Goal: Task Accomplishment & Management: Use online tool/utility

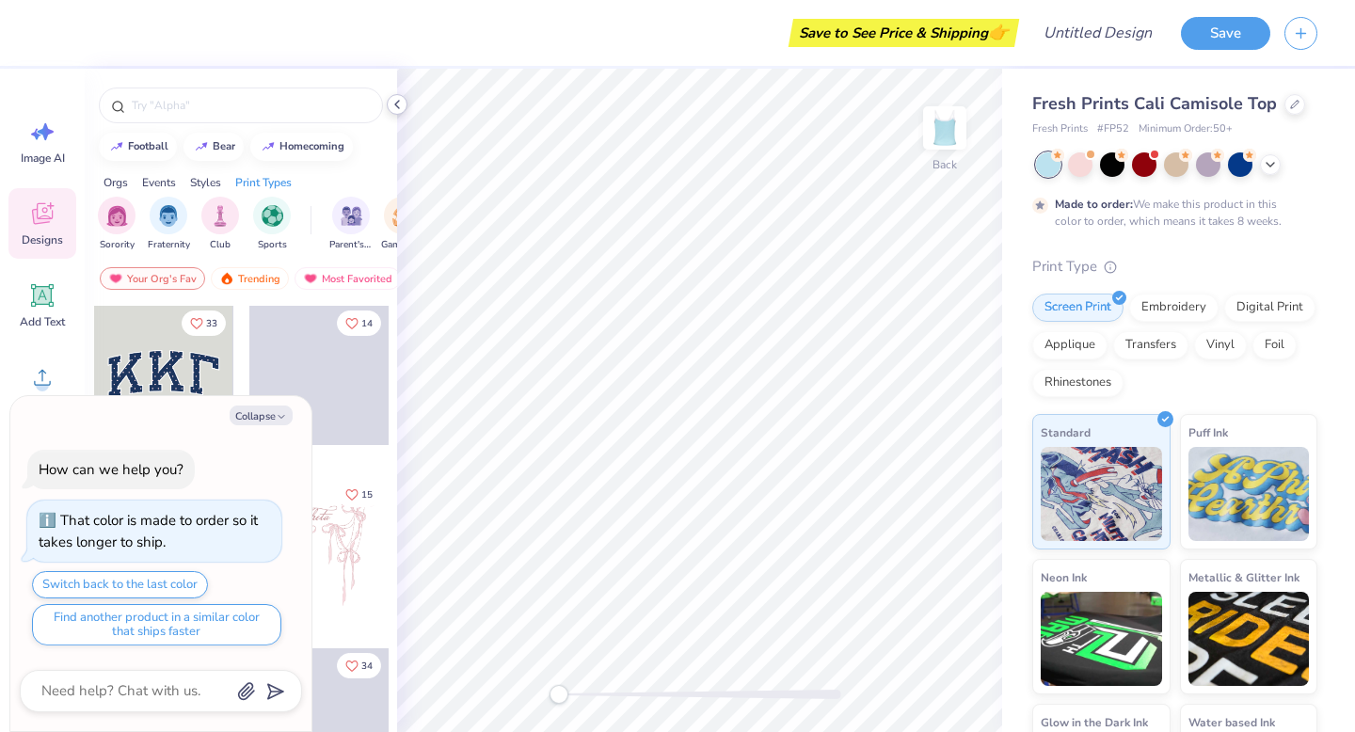
click at [399, 101] on icon at bounding box center [397, 104] width 15 height 15
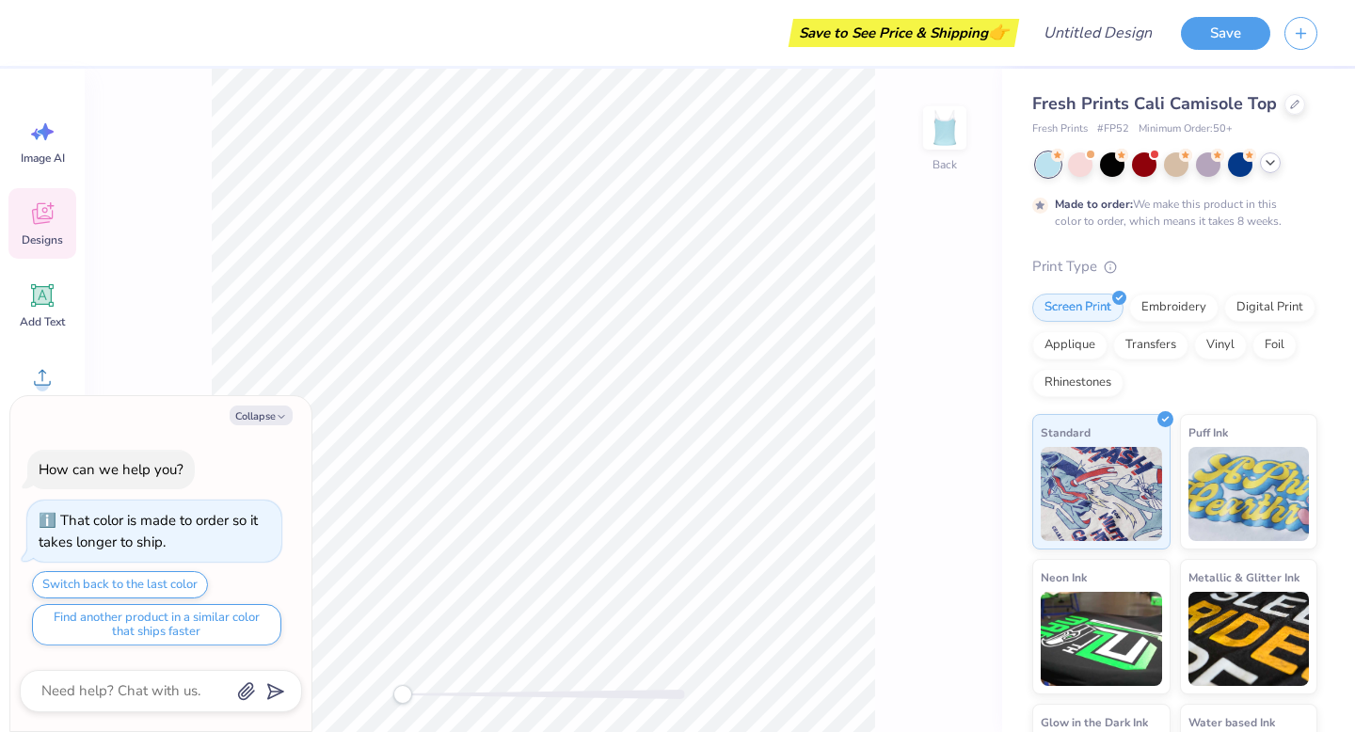
click at [1270, 167] on icon at bounding box center [1270, 162] width 15 height 15
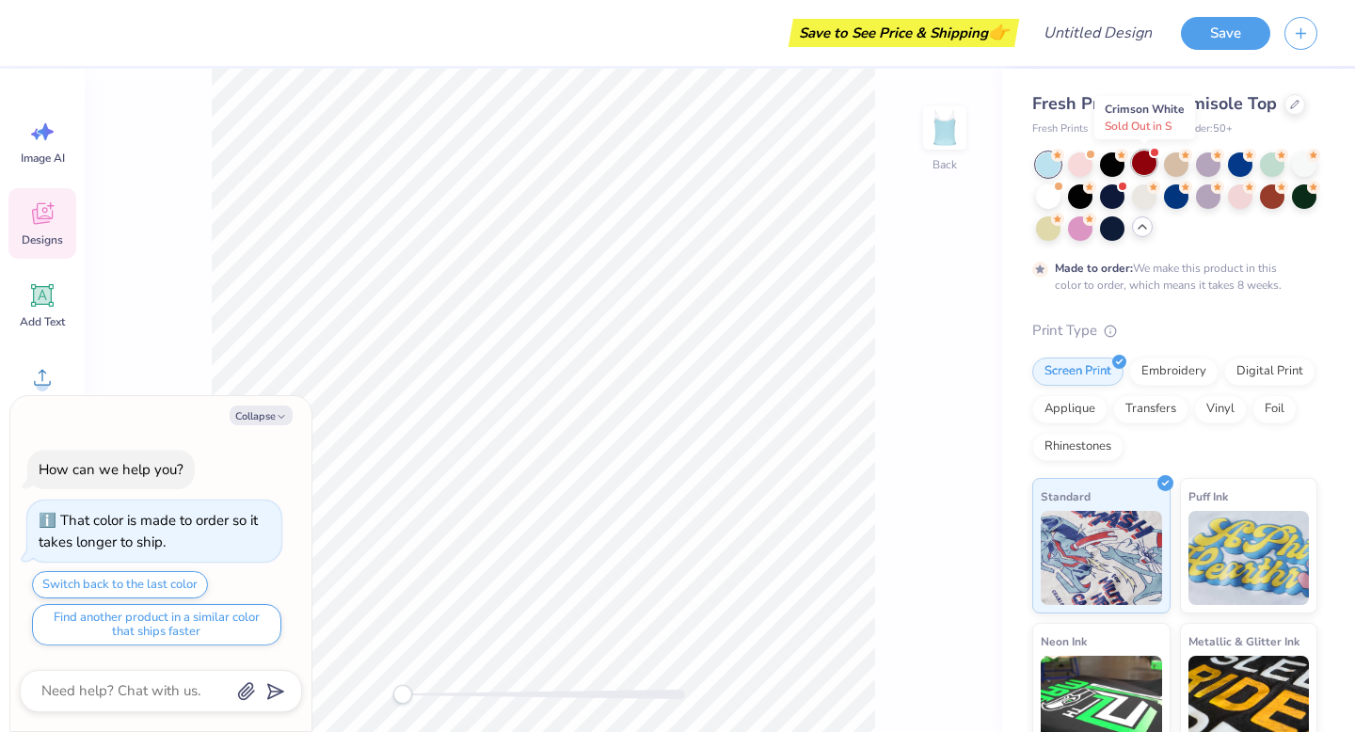
click at [1137, 163] on div at bounding box center [1144, 163] width 24 height 24
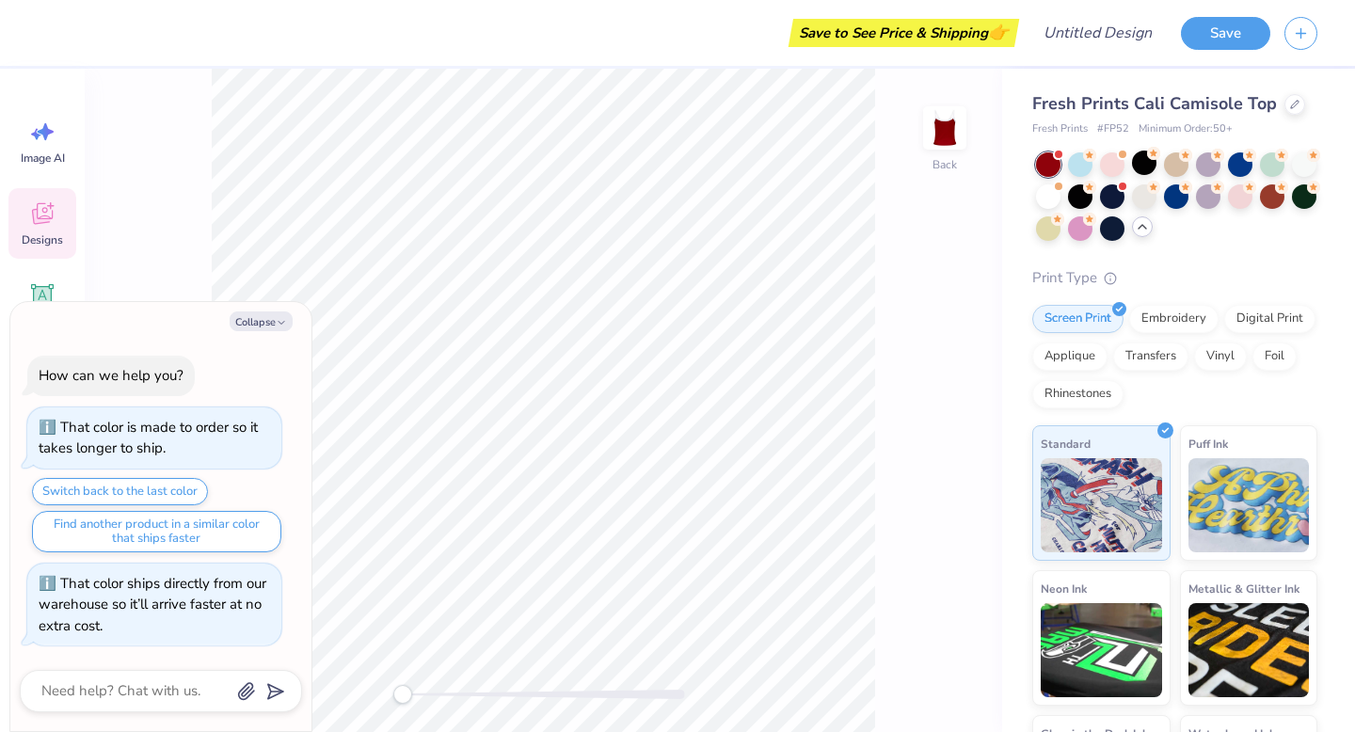
scroll to position [131, 0]
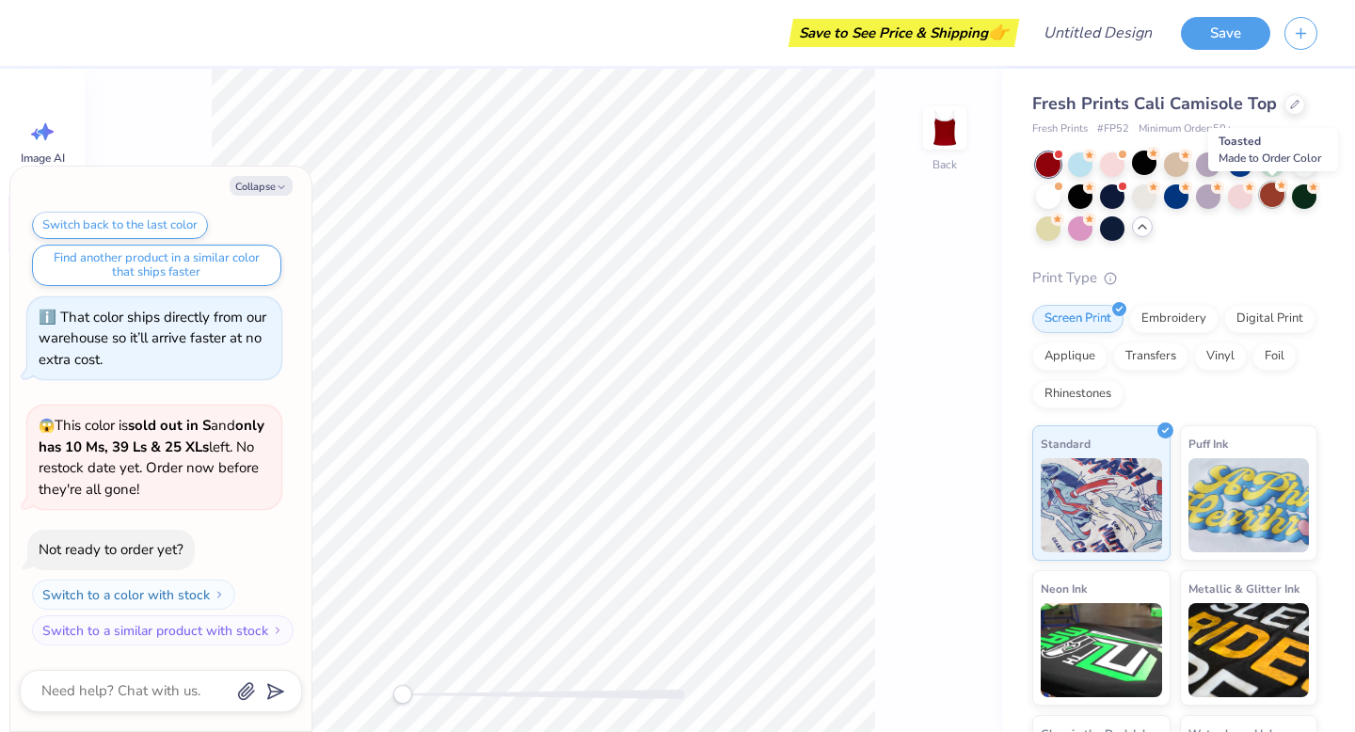
click at [1277, 198] on div at bounding box center [1272, 195] width 24 height 24
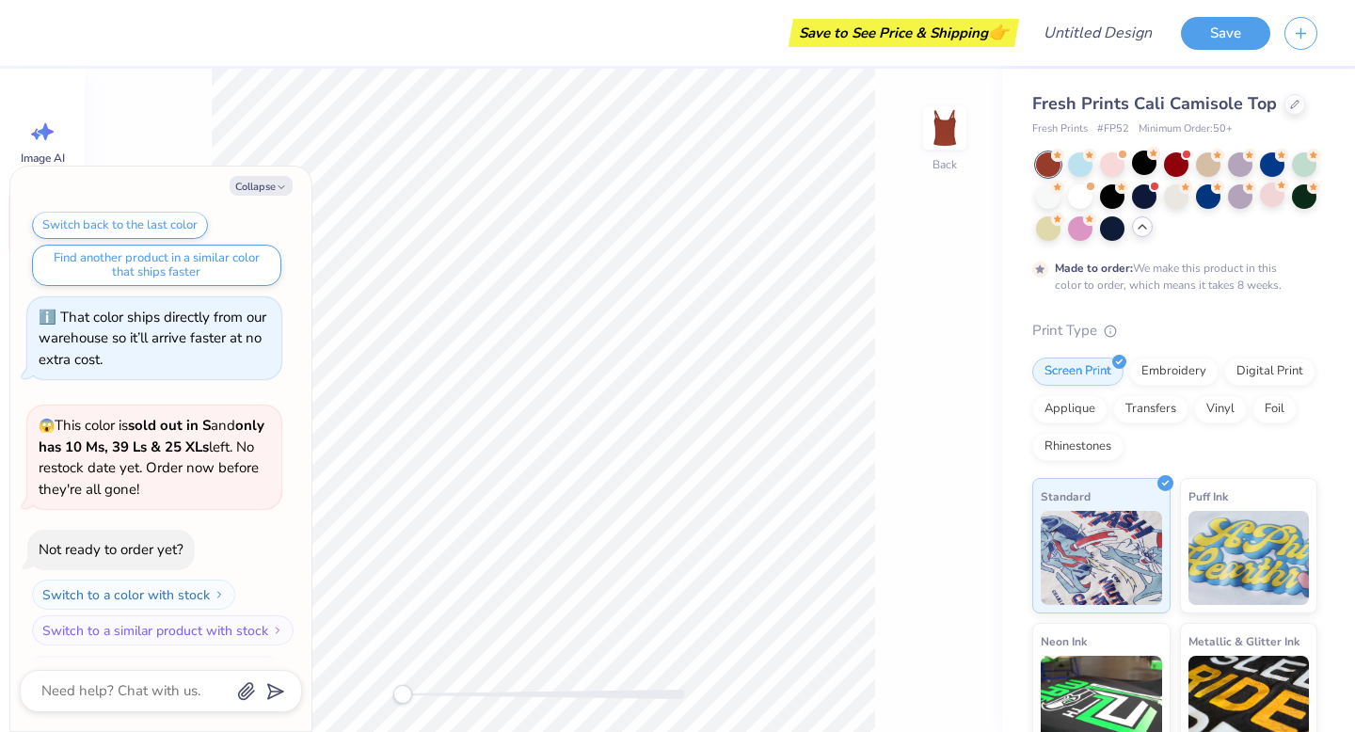
scroll to position [287, 0]
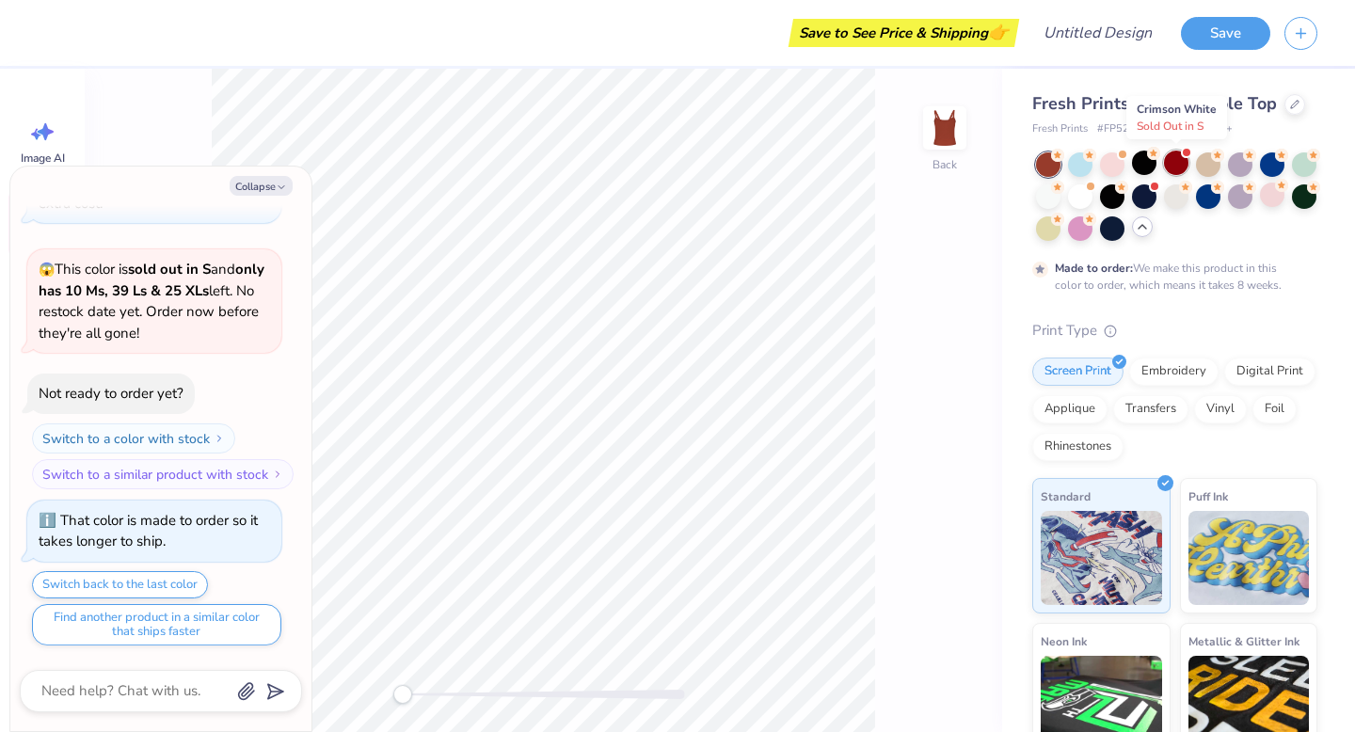
click at [1173, 167] on div at bounding box center [1176, 163] width 24 height 24
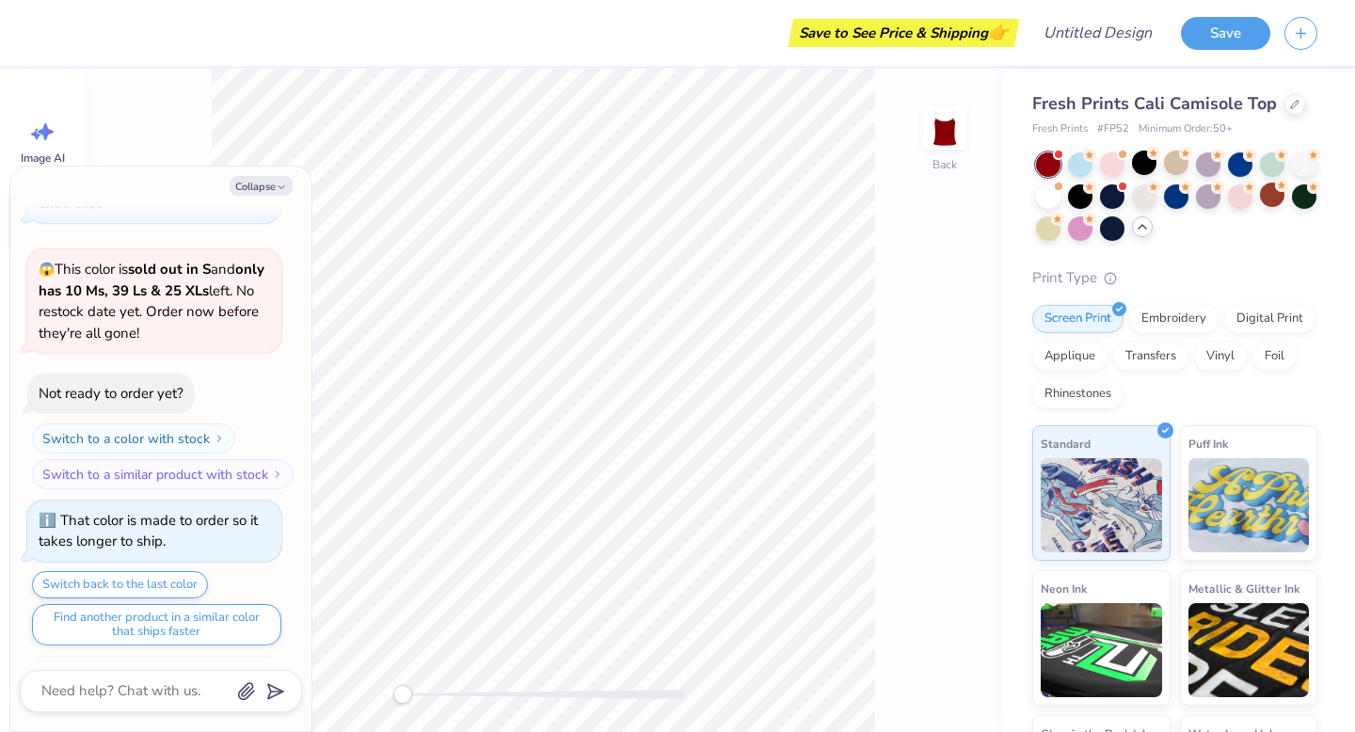
scroll to position [646, 0]
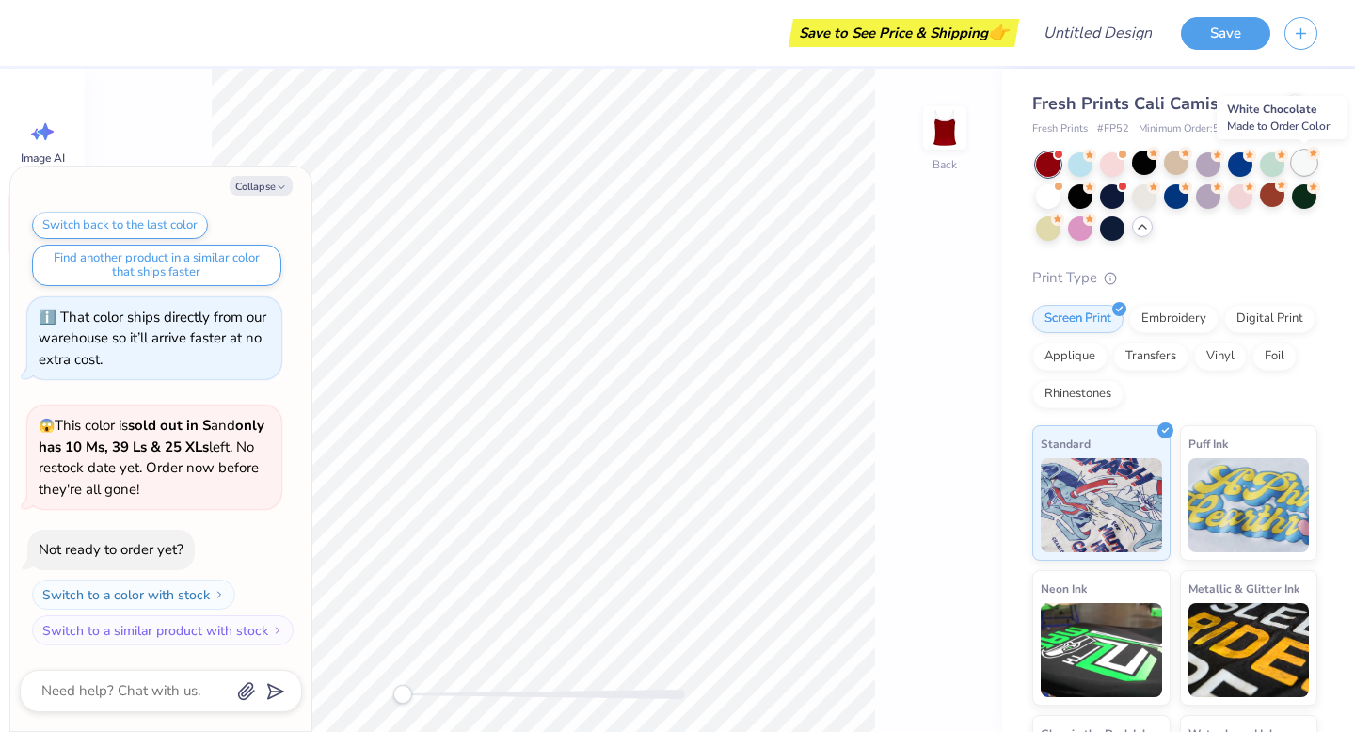
click at [1309, 163] on div at bounding box center [1304, 163] width 24 height 24
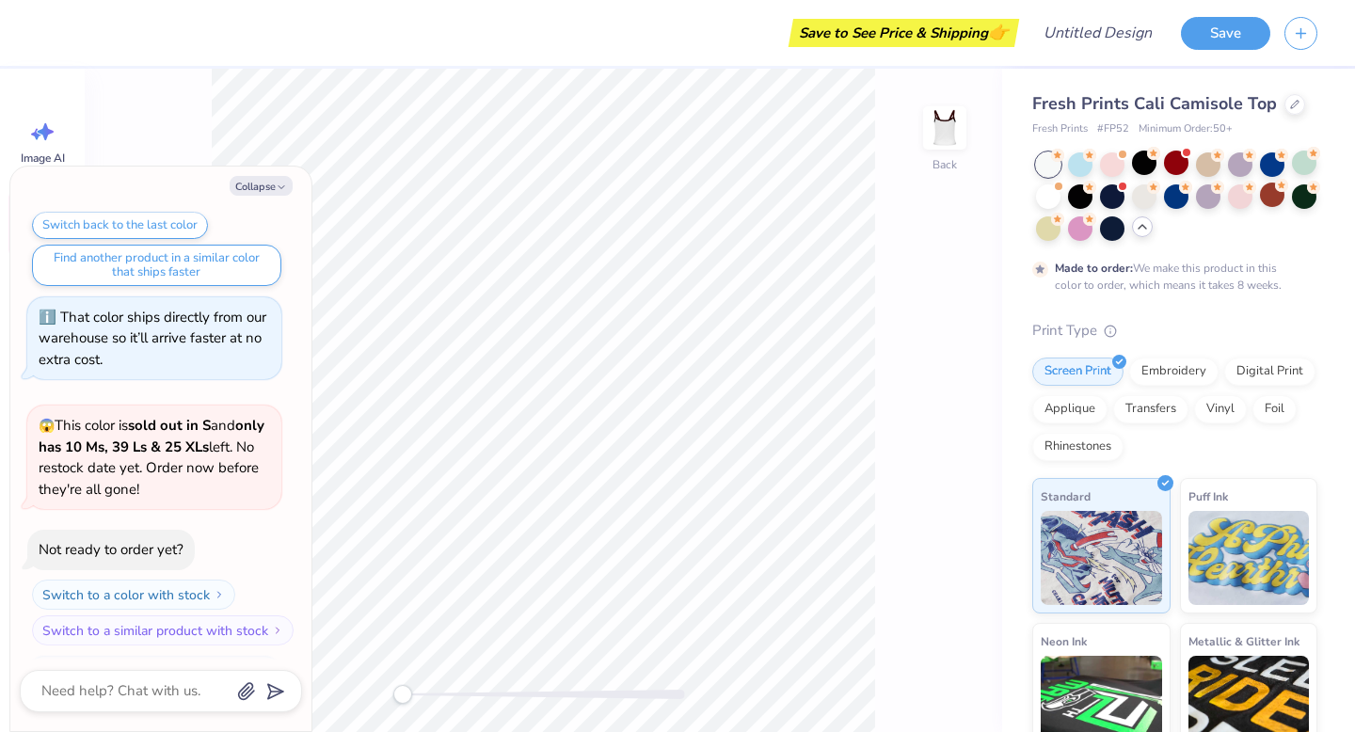
scroll to position [803, 0]
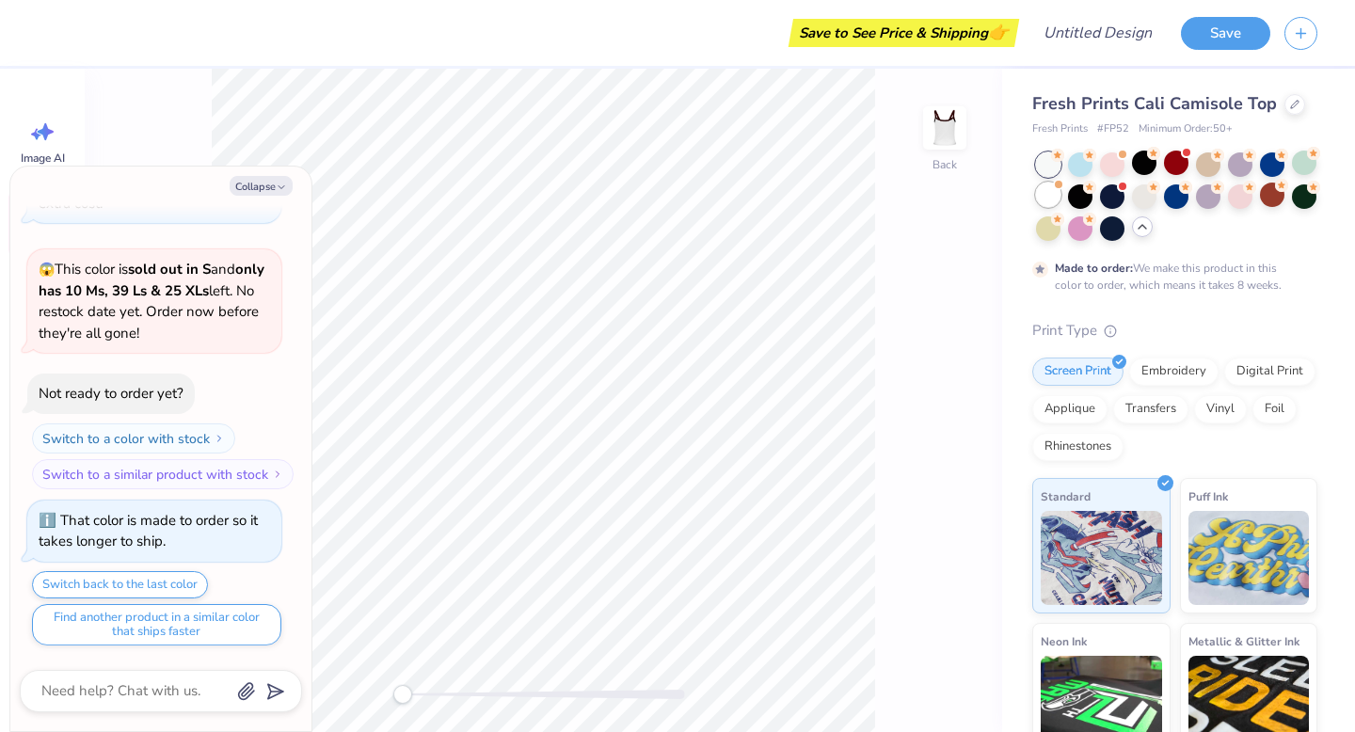
click at [1056, 200] on div at bounding box center [1048, 195] width 24 height 24
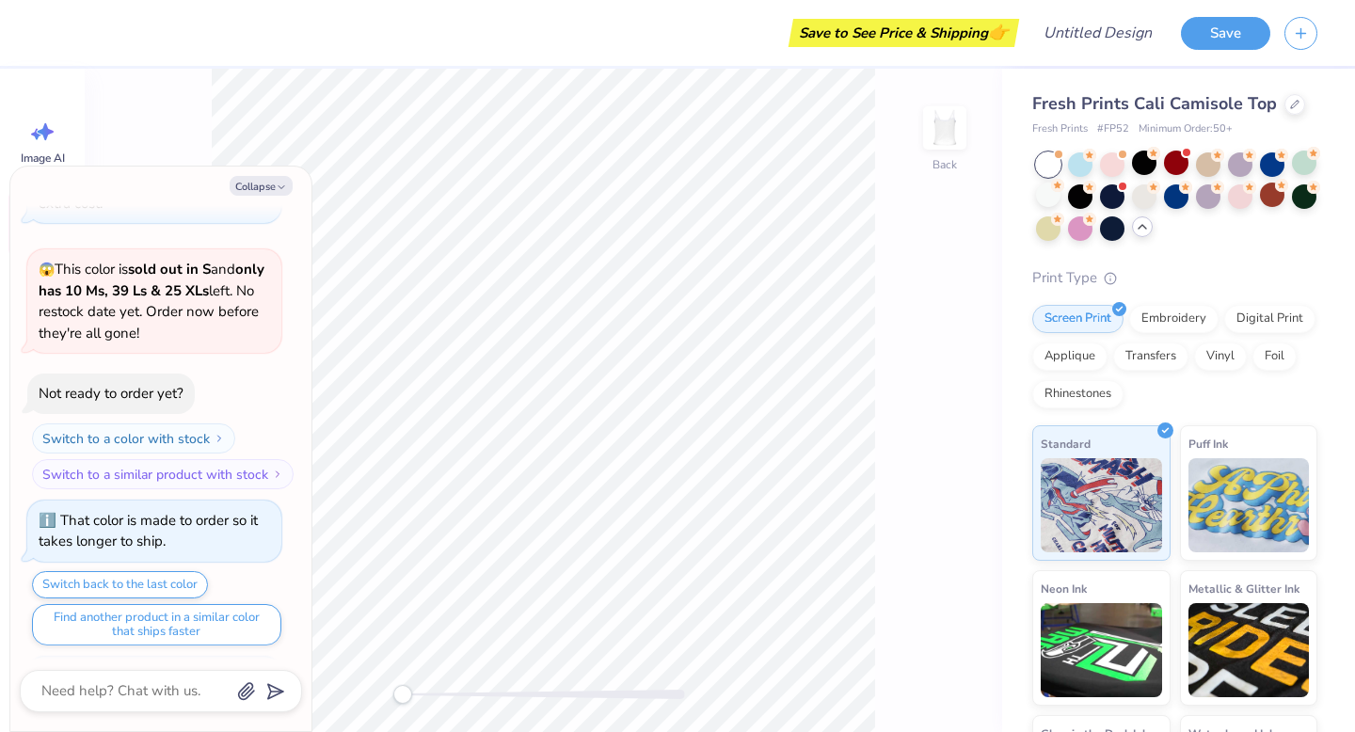
scroll to position [1140, 0]
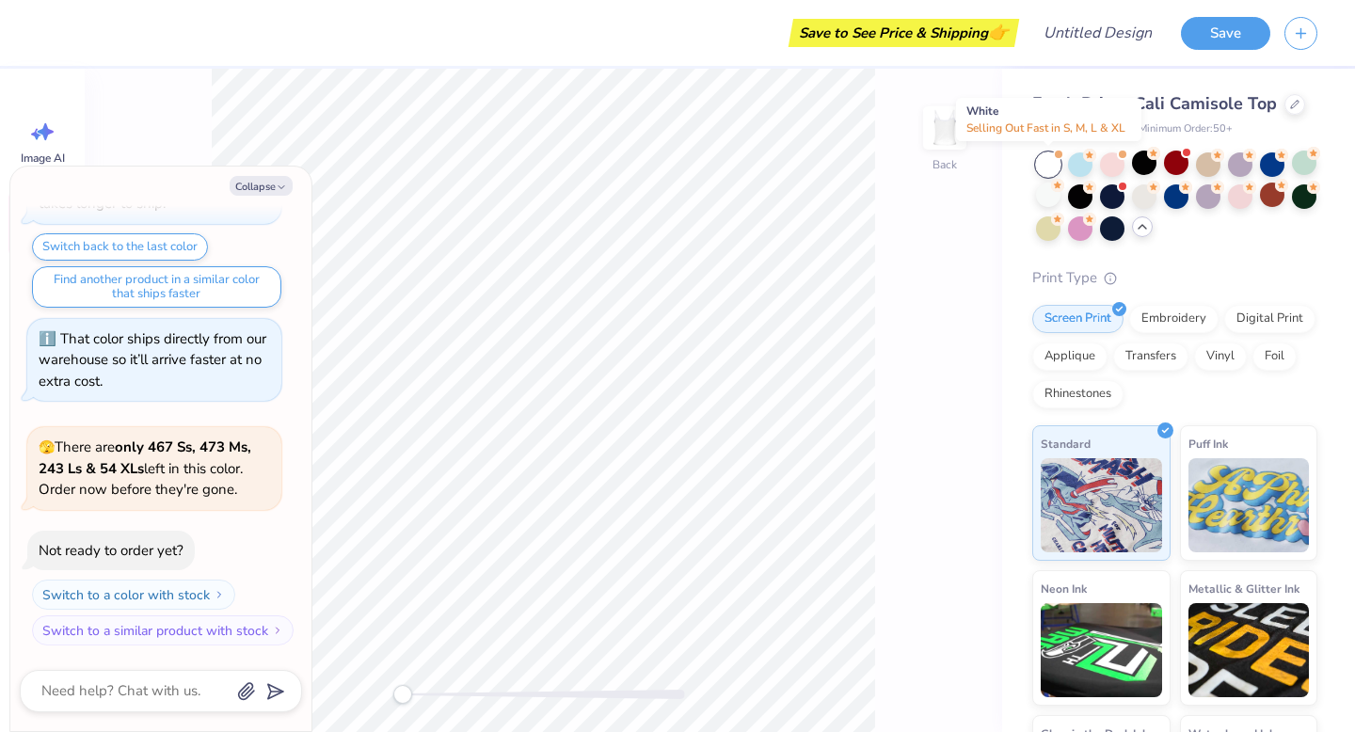
click at [1044, 163] on div at bounding box center [1048, 164] width 24 height 24
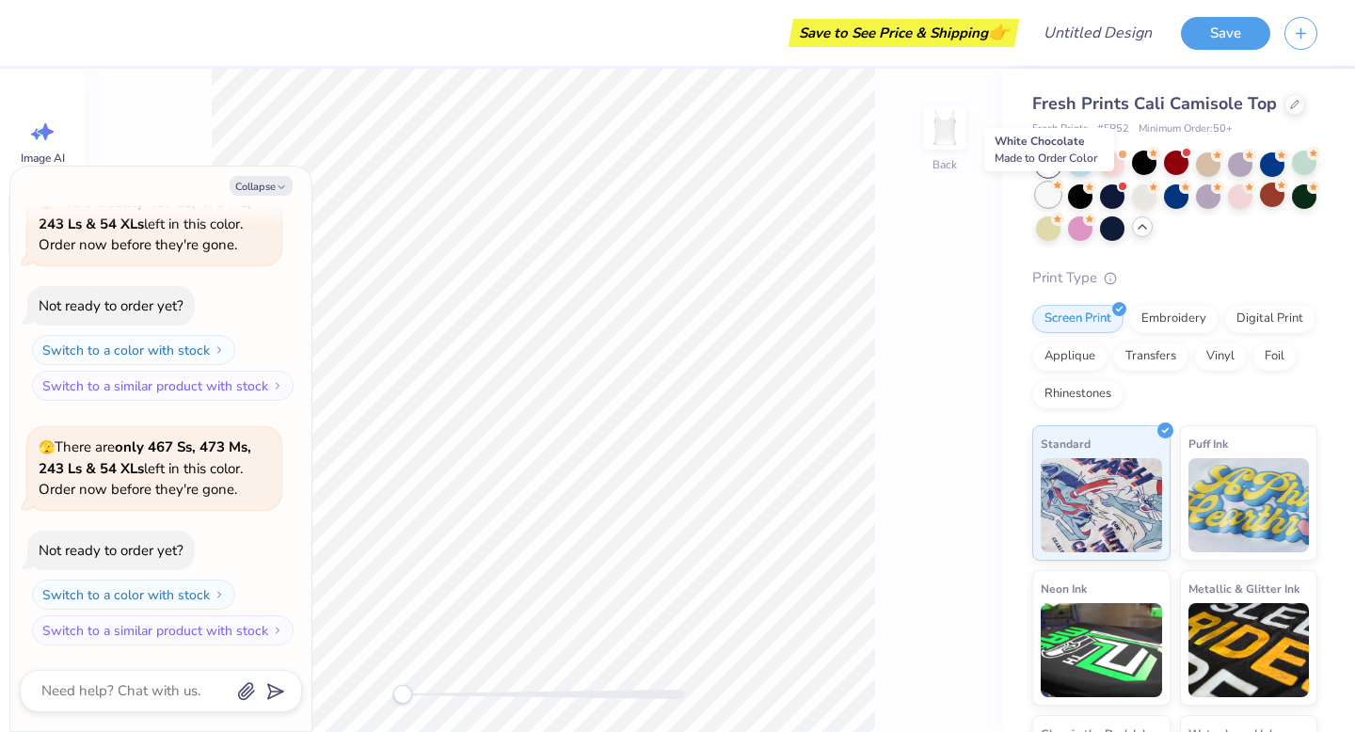
click at [1048, 197] on div at bounding box center [1048, 195] width 24 height 24
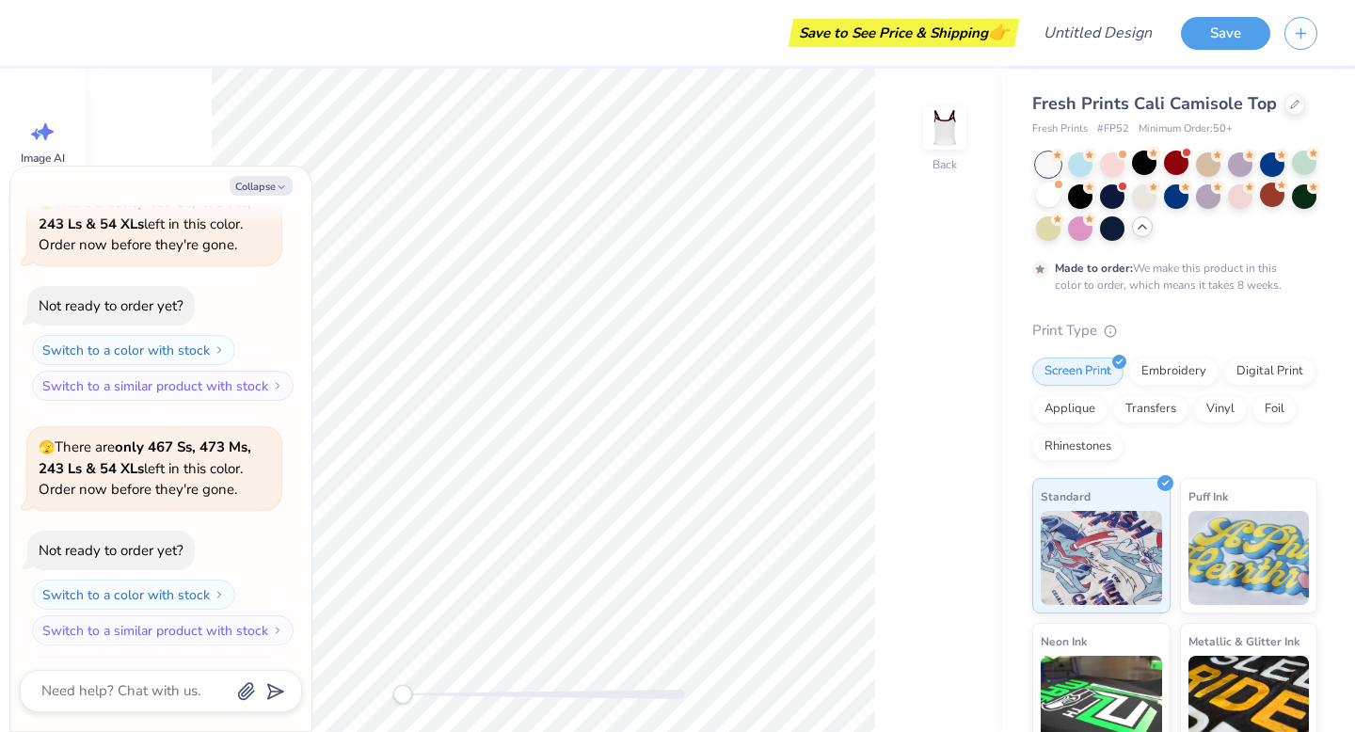
scroll to position [1541, 0]
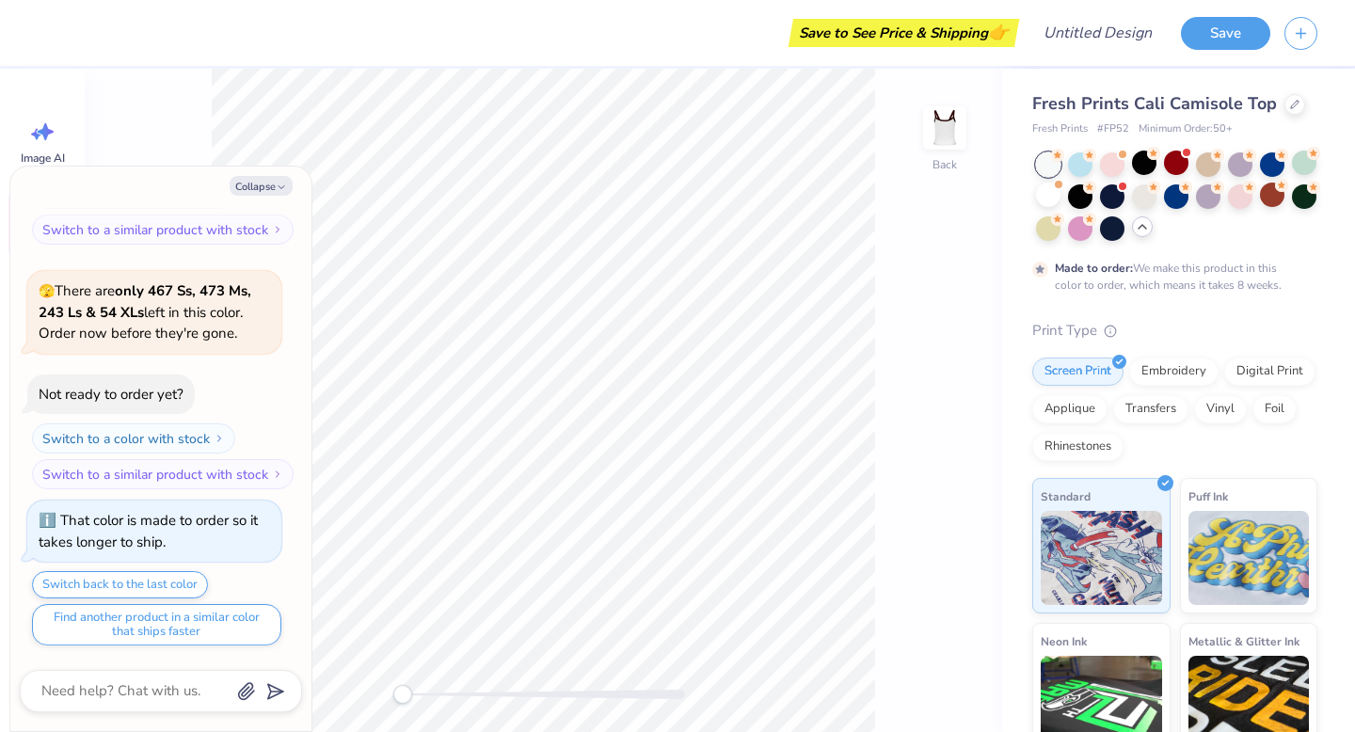
click at [1044, 164] on div at bounding box center [1048, 164] width 24 height 24
click at [1047, 165] on div at bounding box center [1048, 164] width 24 height 24
click at [1048, 198] on div at bounding box center [1048, 195] width 24 height 24
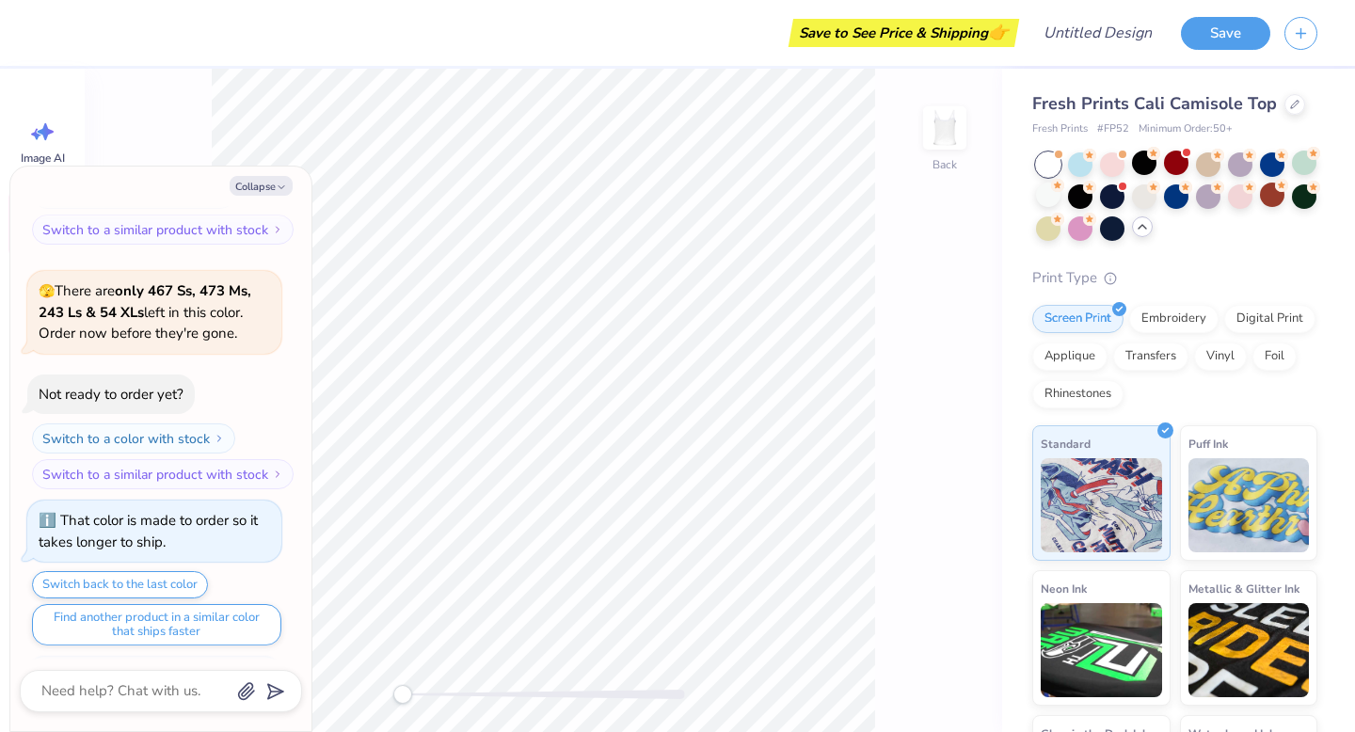
scroll to position [1880, 0]
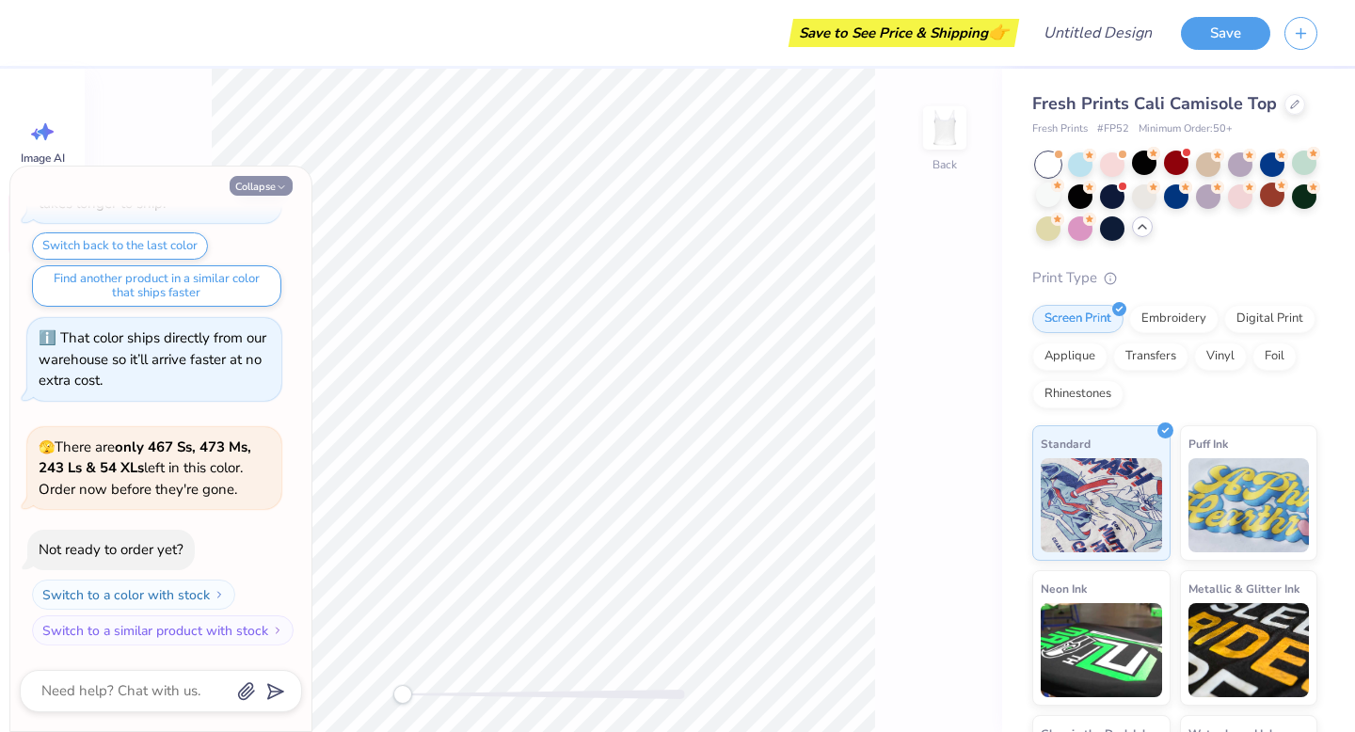
click at [268, 185] on button "Collapse" at bounding box center [261, 186] width 63 height 20
type textarea "x"
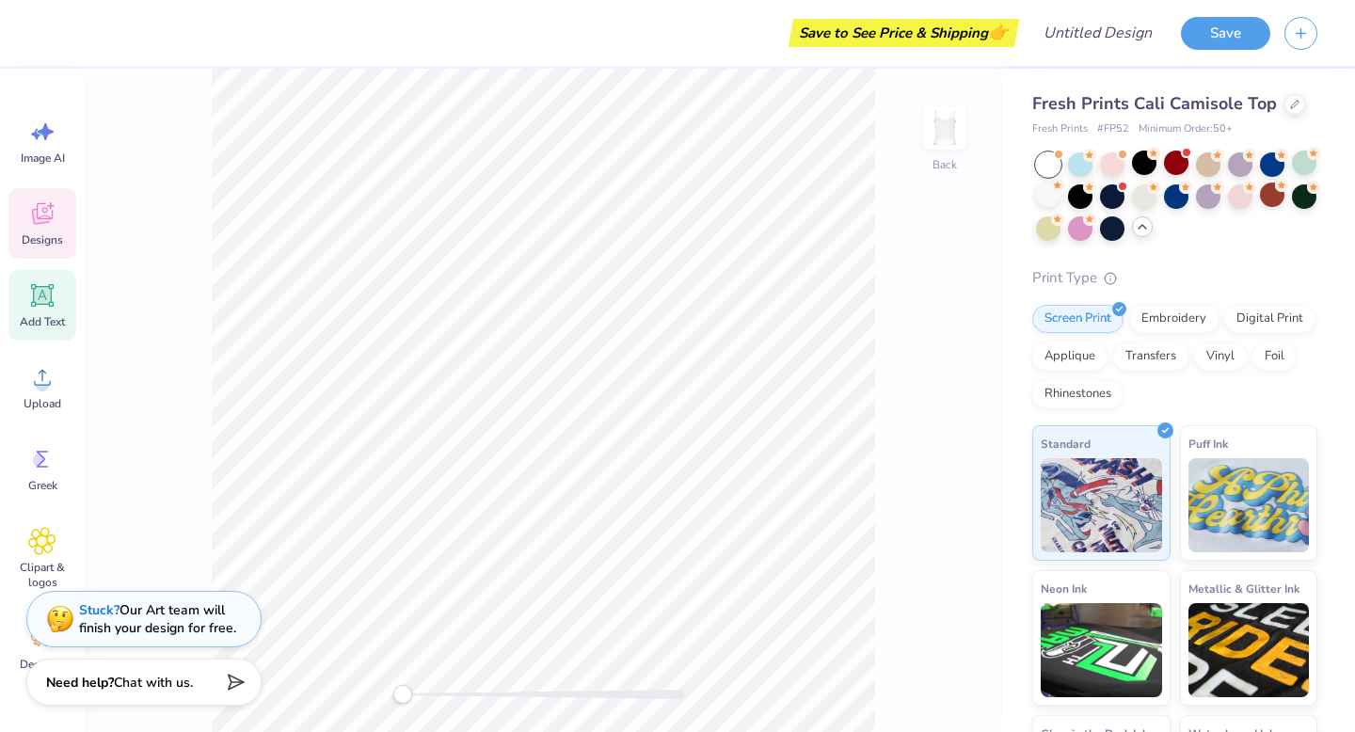
click at [46, 305] on icon at bounding box center [42, 295] width 28 height 28
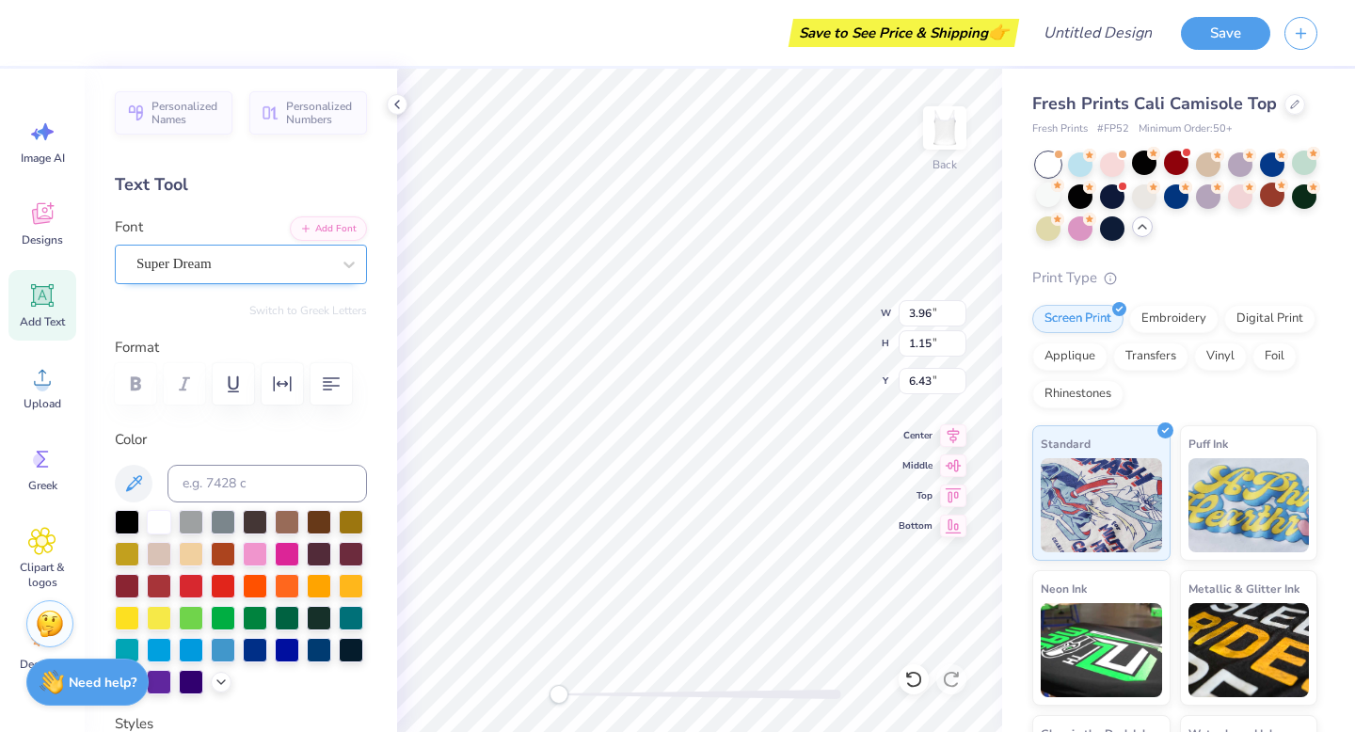
type textarea "18"
click at [285, 268] on div "Super Dream" at bounding box center [234, 263] width 198 height 29
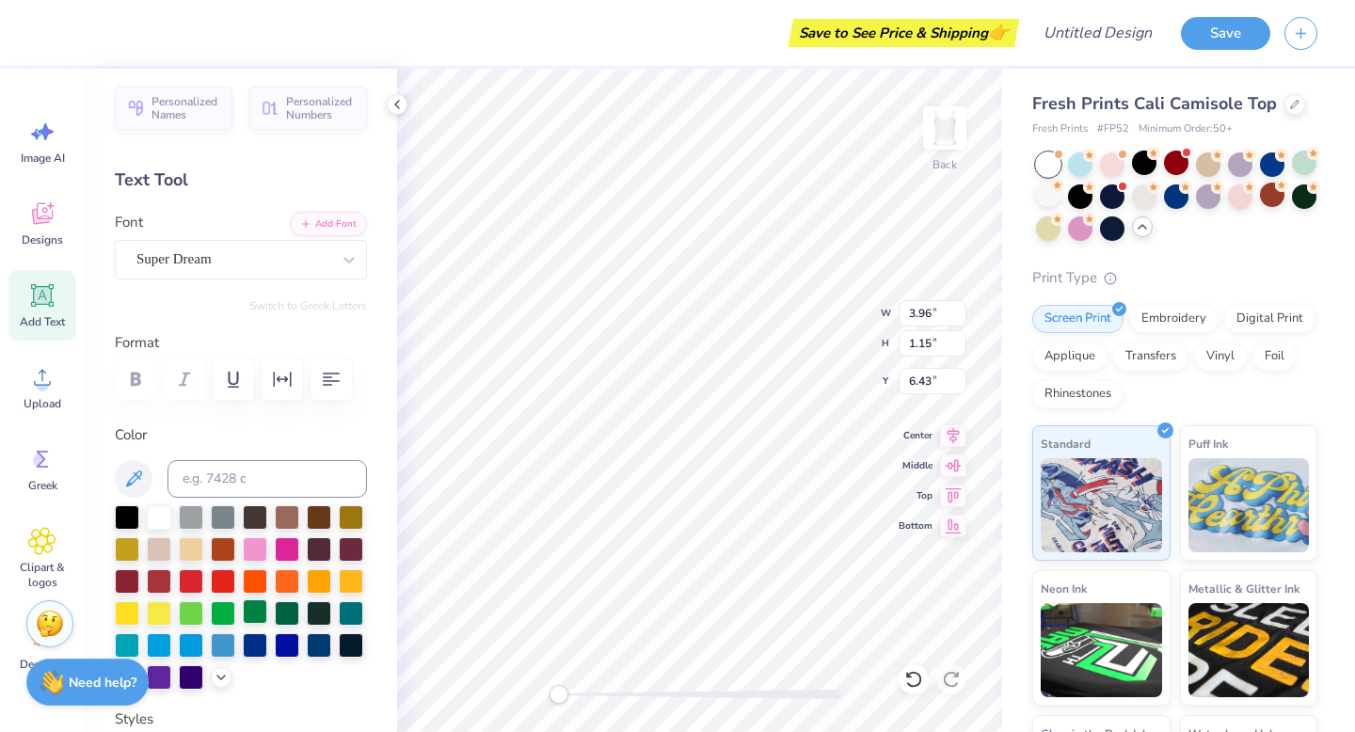
scroll to position [0, 0]
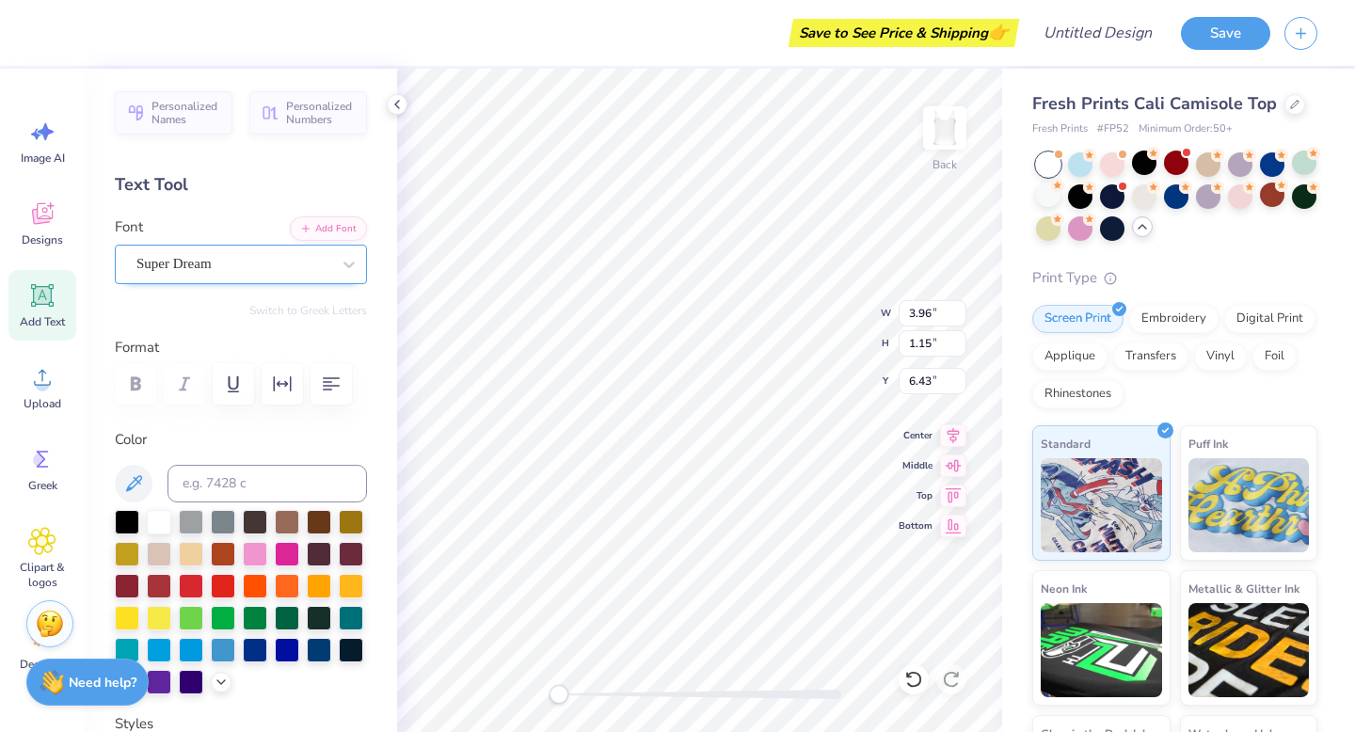
click at [193, 275] on div at bounding box center [233, 263] width 194 height 25
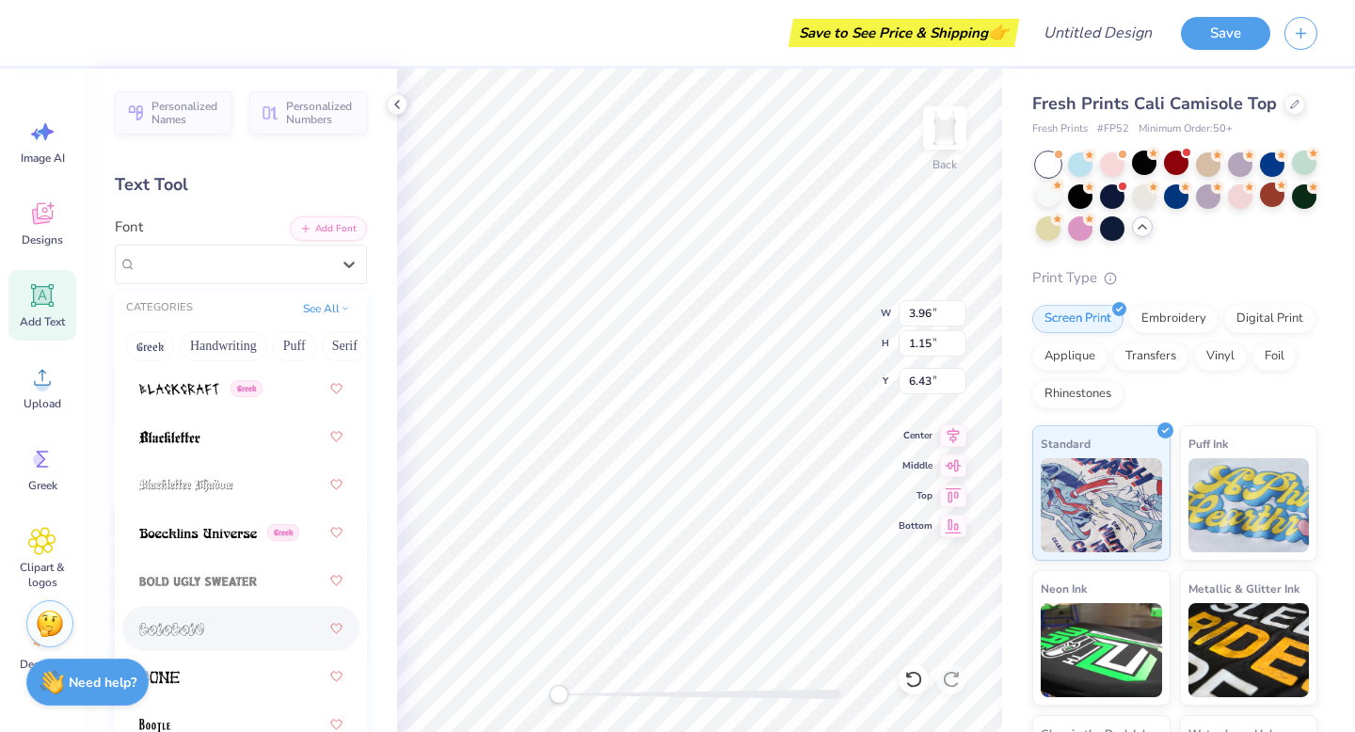
scroll to position [1553, 0]
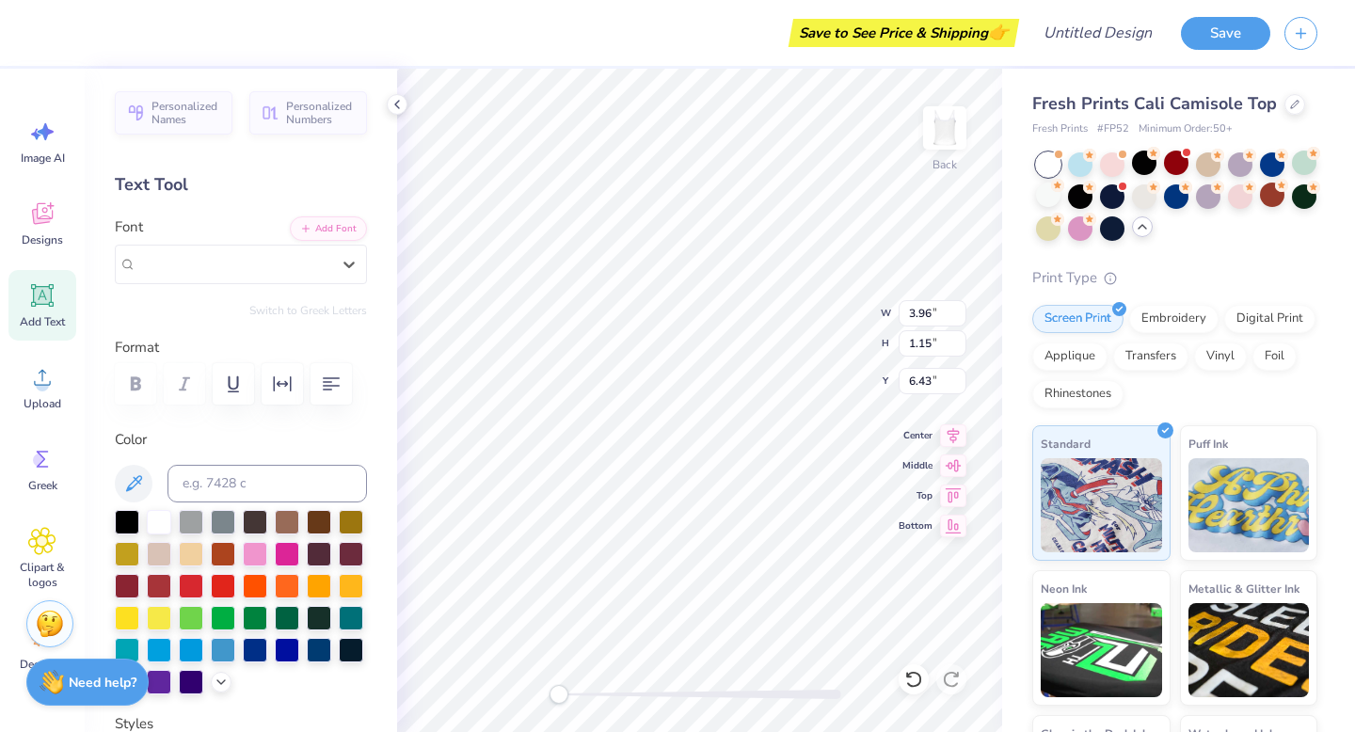
paste input "STRIKE"
type input "STRIKE"
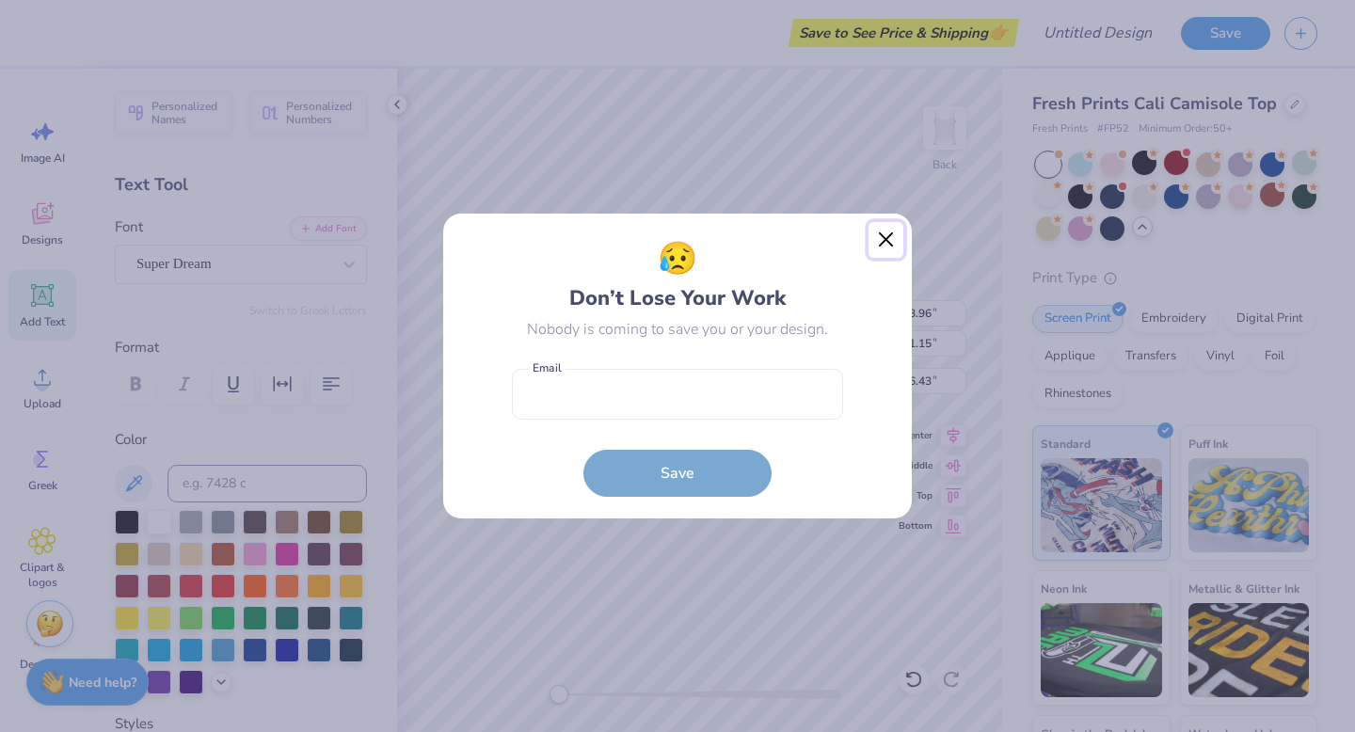
click at [897, 243] on button "Close" at bounding box center [887, 240] width 36 height 36
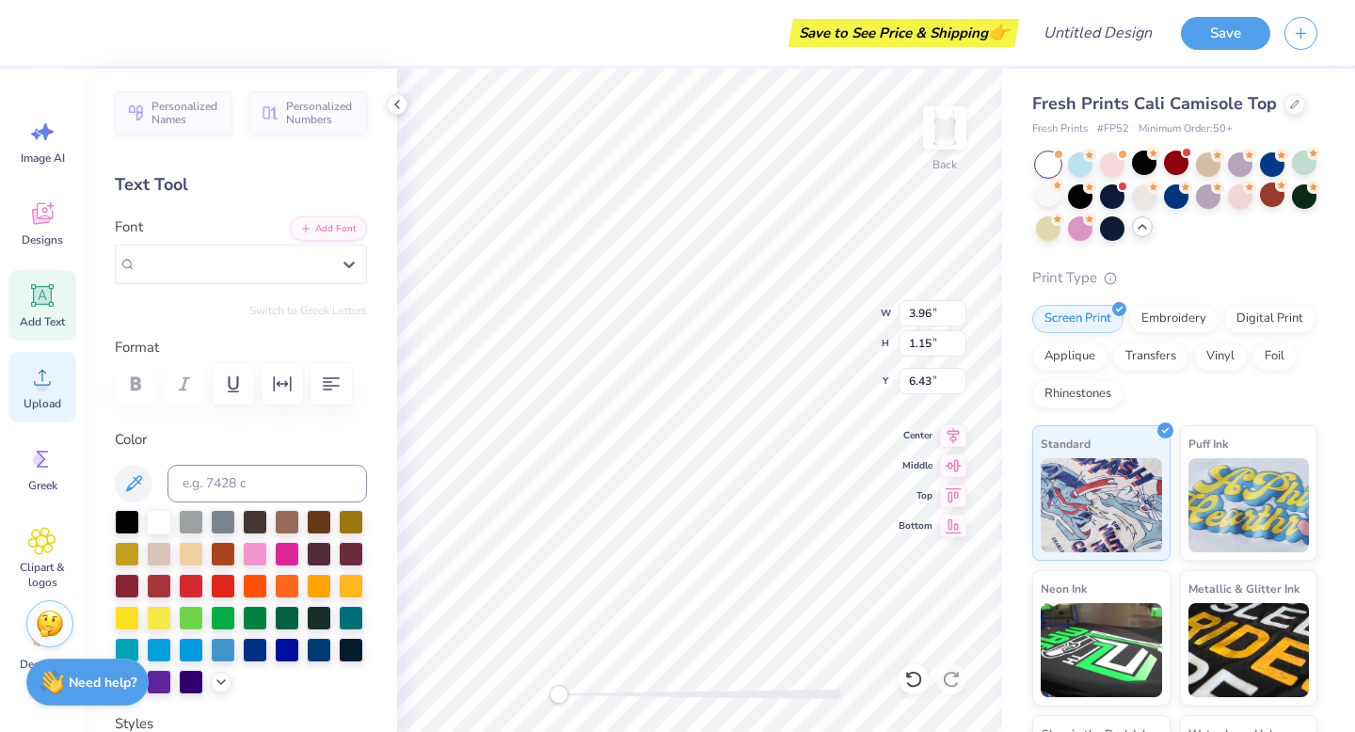
click at [42, 388] on circle at bounding box center [42, 384] width 13 height 13
click at [1144, 170] on div at bounding box center [1144, 163] width 24 height 24
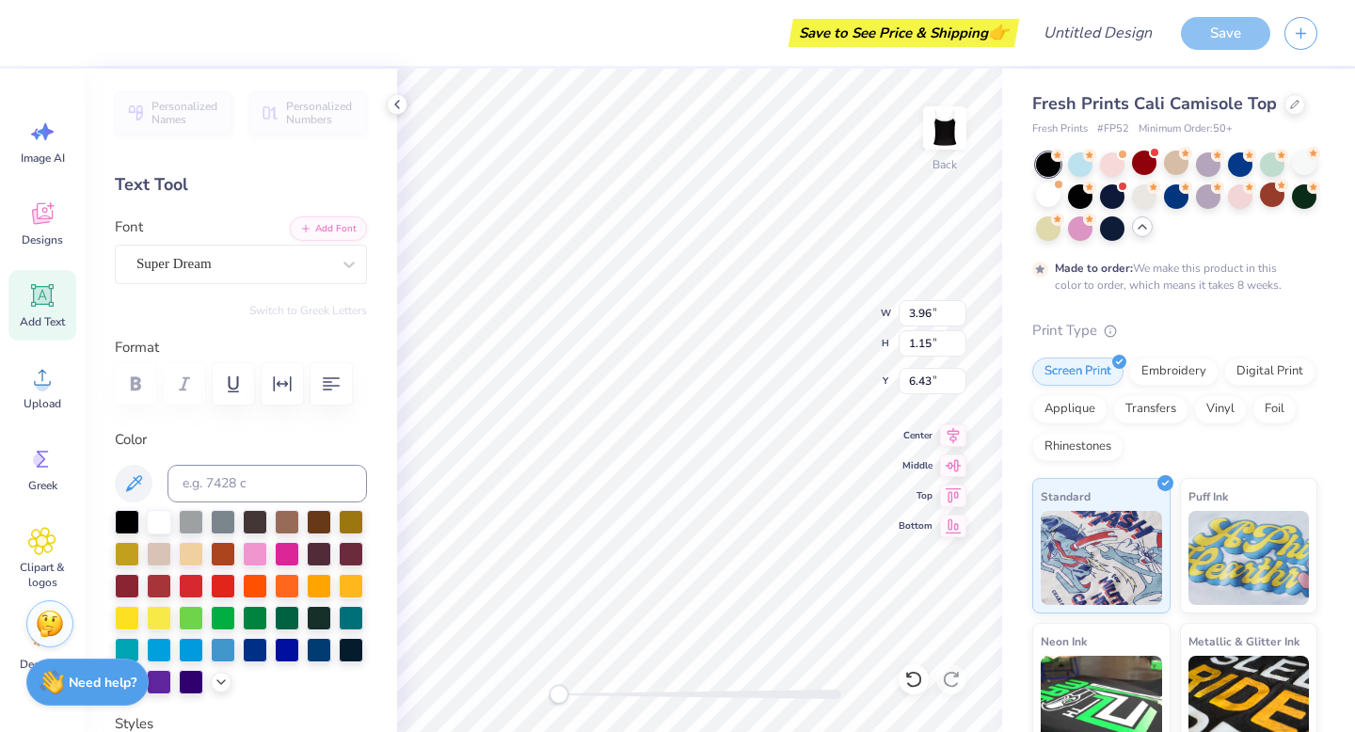
type textarea "x"
type input "1.69"
type input "1.14"
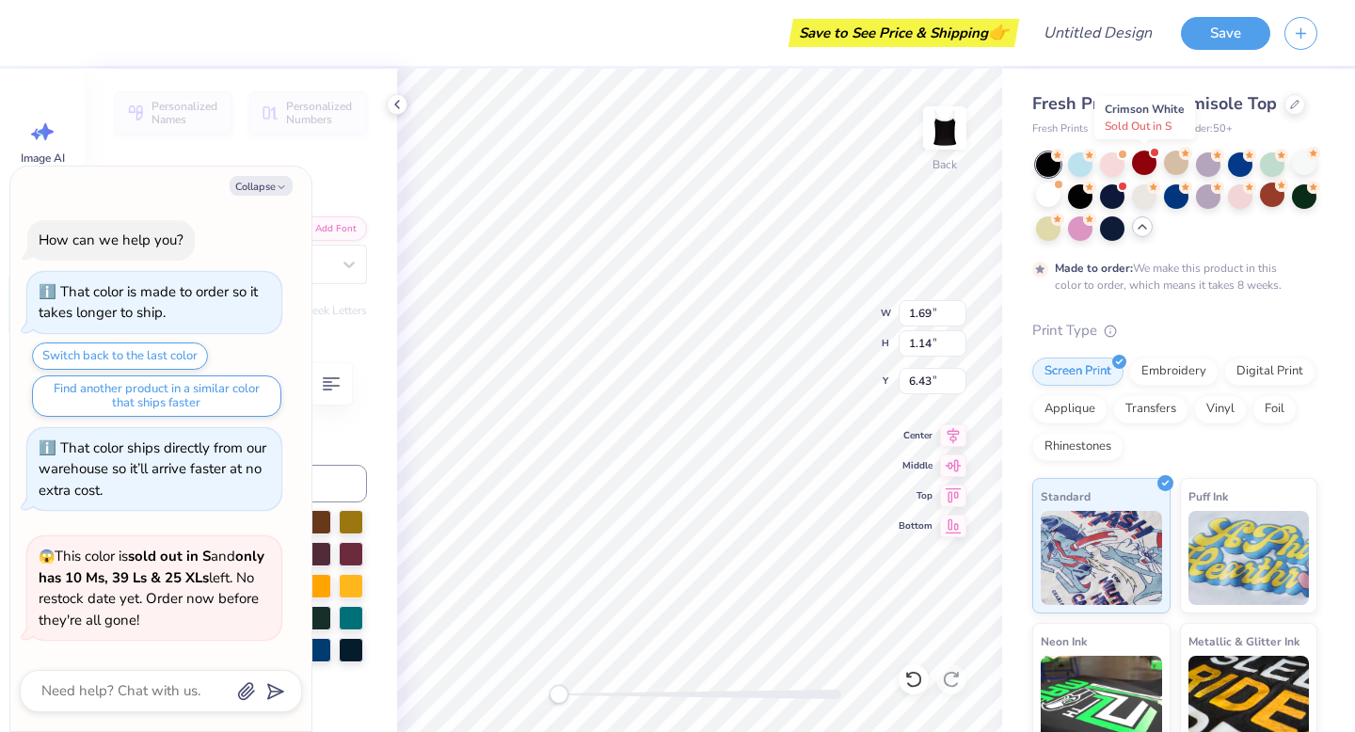
scroll to position [2036, 0]
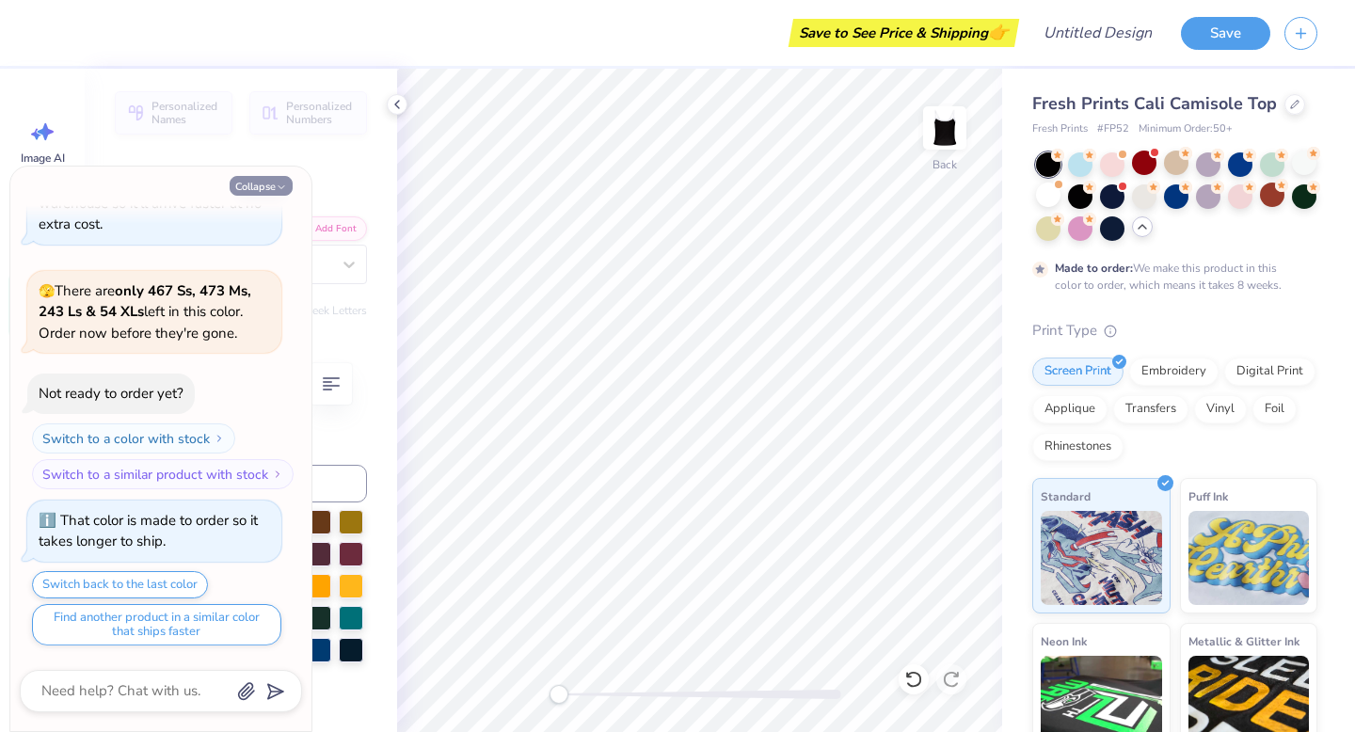
click at [276, 186] on icon "button" at bounding box center [281, 187] width 11 height 11
type textarea "x"
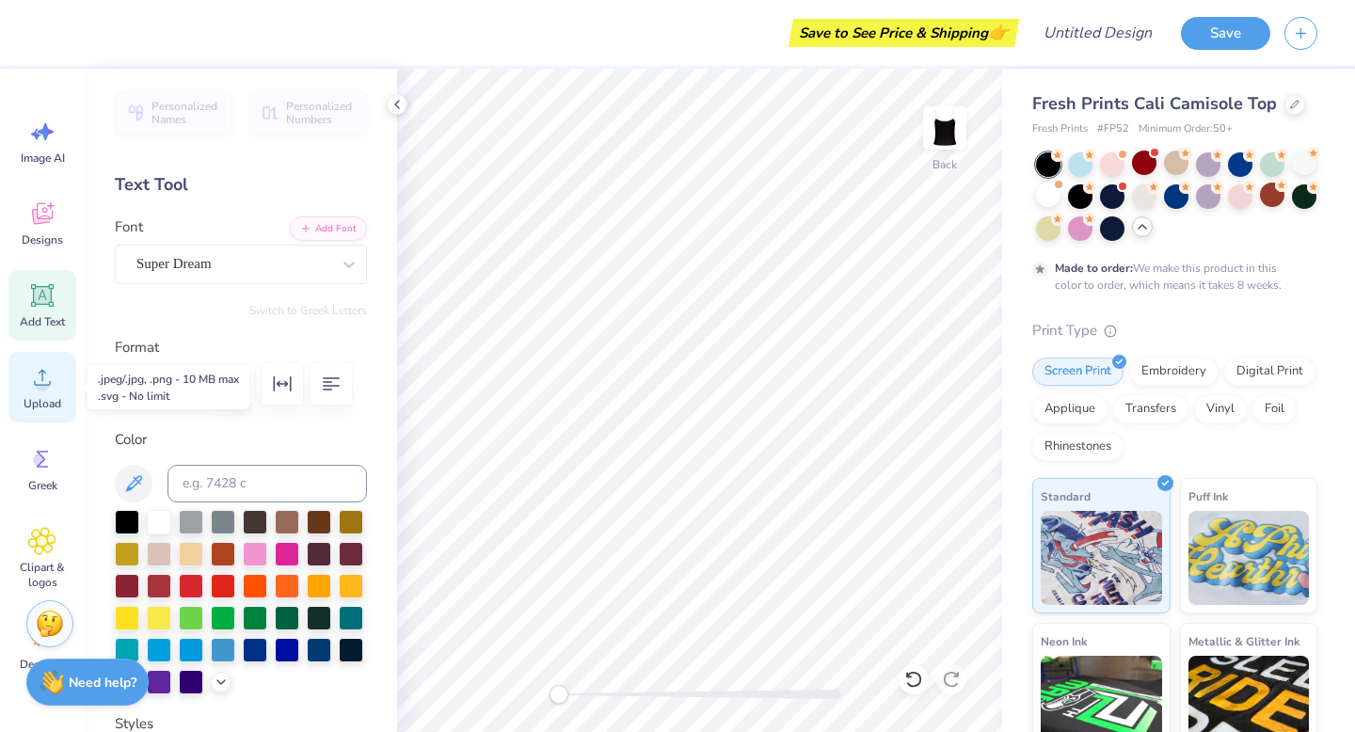
click at [30, 374] on icon at bounding box center [42, 377] width 28 height 28
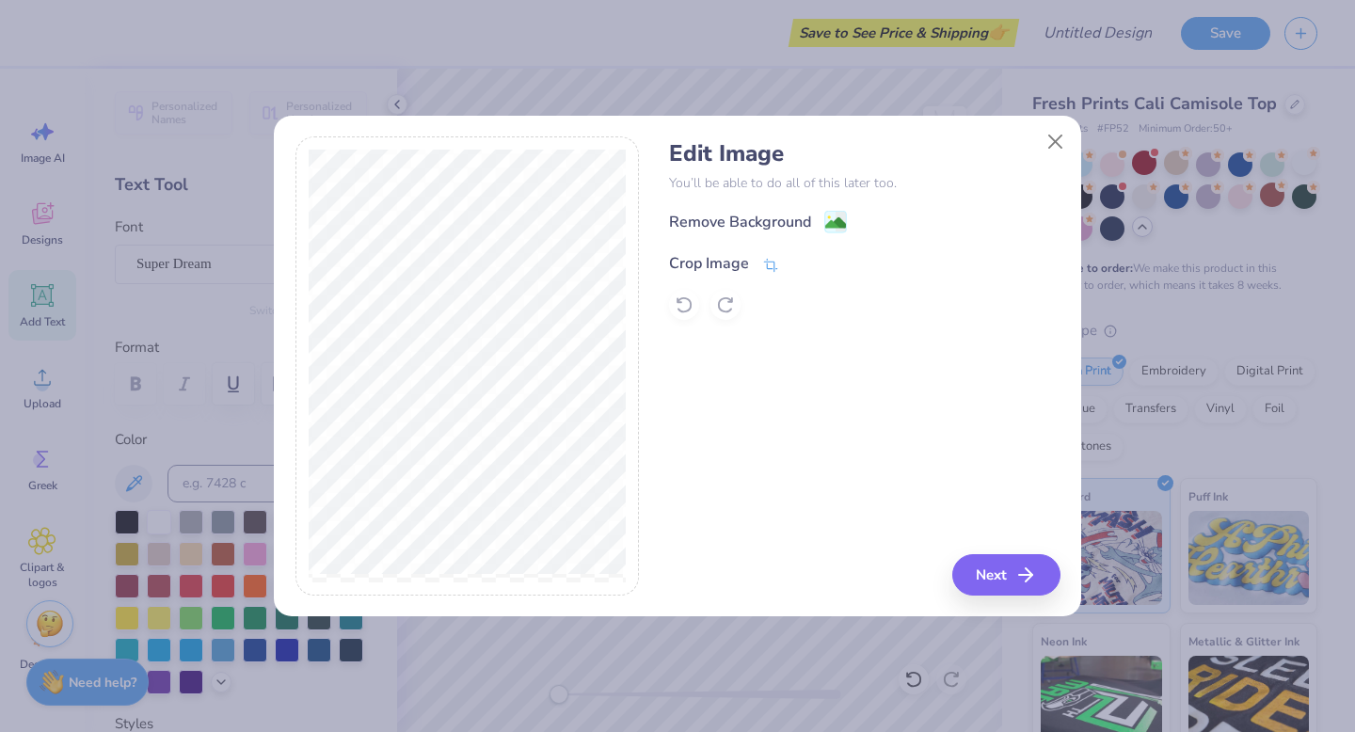
click at [778, 264] on icon at bounding box center [770, 265] width 17 height 17
click at [1014, 585] on div "Edit Image You’ll be able to do all of this later too. Remove Background Crop I…" at bounding box center [864, 365] width 390 height 459
click at [802, 262] on polyline at bounding box center [803, 262] width 8 height 6
click at [1011, 563] on button "Next" at bounding box center [1009, 574] width 108 height 41
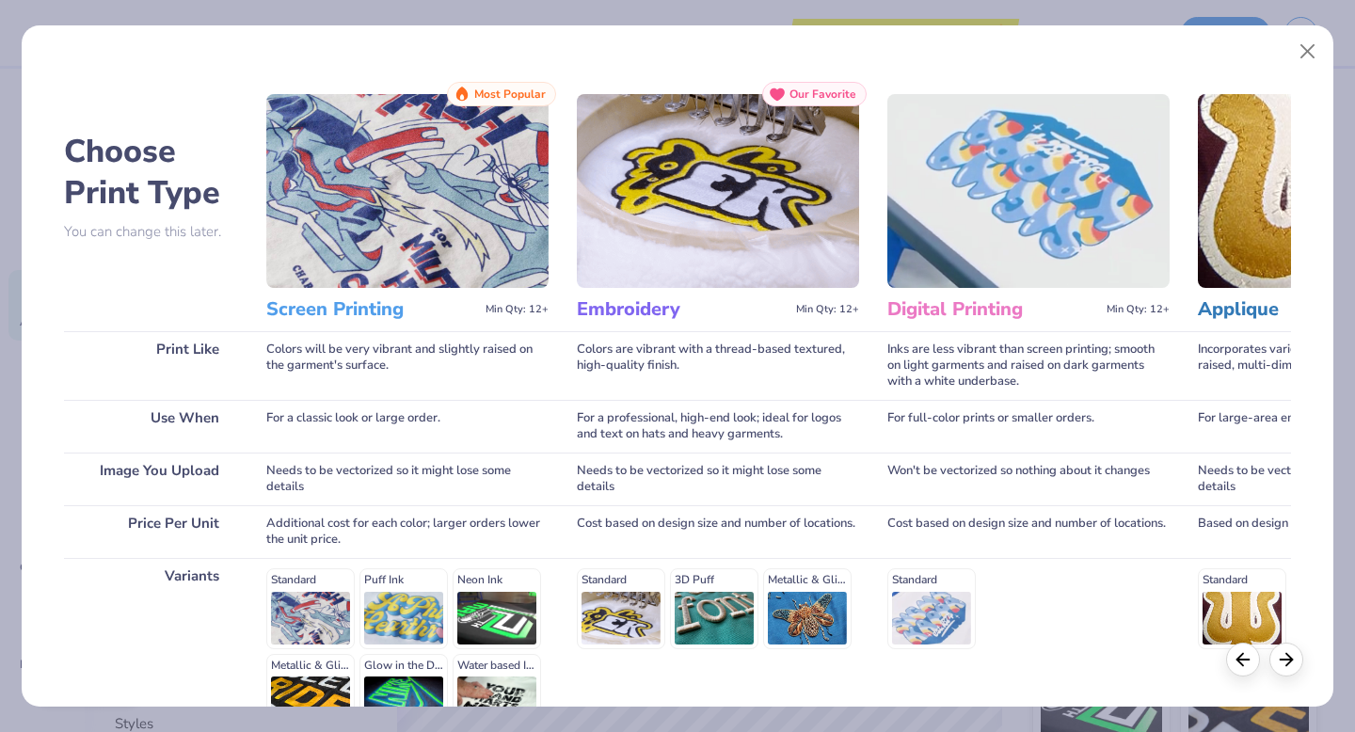
scroll to position [206, 0]
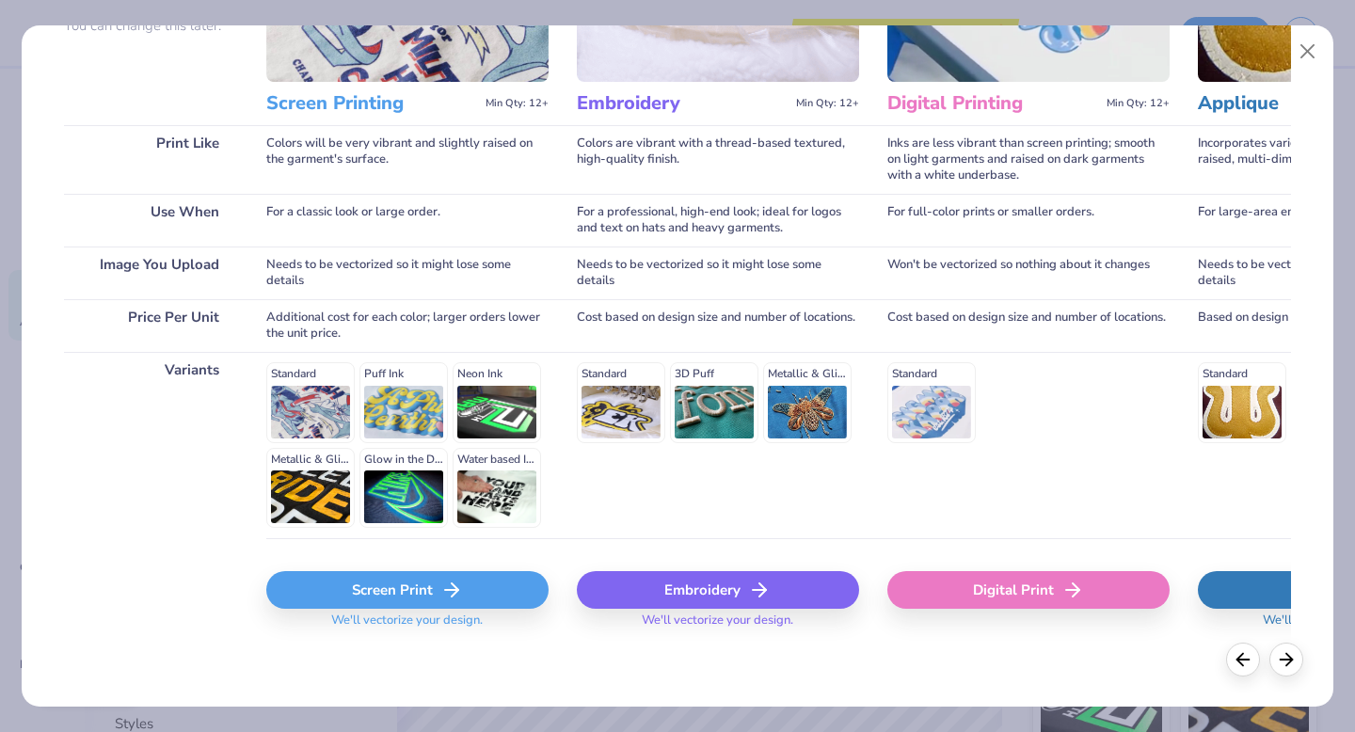
click at [440, 589] on icon at bounding box center [451, 590] width 23 height 23
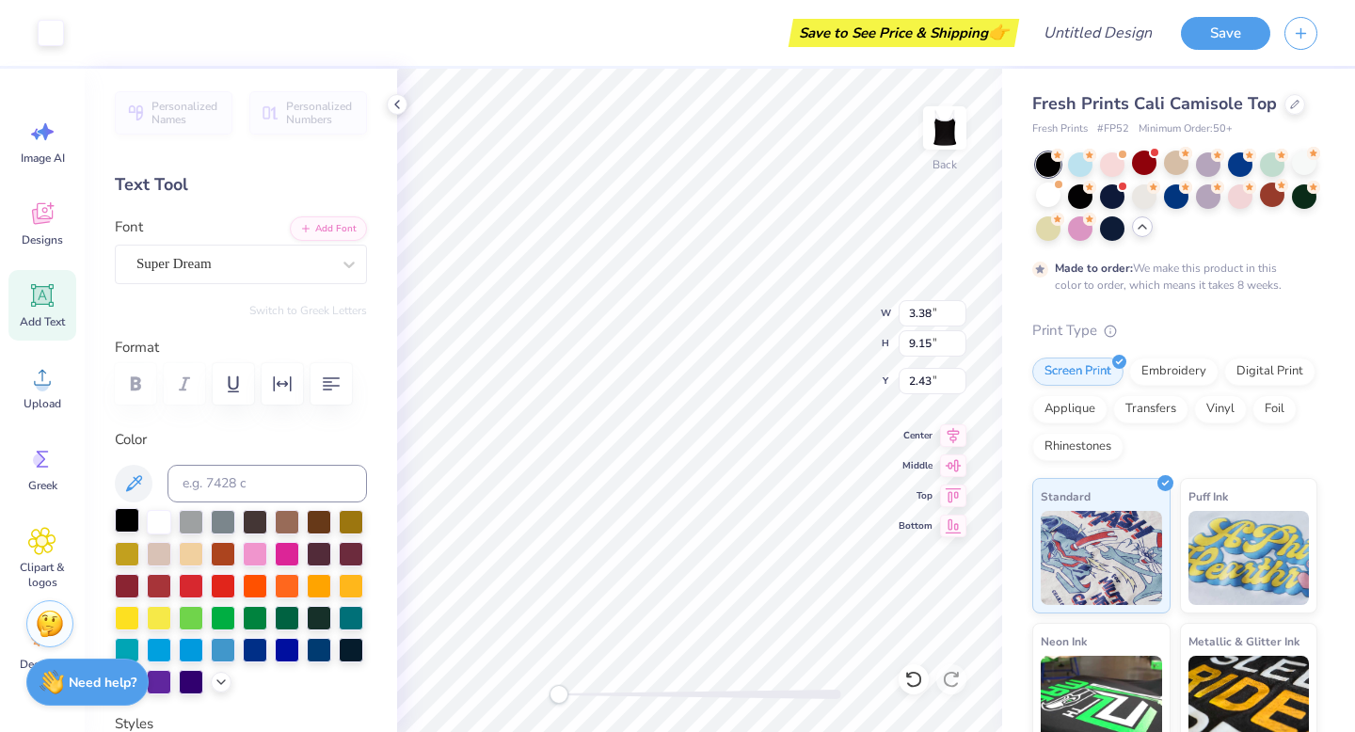
click at [126, 522] on div at bounding box center [127, 520] width 24 height 24
click at [1045, 192] on div at bounding box center [1048, 195] width 24 height 24
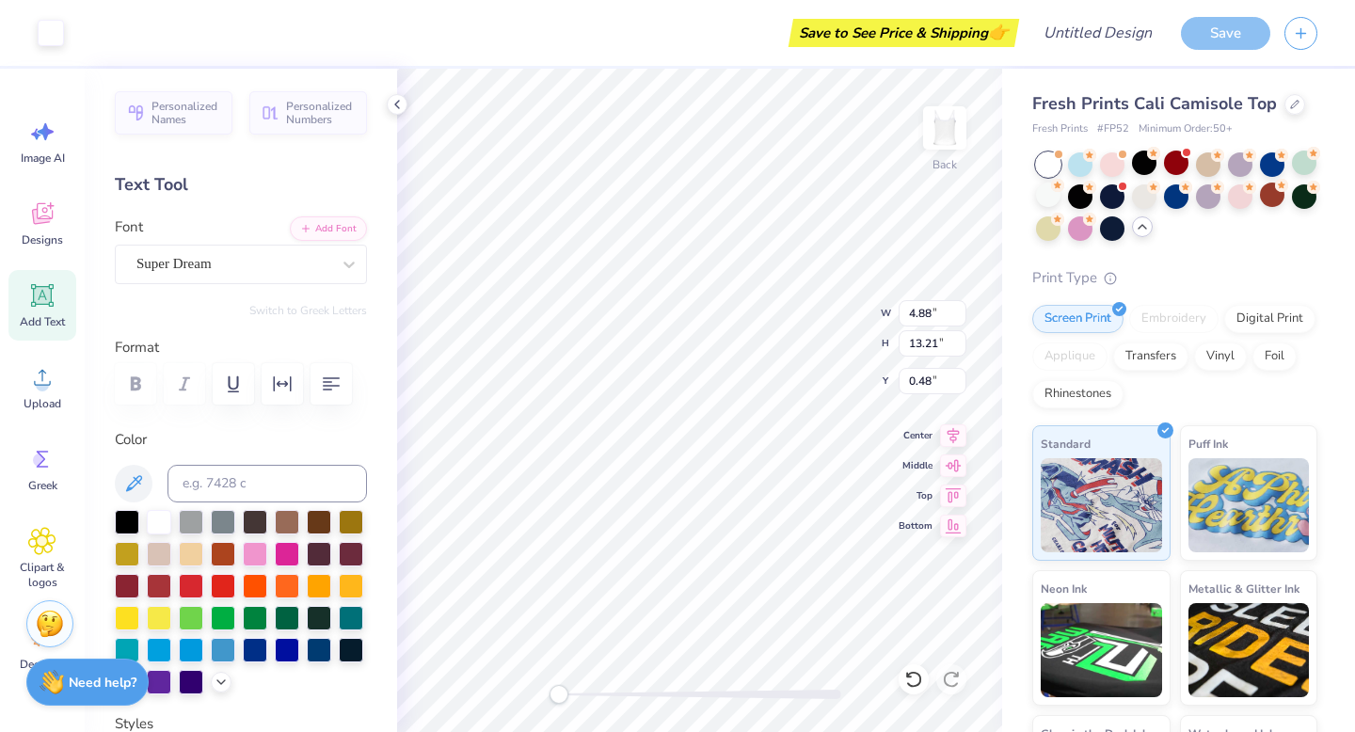
type input "4.88"
type input "13.21"
type input "0.48"
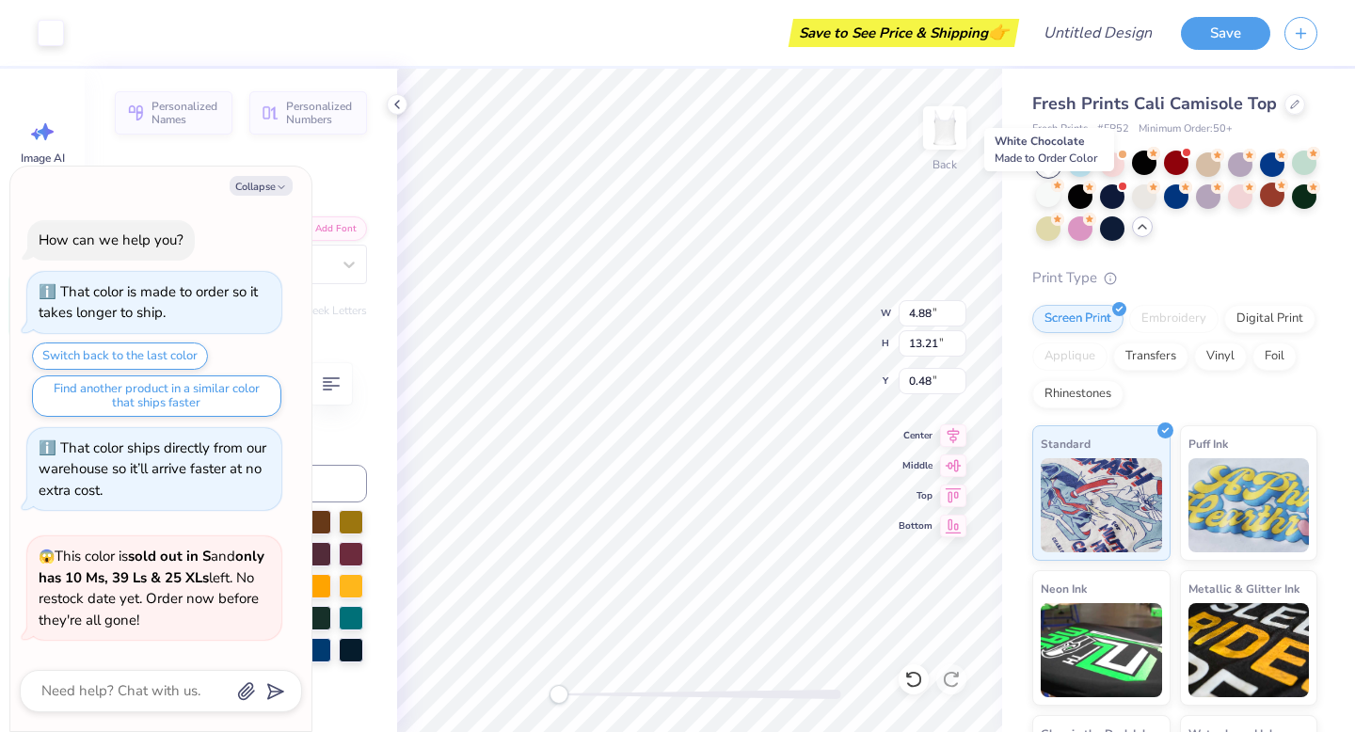
scroll to position [2374, 0]
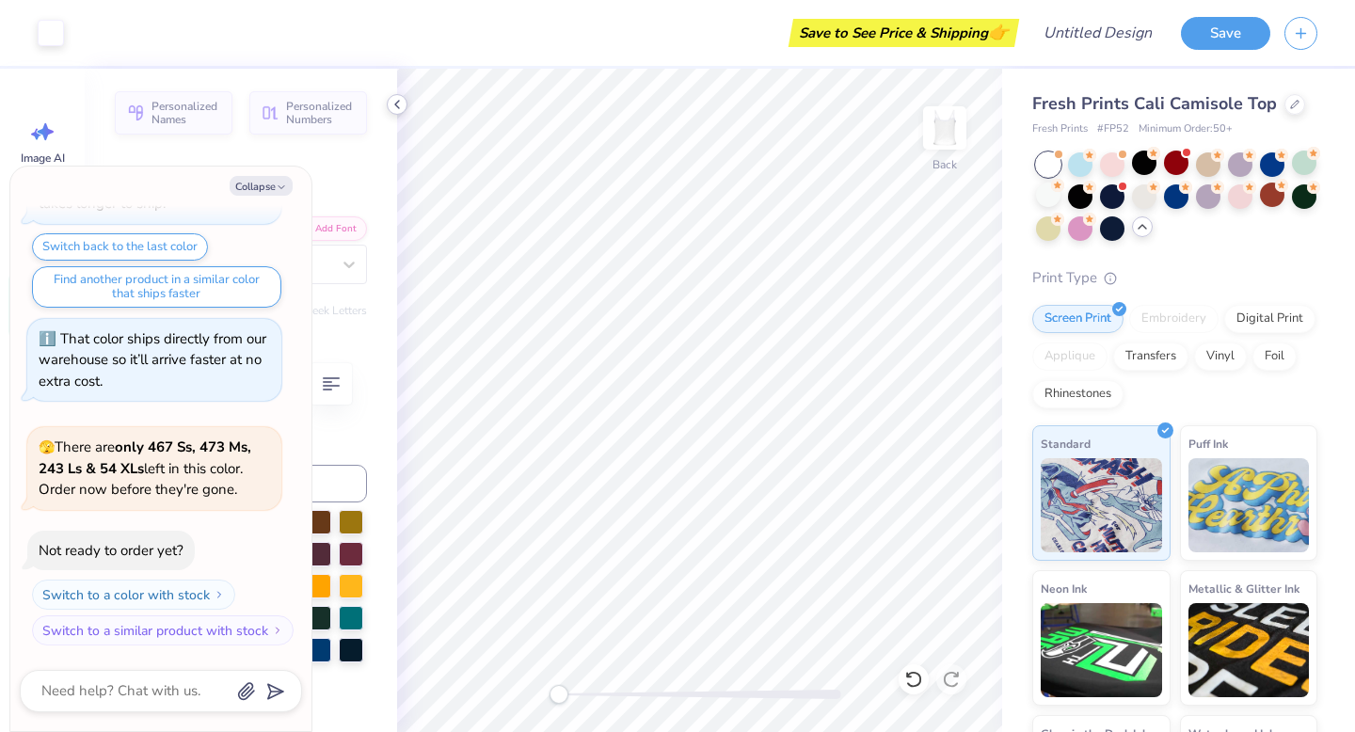
click at [399, 104] on icon at bounding box center [397, 104] width 15 height 15
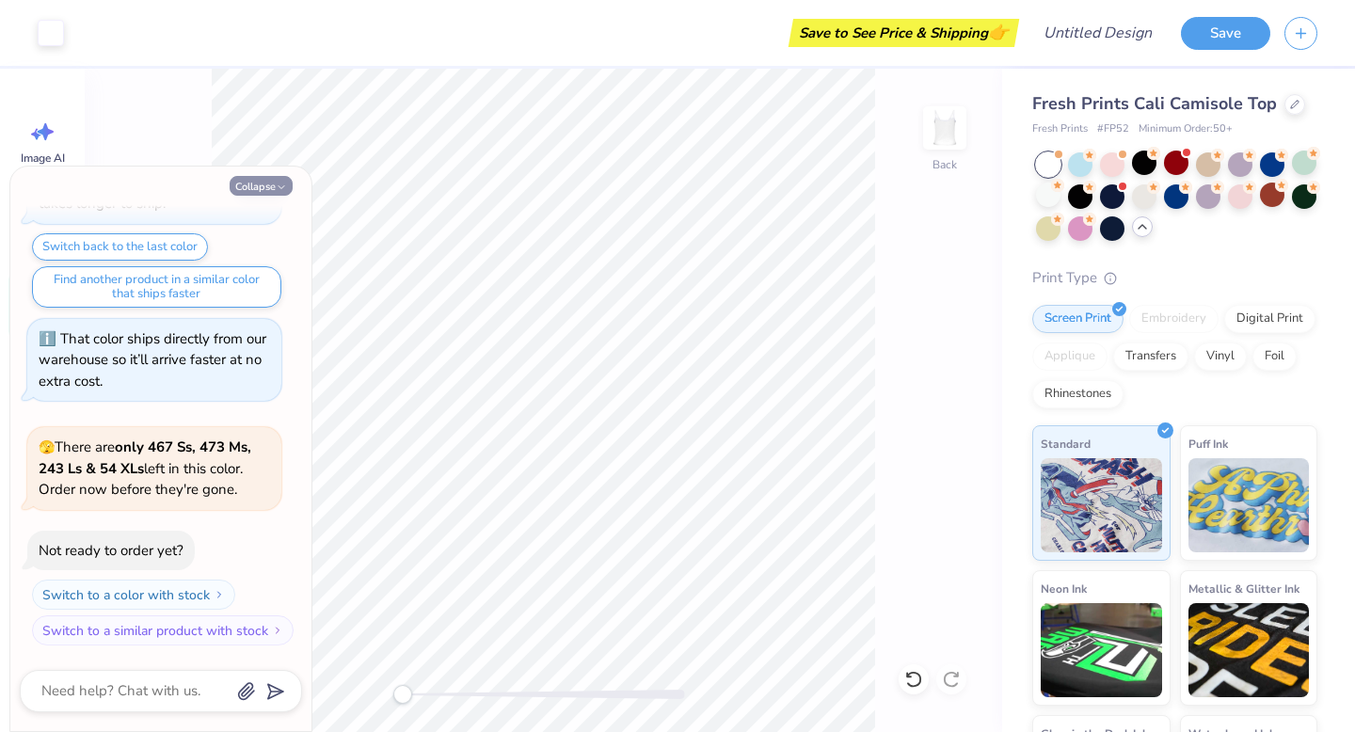
click at [283, 176] on button "Collapse" at bounding box center [261, 186] width 63 height 20
type textarea "x"
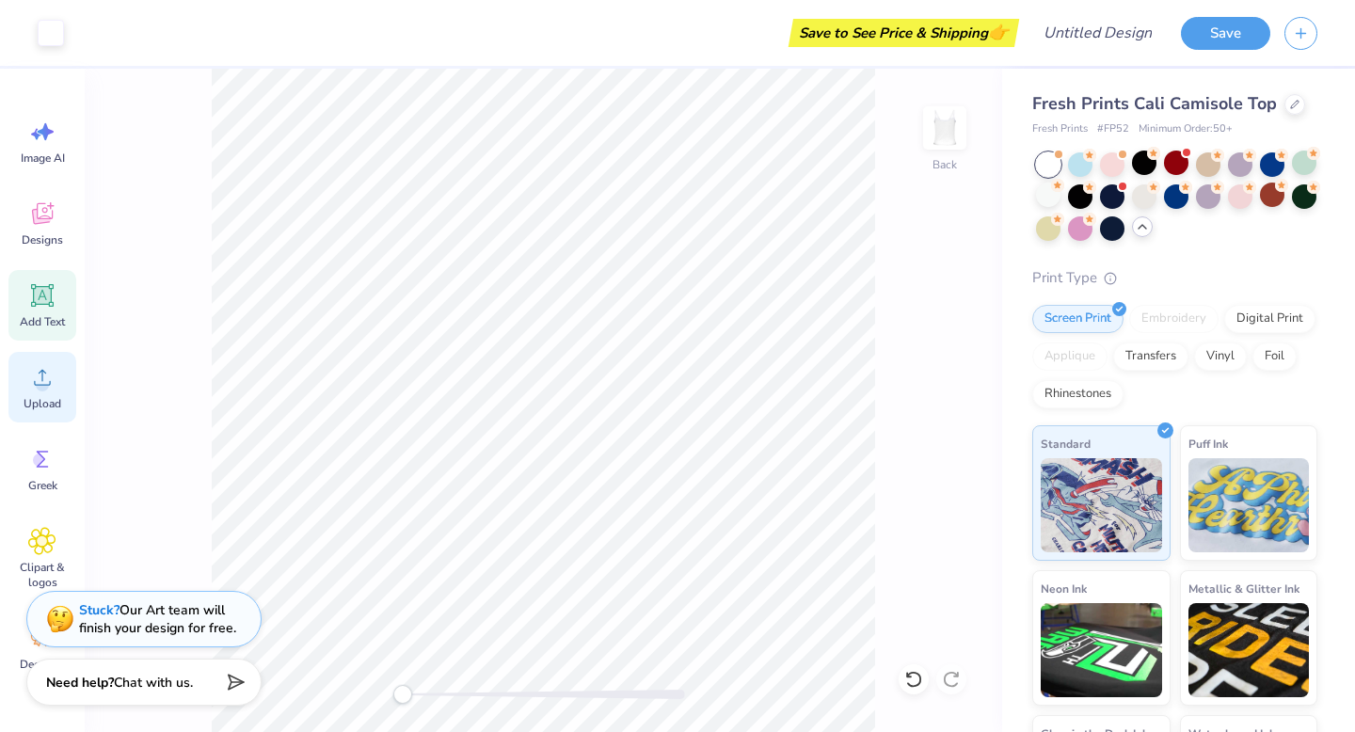
click at [41, 390] on circle at bounding box center [42, 384] width 13 height 13
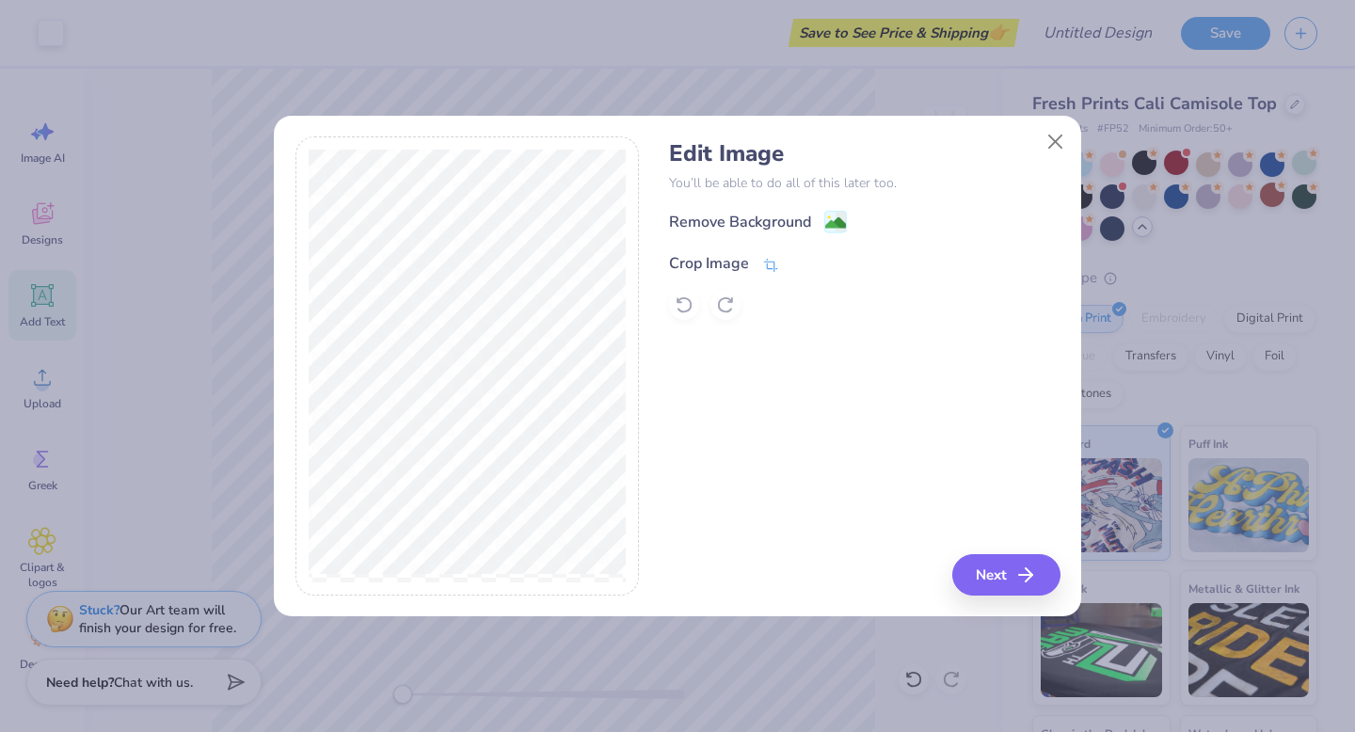
click at [770, 263] on icon at bounding box center [770, 265] width 17 height 17
click at [633, 381] on div at bounding box center [467, 365] width 344 height 459
click at [805, 261] on icon at bounding box center [802, 261] width 11 height 11
click at [1020, 570] on icon "button" at bounding box center [1031, 575] width 23 height 23
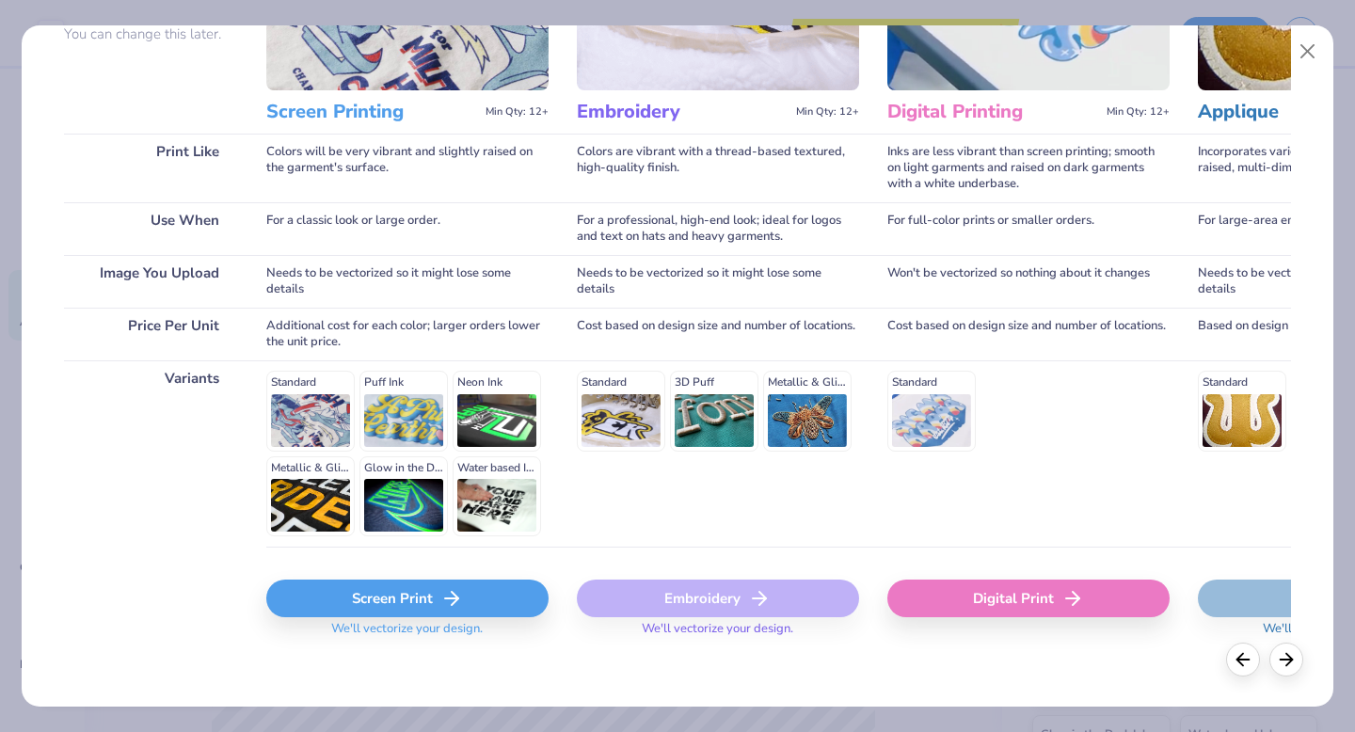
scroll to position [206, 0]
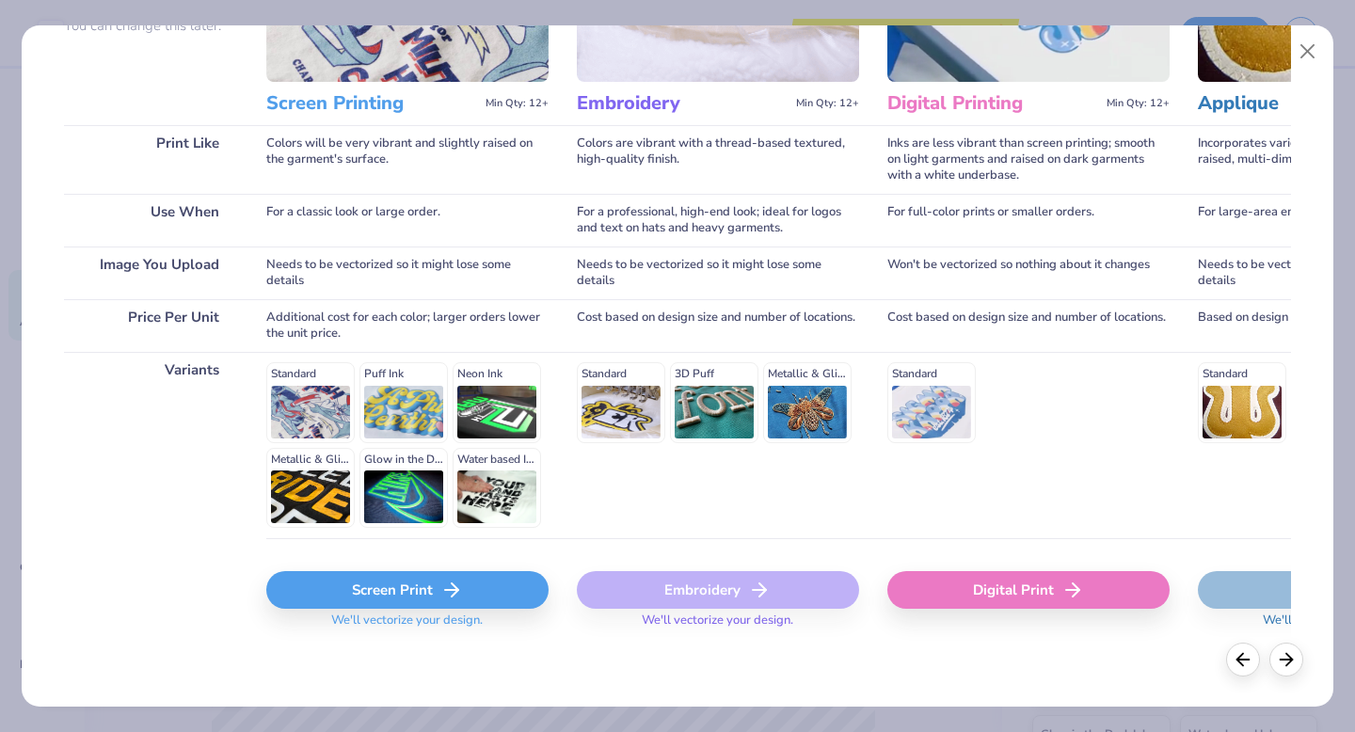
click at [404, 588] on div "Screen Print" at bounding box center [407, 590] width 282 height 38
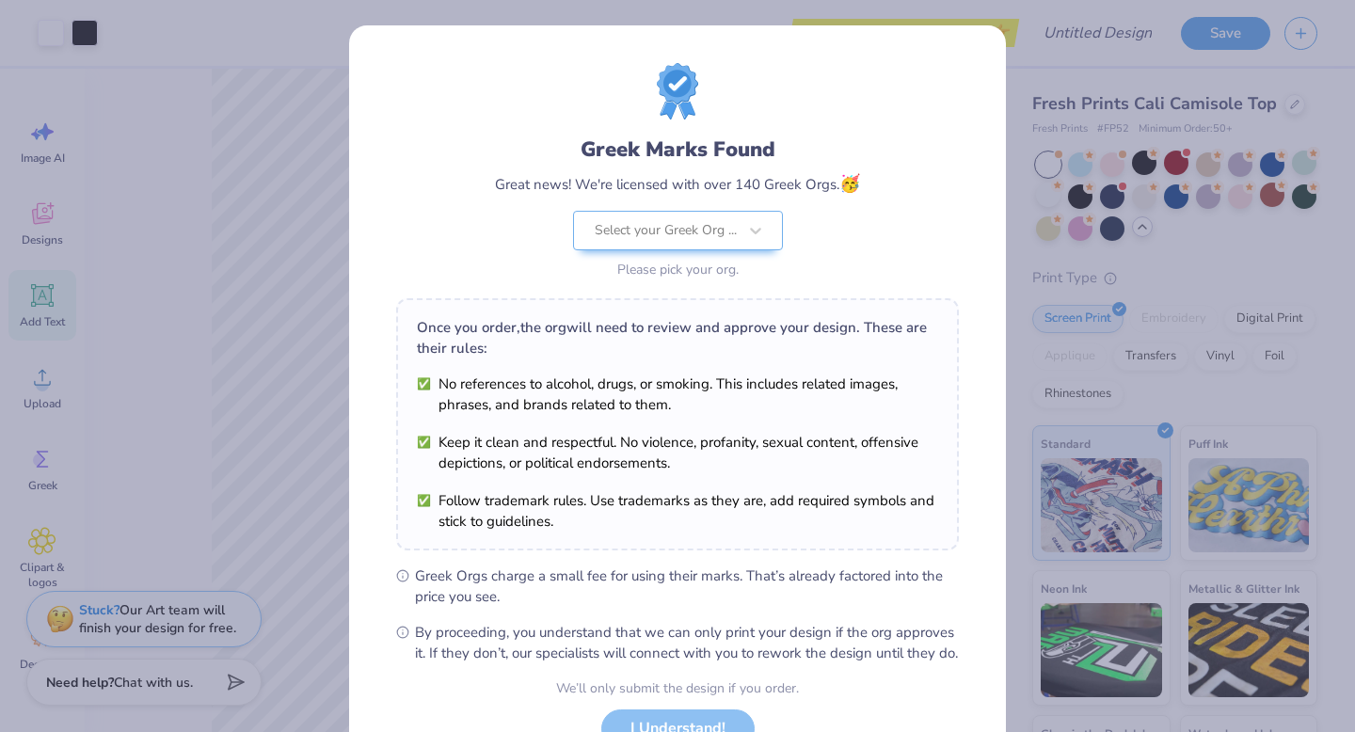
scroll to position [150, 0]
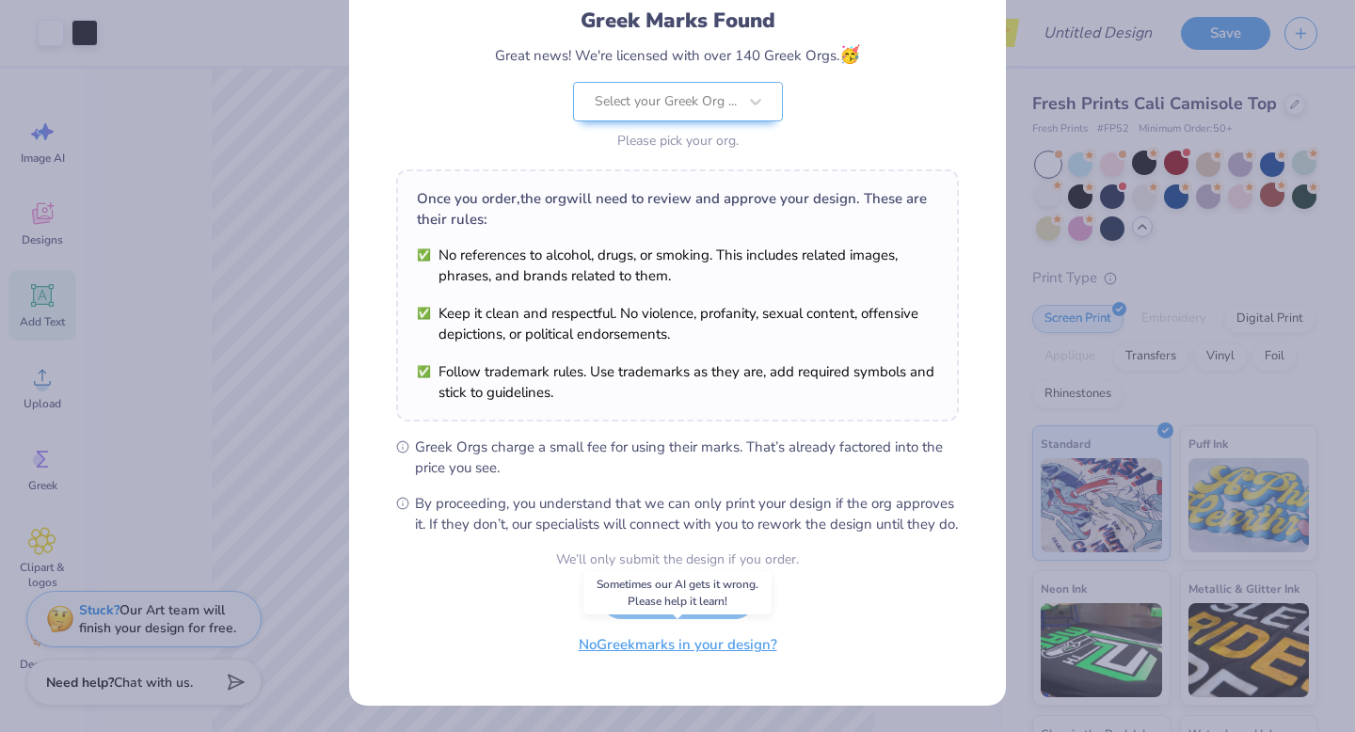
click at [698, 645] on button "No Greek marks in your design?" at bounding box center [678, 645] width 231 height 39
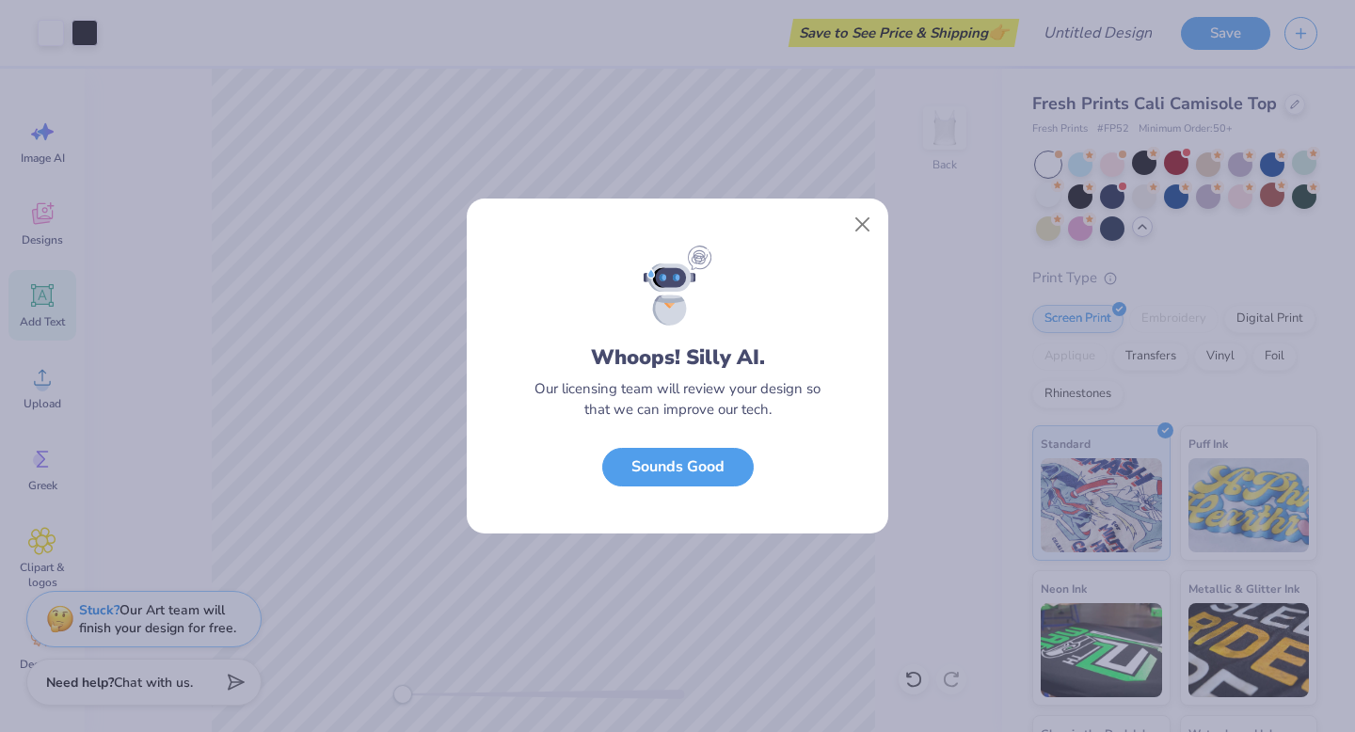
scroll to position [0, 0]
click at [718, 454] on button "Sounds Good" at bounding box center [677, 462] width 151 height 39
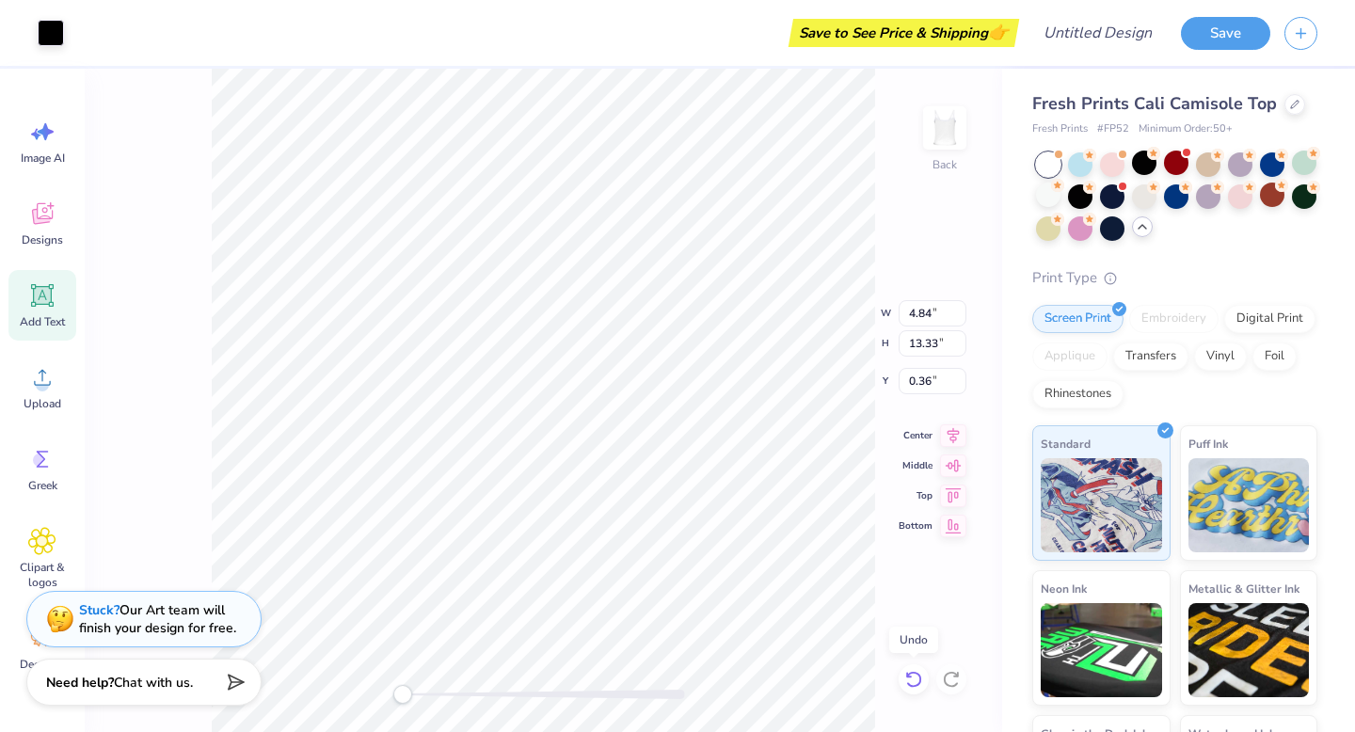
click at [906, 679] on icon at bounding box center [913, 679] width 19 height 19
type input "4.10"
type input "11.30"
click at [950, 671] on icon at bounding box center [951, 679] width 19 height 19
type input "4.84"
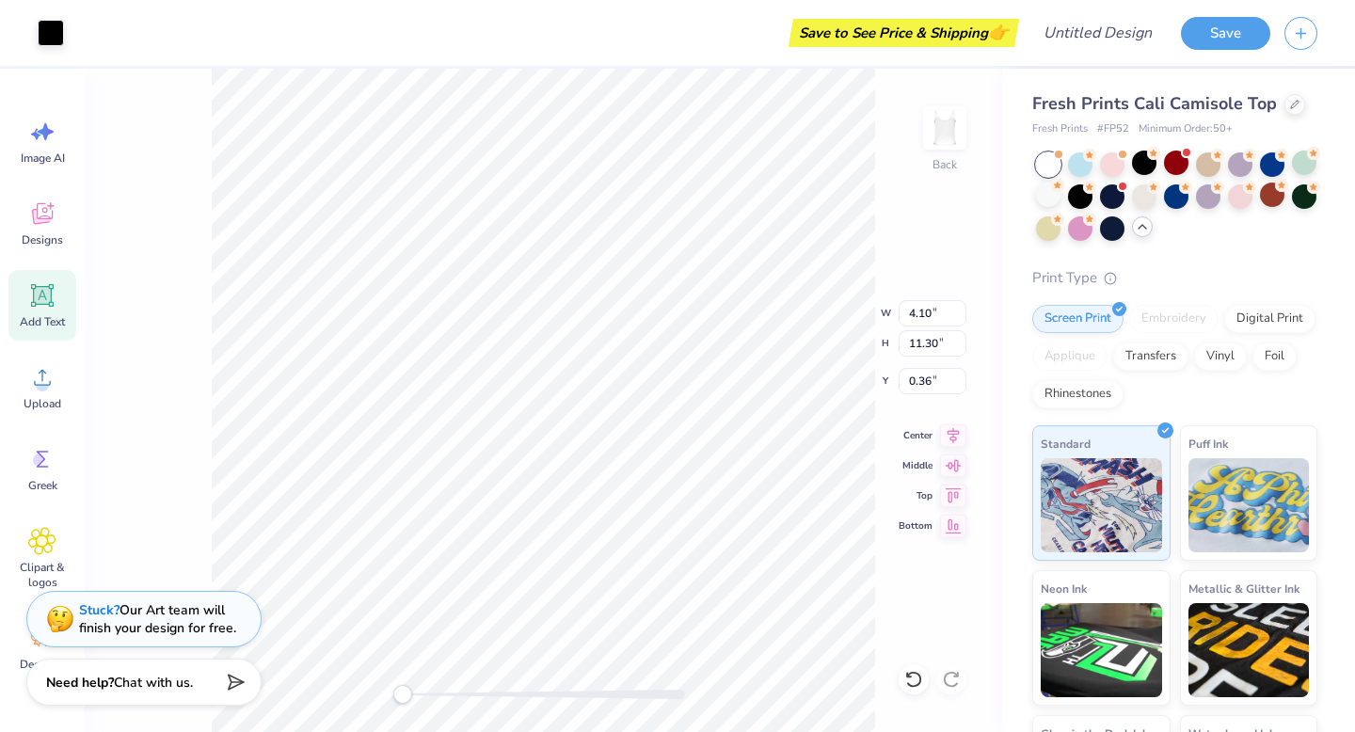
type input "13.33"
type input "8.48"
type input "3.08"
type input "6.20"
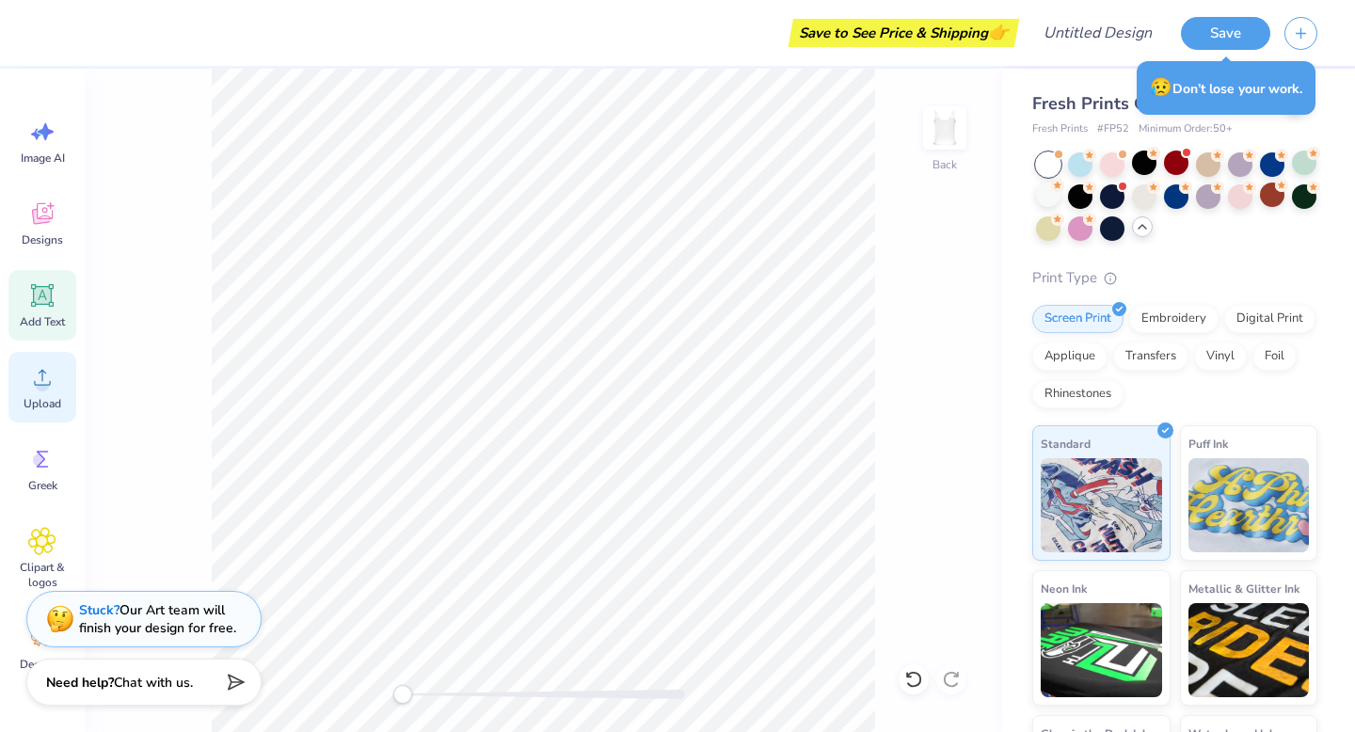
click at [40, 402] on span "Upload" at bounding box center [43, 403] width 38 height 15
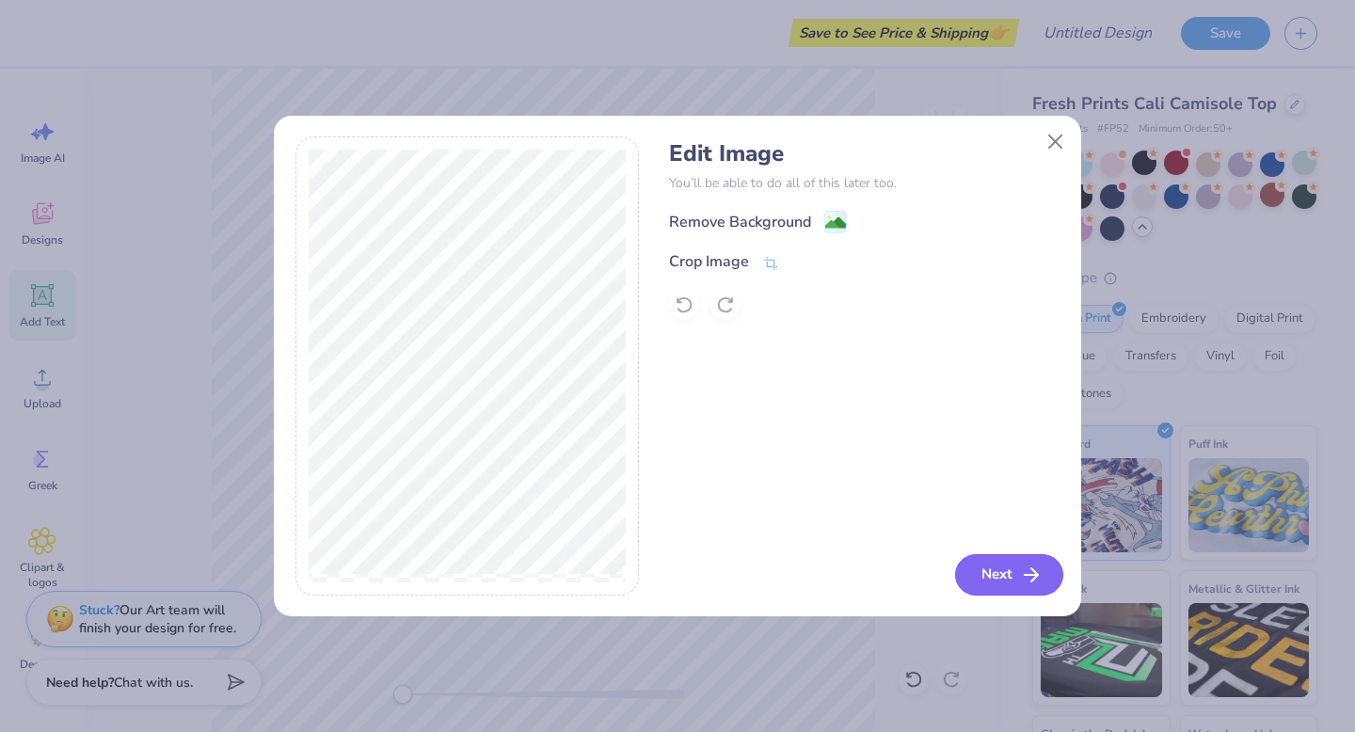
click at [1015, 574] on button "Next" at bounding box center [1009, 574] width 108 height 41
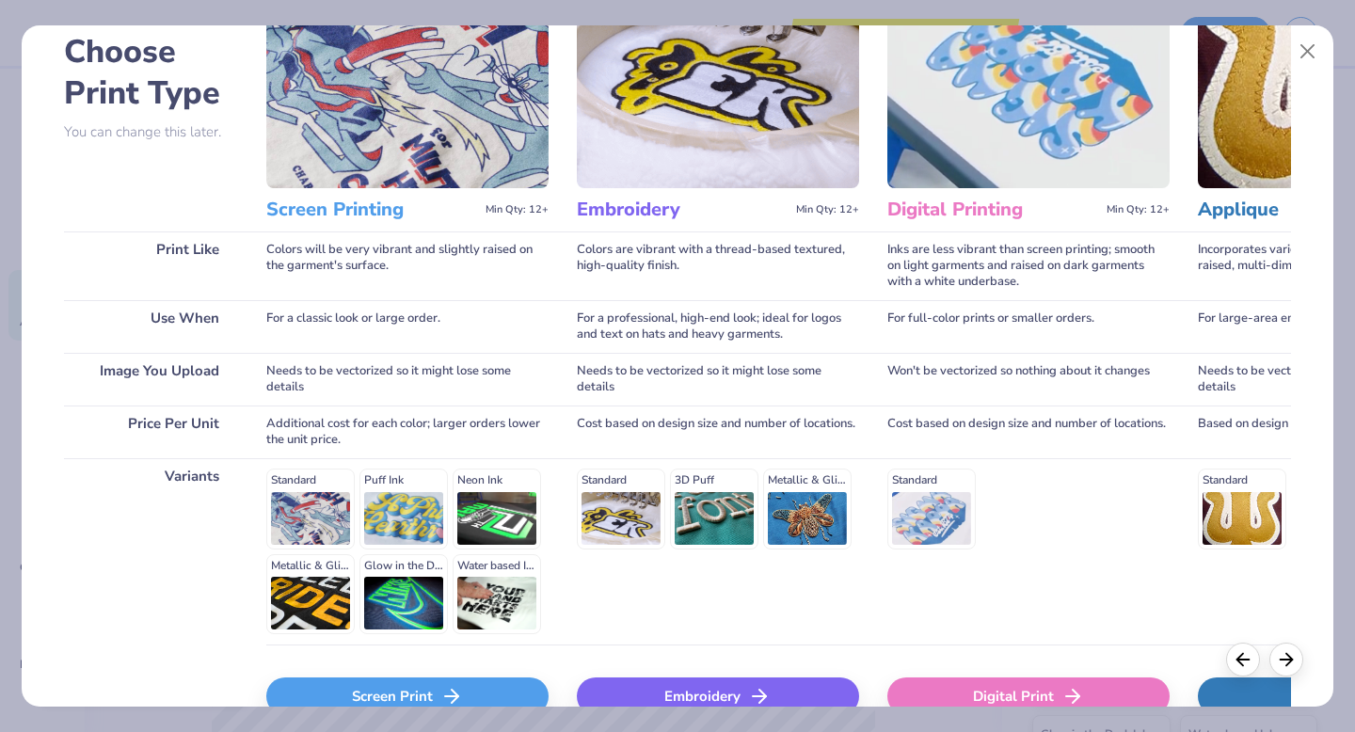
scroll to position [206, 0]
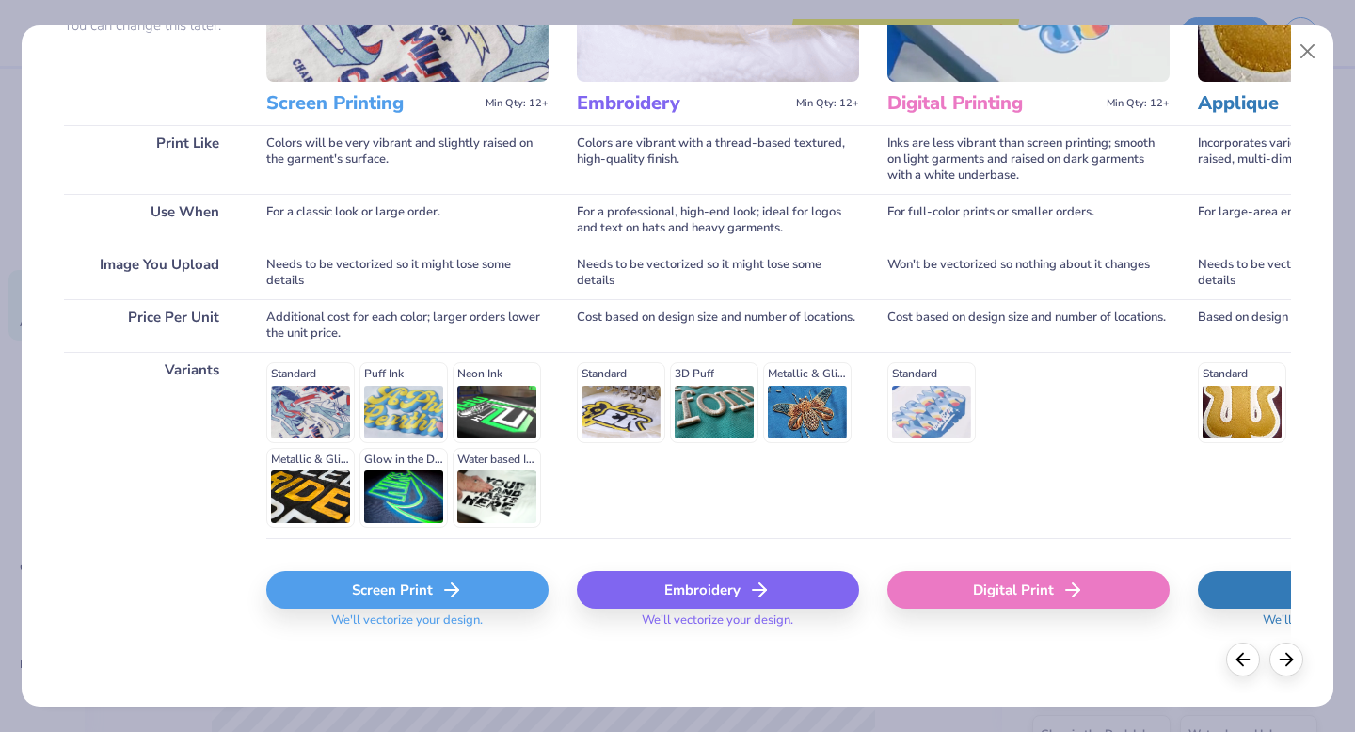
click at [406, 590] on div "Screen Print" at bounding box center [407, 590] width 282 height 38
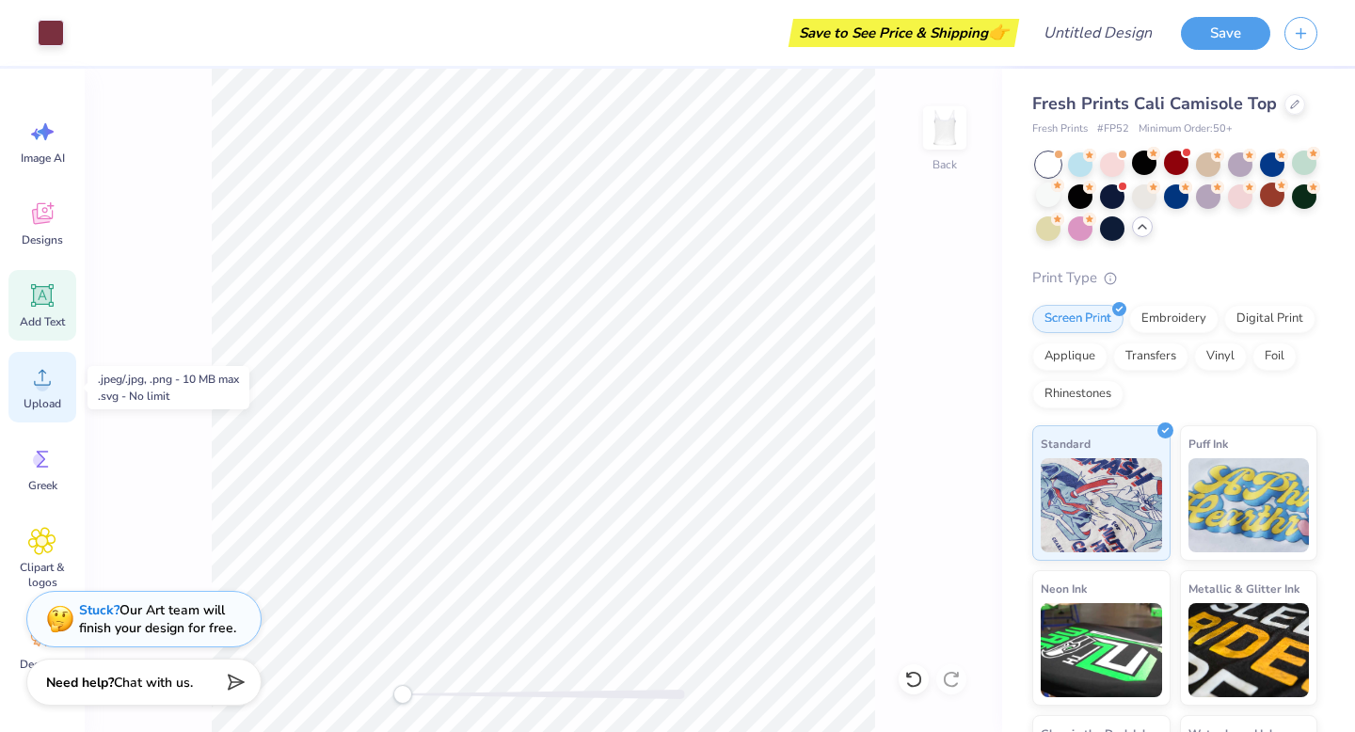
click at [37, 390] on icon at bounding box center [42, 377] width 28 height 28
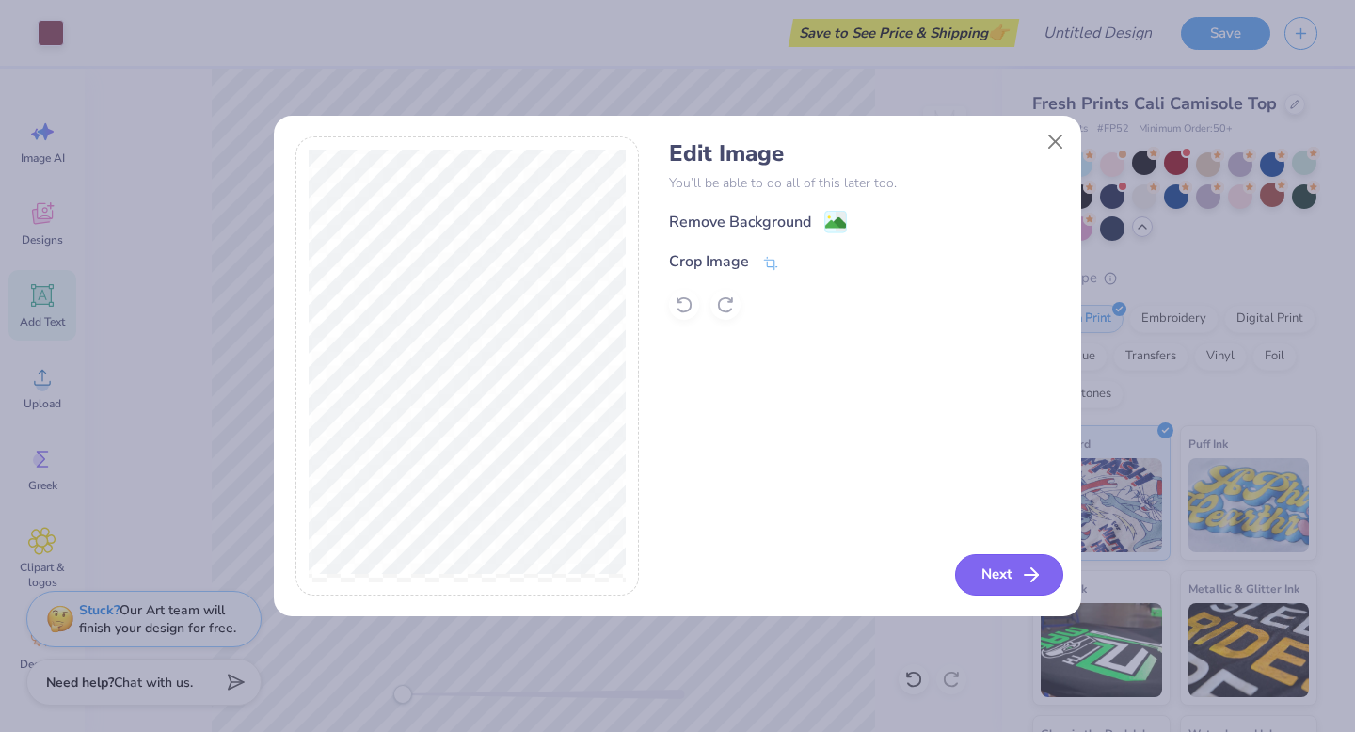
click at [999, 576] on button "Next" at bounding box center [1009, 574] width 108 height 41
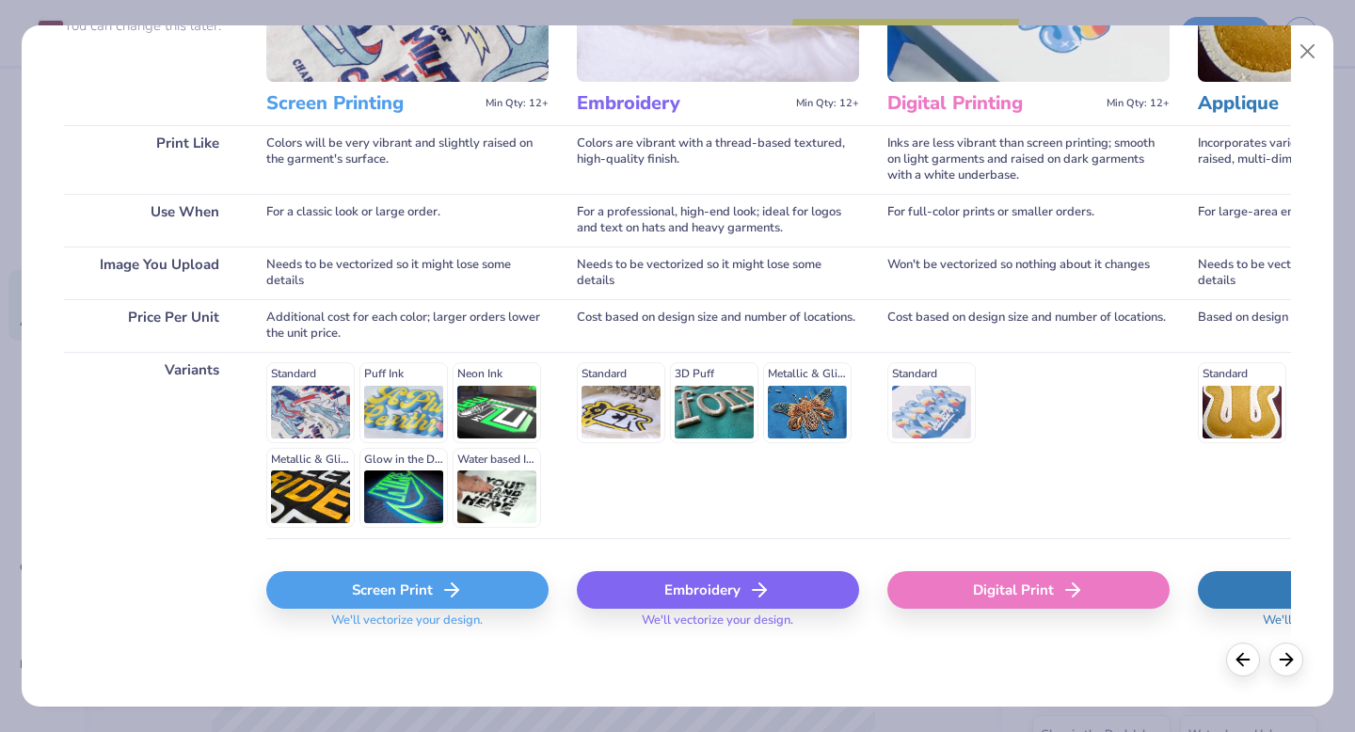
click at [433, 606] on div "Screen Print" at bounding box center [407, 590] width 282 height 38
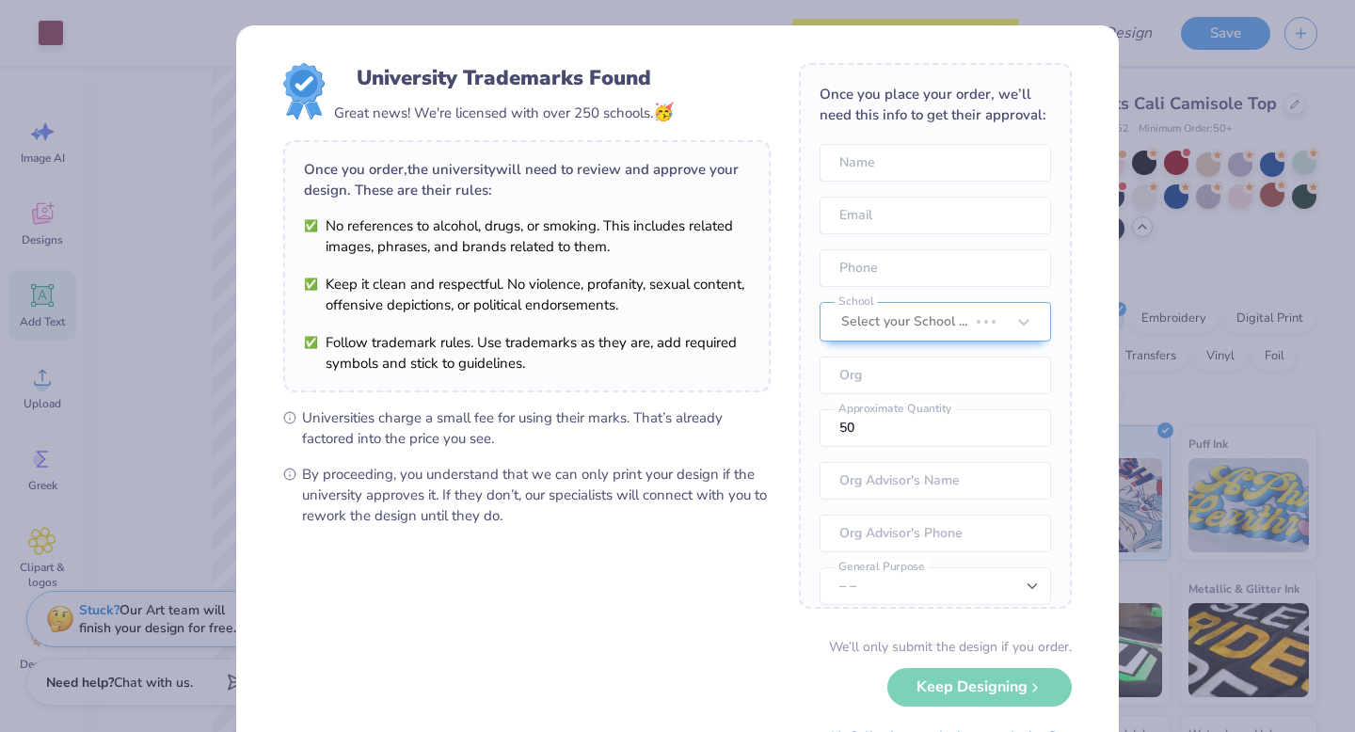
click at [603, 488] on body "Art colors Save to See Price & Shipping 👉 Design Title Save Image AI Designs Ad…" at bounding box center [677, 366] width 1355 height 732
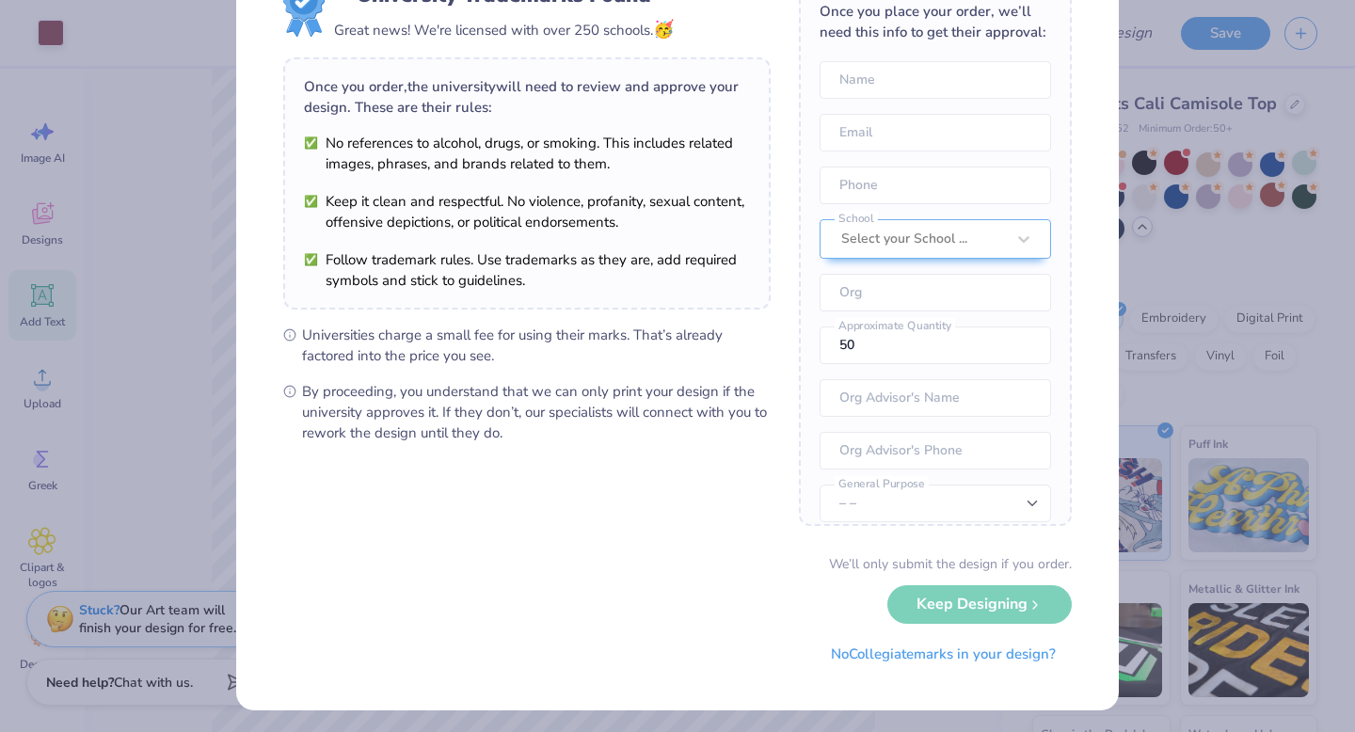
scroll to position [88, 0]
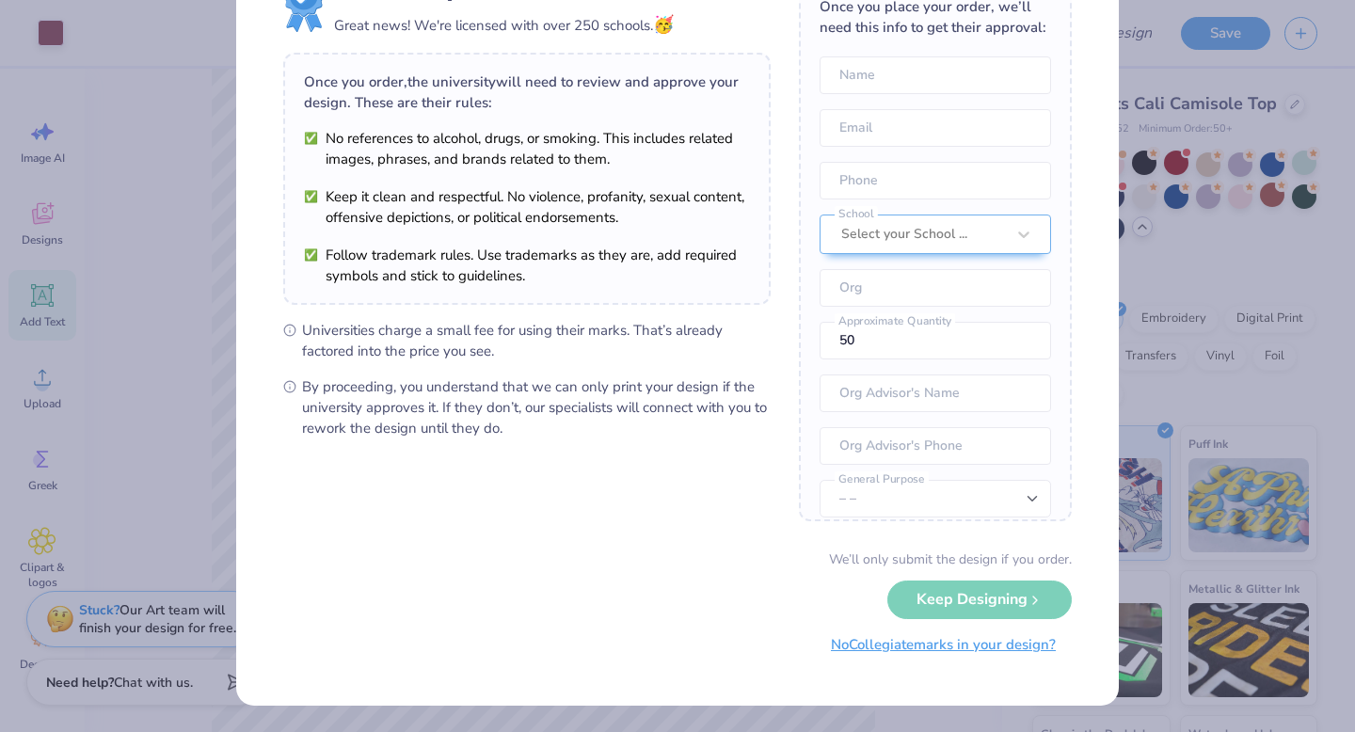
click at [937, 655] on button "No Collegiate marks in your design?" at bounding box center [943, 645] width 257 height 39
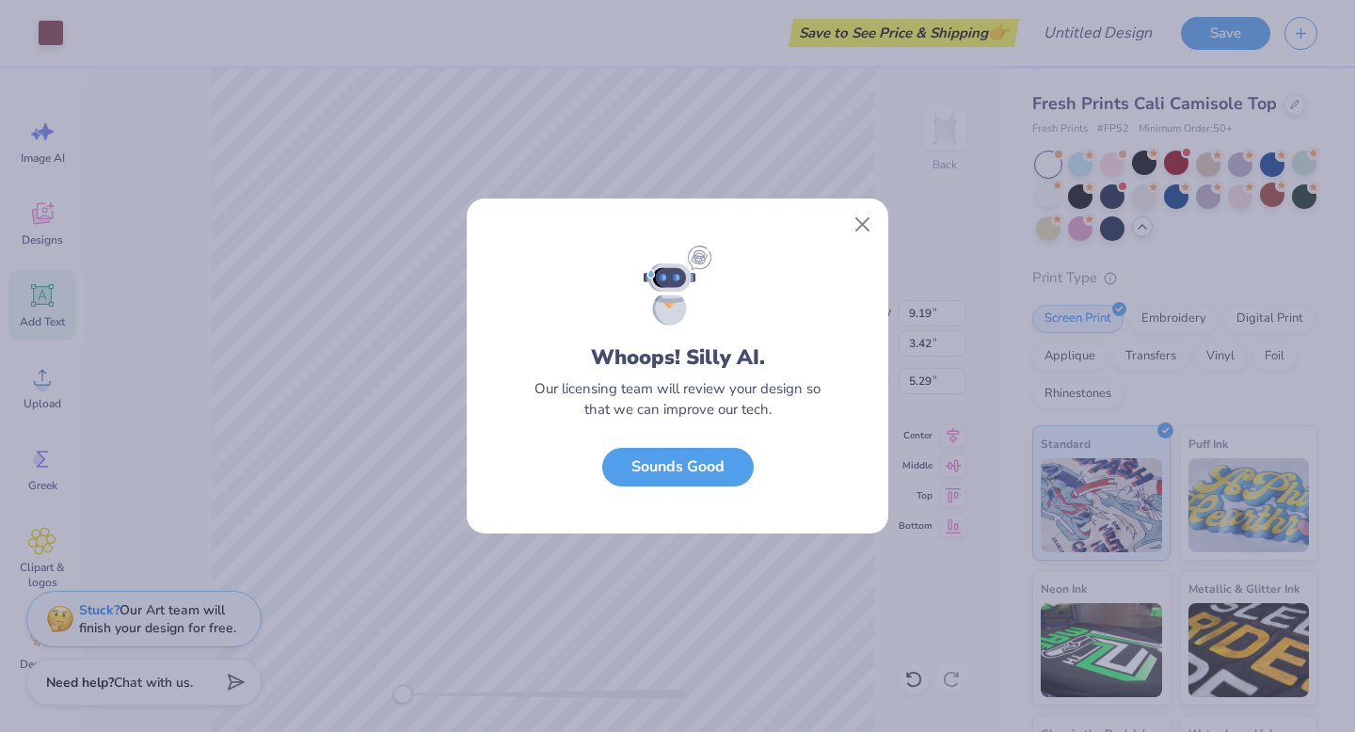
scroll to position [0, 0]
click at [727, 475] on button "Sounds Good" at bounding box center [677, 462] width 151 height 39
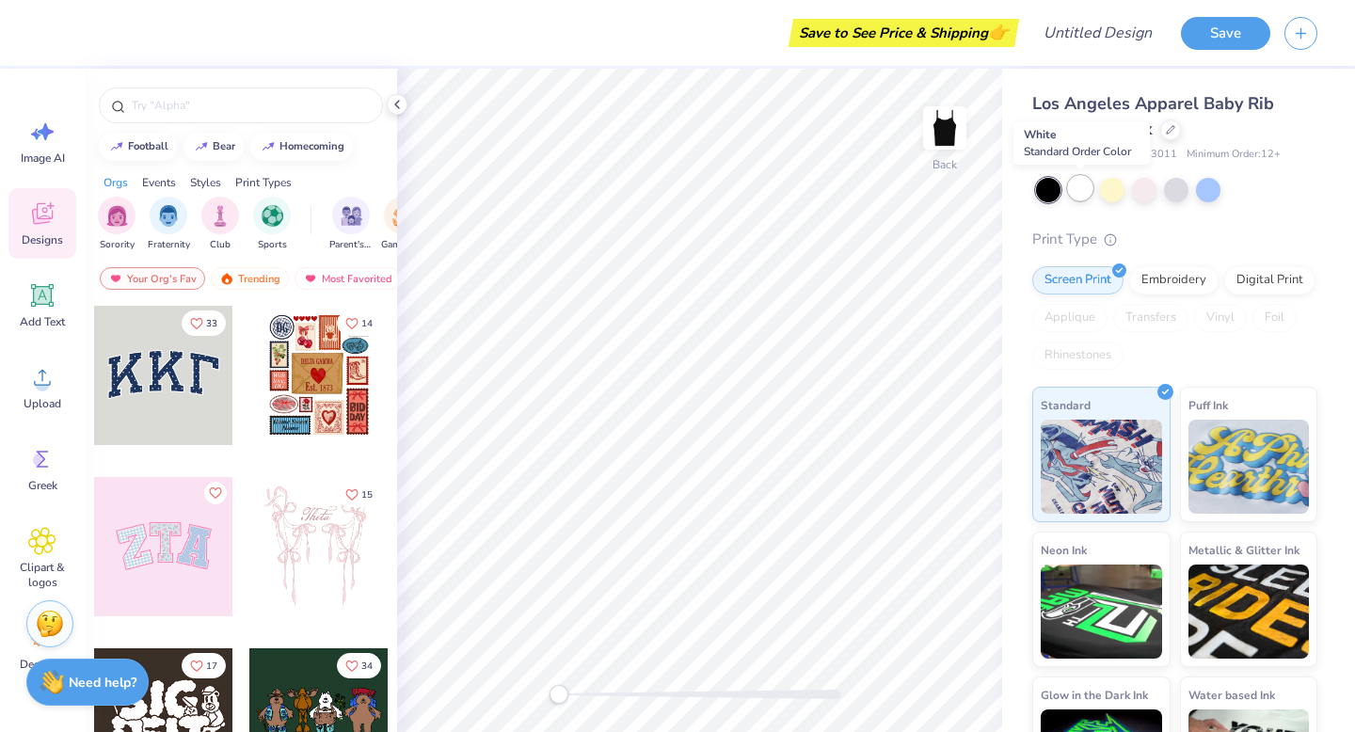
click at [1078, 196] on div at bounding box center [1080, 188] width 24 height 24
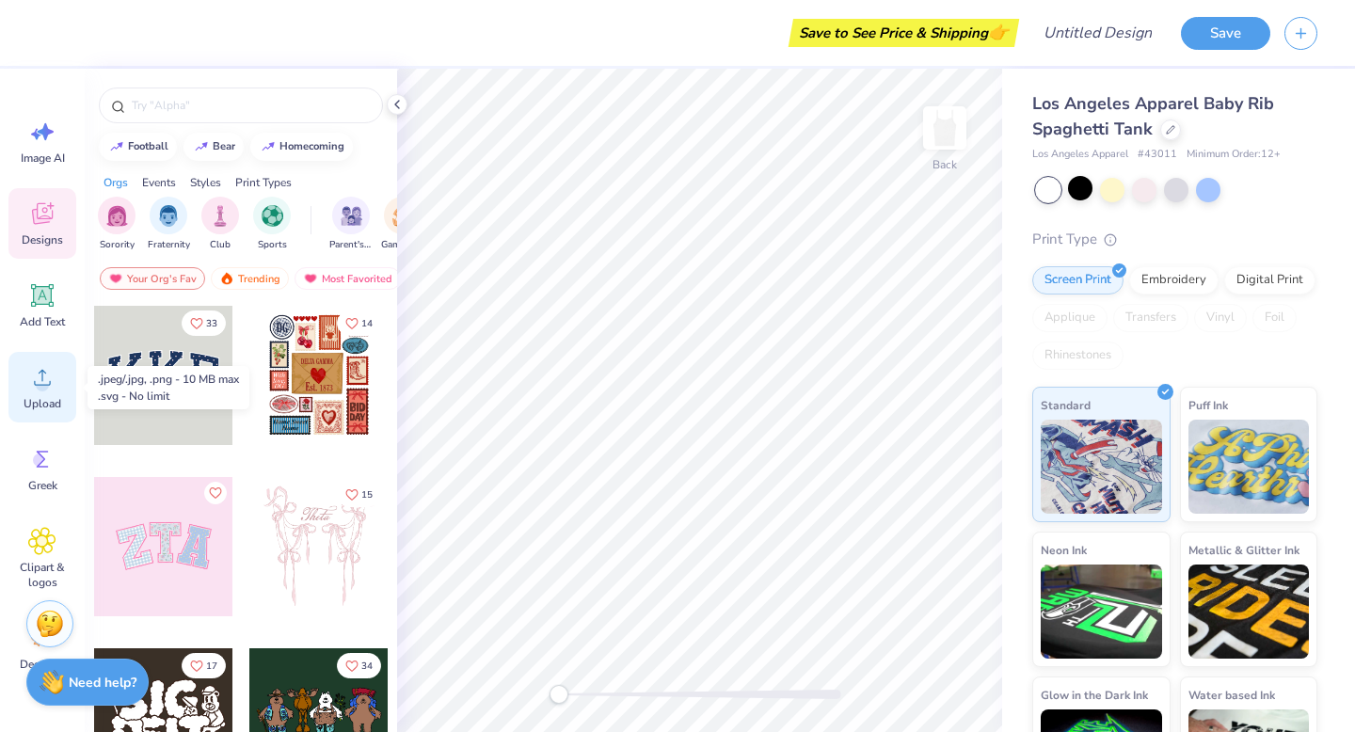
click at [30, 391] on div "Upload" at bounding box center [42, 387] width 68 height 71
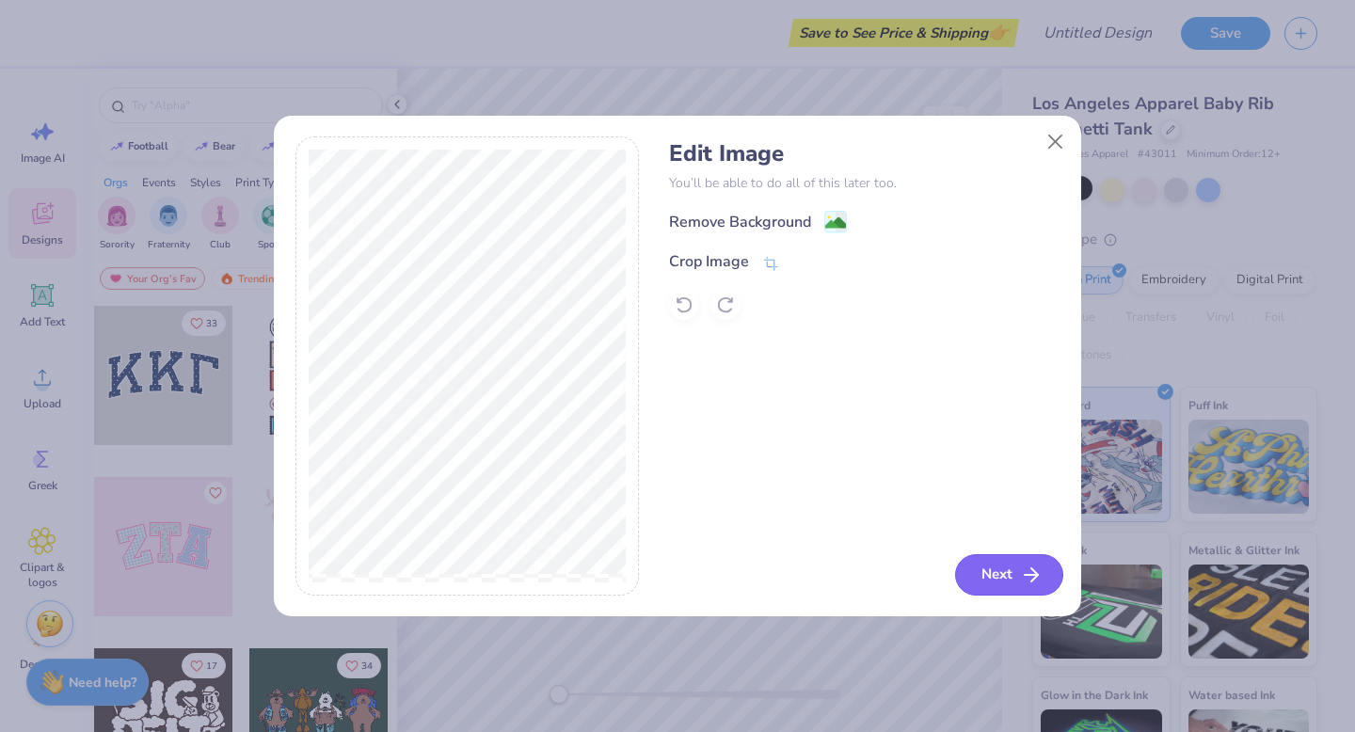
click at [997, 563] on button "Next" at bounding box center [1009, 574] width 108 height 41
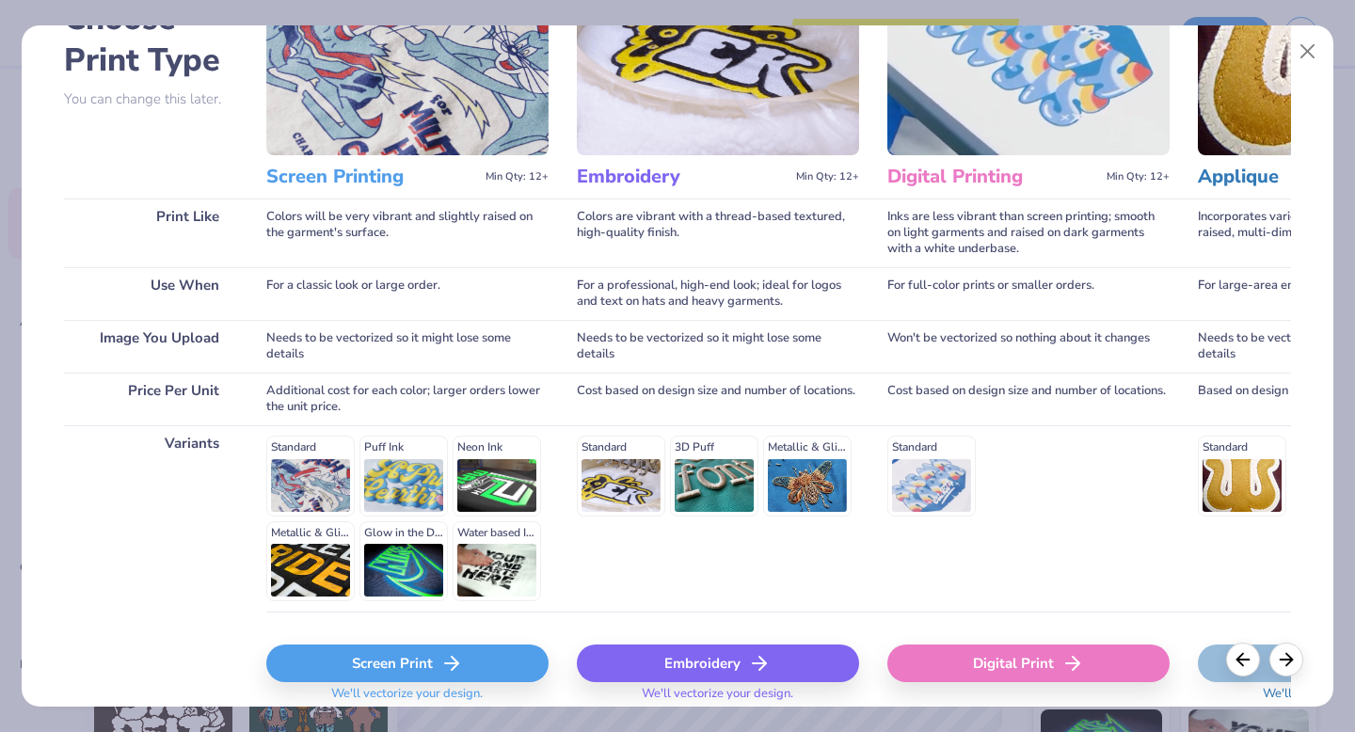
scroll to position [206, 0]
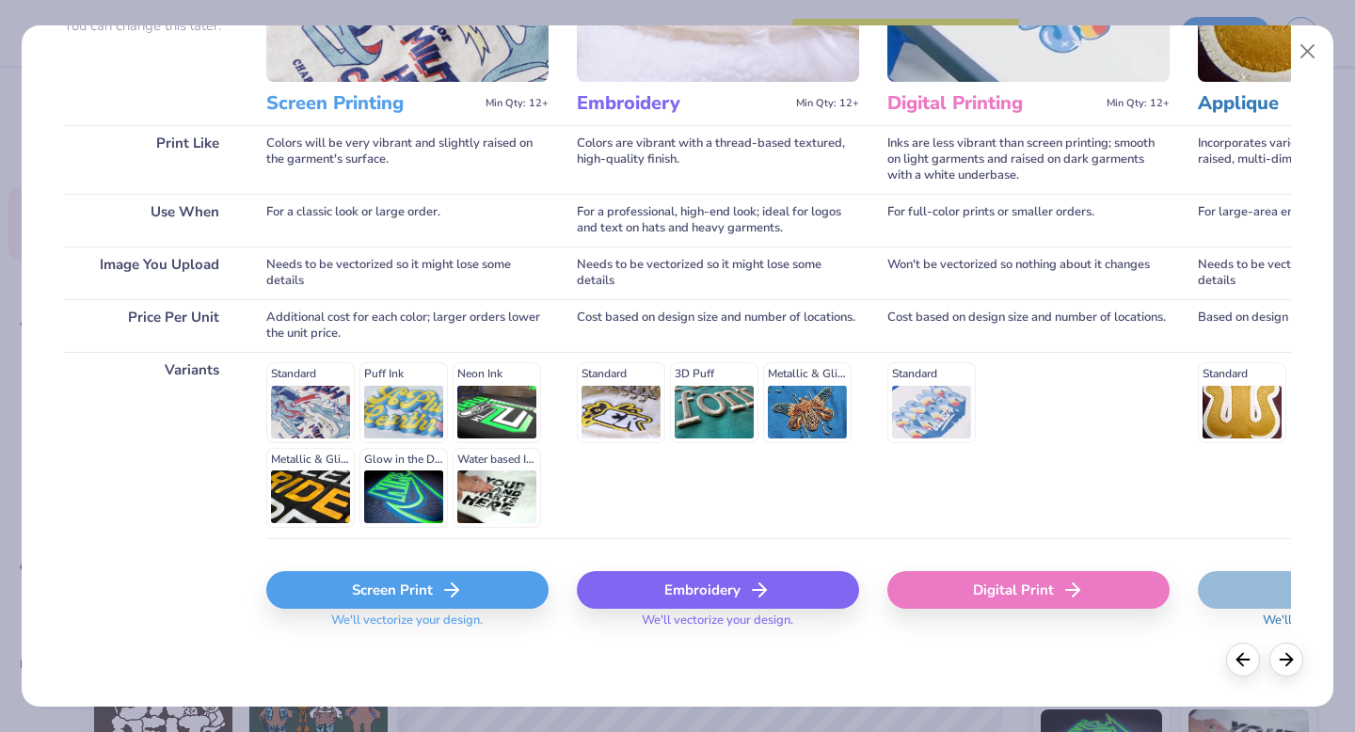
click at [396, 591] on div "Screen Print" at bounding box center [407, 590] width 282 height 38
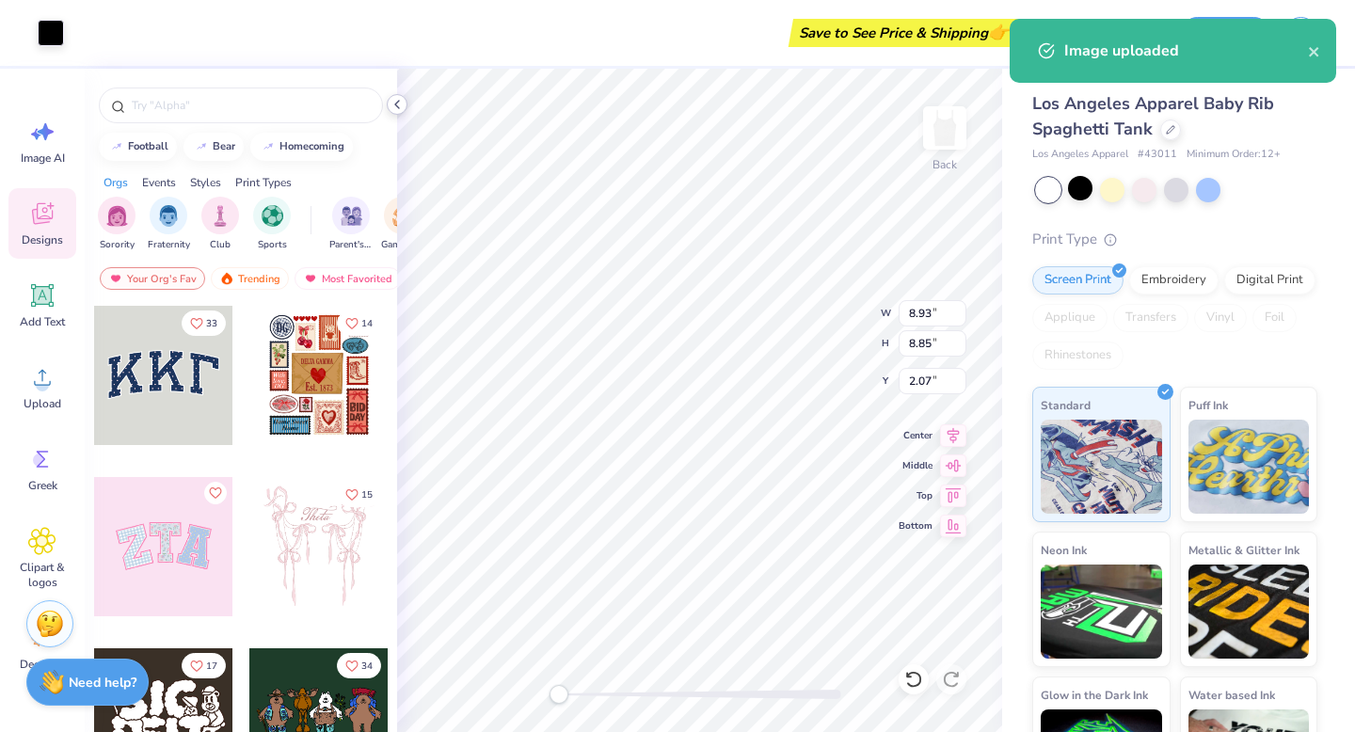
click at [397, 106] on polyline at bounding box center [397, 105] width 4 height 8
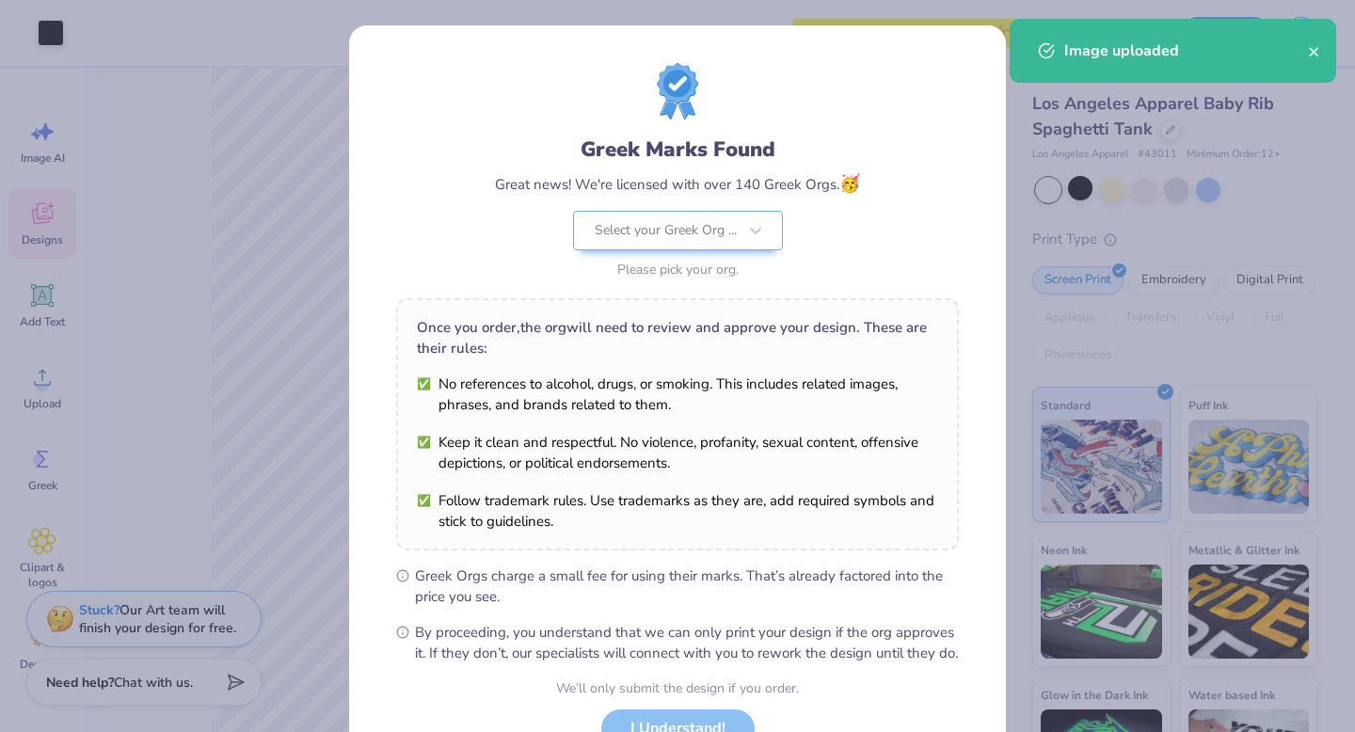
click at [291, 96] on div "Greek Marks Found Great news! We're licensed with over 140 Greek Orgs. 🥳 Select…" at bounding box center [677, 366] width 1355 height 732
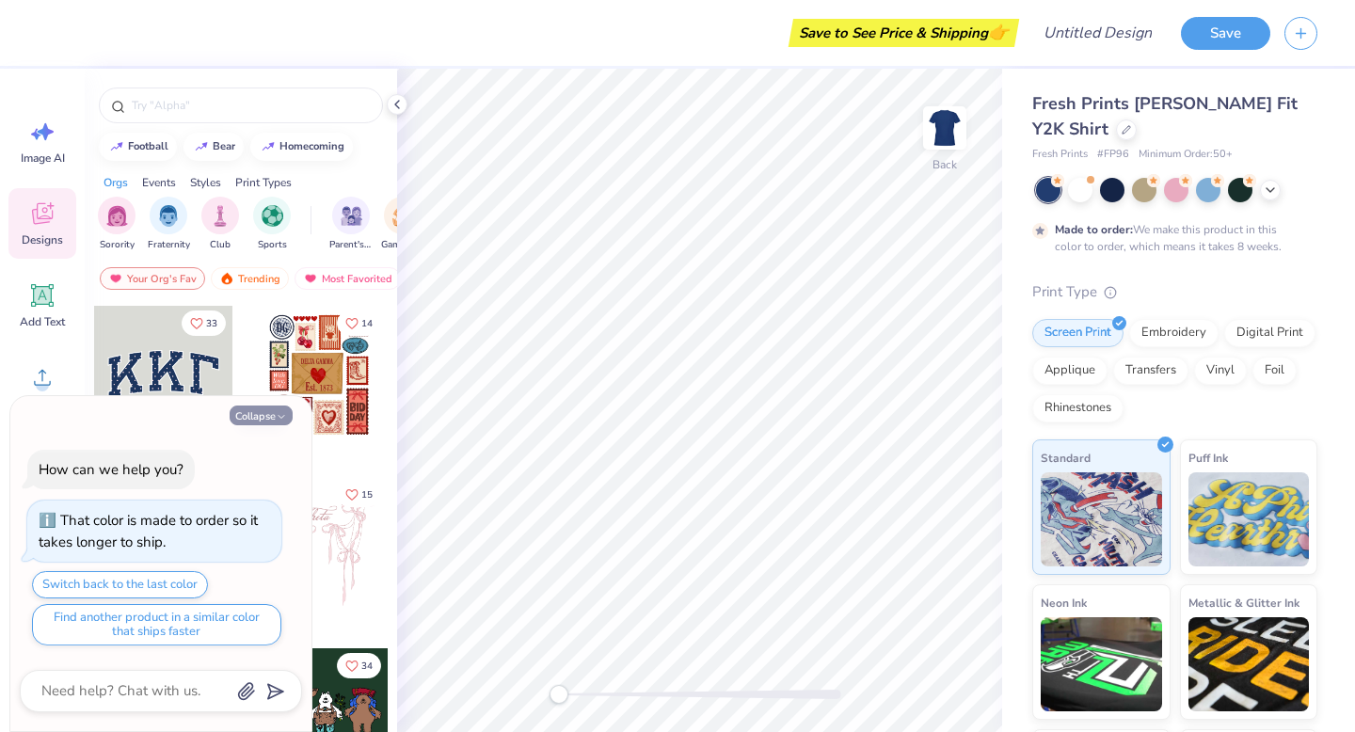
click at [279, 417] on icon "button" at bounding box center [281, 416] width 11 height 11
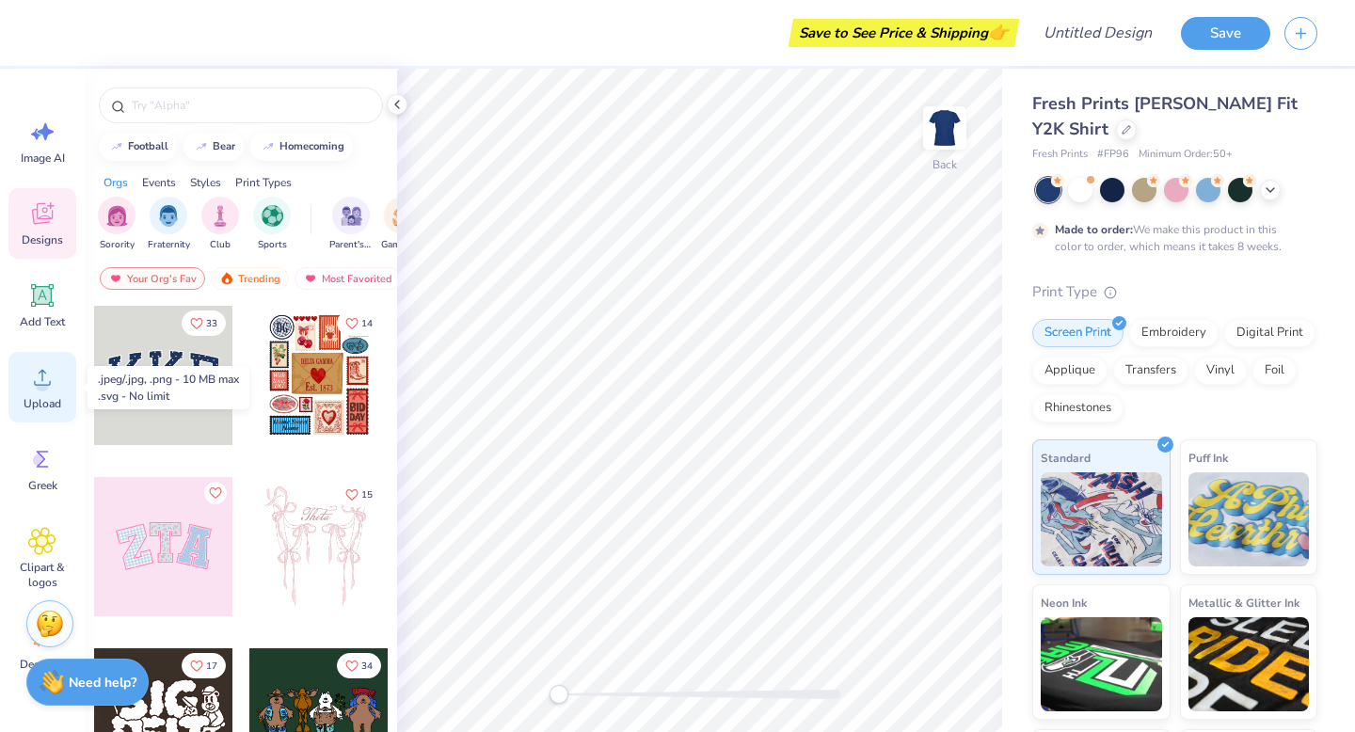
click at [42, 394] on div "Upload" at bounding box center [42, 387] width 68 height 71
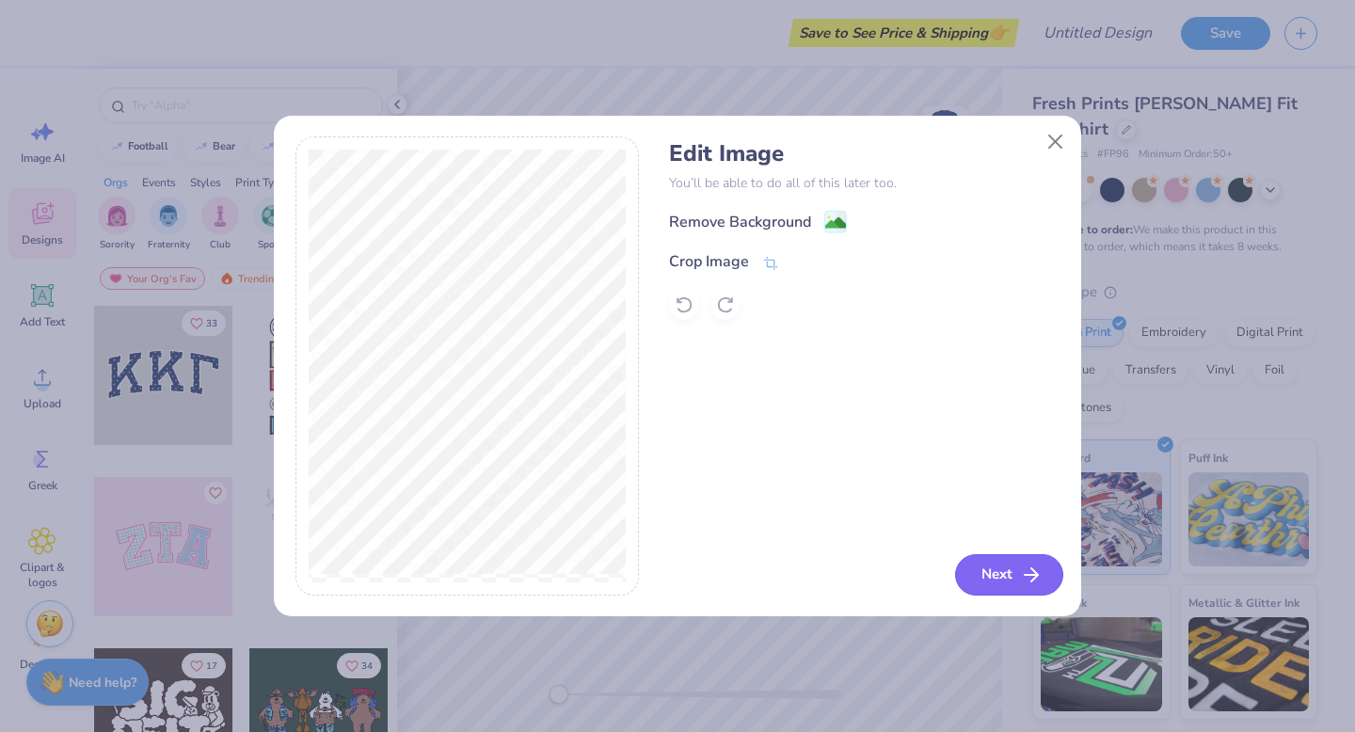
click at [997, 584] on button "Next" at bounding box center [1009, 574] width 108 height 41
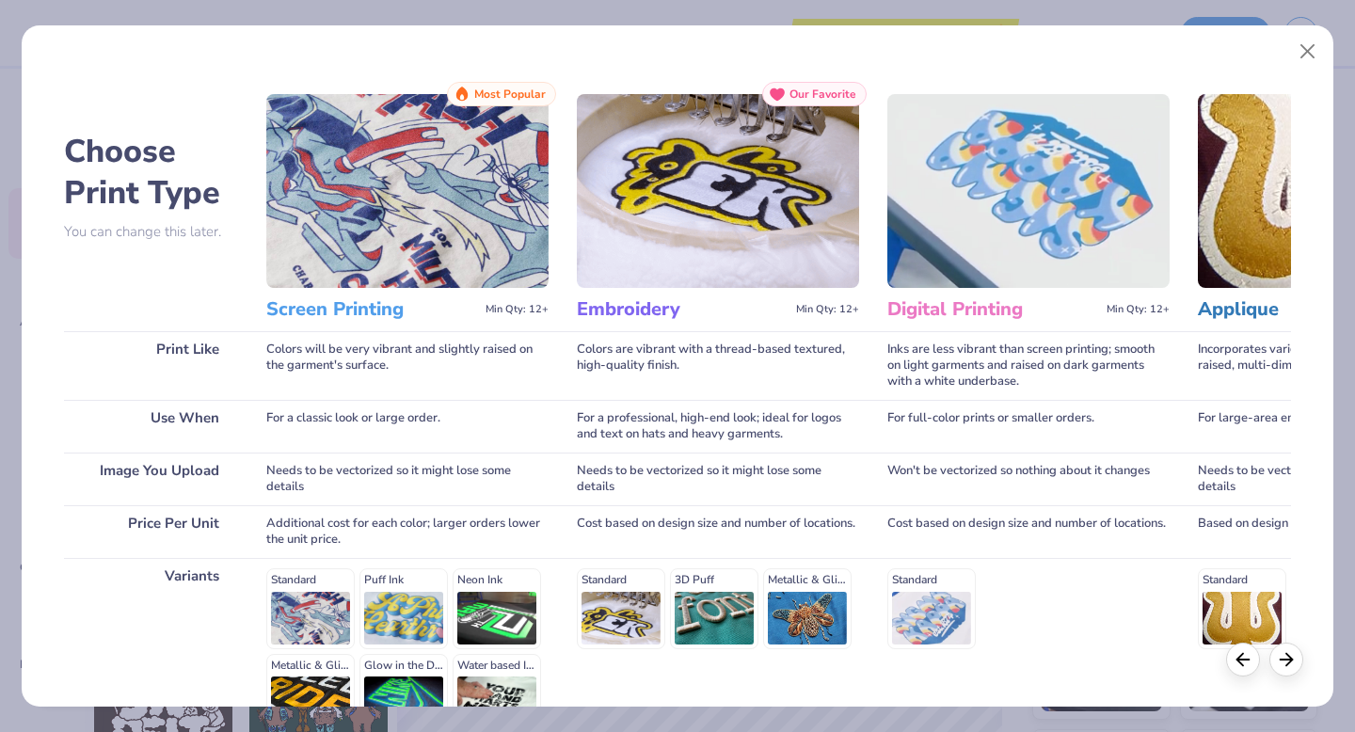
scroll to position [206, 0]
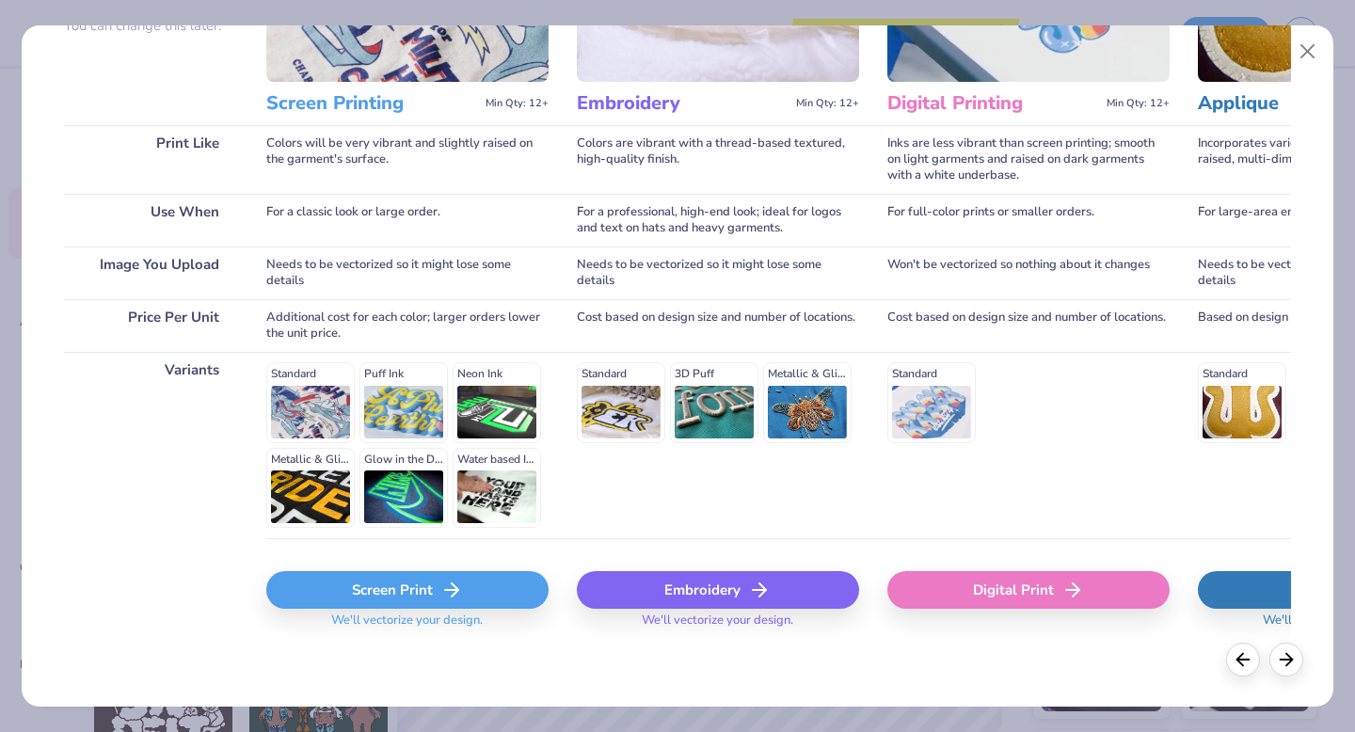
click at [359, 589] on div "Screen Print" at bounding box center [407, 590] width 282 height 38
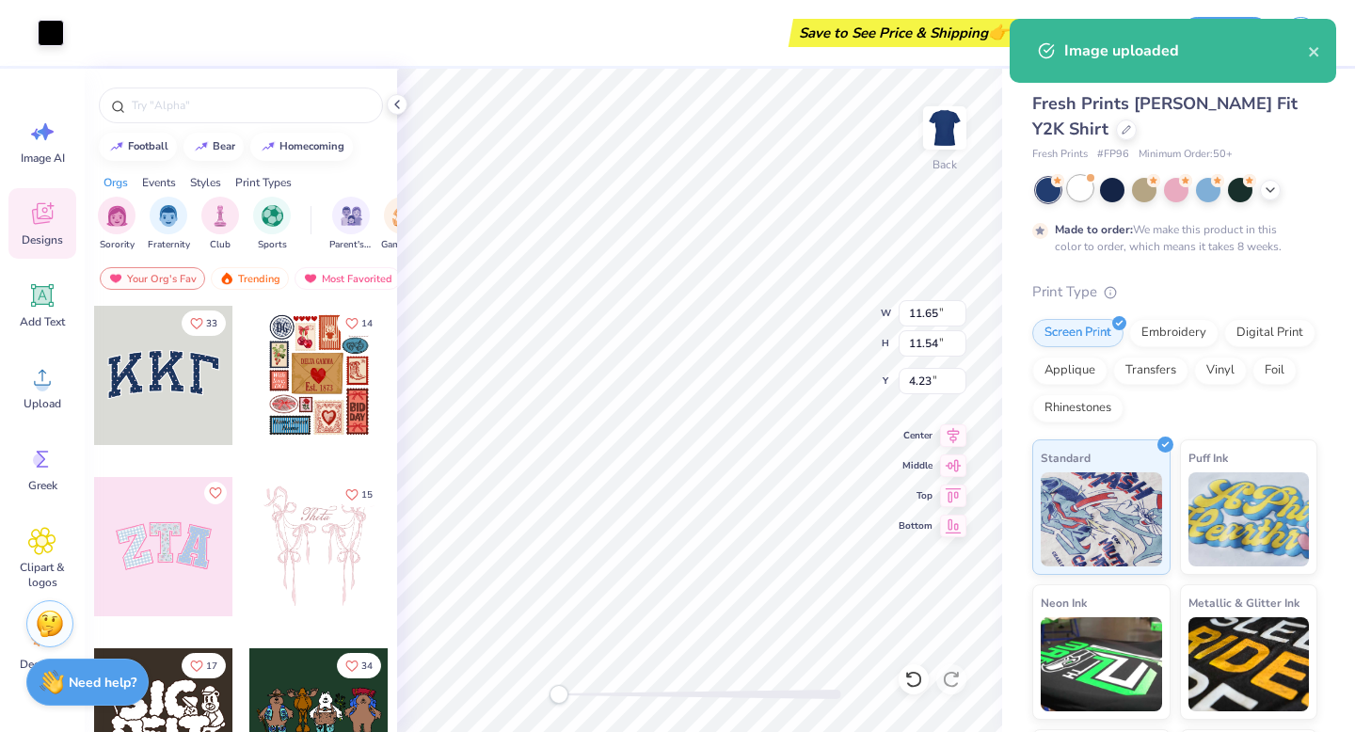
click at [1084, 185] on div at bounding box center [1080, 188] width 24 height 24
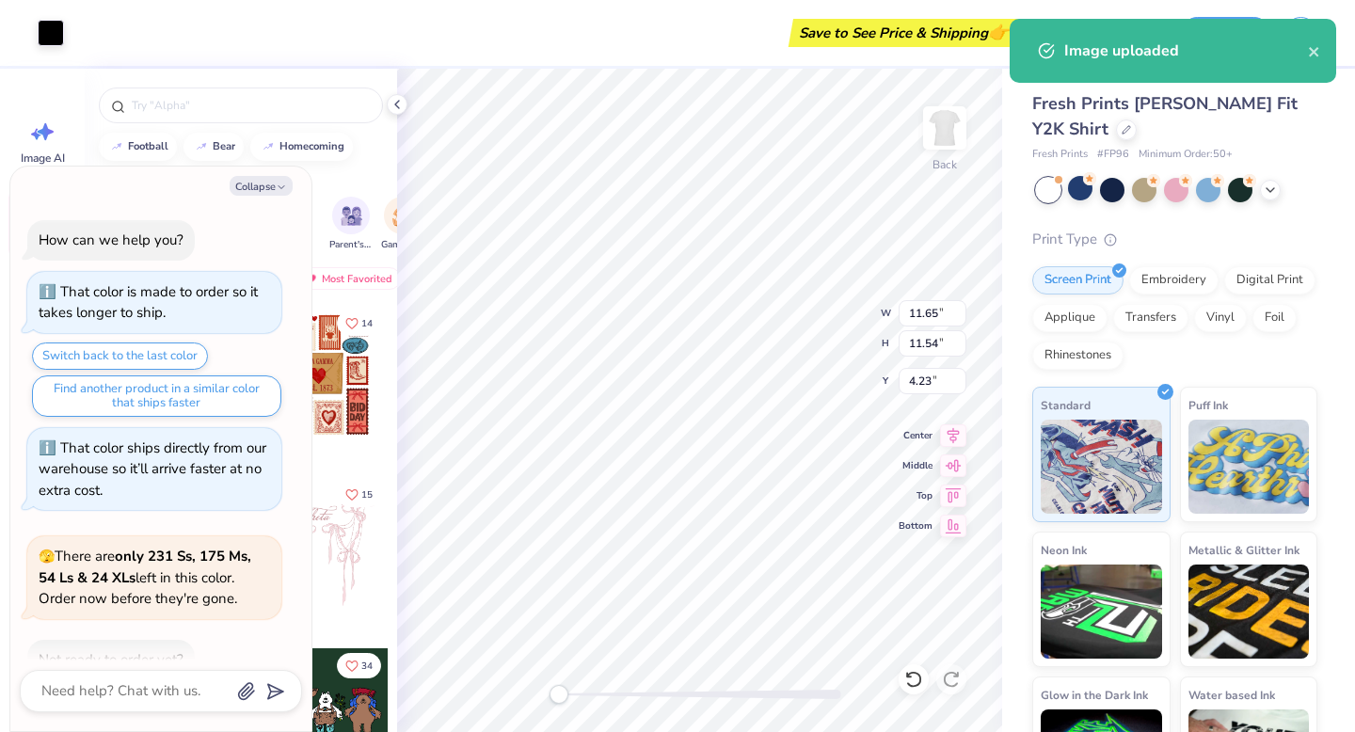
scroll to position [109, 0]
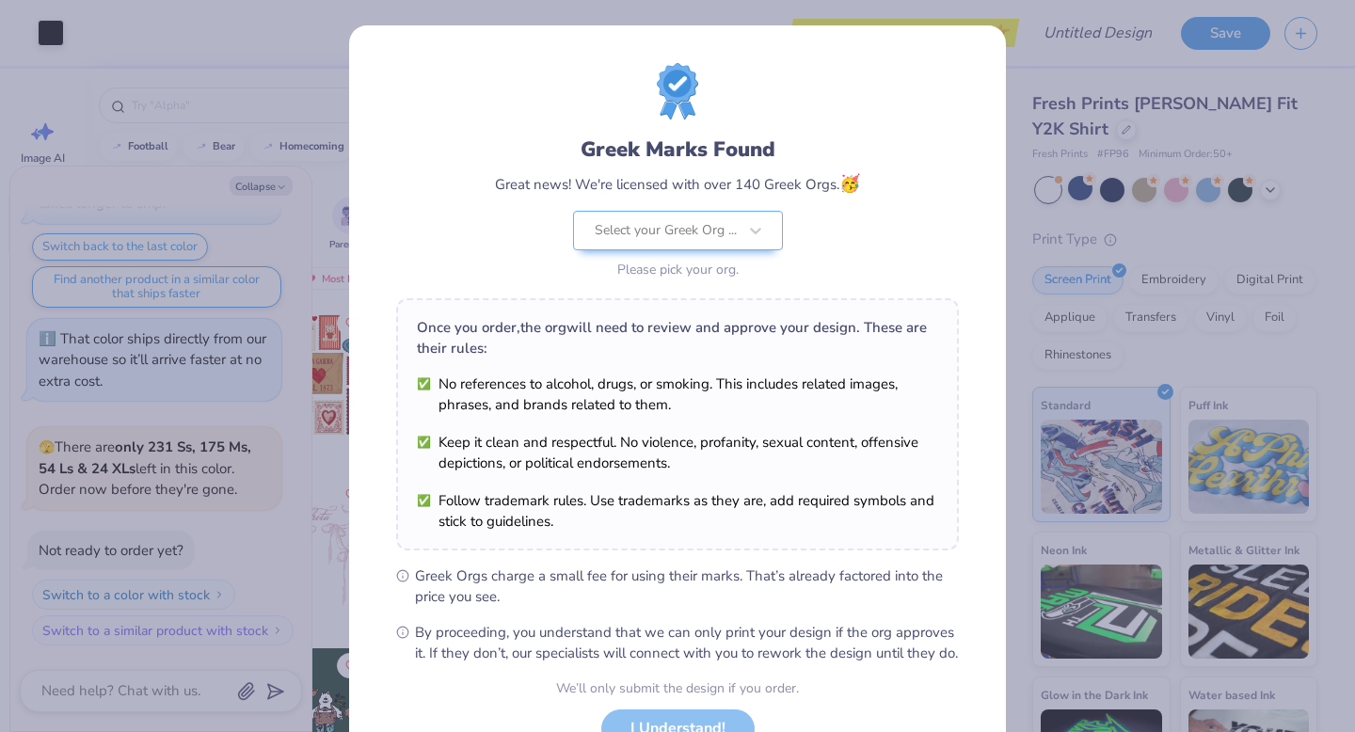
click at [774, 460] on body "Art colors Save to See Price & Shipping 👉 Design Title Save Image AI Designs Ad…" at bounding box center [677, 366] width 1355 height 732
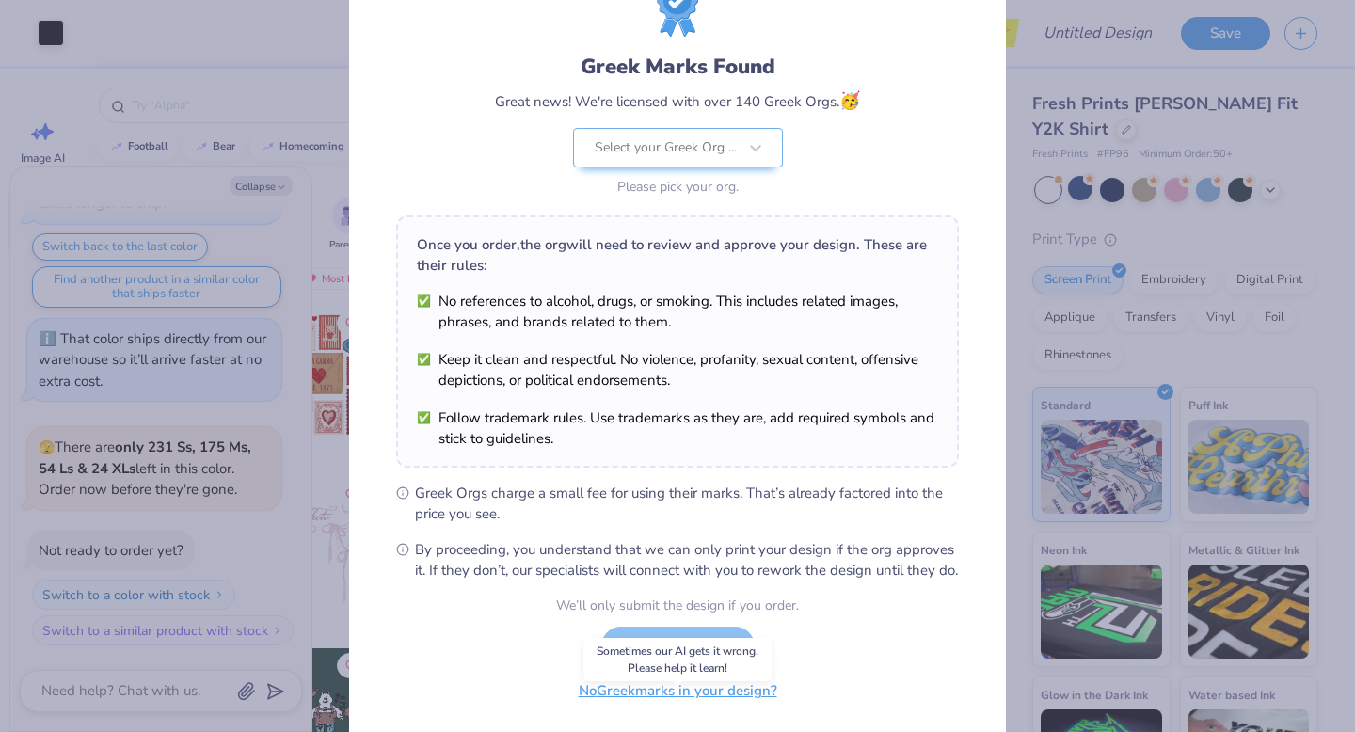
click at [660, 705] on button "No Greek marks in your design?" at bounding box center [678, 691] width 231 height 39
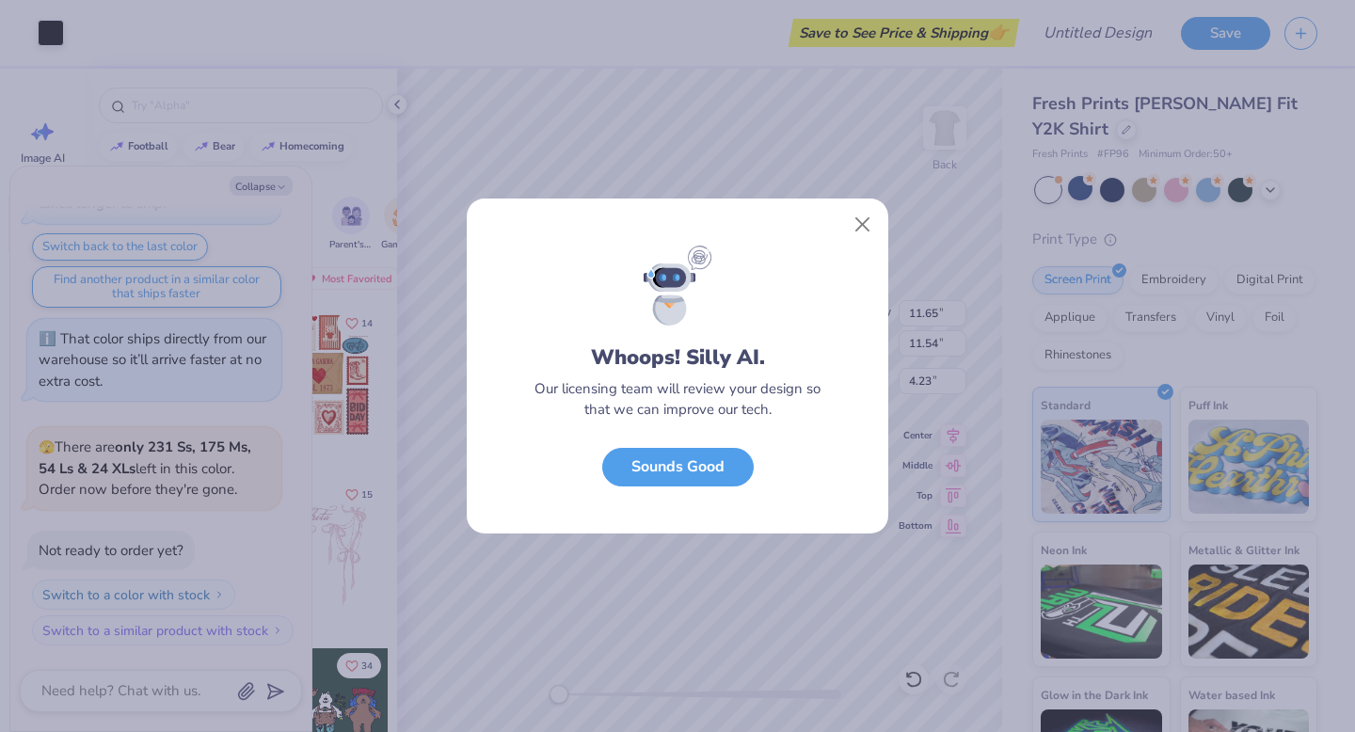
scroll to position [0, 0]
click at [709, 465] on button "Sounds Good" at bounding box center [677, 462] width 151 height 39
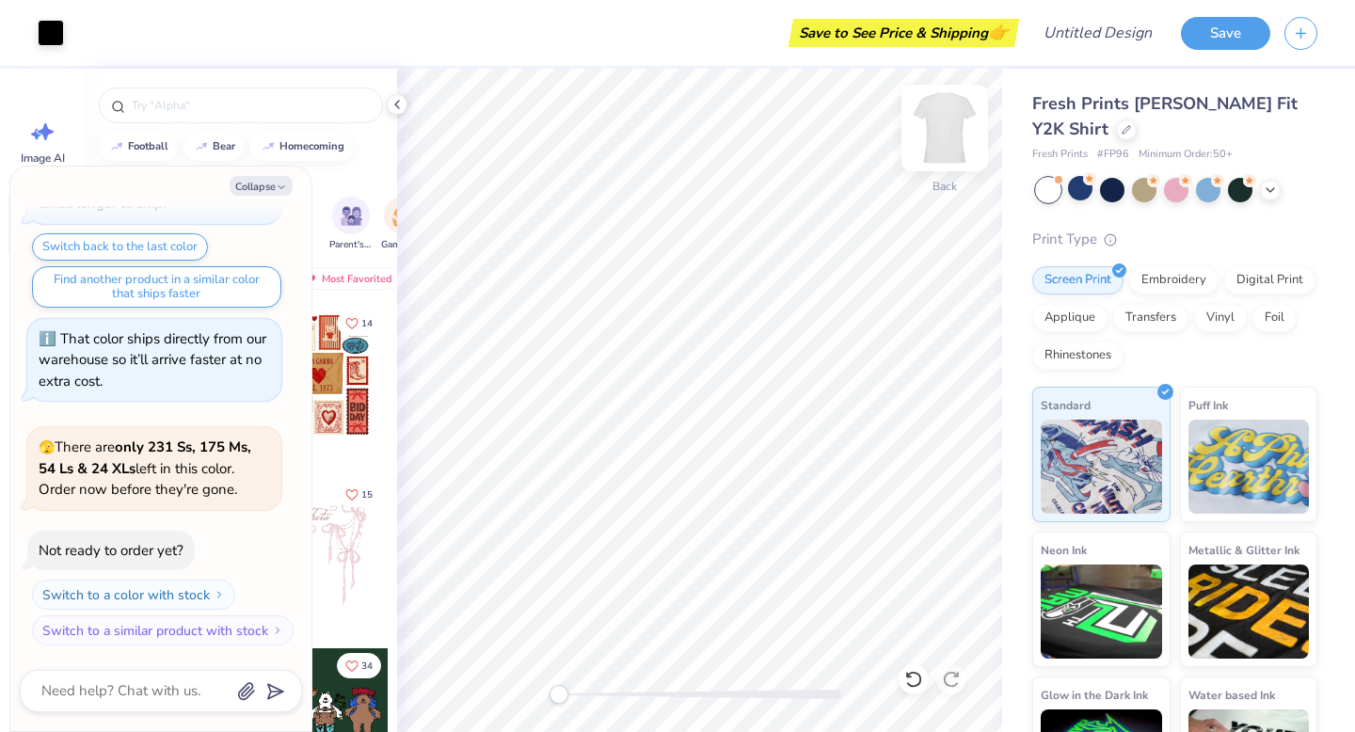
click at [955, 140] on img at bounding box center [944, 127] width 75 height 75
click at [269, 184] on button "Collapse" at bounding box center [261, 186] width 63 height 20
type textarea "x"
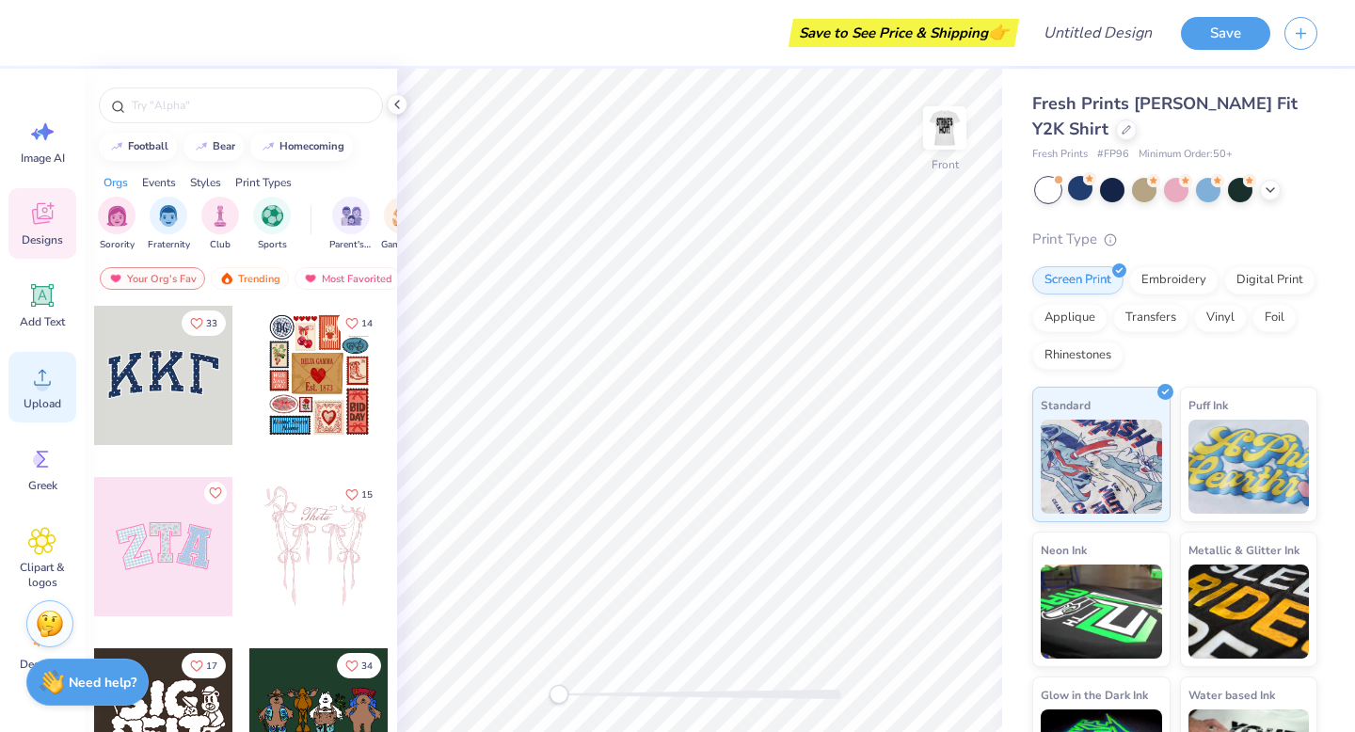
click at [37, 379] on icon at bounding box center [42, 377] width 28 height 28
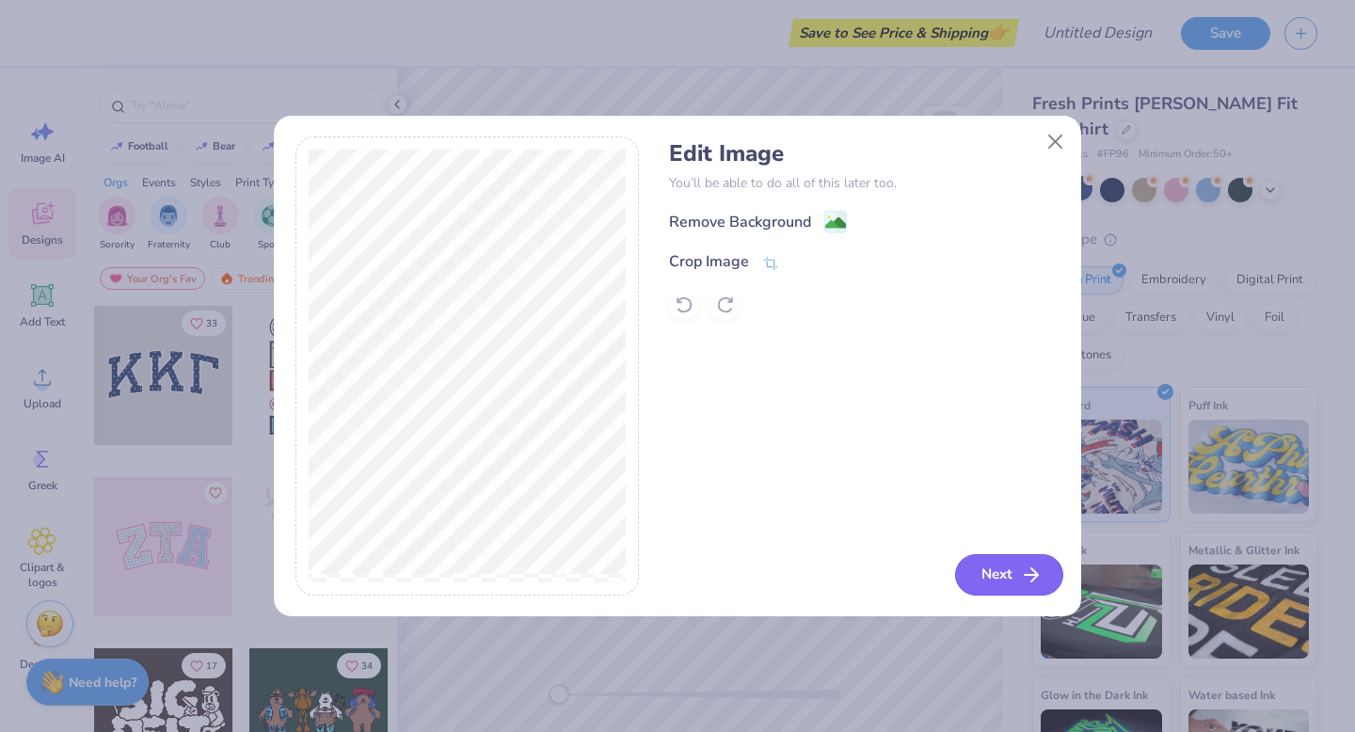
click at [990, 577] on button "Next" at bounding box center [1009, 574] width 108 height 41
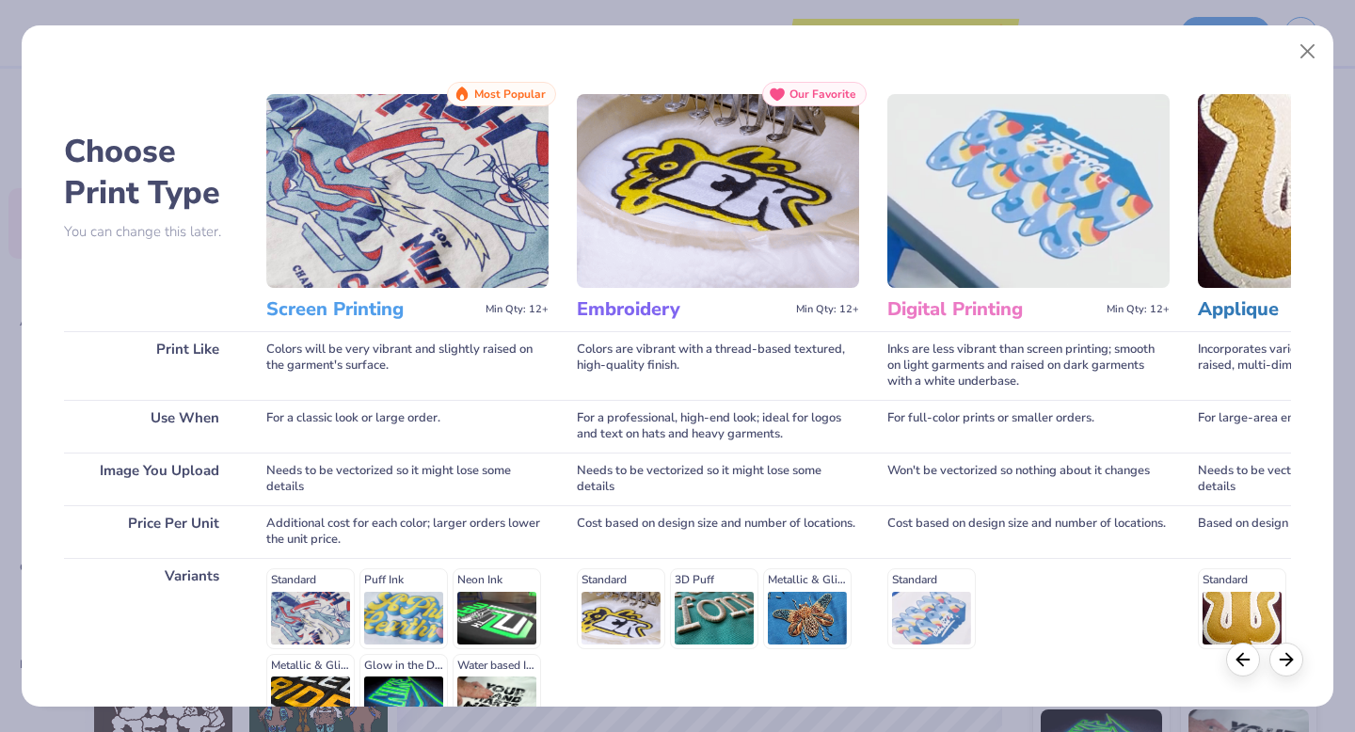
scroll to position [206, 0]
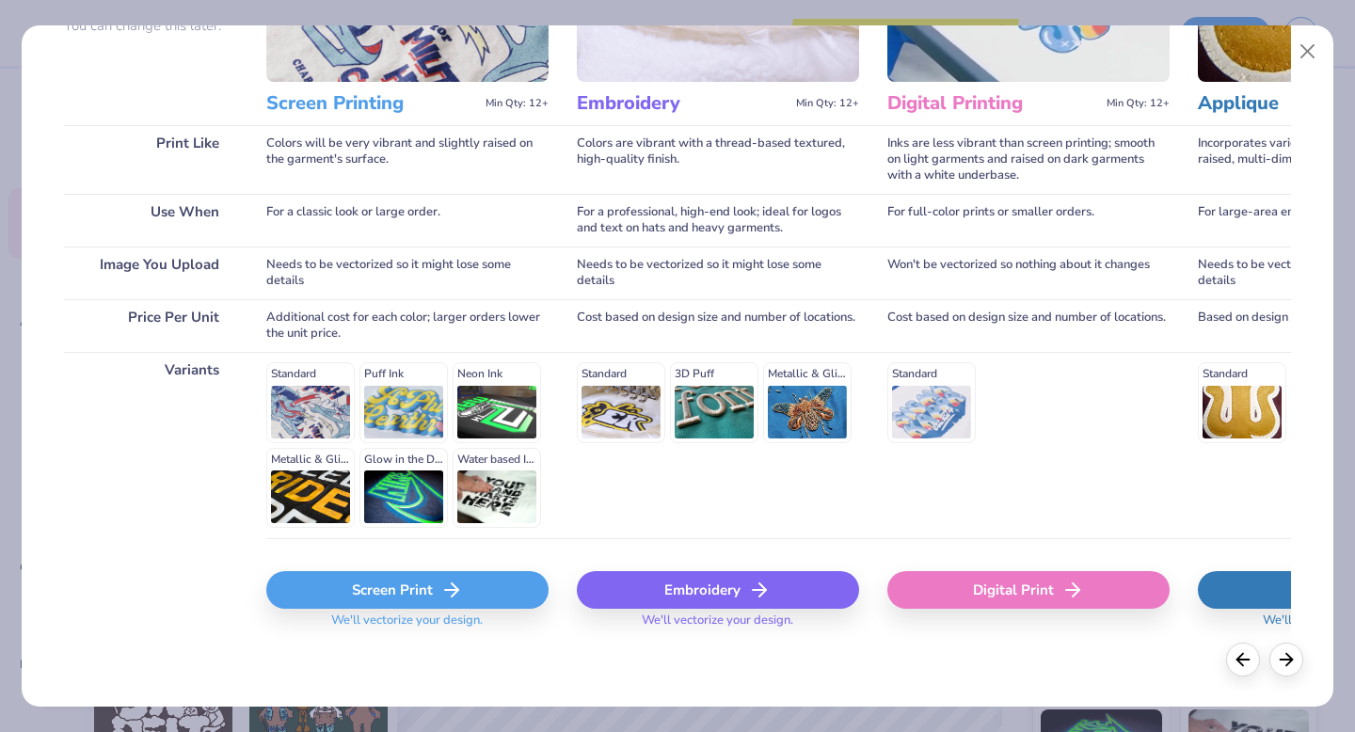
click at [443, 579] on icon at bounding box center [451, 590] width 23 height 23
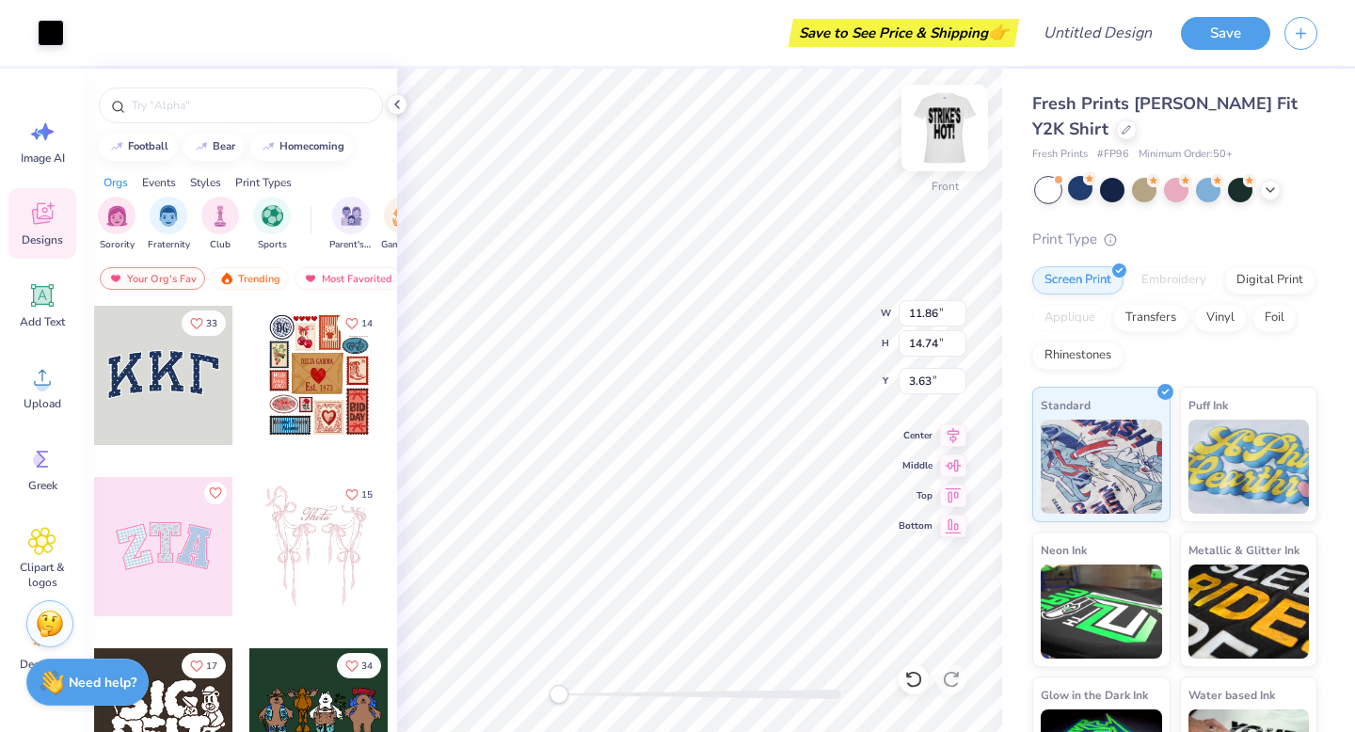
click at [952, 133] on img at bounding box center [944, 127] width 75 height 75
type input "9.83"
type input "12.22"
type input "1.28"
click at [952, 133] on img at bounding box center [945, 128] width 38 height 38
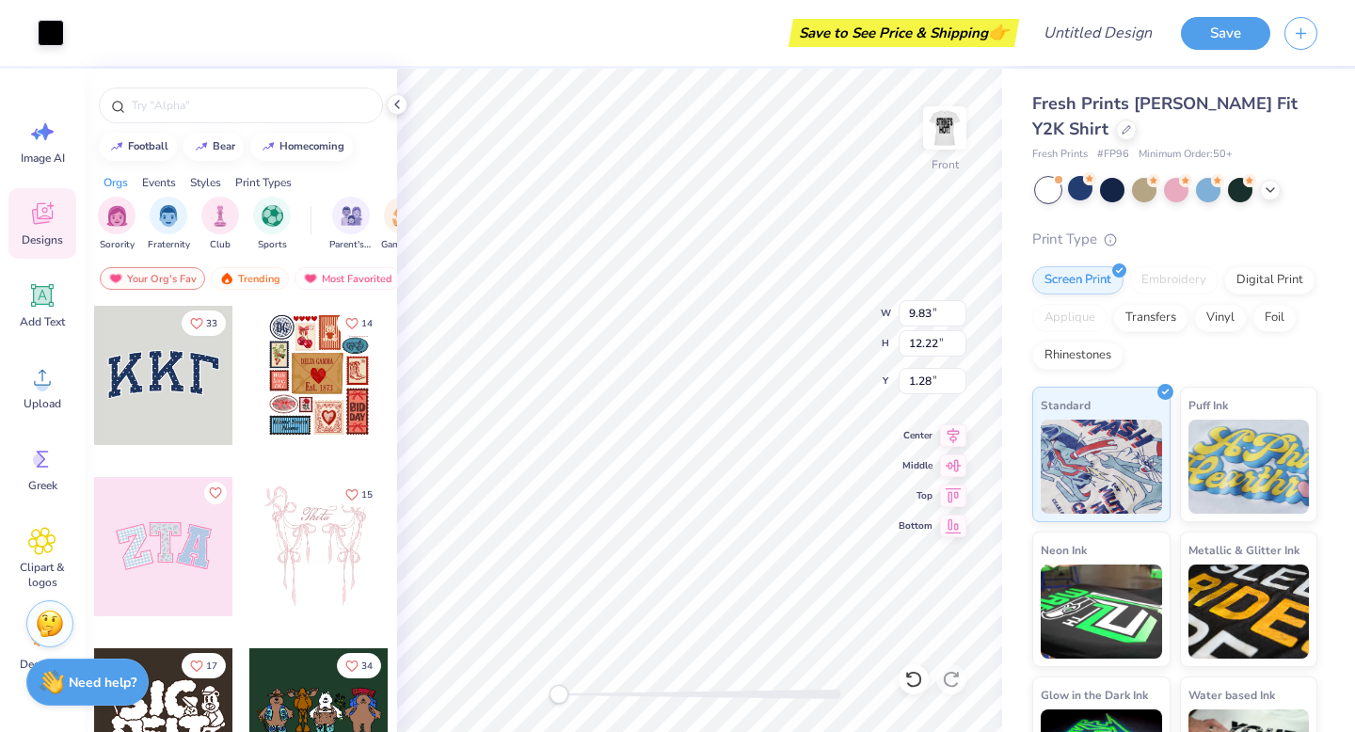
type input "9.79"
type input "12.17"
type input "3.00"
click at [952, 133] on img at bounding box center [945, 128] width 38 height 38
type input "9.83"
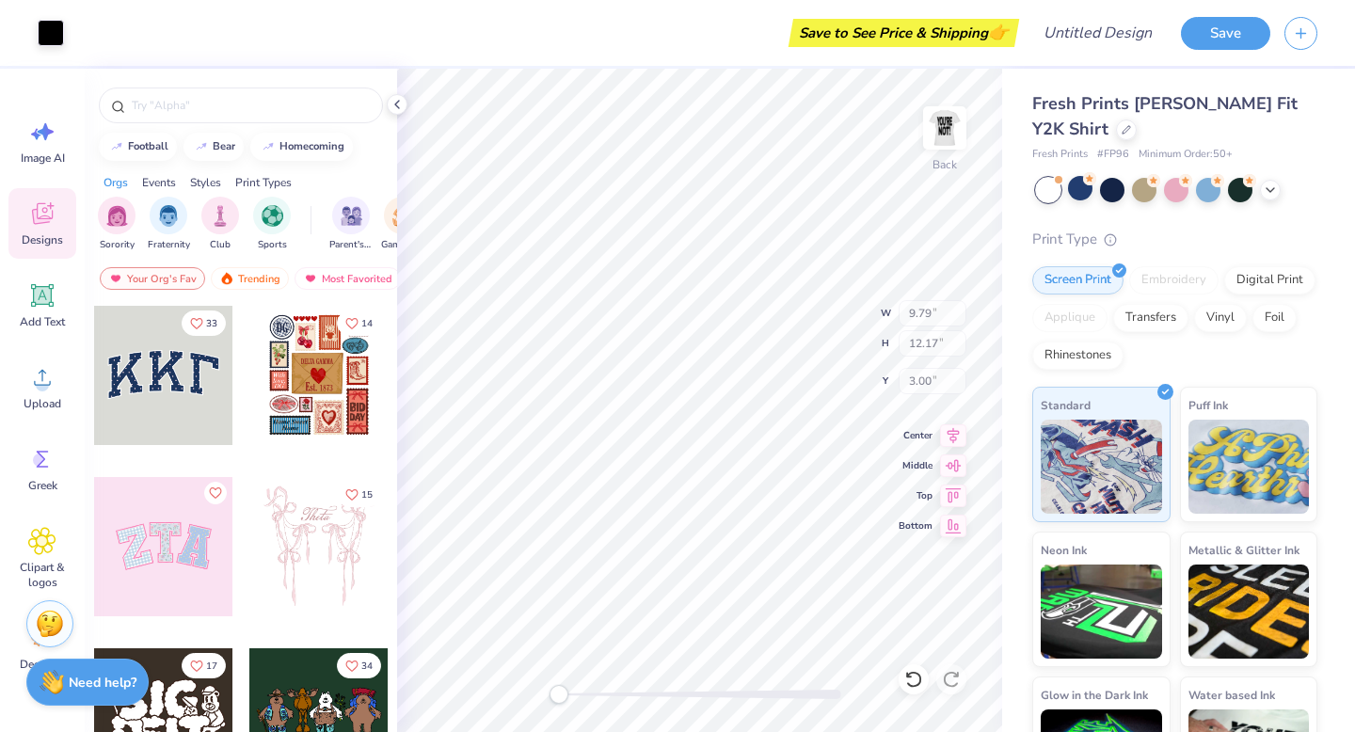
type input "12.22"
type input "1.28"
click at [952, 133] on img at bounding box center [945, 128] width 38 height 38
type input "9.79"
type input "12.17"
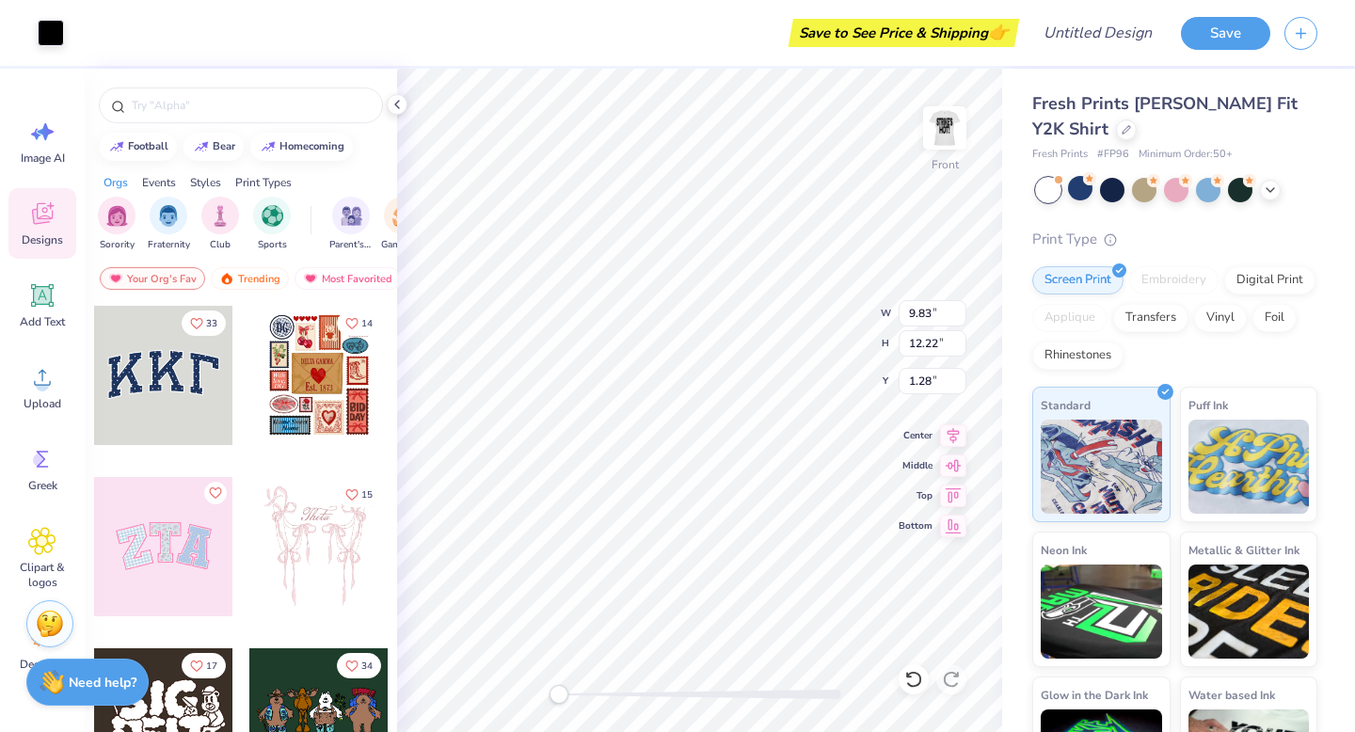
type input "3.00"
click at [927, 129] on img at bounding box center [944, 127] width 75 height 75
type input "9.40"
type input "11.69"
type input "1.28"
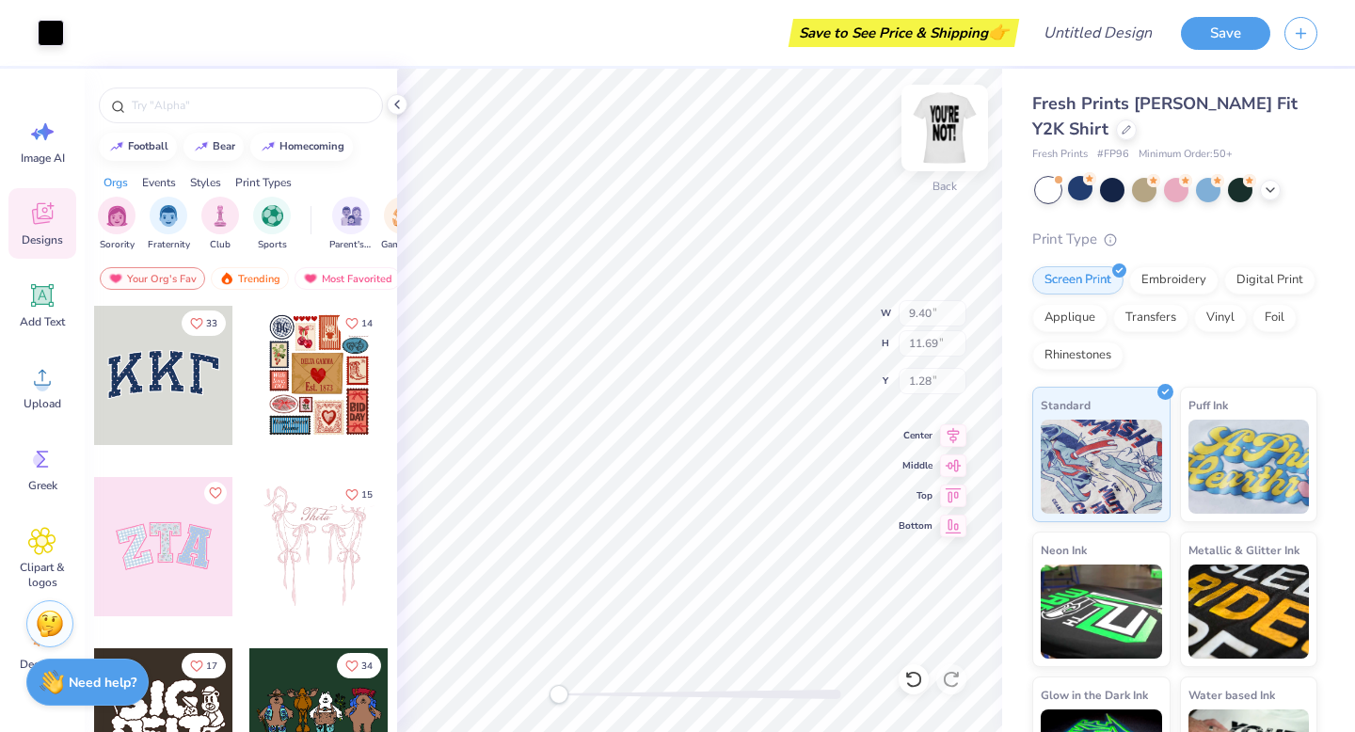
click at [926, 128] on img at bounding box center [944, 127] width 75 height 75
type input "9.36"
type input "11.63"
type input "3.00"
click at [926, 128] on img at bounding box center [945, 128] width 38 height 38
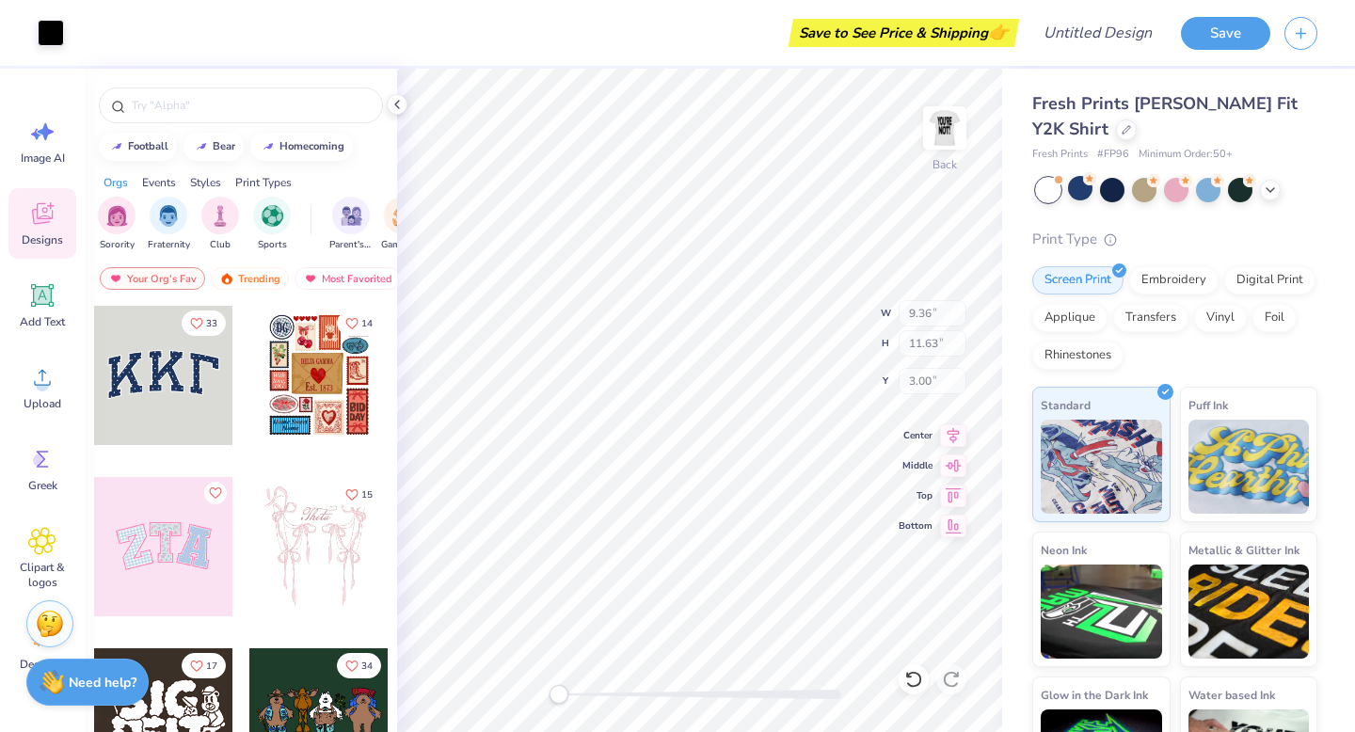
type input "9.40"
type input "11.69"
type input "1.28"
click at [926, 128] on img at bounding box center [945, 128] width 38 height 38
type input "9.36"
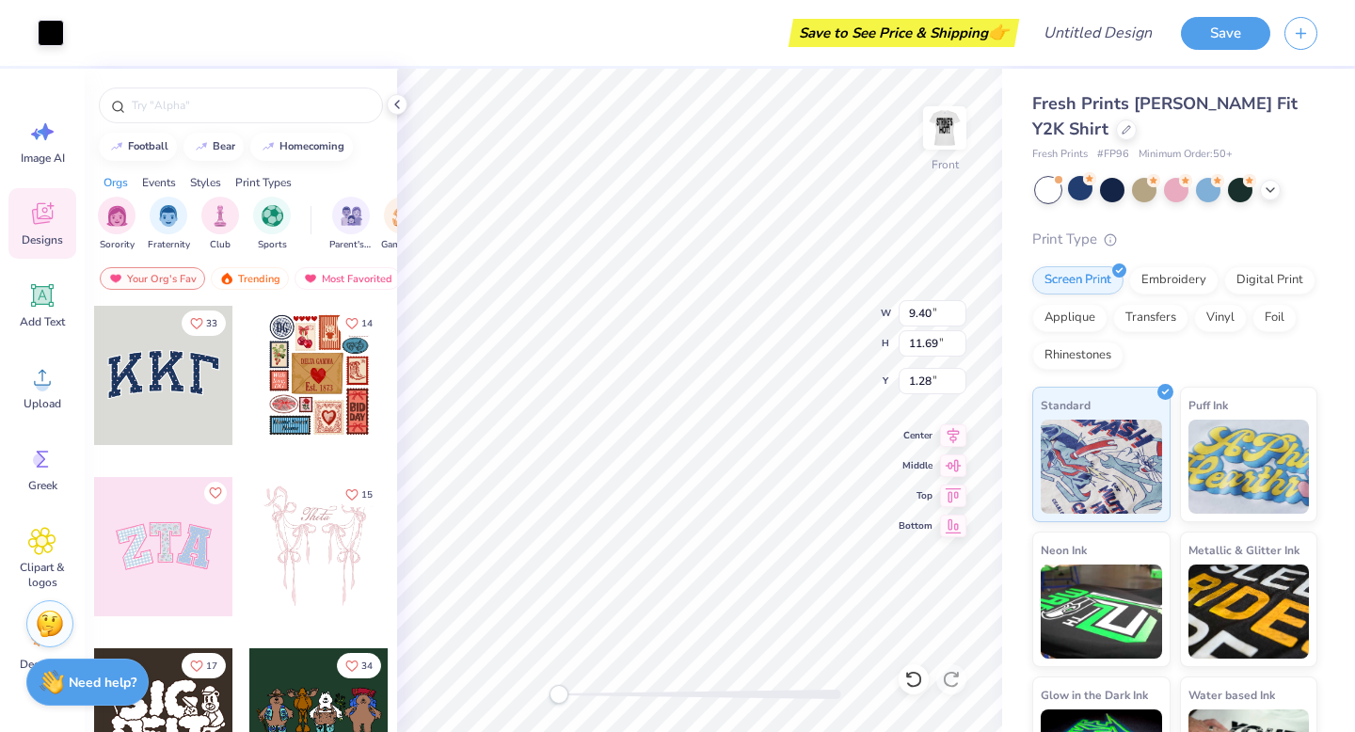
type input "11.63"
type input "3.00"
click at [927, 128] on img at bounding box center [944, 127] width 75 height 75
type input "9.40"
type input "11.69"
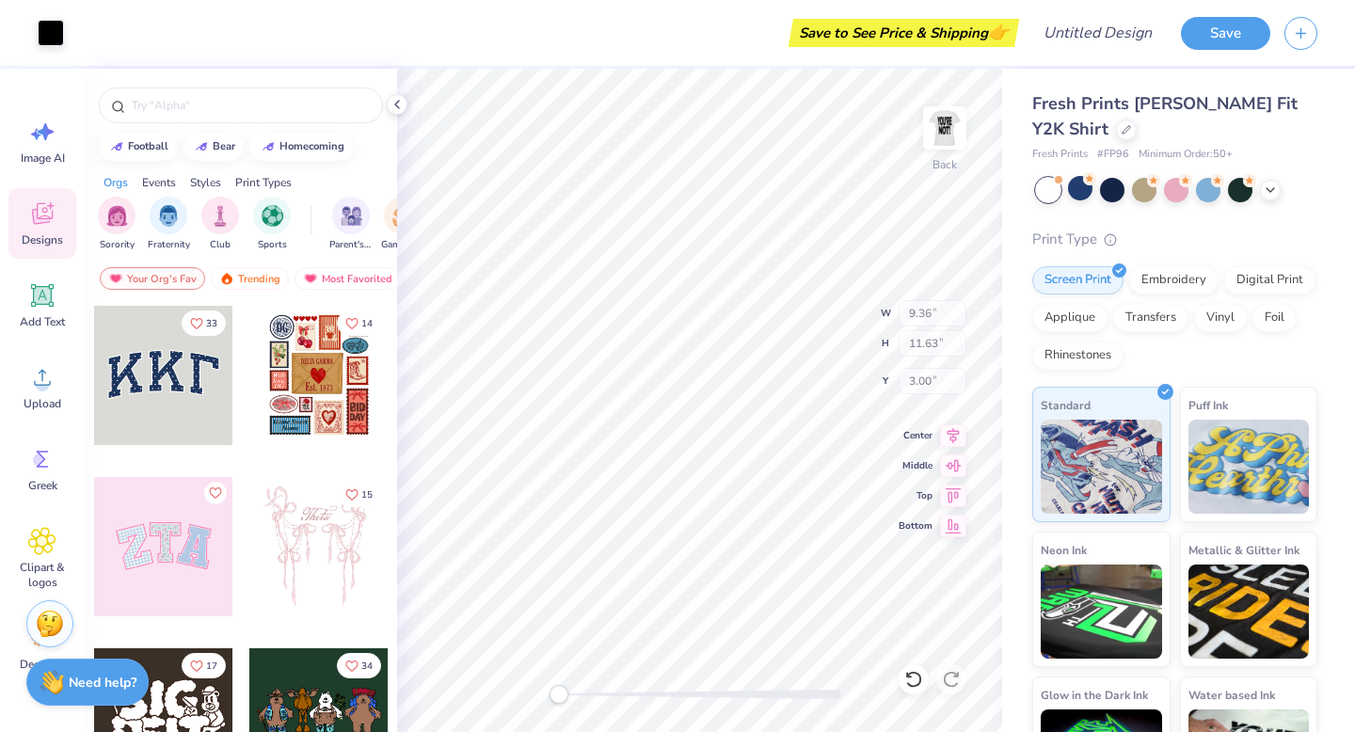
type input "1.28"
click at [927, 128] on img at bounding box center [945, 128] width 38 height 38
type input "9.36"
type input "11.63"
type input "3.00"
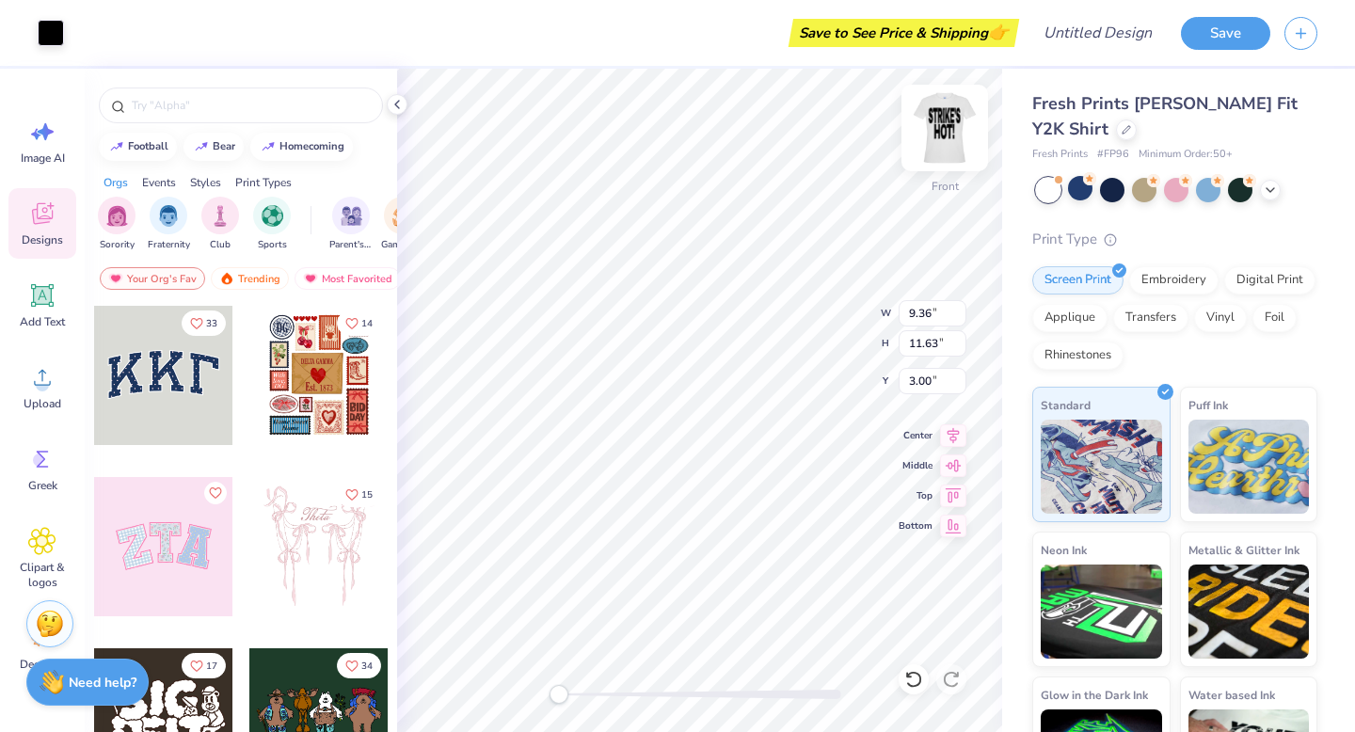
click at [941, 125] on img at bounding box center [944, 127] width 75 height 75
type input "9.40"
type input "11.69"
type input "1.28"
click at [941, 125] on img at bounding box center [945, 128] width 38 height 38
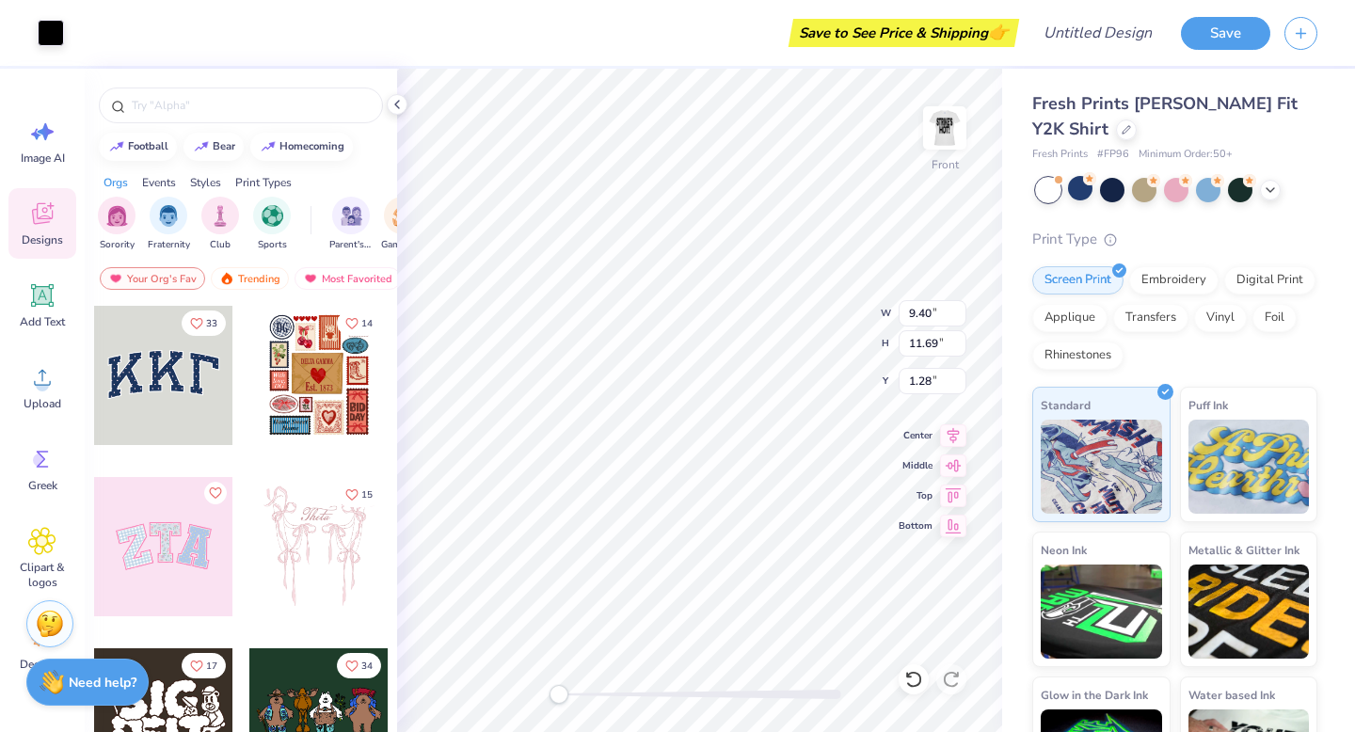
type input "9.36"
type input "11.63"
type input "3.00"
click at [941, 125] on img at bounding box center [945, 128] width 38 height 38
type input "9.40"
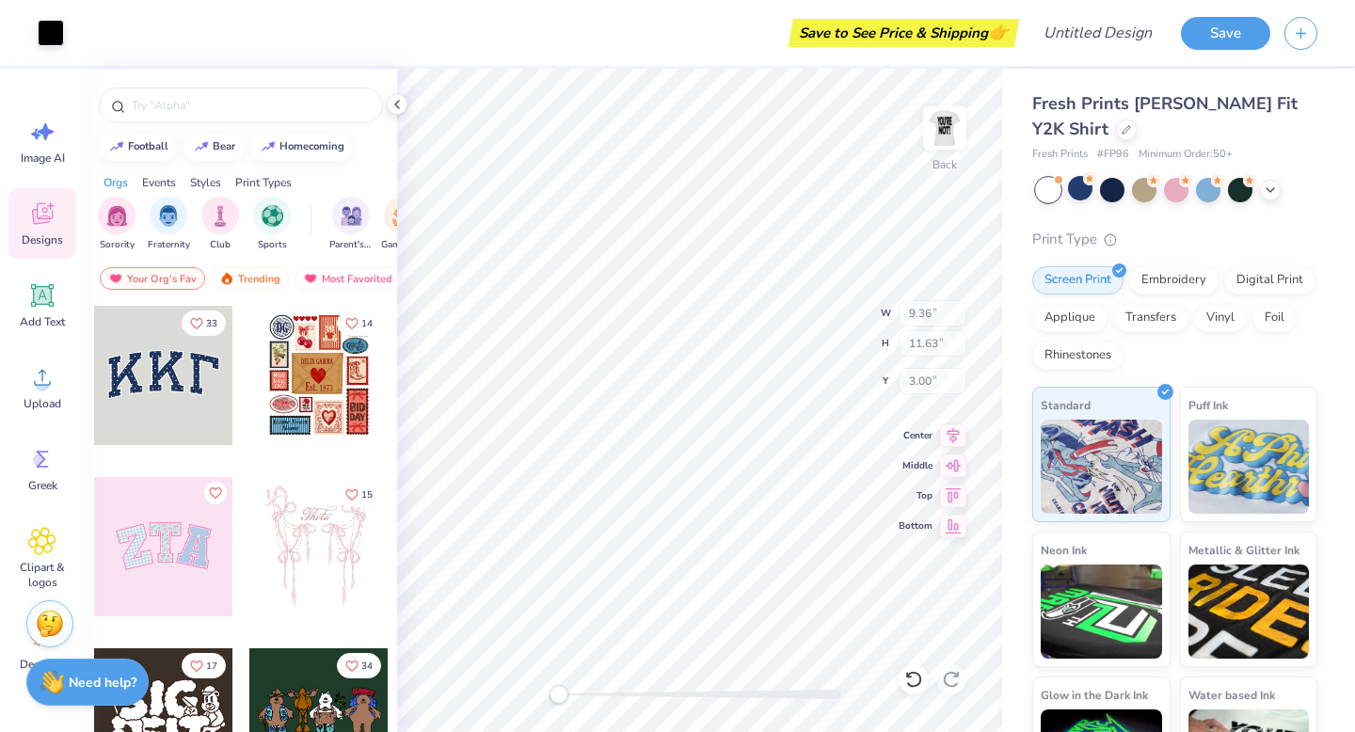
type input "11.69"
type input "1.28"
type input "10.38"
type input "10.29"
type input "2.08"
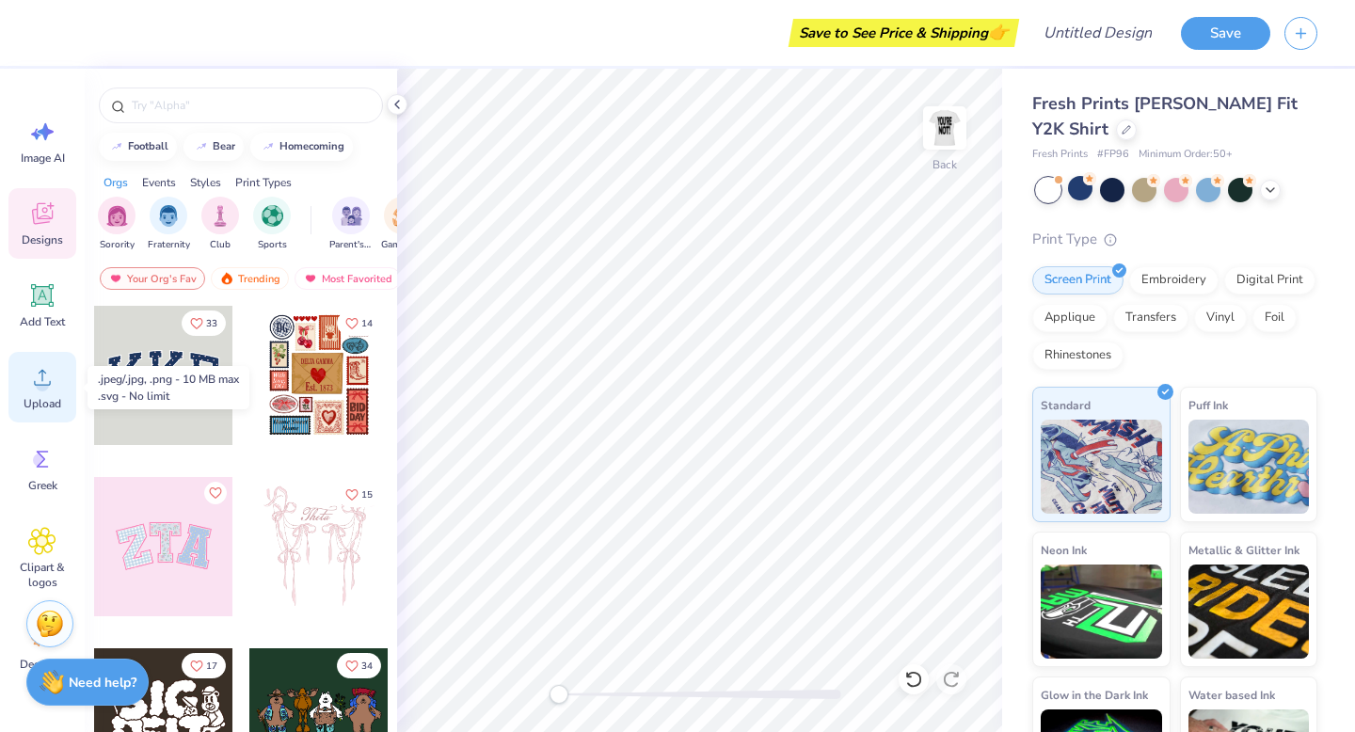
click at [41, 375] on icon at bounding box center [42, 378] width 17 height 16
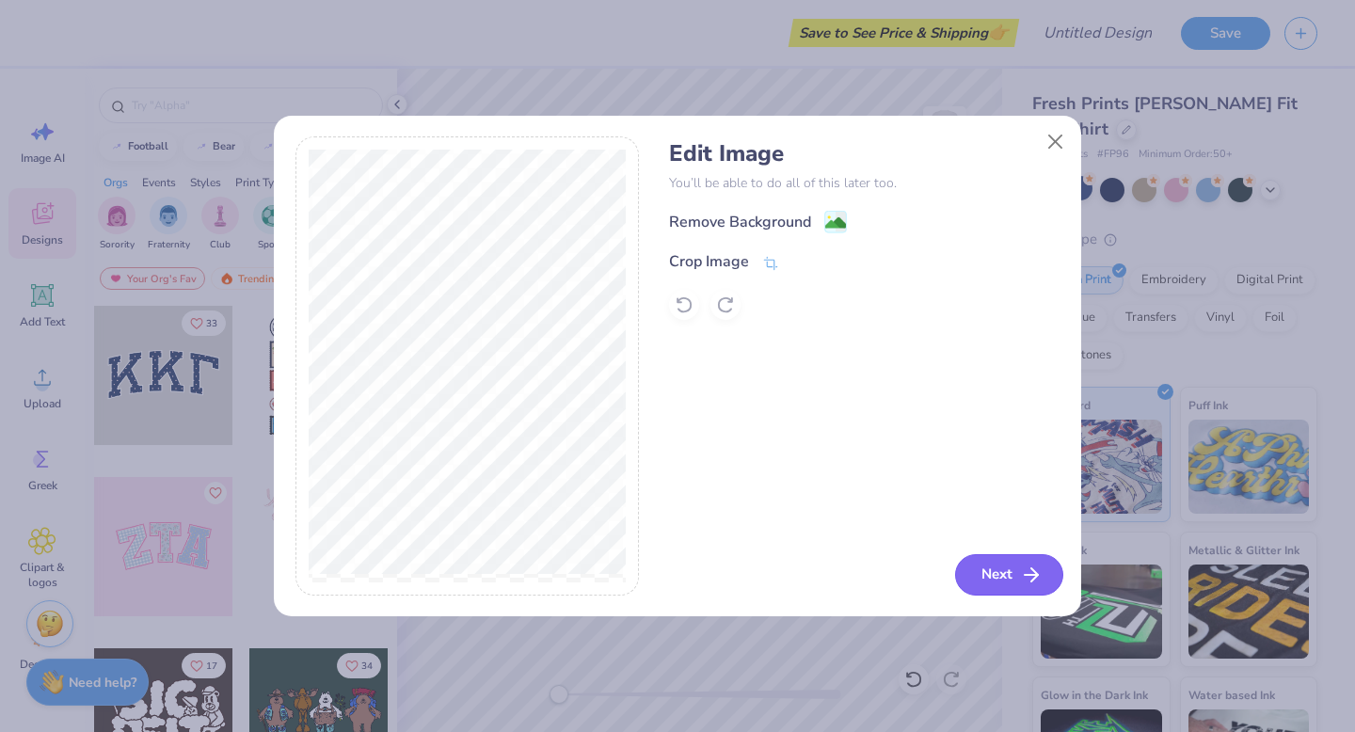
click at [1046, 576] on button "Next" at bounding box center [1009, 574] width 108 height 41
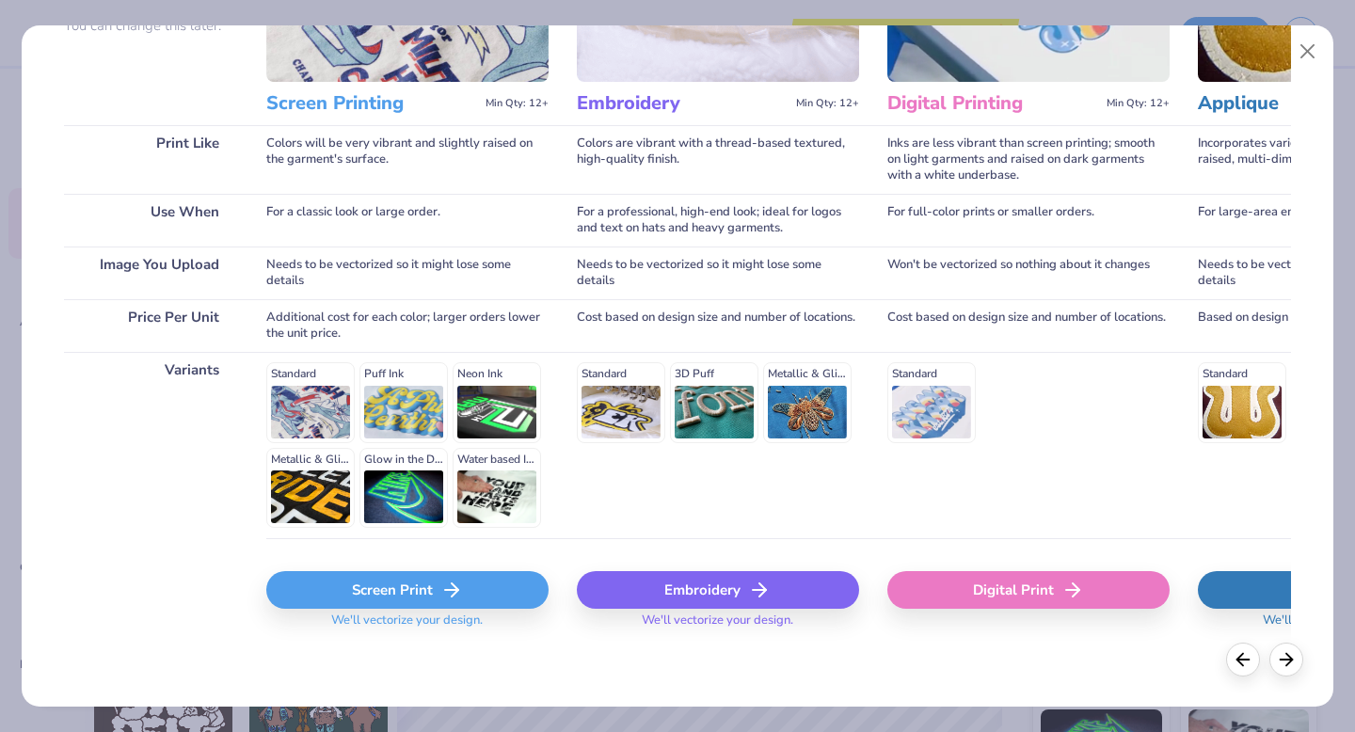
click at [373, 598] on div "Screen Print" at bounding box center [407, 590] width 282 height 38
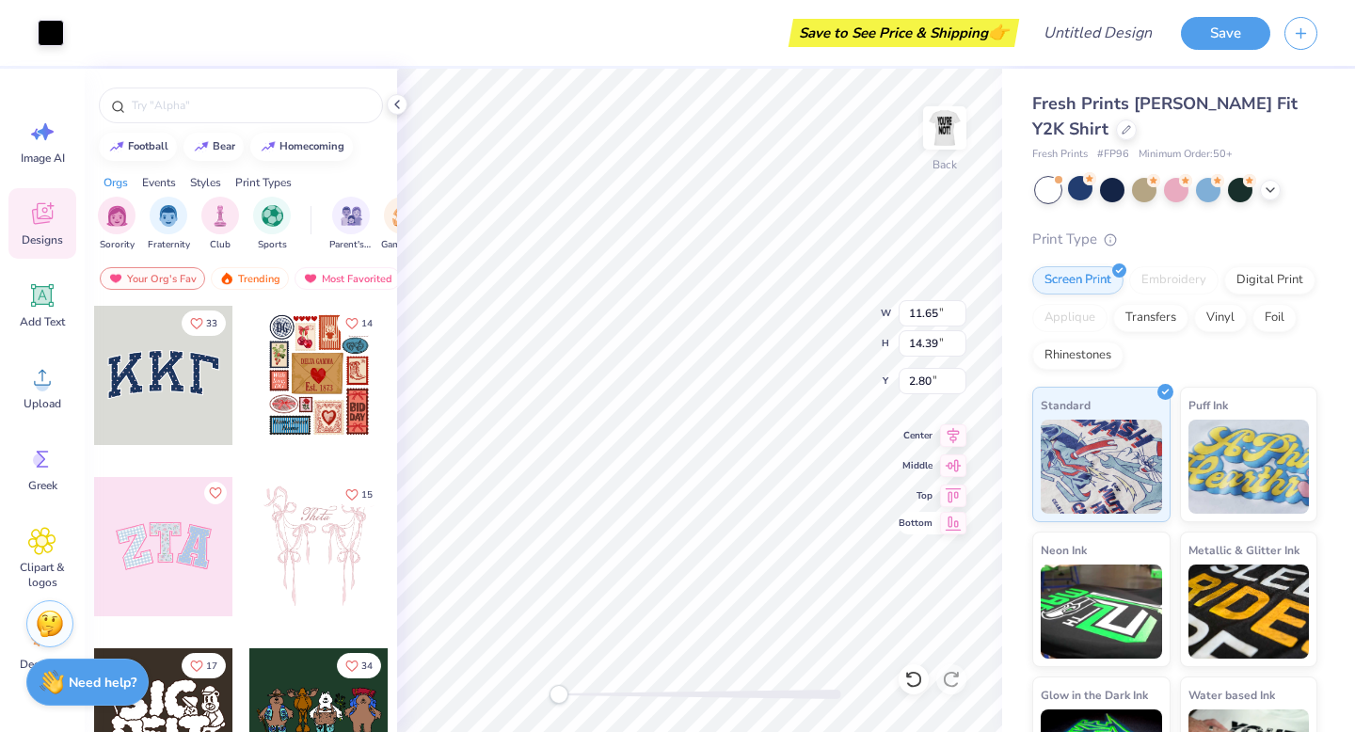
click at [904, 531] on span "Bottom" at bounding box center [916, 523] width 34 height 15
click at [913, 678] on icon at bounding box center [913, 679] width 19 height 19
type input "10.15"
type input "12.55"
type input "2.31"
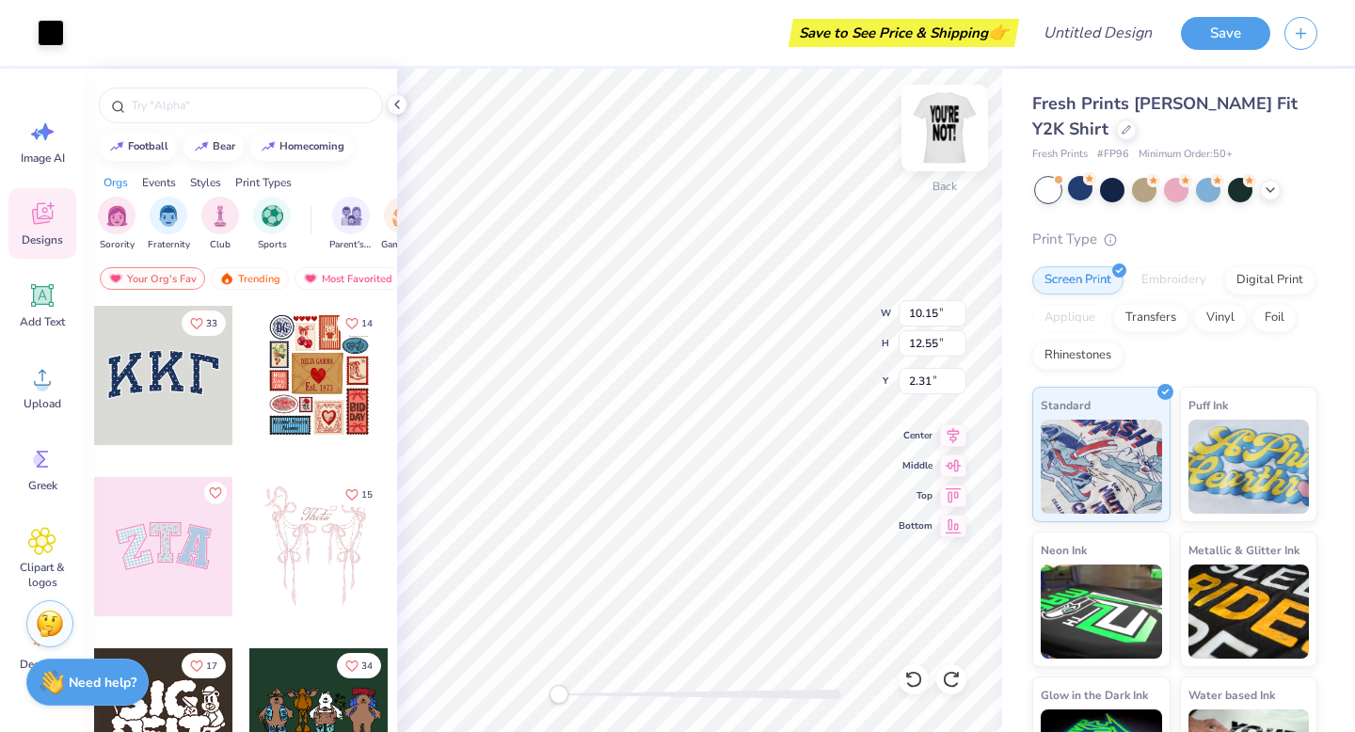
click at [952, 123] on img at bounding box center [944, 127] width 75 height 75
type input "10.11"
type input "12.49"
type input "4.02"
click at [952, 123] on img at bounding box center [945, 128] width 38 height 38
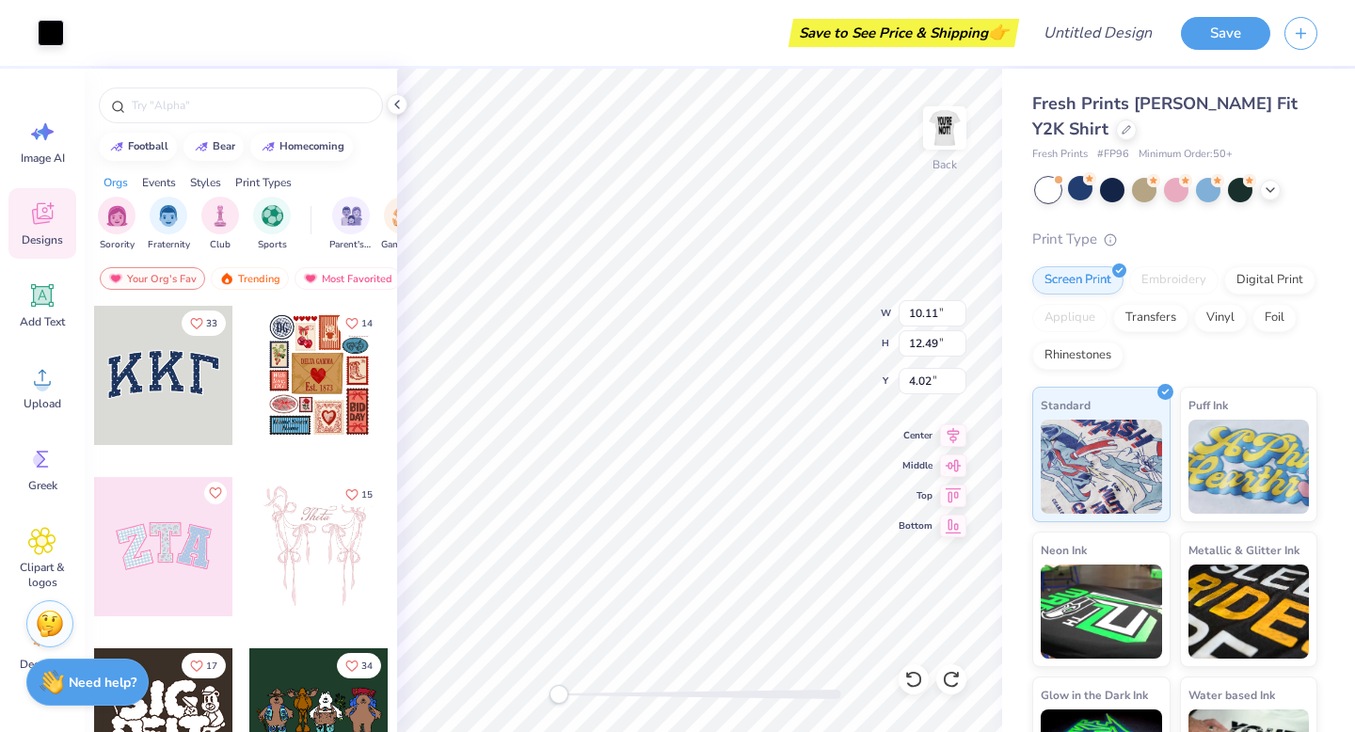
type input "10.15"
type input "12.55"
type input "2.31"
click at [964, 142] on div at bounding box center [944, 128] width 87 height 87
click at [943, 115] on img at bounding box center [944, 127] width 75 height 75
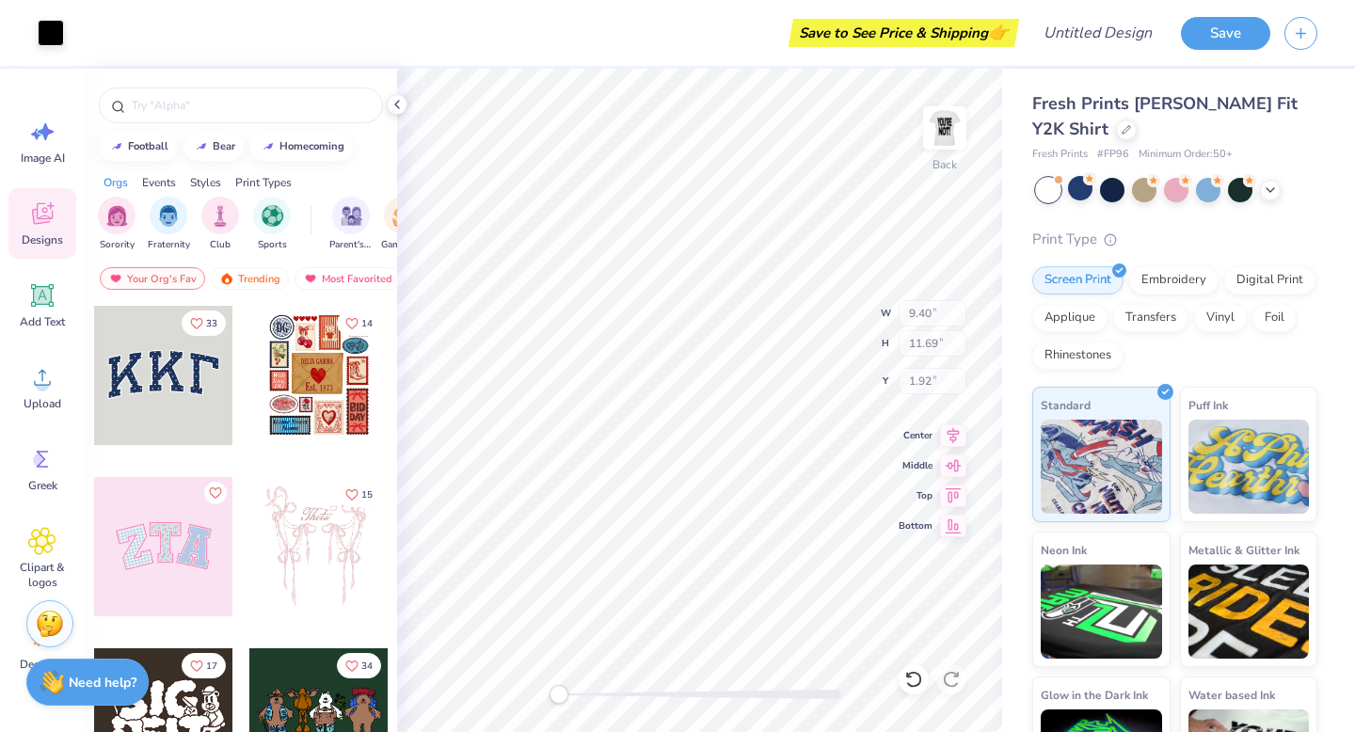
type input "9.40"
type input "11.69"
type input "1.92"
click at [943, 115] on img at bounding box center [945, 128] width 38 height 38
type input "9.36"
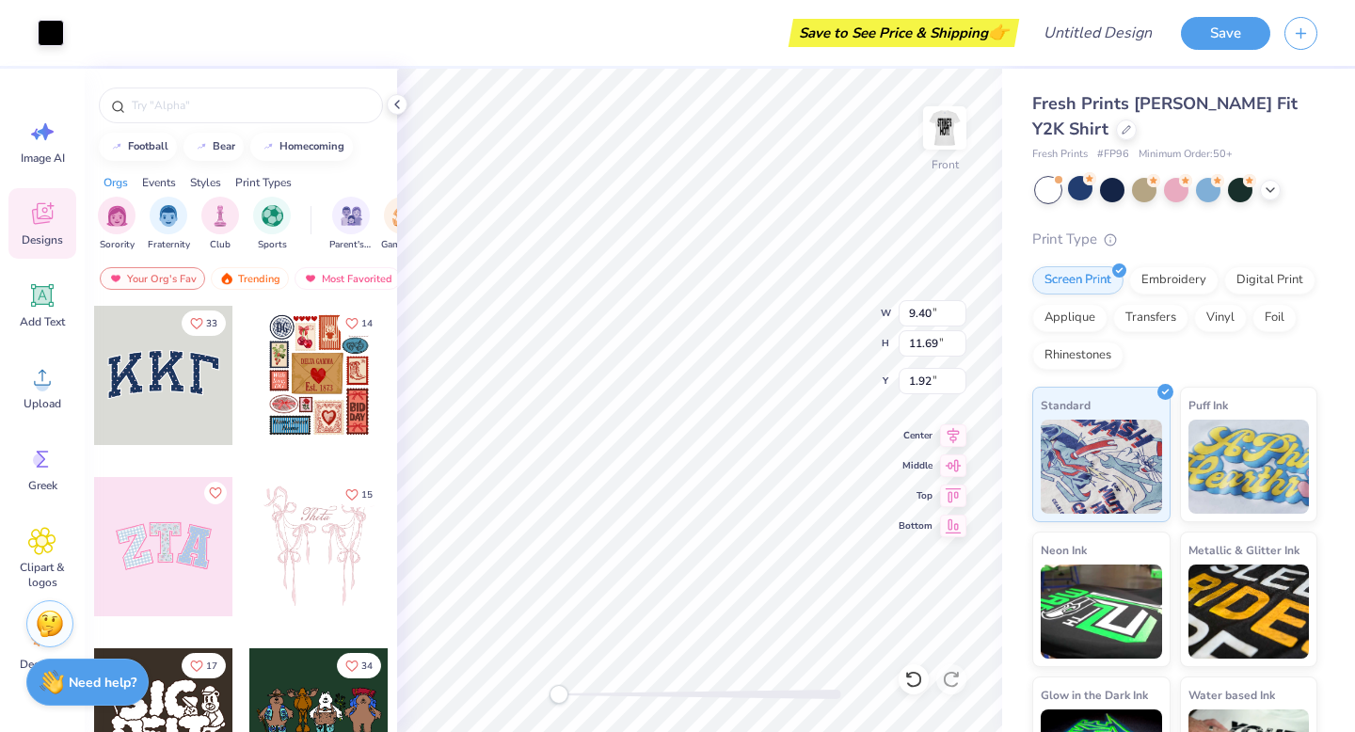
type input "11.63"
type input "3.63"
click at [943, 115] on img at bounding box center [945, 128] width 38 height 38
type input "9.40"
type input "11.69"
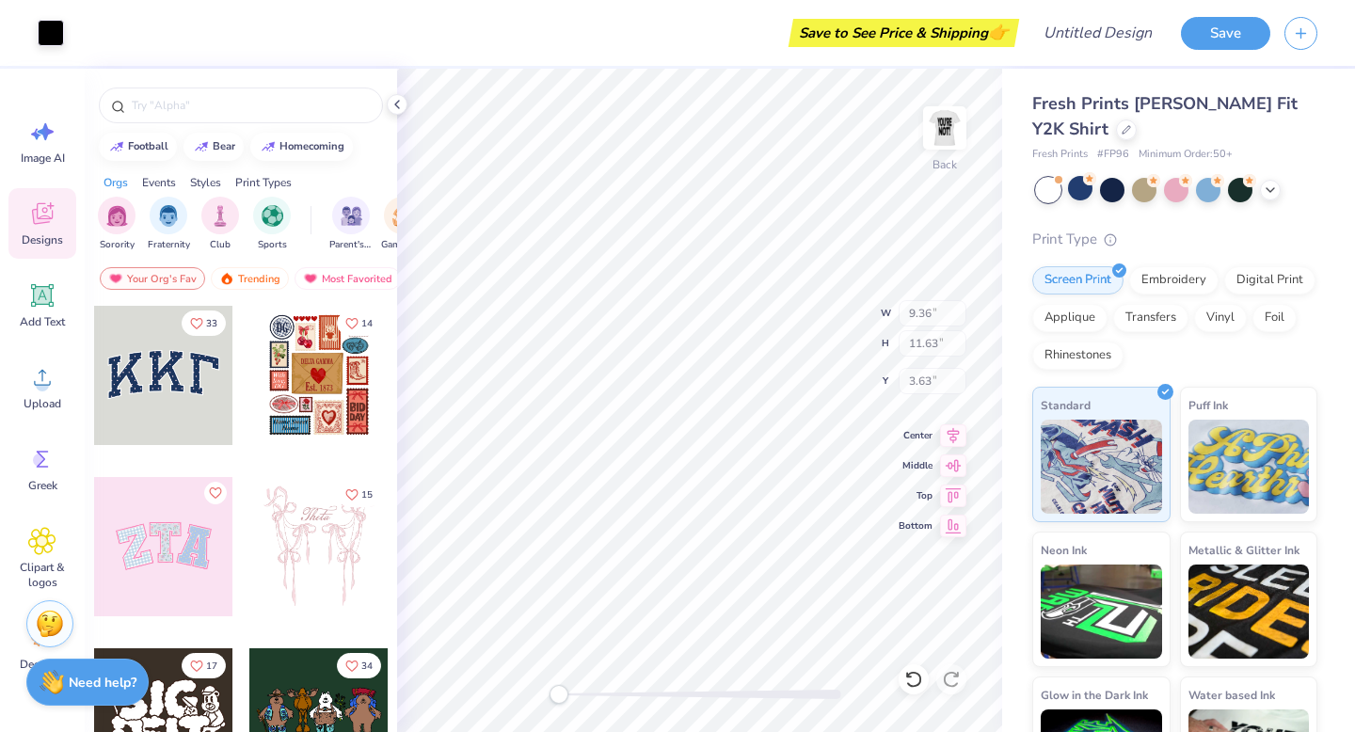
type input "1.92"
click at [934, 138] on img at bounding box center [944, 127] width 75 height 75
click at [934, 138] on img at bounding box center [945, 128] width 38 height 38
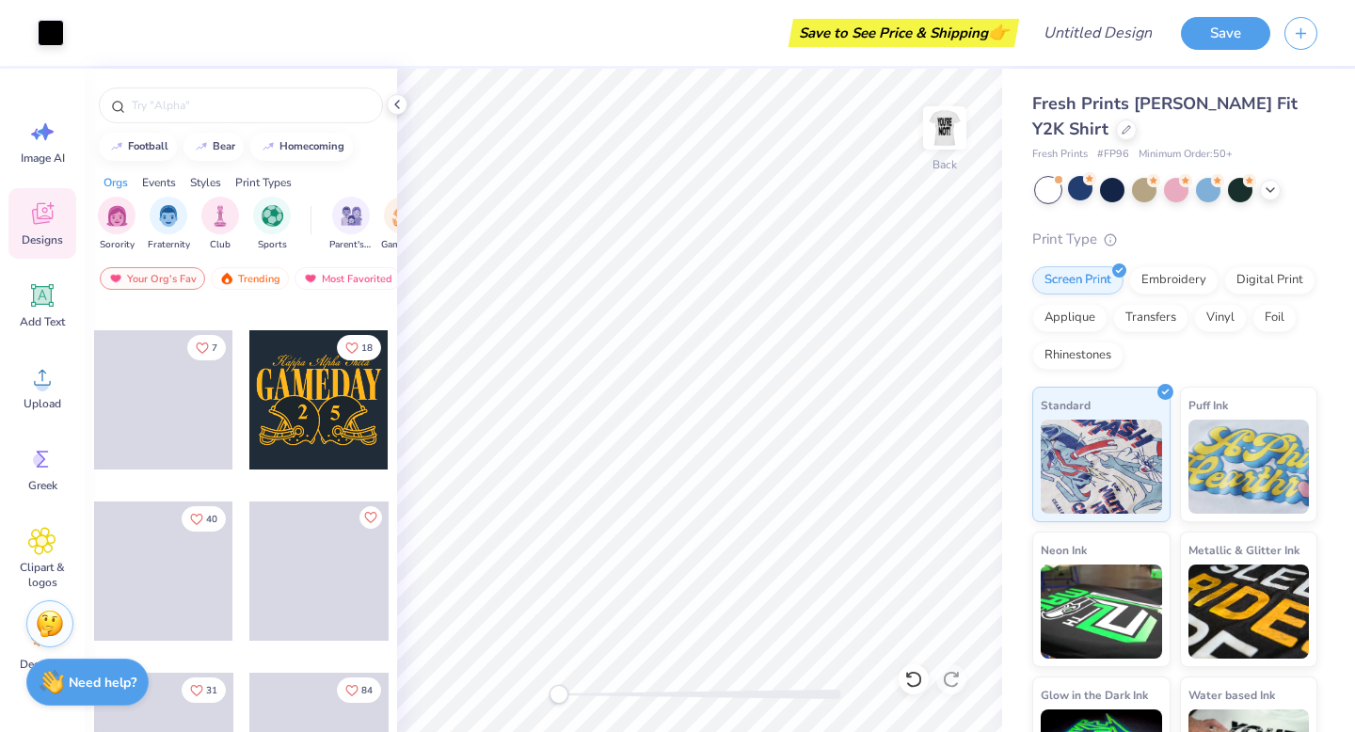
scroll to position [1175, 0]
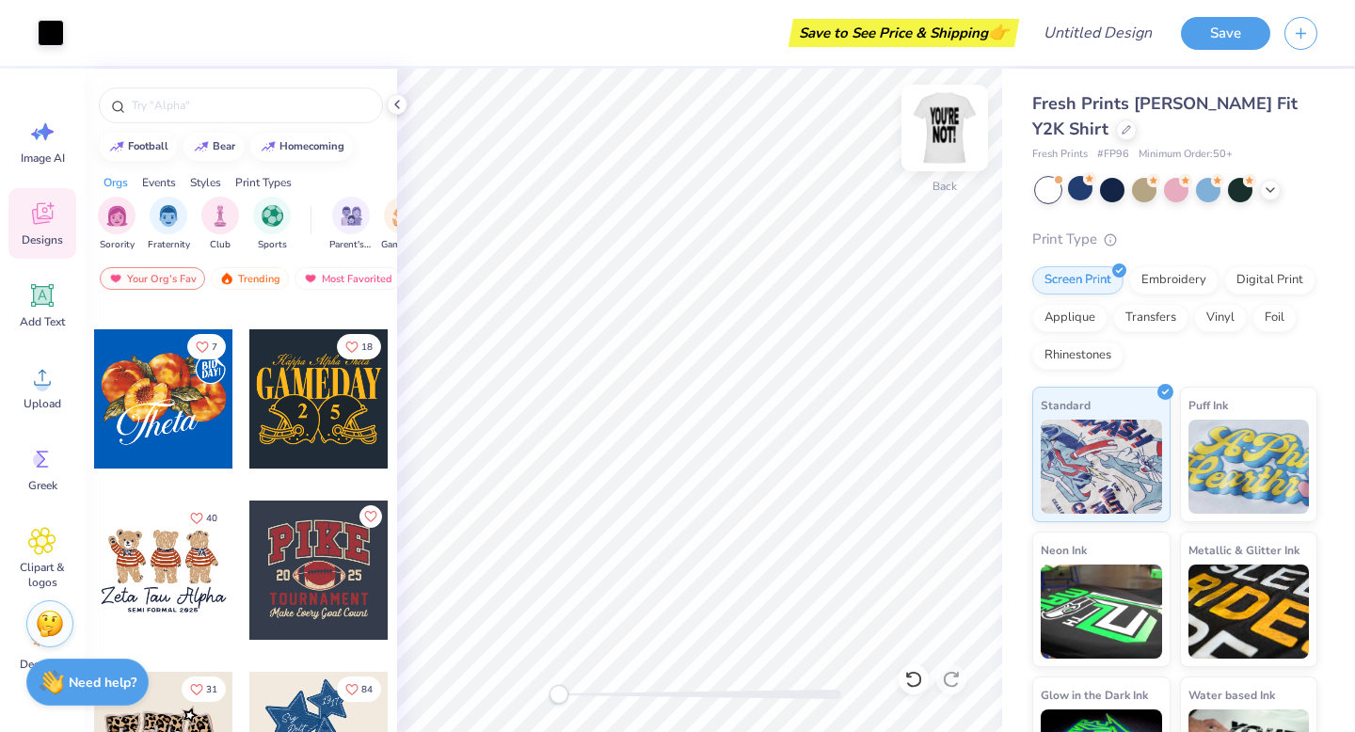
click at [937, 120] on img at bounding box center [944, 127] width 75 height 75
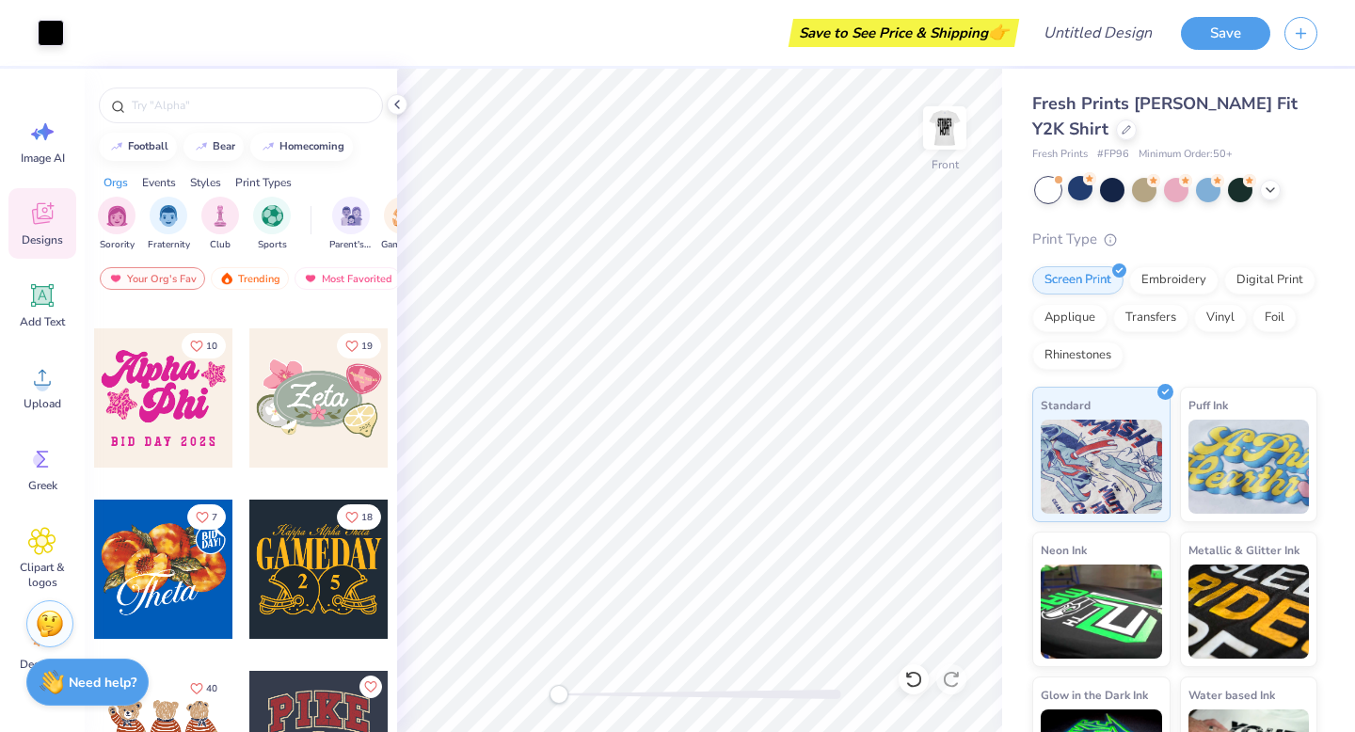
scroll to position [639, 0]
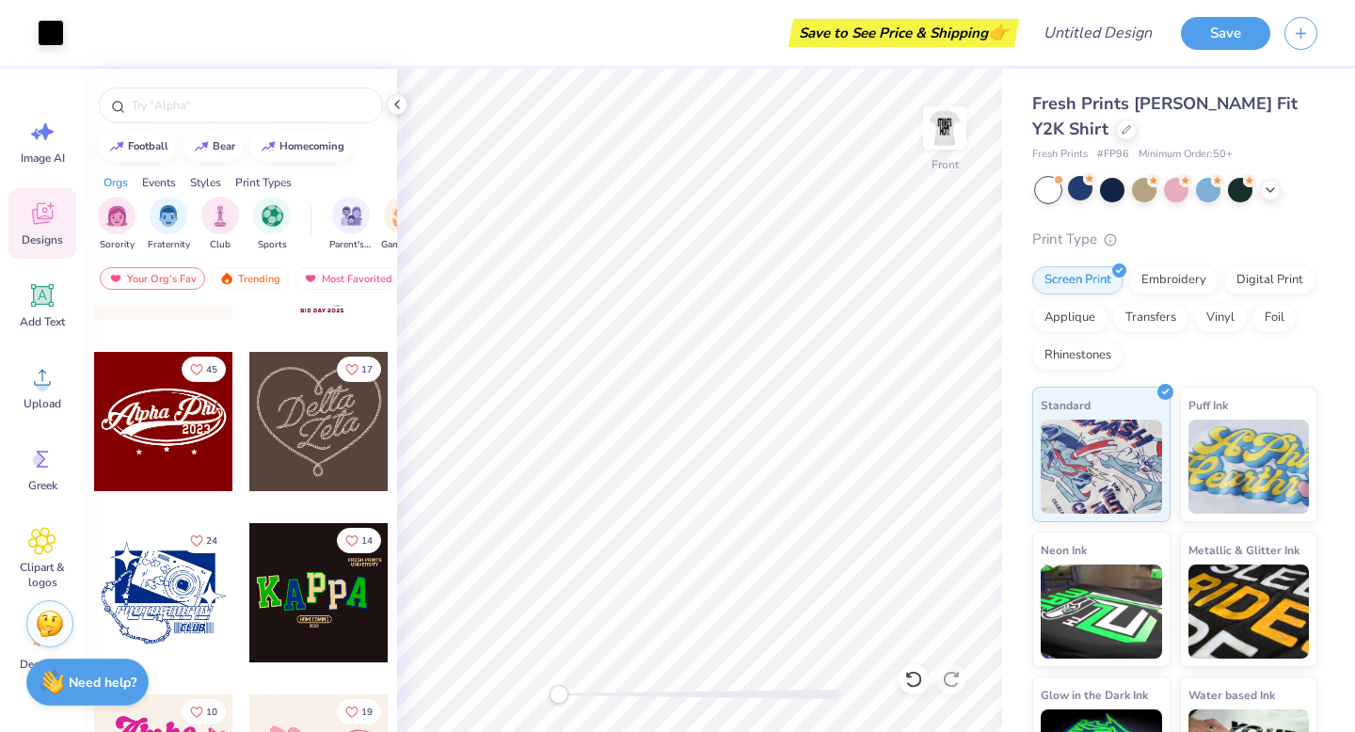
click at [160, 401] on div at bounding box center [163, 421] width 139 height 139
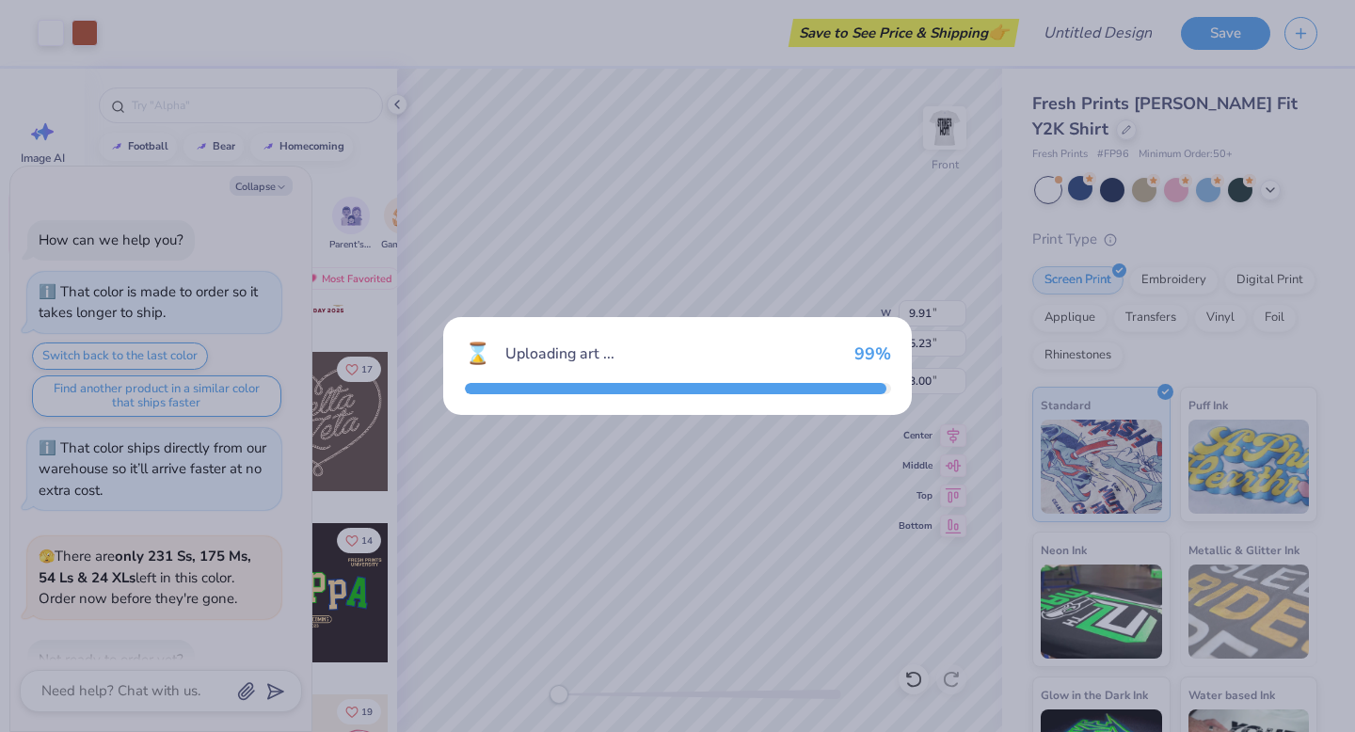
scroll to position [203, 0]
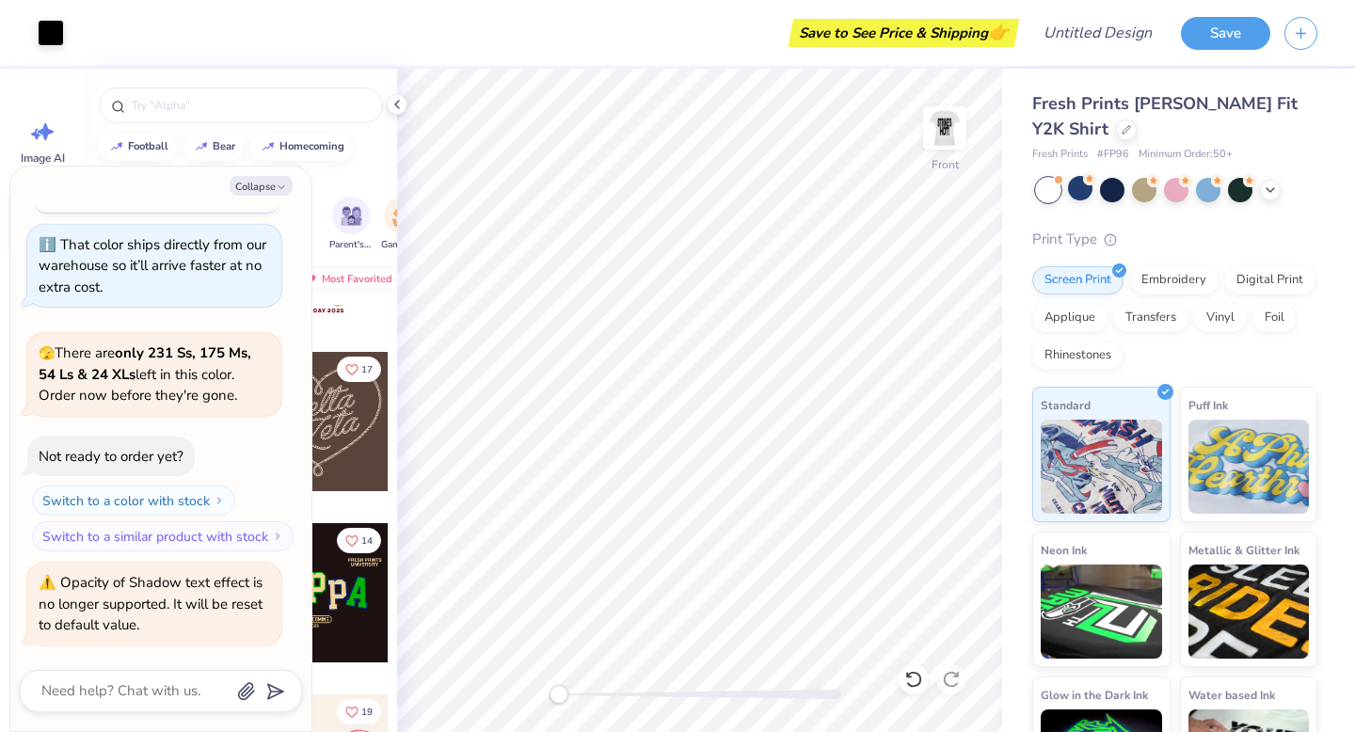
click at [332, 181] on div "Orgs Events Styles Print Types" at bounding box center [241, 178] width 312 height 26
click at [946, 127] on img at bounding box center [944, 127] width 75 height 75
click at [267, 183] on button "Collapse" at bounding box center [261, 186] width 63 height 20
type textarea "x"
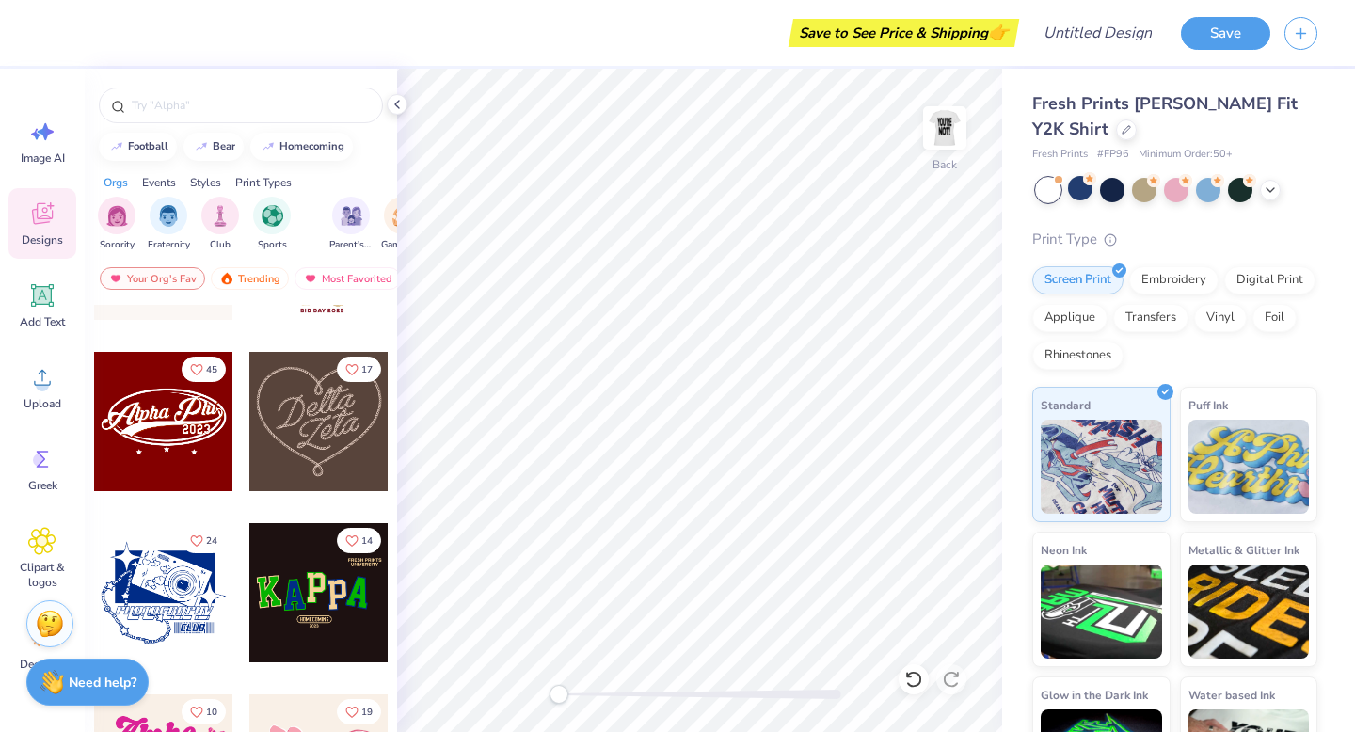
click at [193, 441] on div at bounding box center [163, 421] width 139 height 139
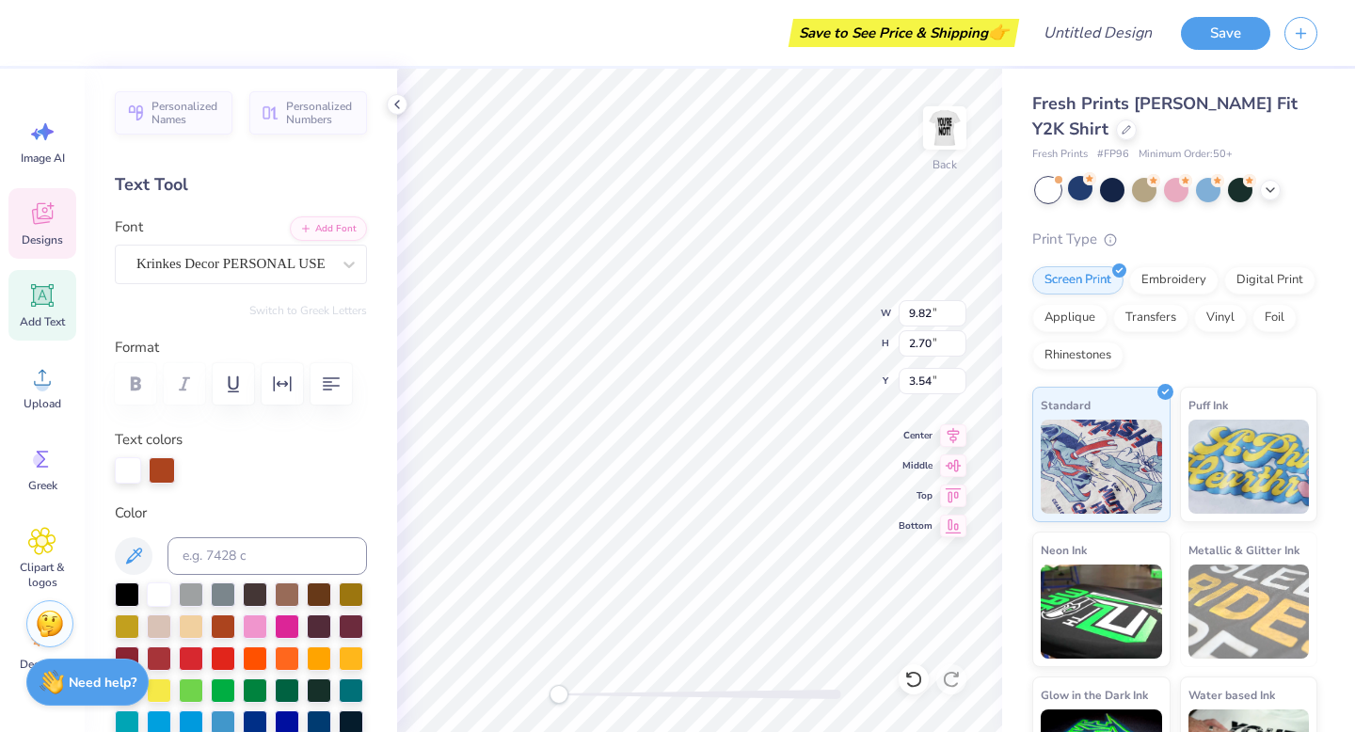
scroll to position [0, 3]
type textarea "S Phi0"
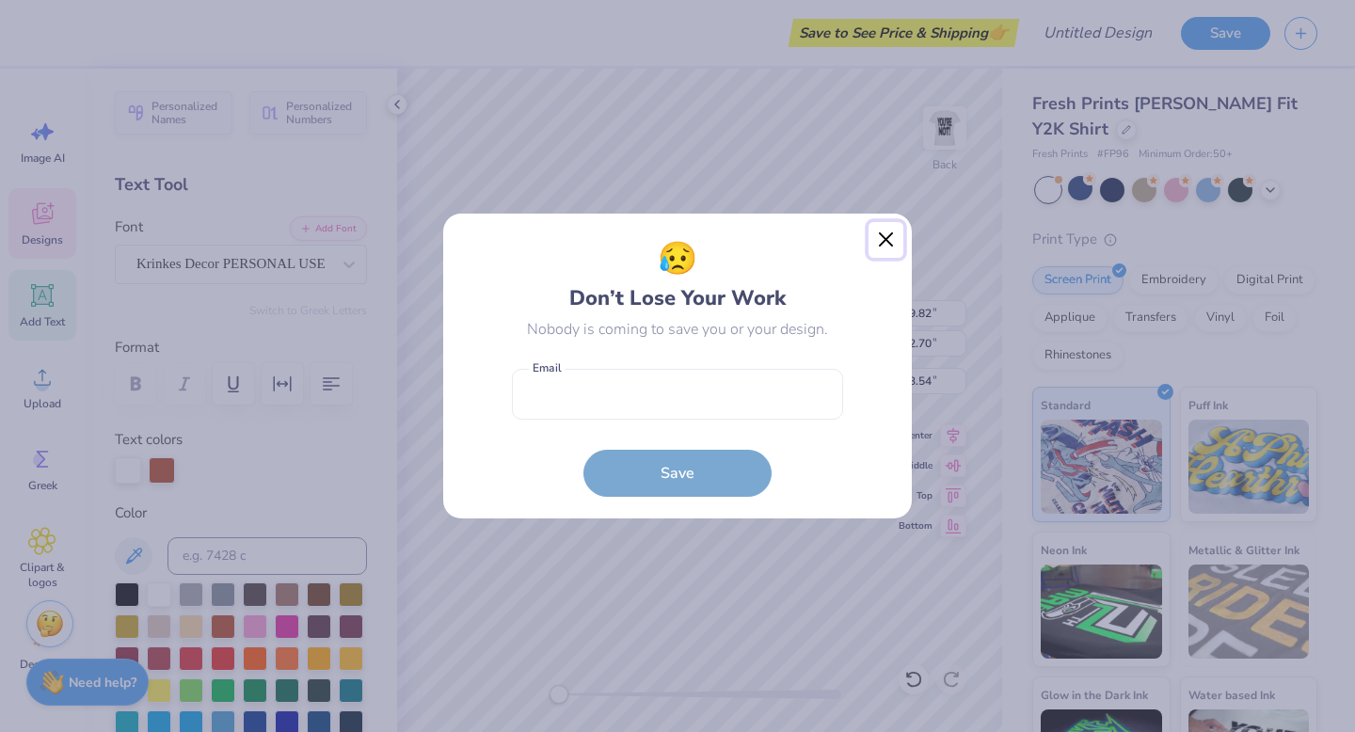
click at [886, 251] on button "Close" at bounding box center [887, 240] width 36 height 36
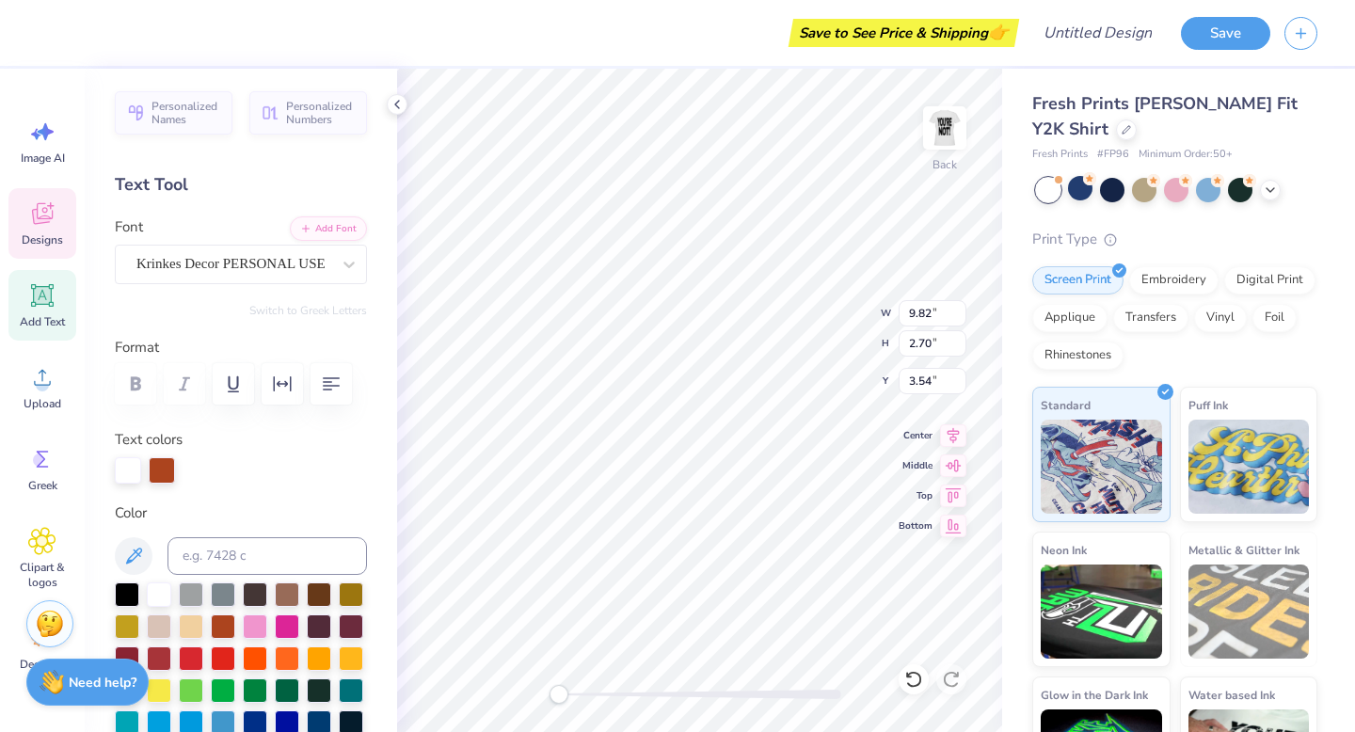
scroll to position [0, 4]
type textarea "StrikeMagazine0"
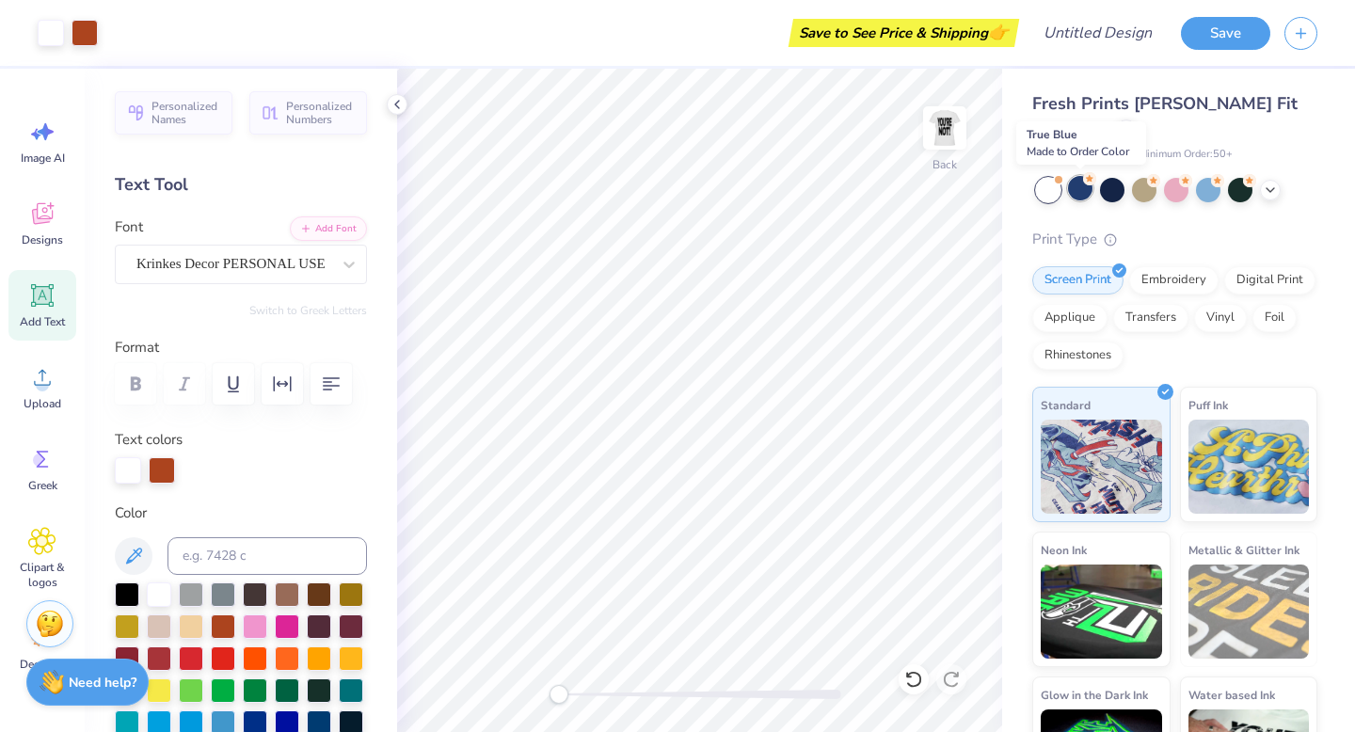
click at [1079, 191] on div at bounding box center [1080, 188] width 24 height 24
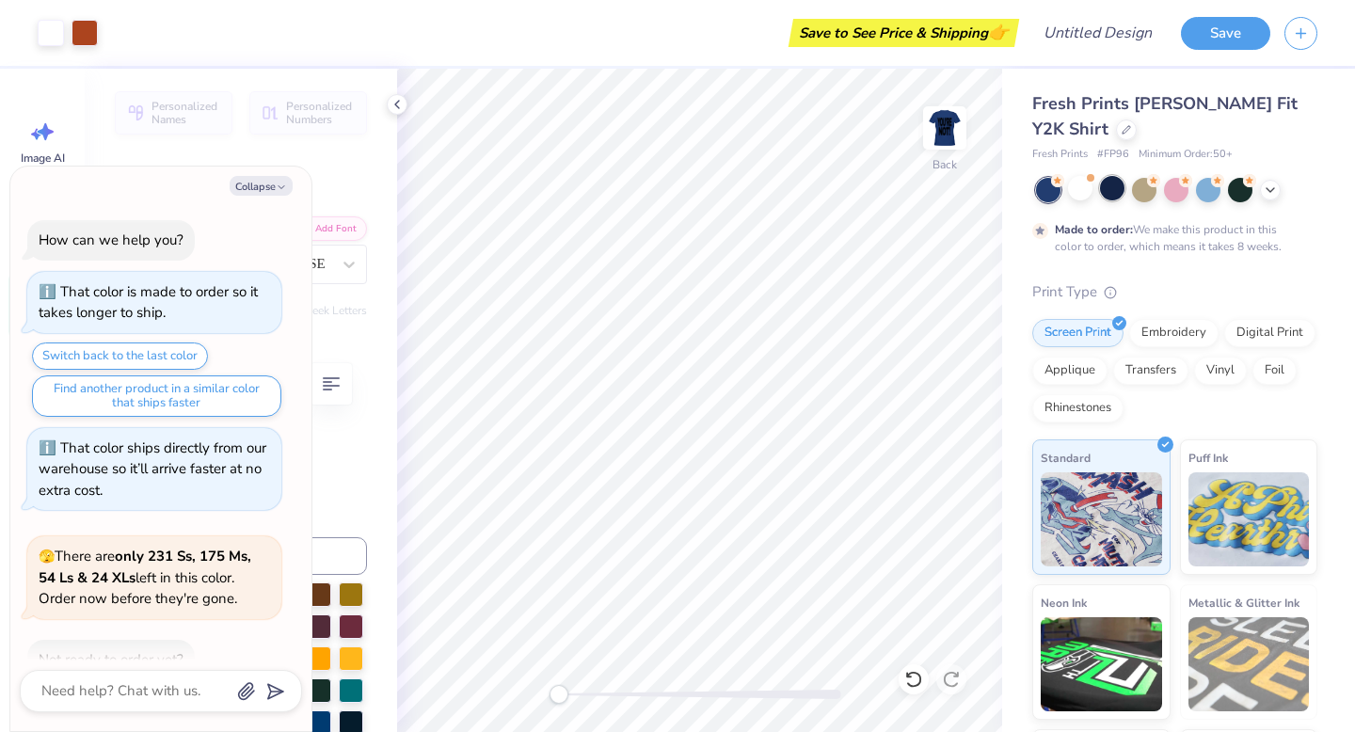
scroll to position [359, 0]
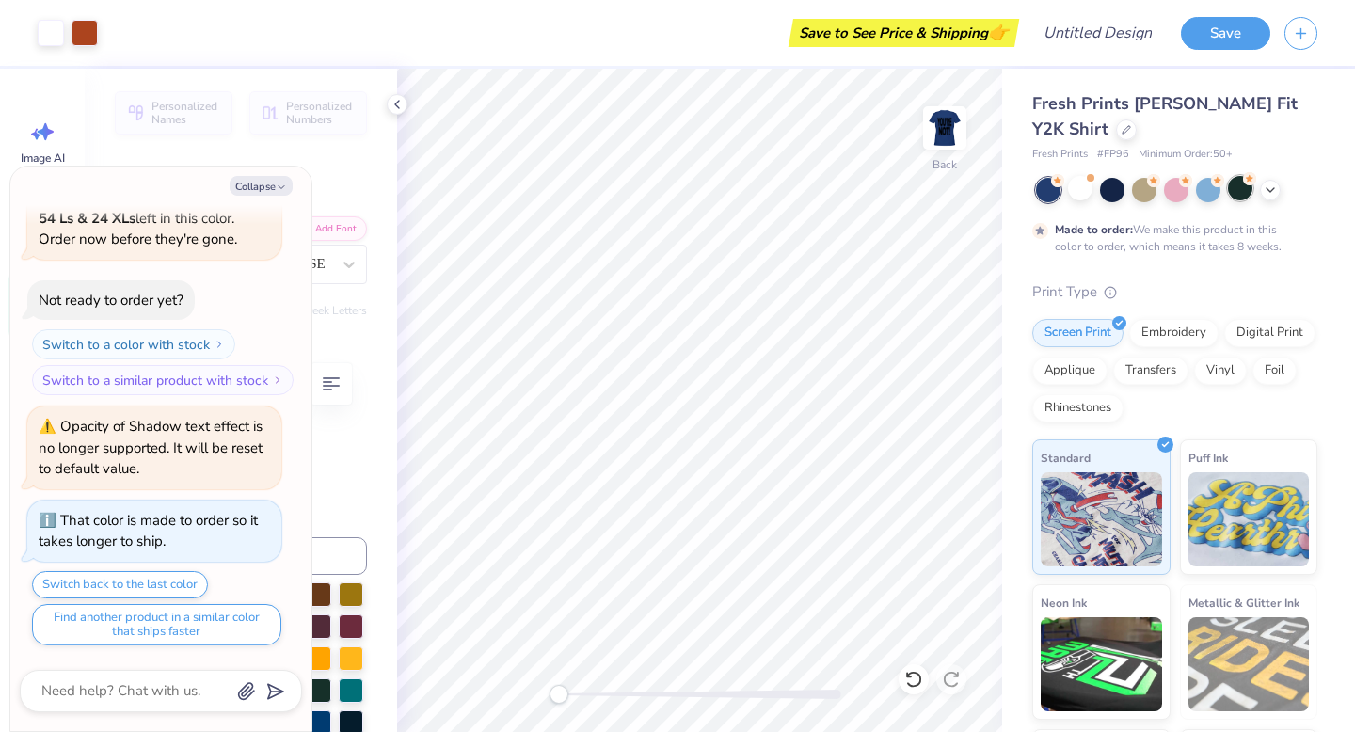
click at [1245, 192] on div at bounding box center [1240, 188] width 24 height 24
click at [1142, 188] on div at bounding box center [1144, 188] width 24 height 24
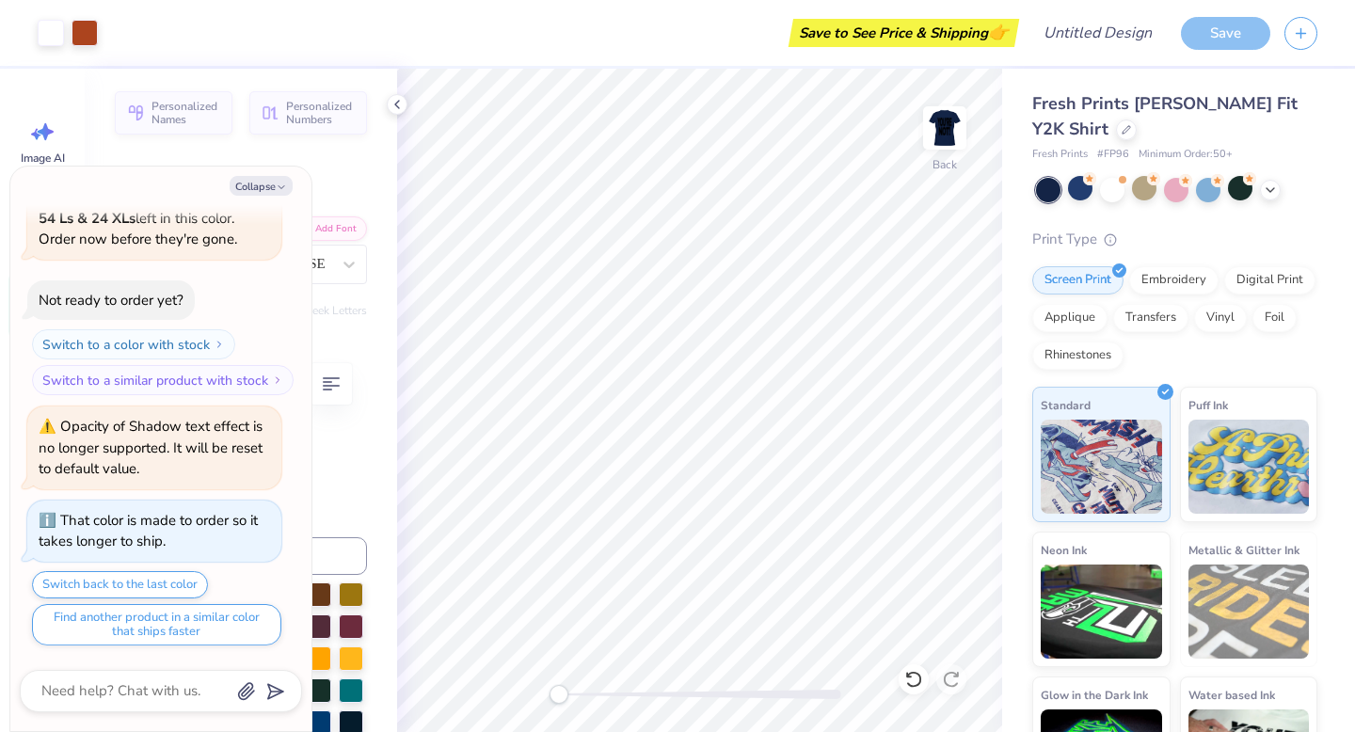
scroll to position [453, 0]
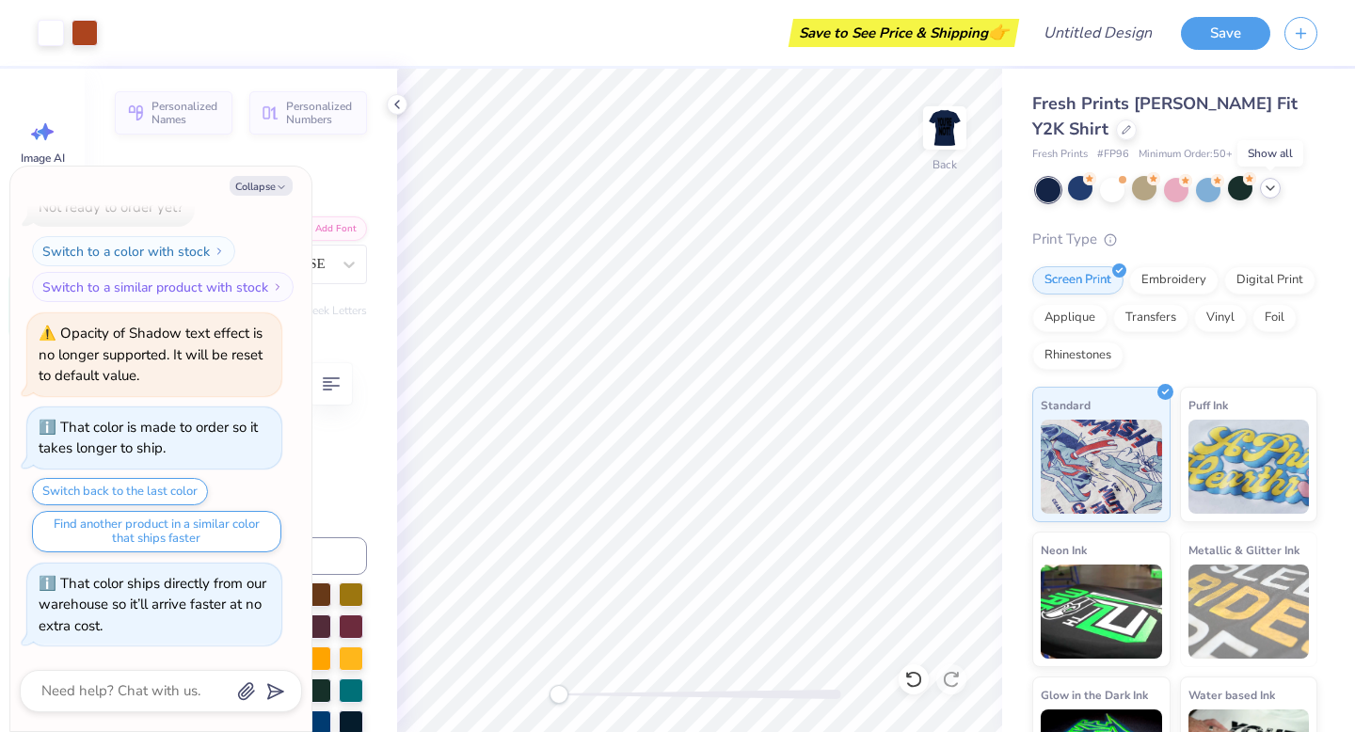
click at [1276, 187] on icon at bounding box center [1270, 188] width 15 height 15
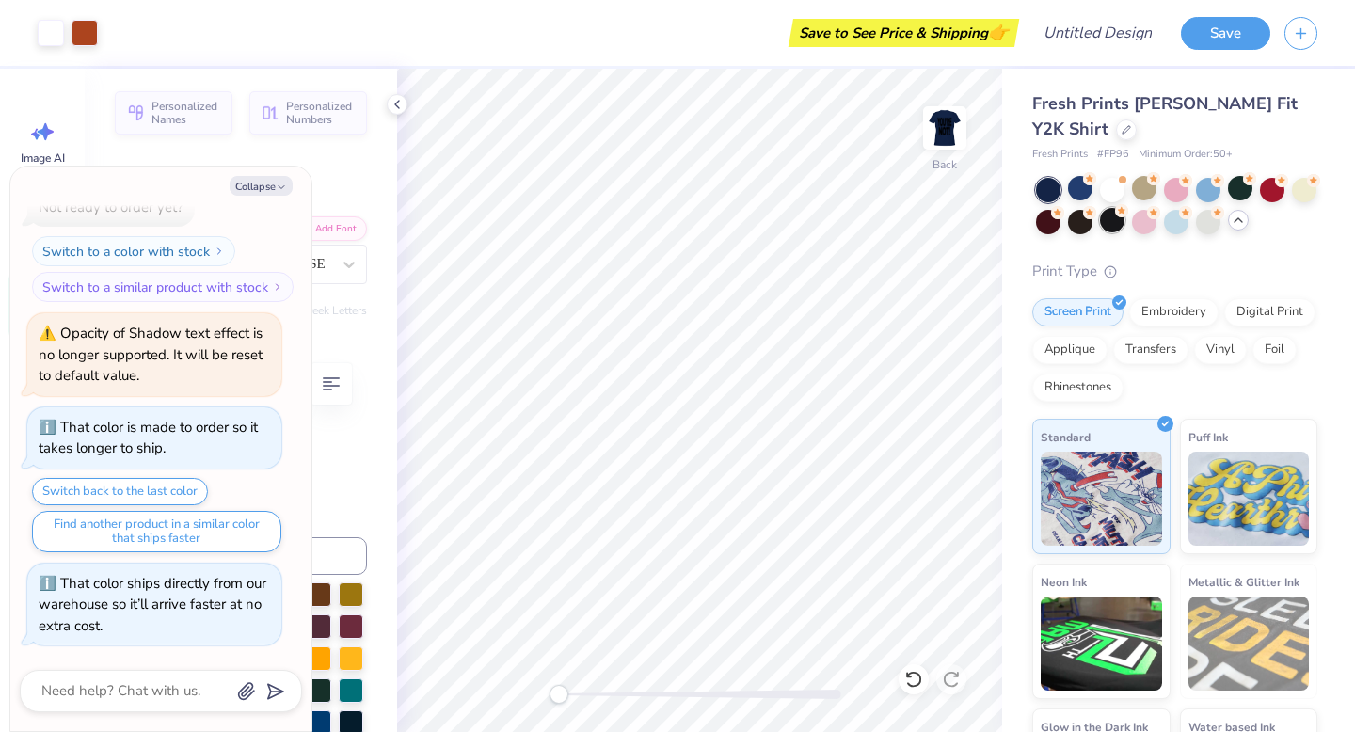
click at [1110, 226] on div at bounding box center [1112, 220] width 24 height 24
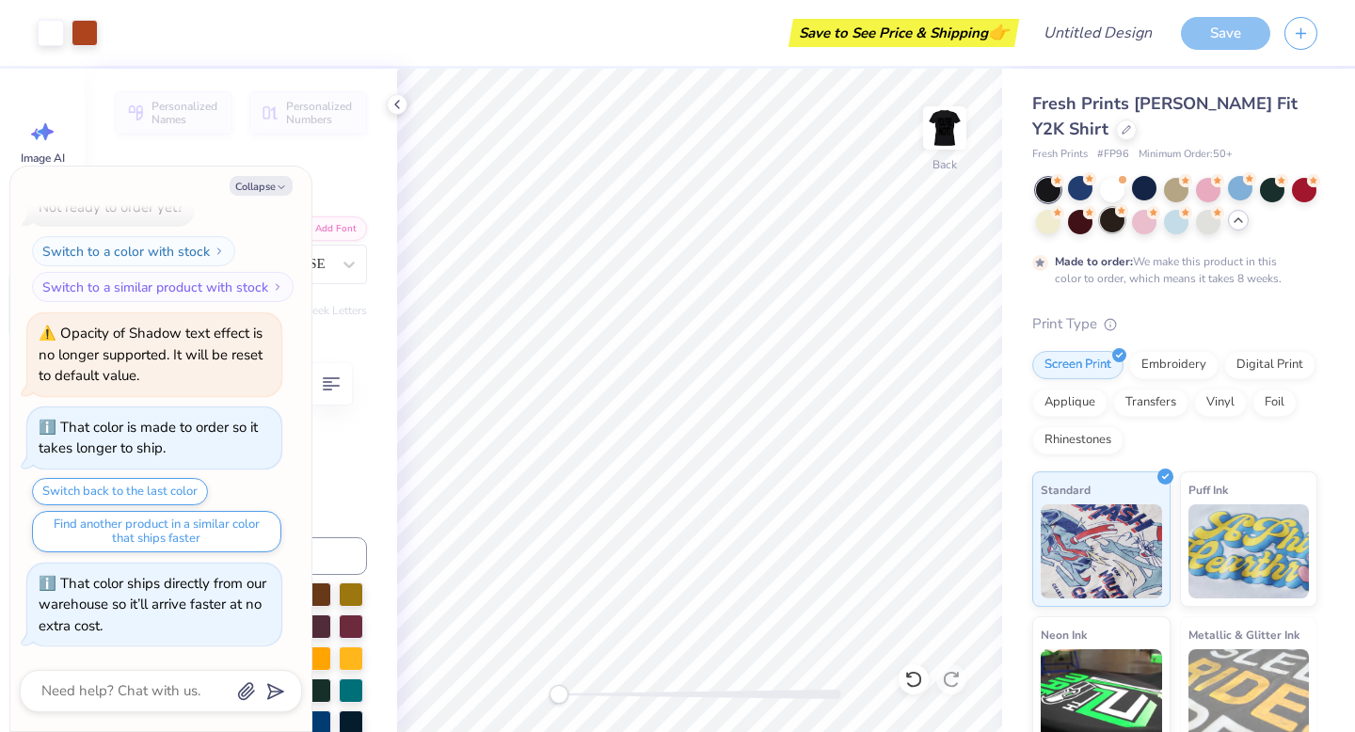
scroll to position [609, 0]
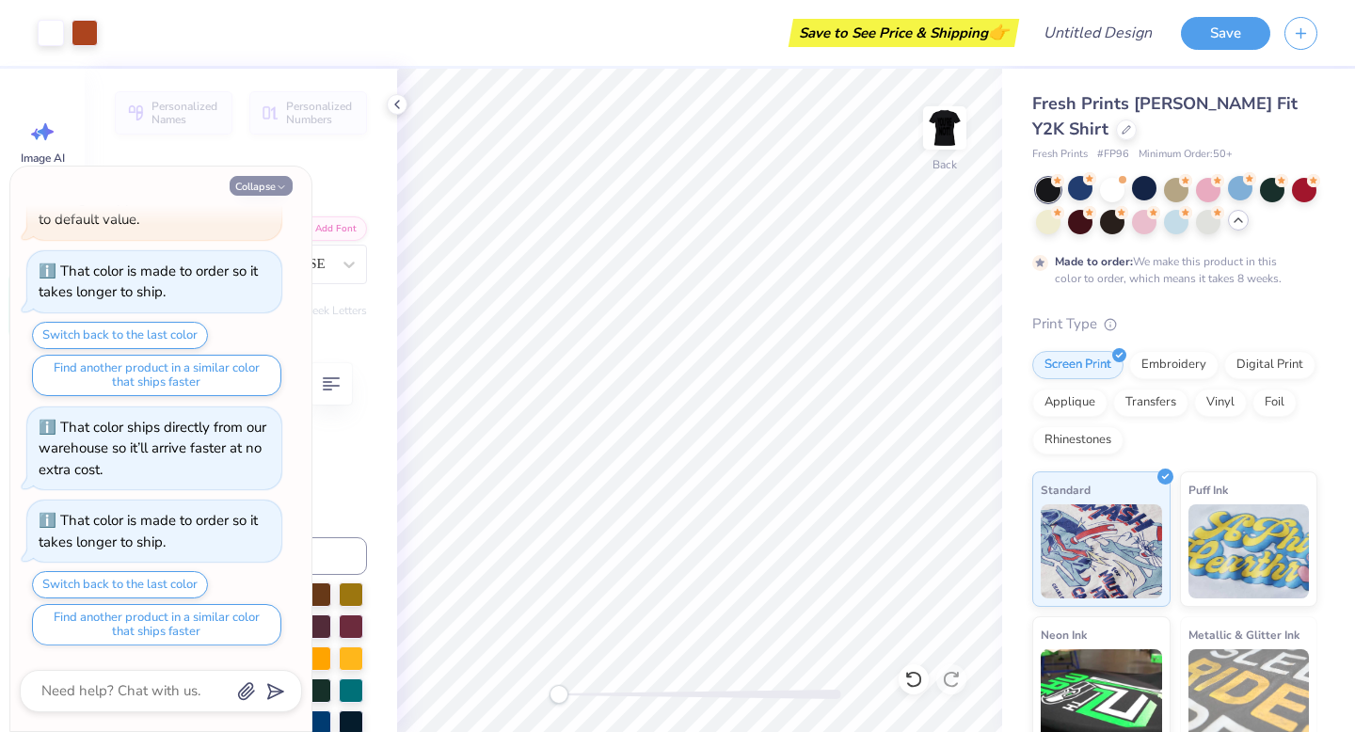
click at [287, 180] on button "Collapse" at bounding box center [261, 186] width 63 height 20
type textarea "x"
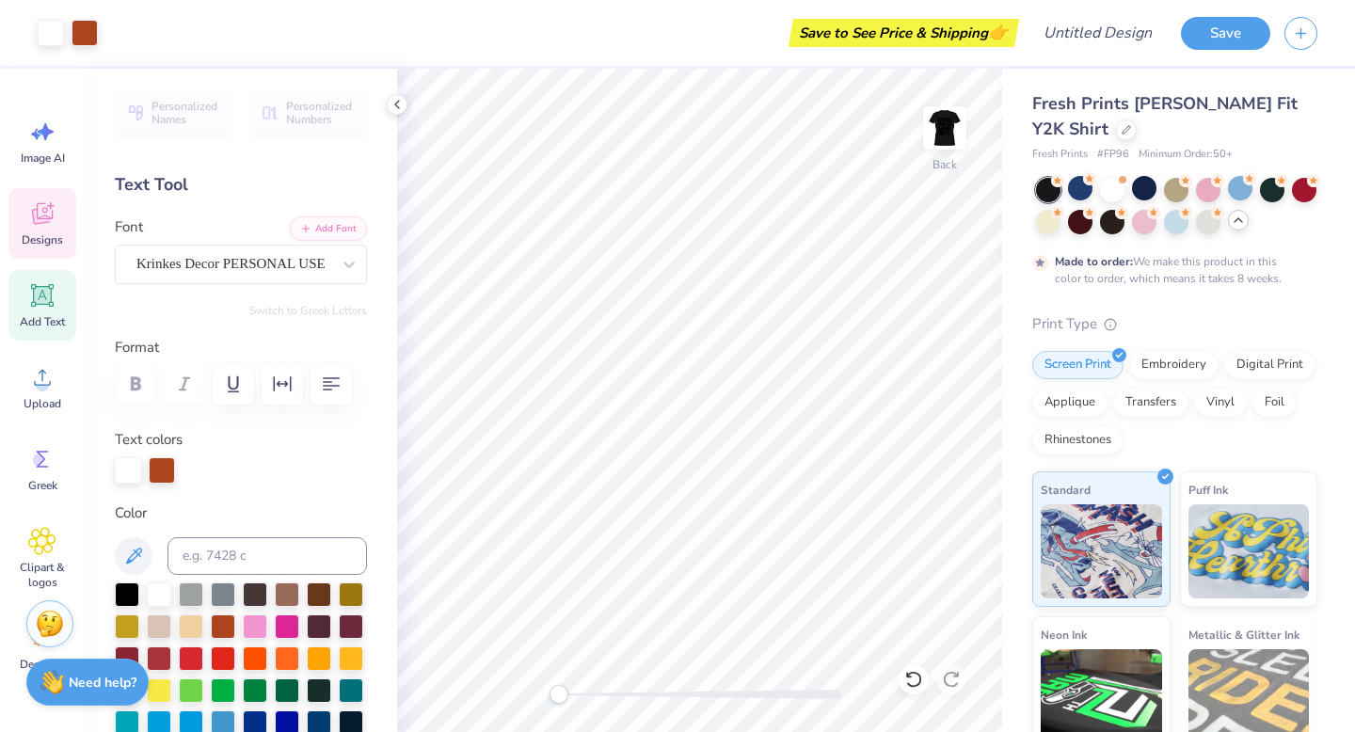
click at [42, 226] on icon at bounding box center [42, 213] width 28 height 28
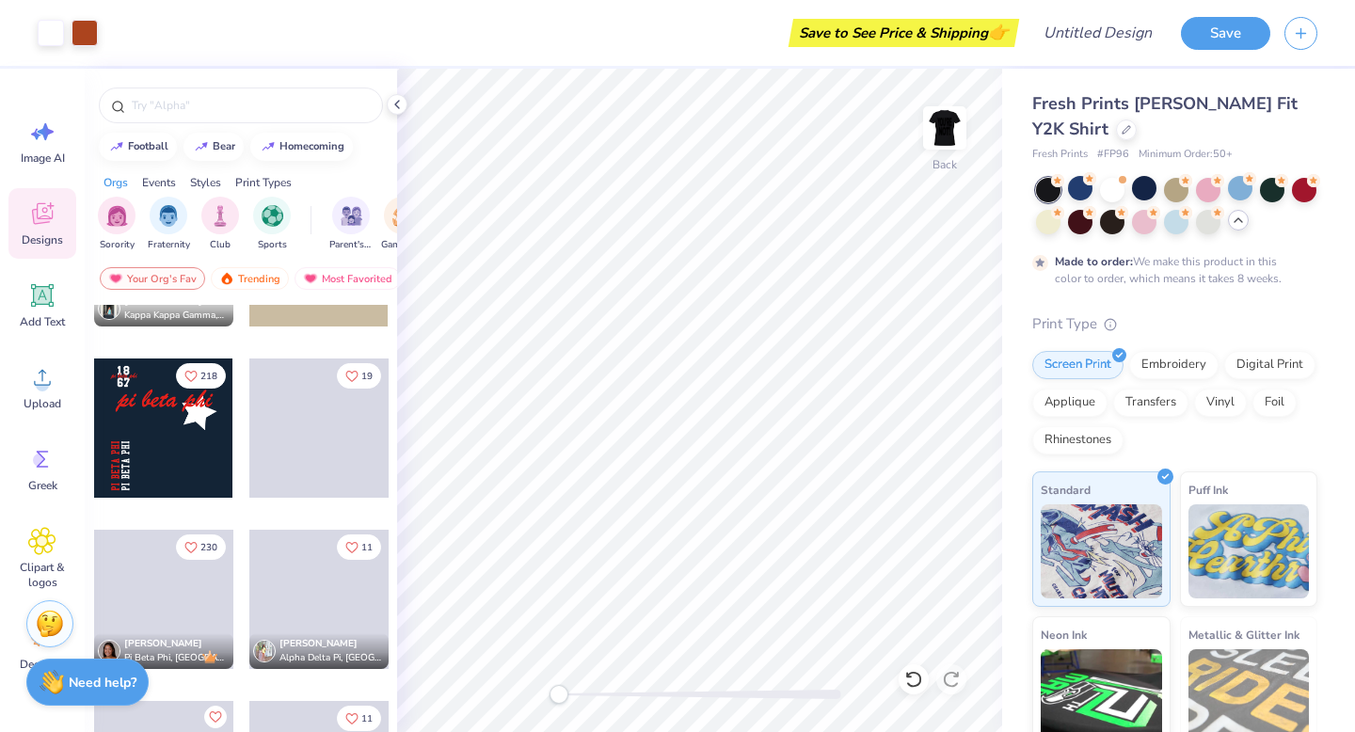
scroll to position [2511, 0]
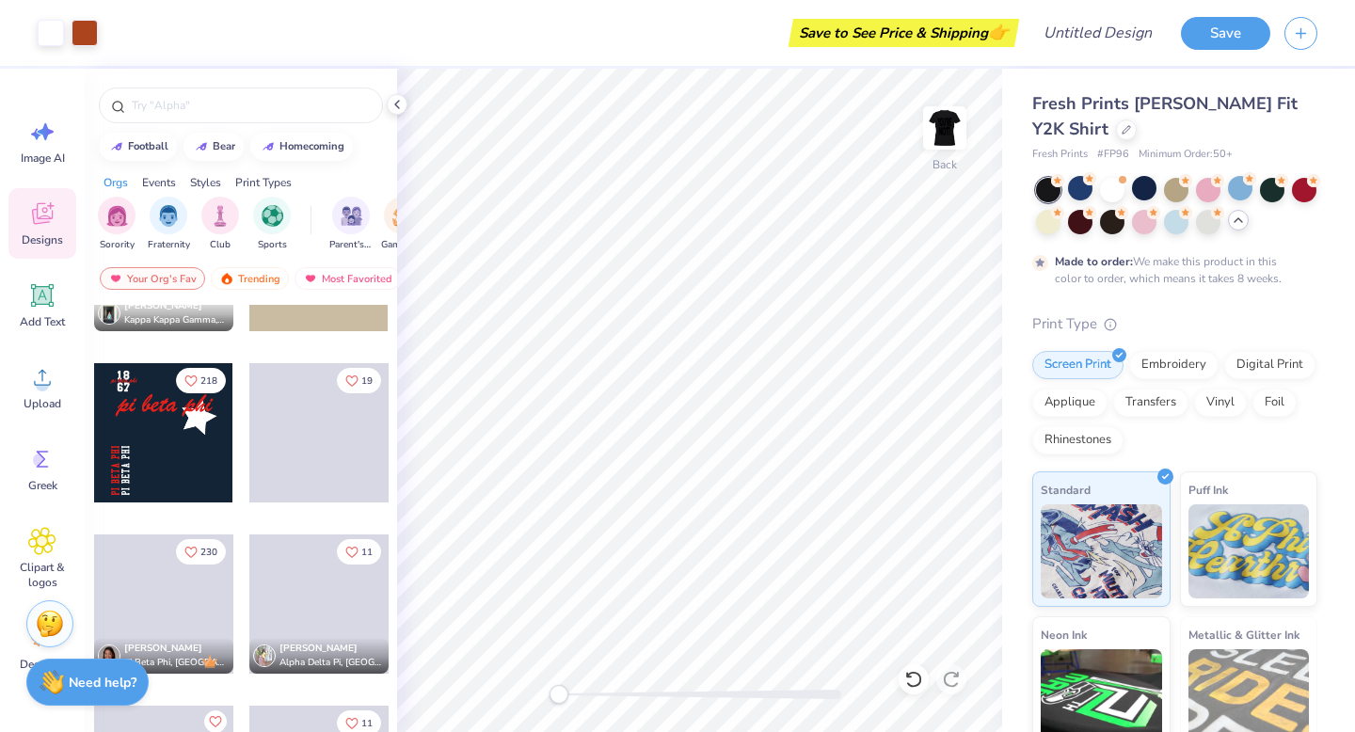
click at [183, 441] on div at bounding box center [163, 432] width 139 height 139
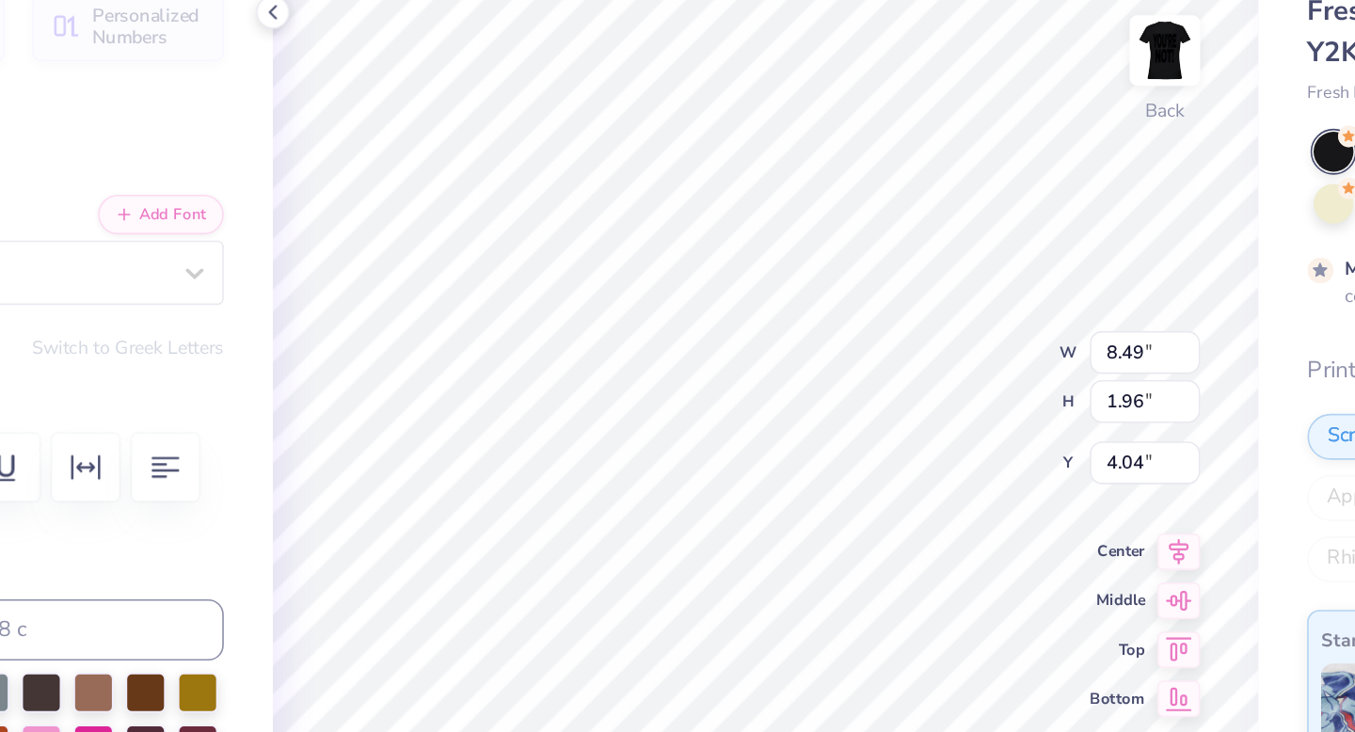
type input "8.49"
type input "1.96"
type input "4.04"
type textarea "p"
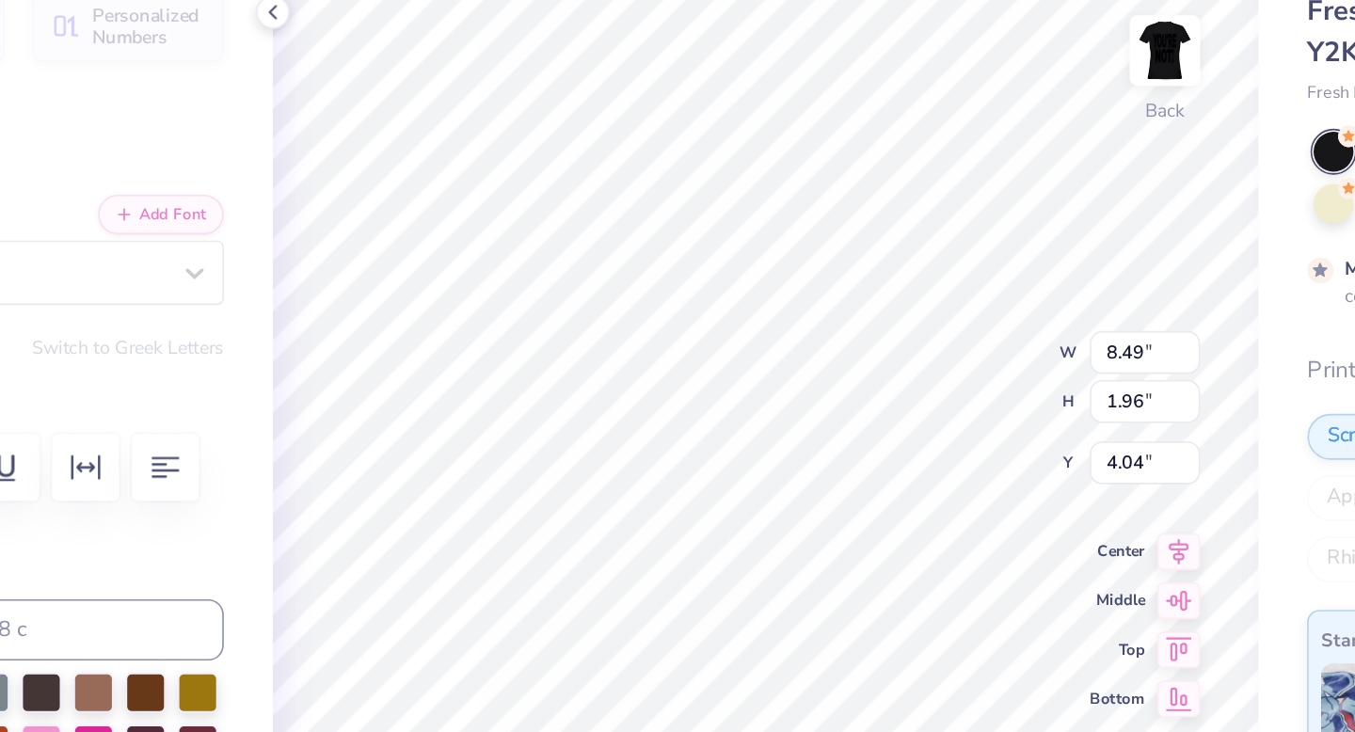
scroll to position [0, 1]
type textarea "StrikeMagazine"
type input "0.69"
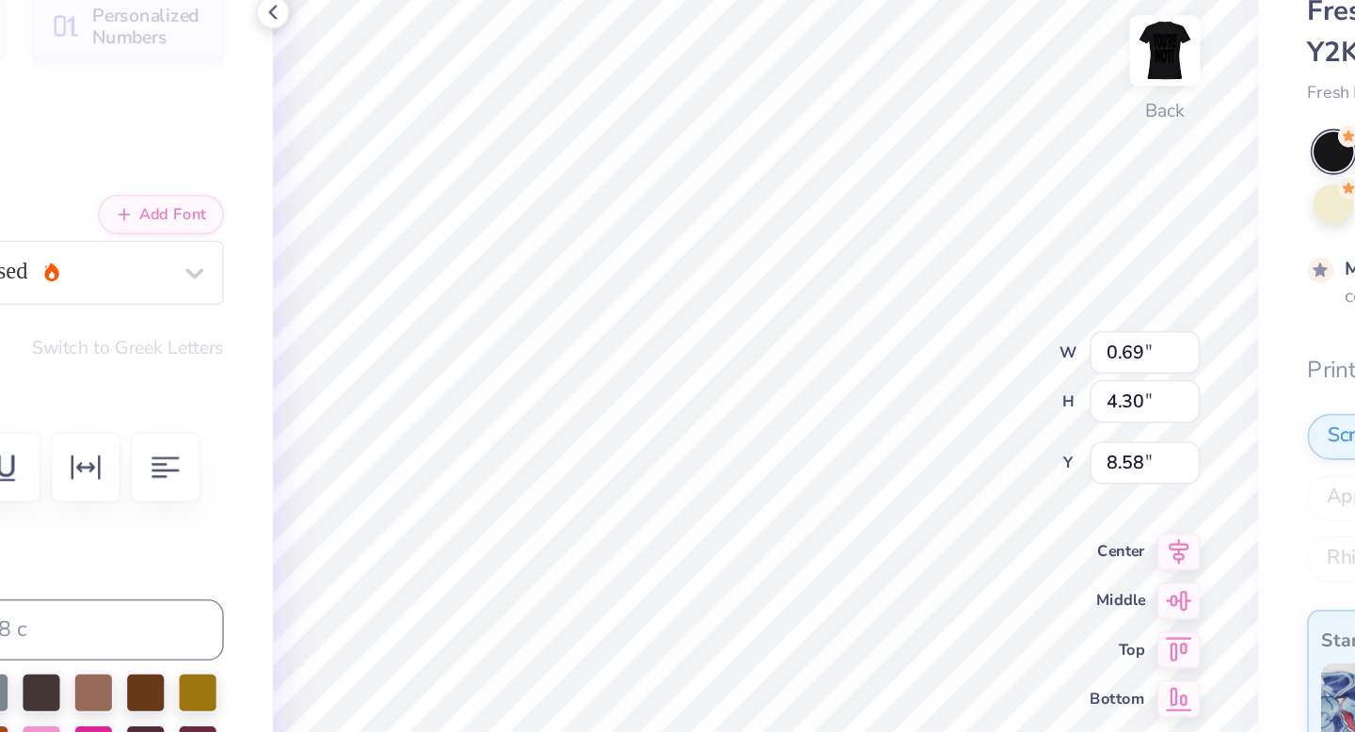
type input "4.30"
type input "8.58"
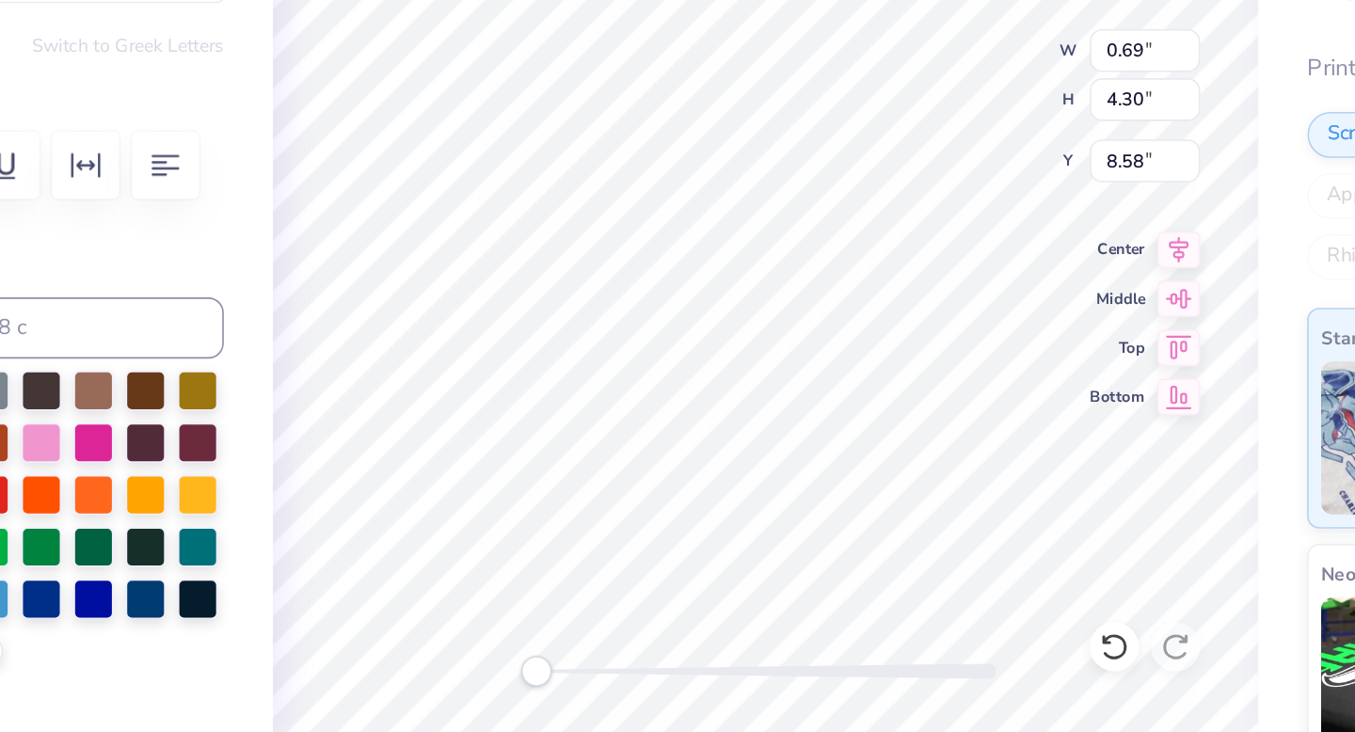
scroll to position [0, 3]
type textarea "P"
type textarea "Strike Magazine"
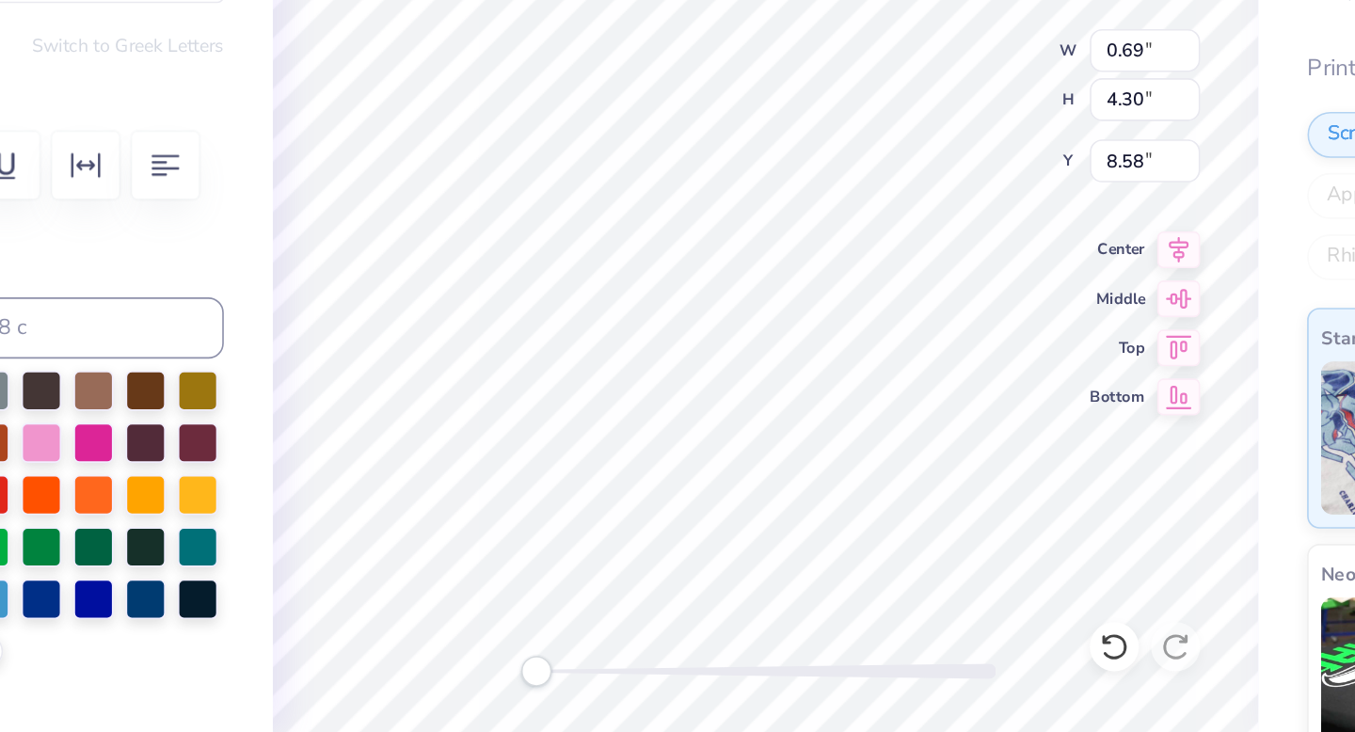
type textarea "Strike Magazine"
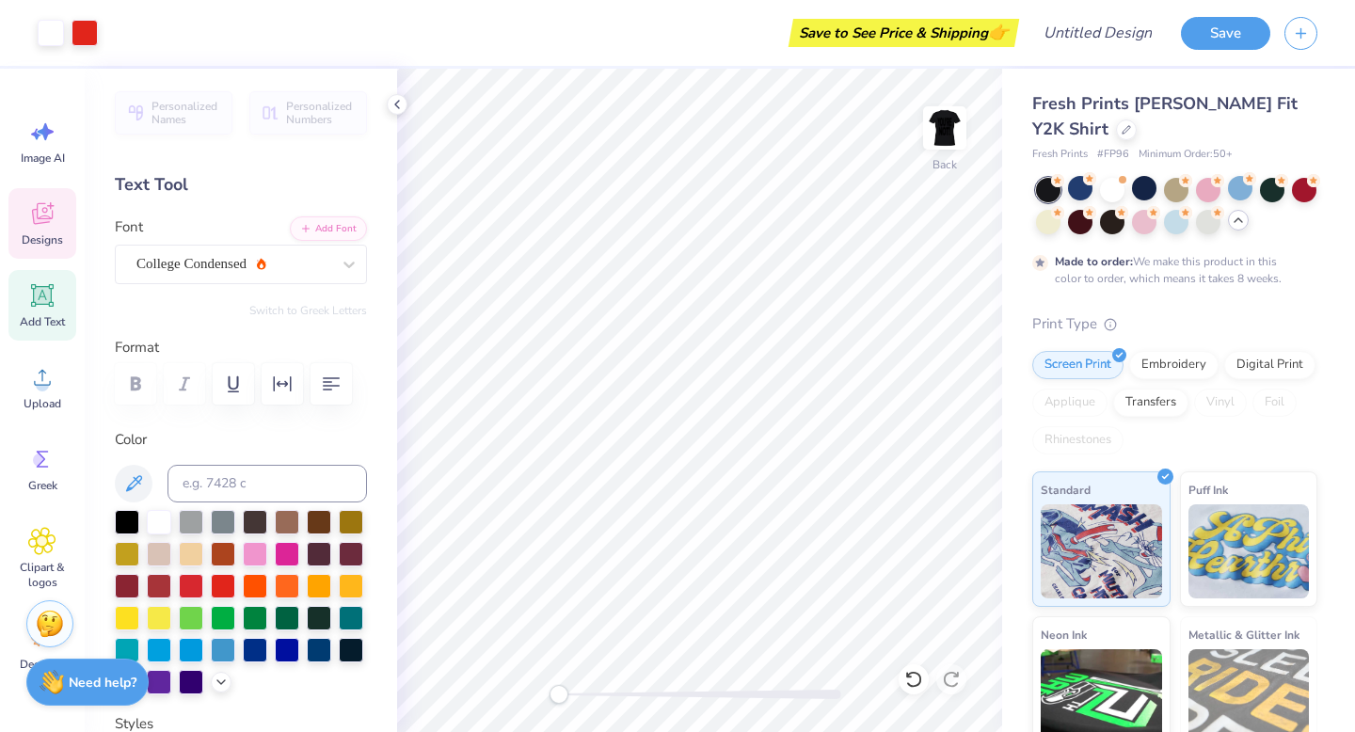
click at [50, 216] on icon at bounding box center [42, 214] width 21 height 22
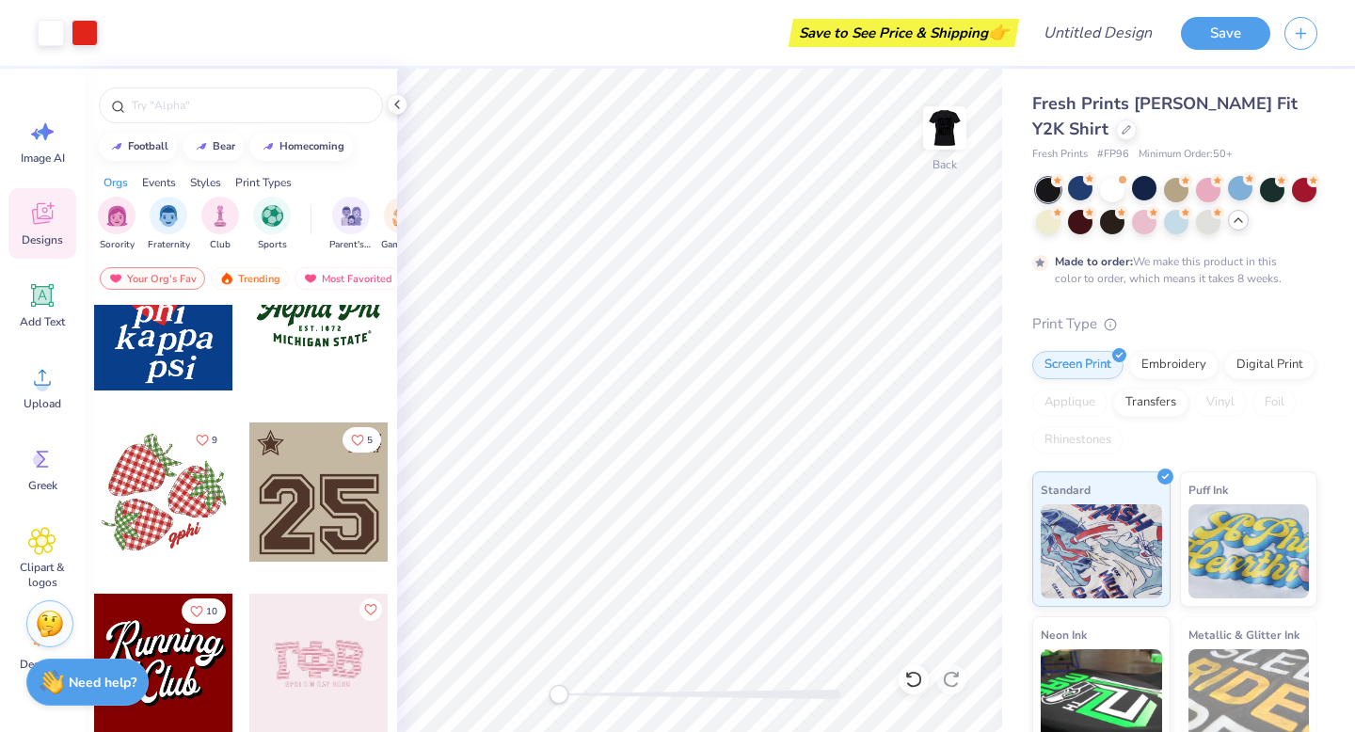
scroll to position [1948, 0]
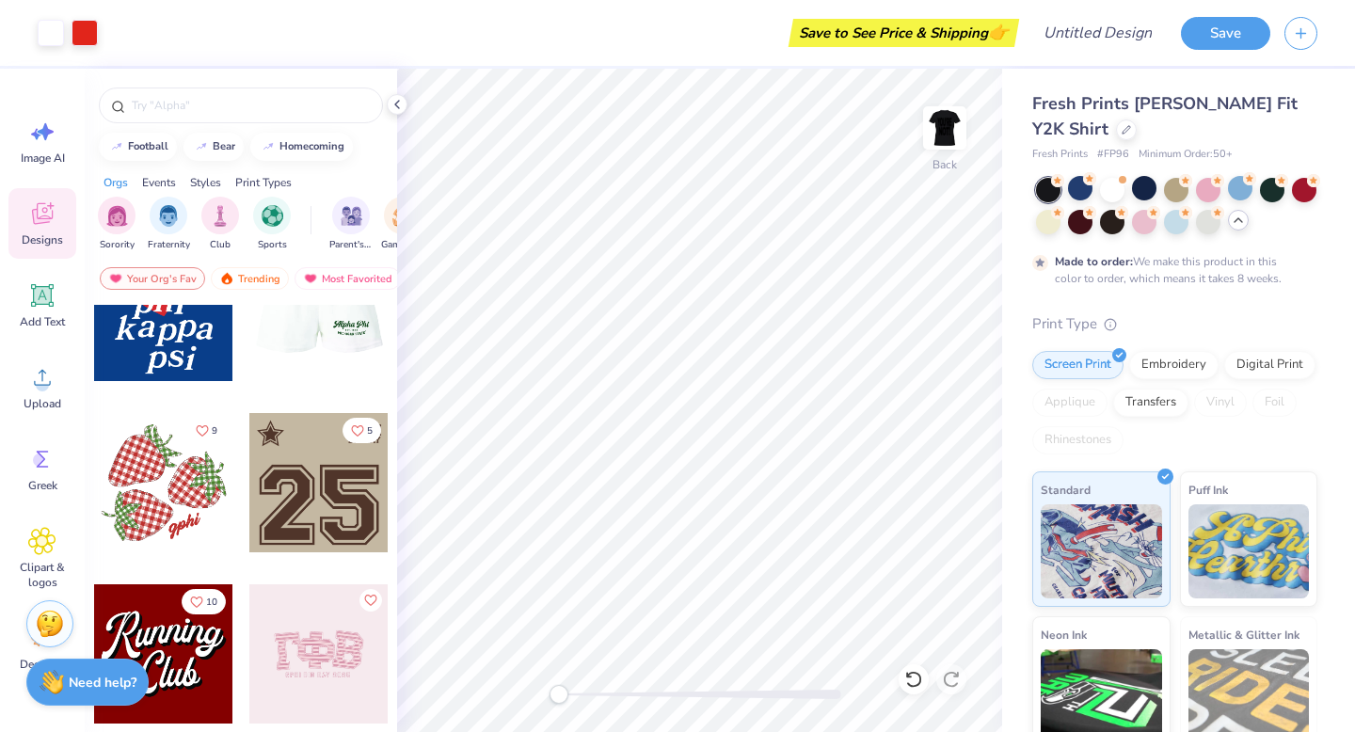
click at [310, 327] on div at bounding box center [319, 311] width 418 height 139
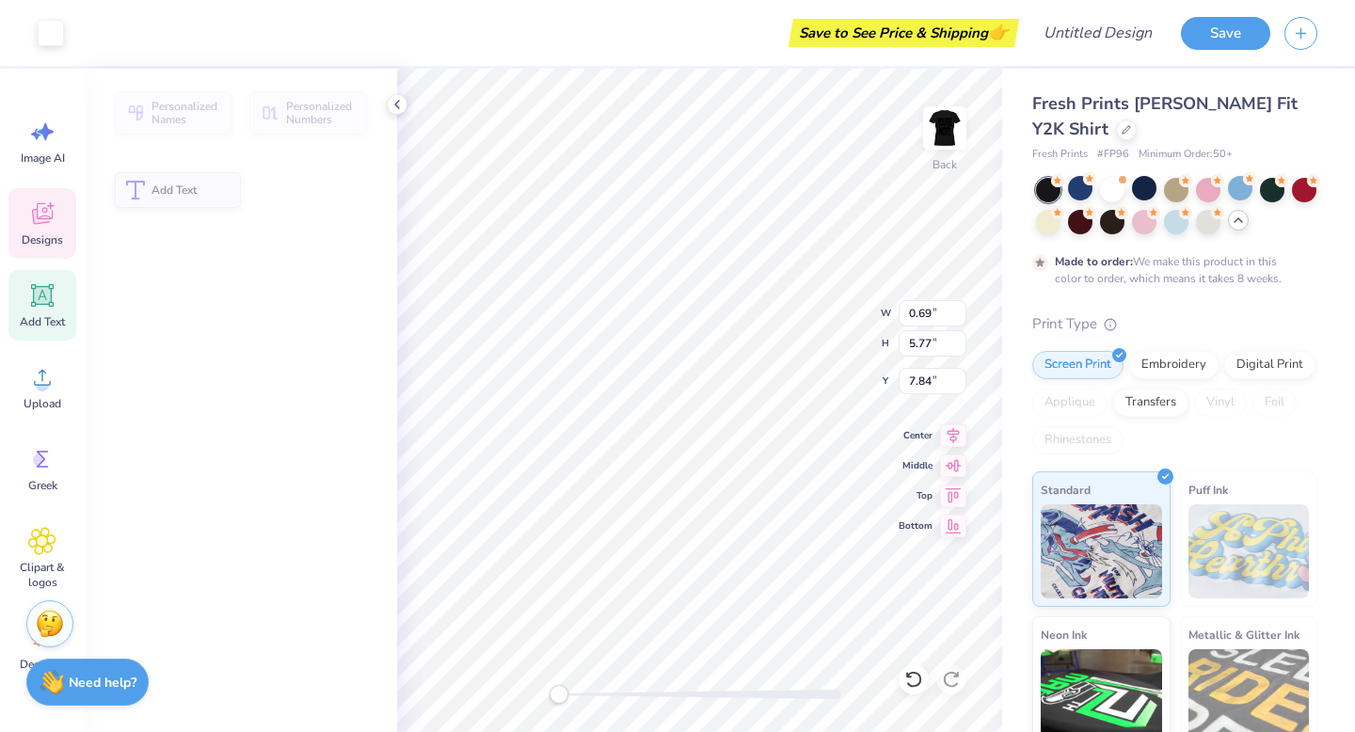
type input "0.69"
type input "5.77"
type input "7.84"
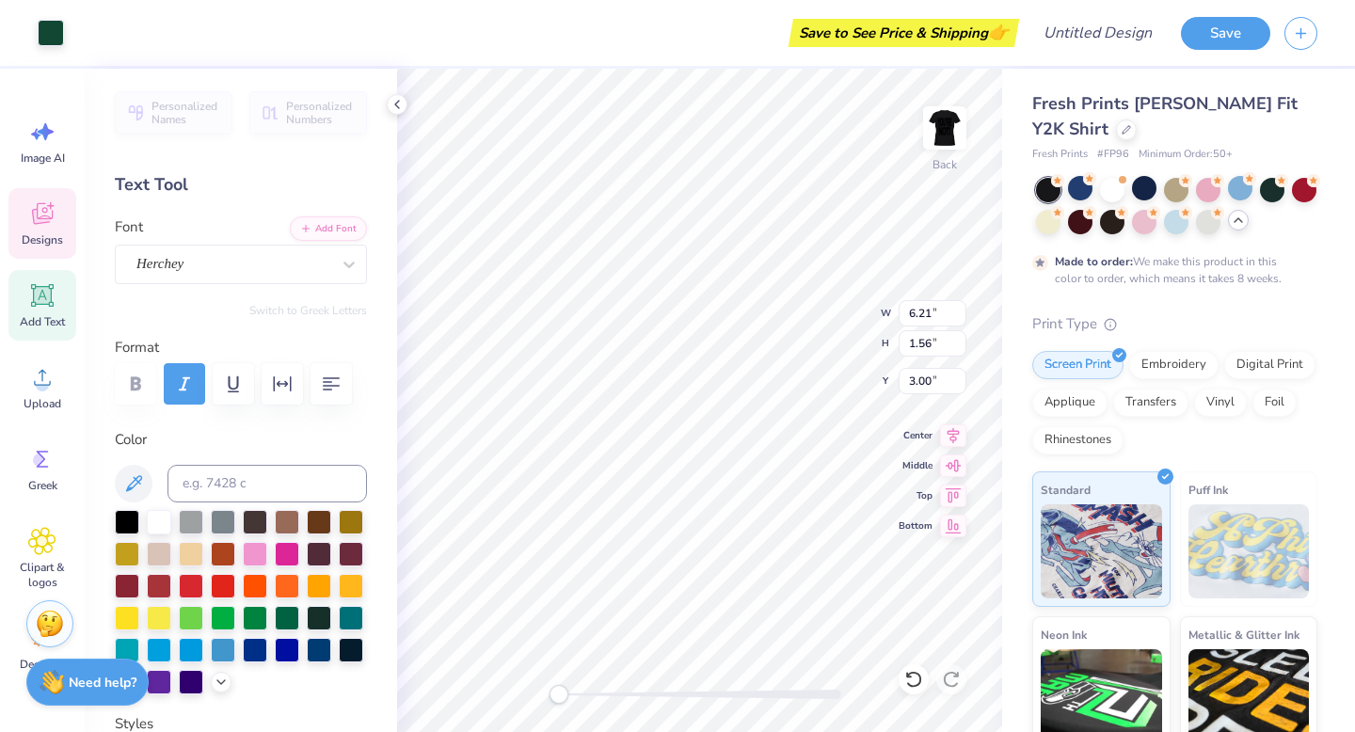
type input "1.56"
type textarea "A"
type textarea "Strike Magazine"
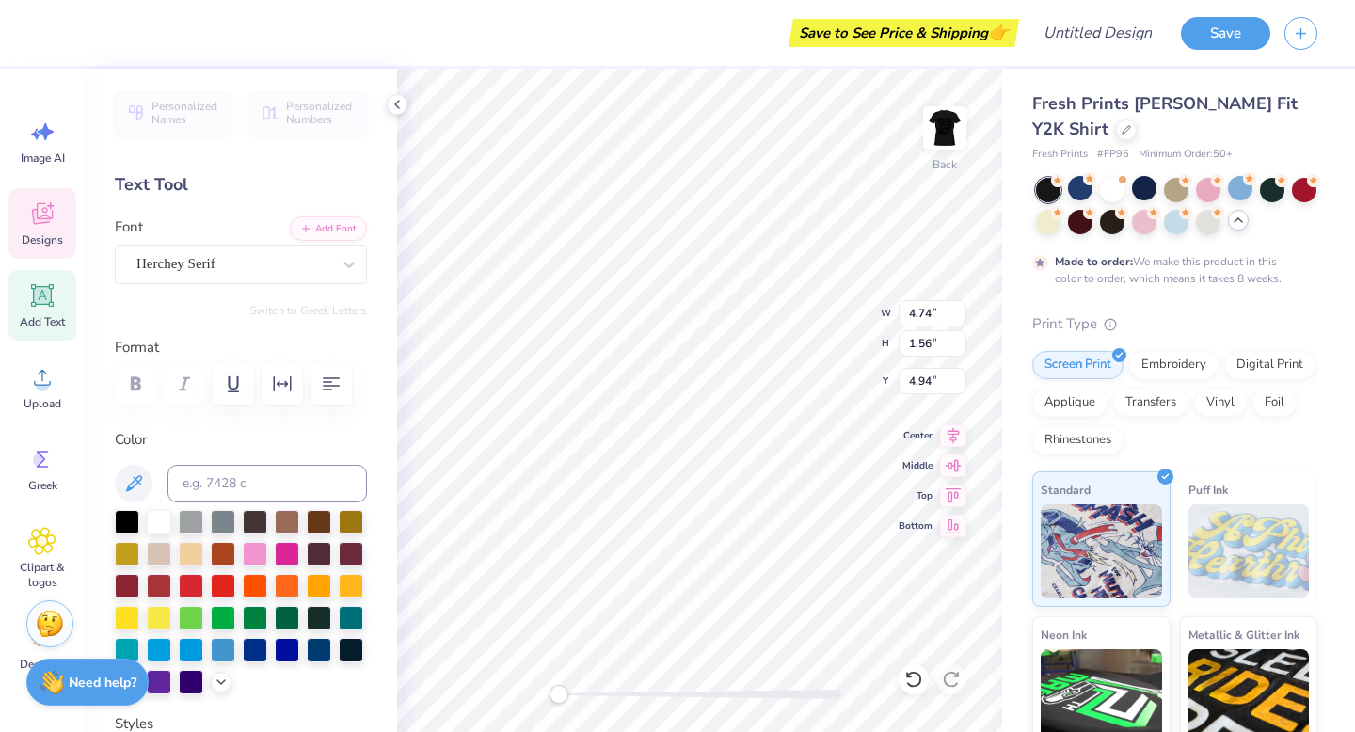
type input "4.74"
type input "0.71"
type input "4.94"
type textarea "FLORIDA STATE"
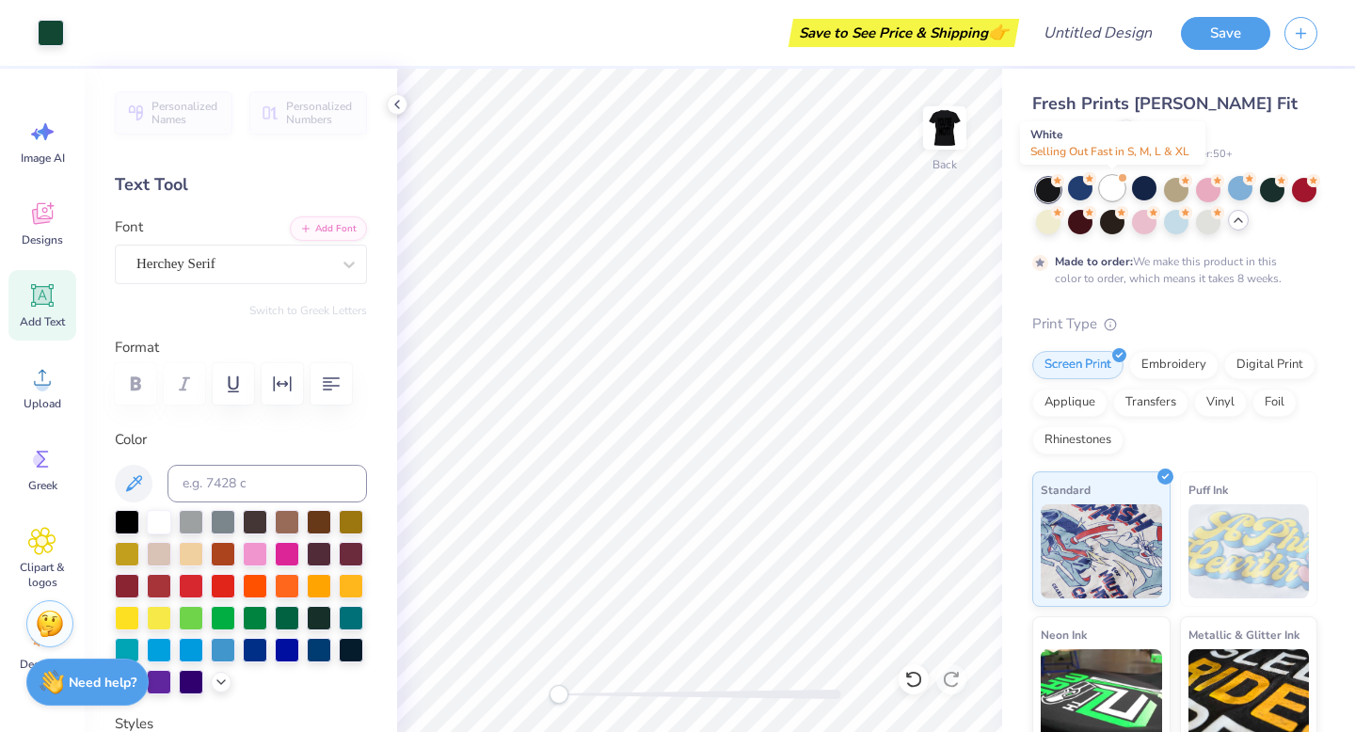
click at [1113, 191] on div at bounding box center [1112, 188] width 24 height 24
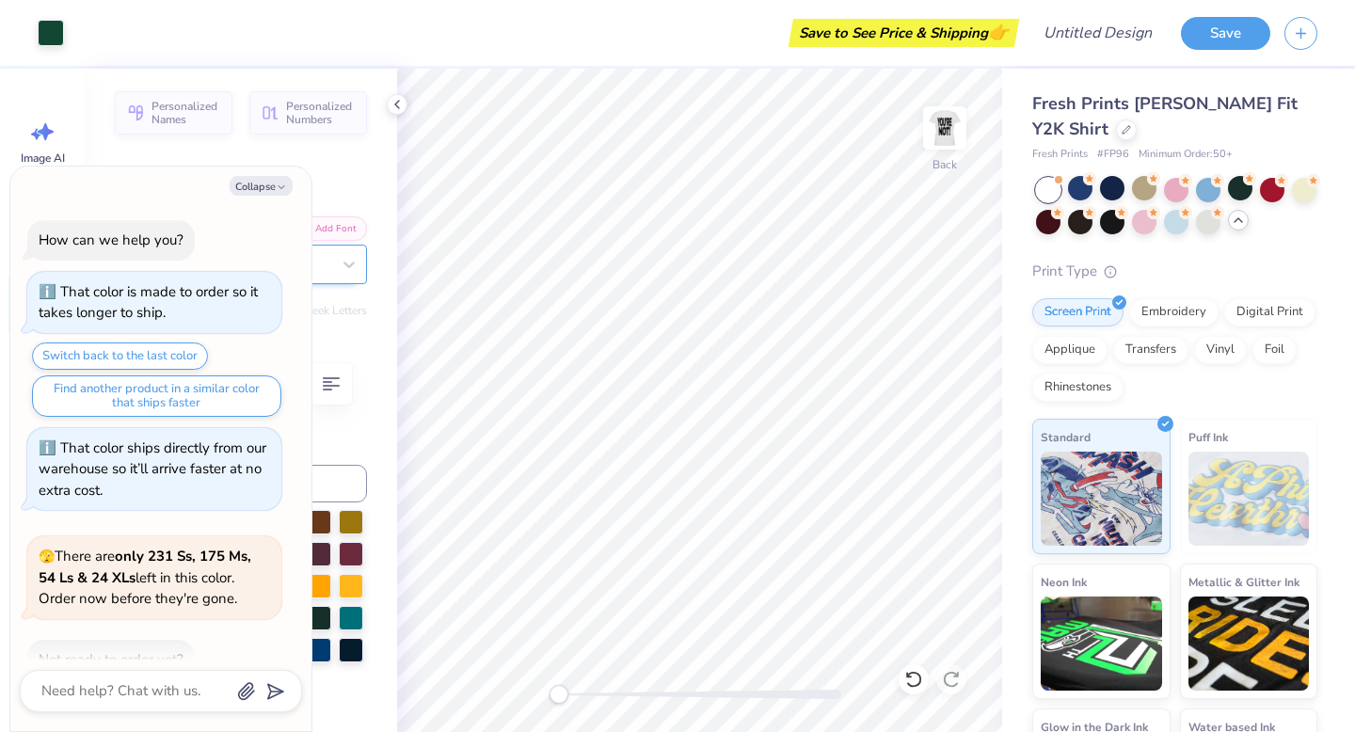
scroll to position [948, 0]
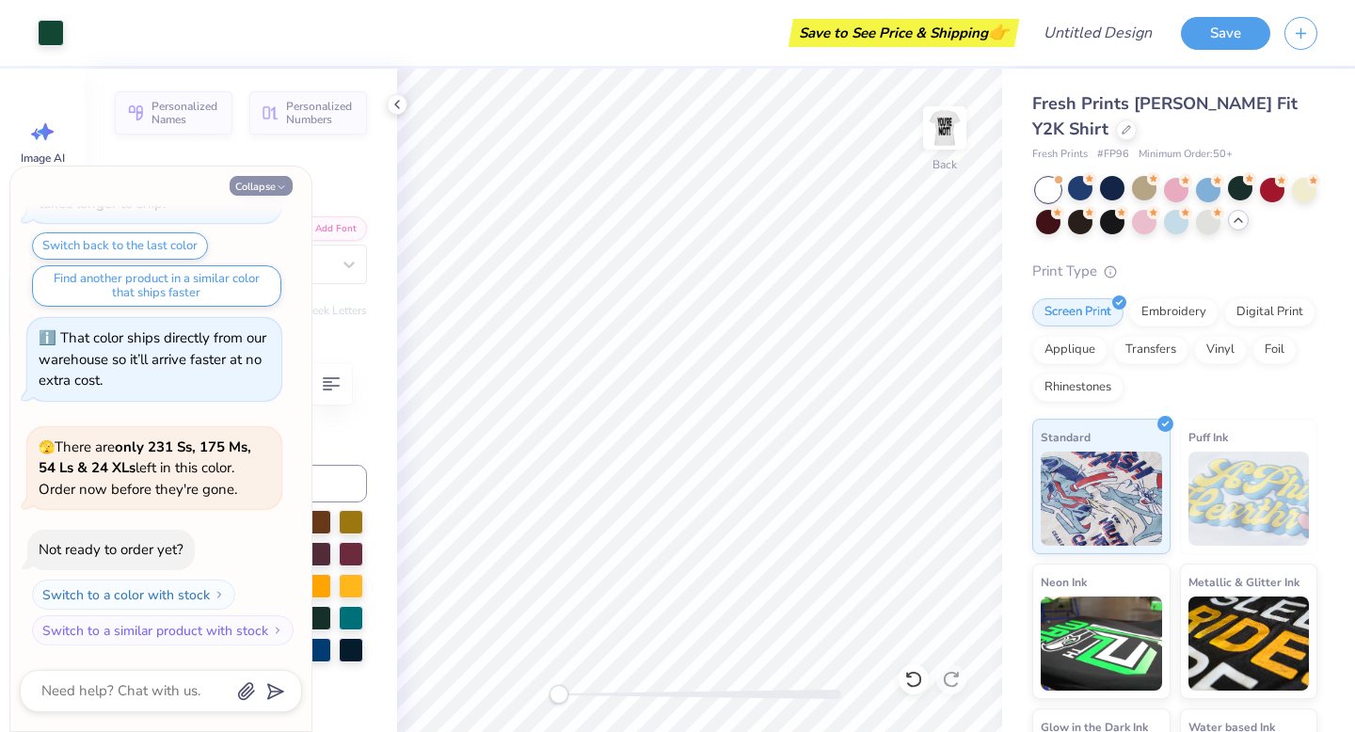
click at [276, 180] on button "Collapse" at bounding box center [261, 186] width 63 height 20
type textarea "x"
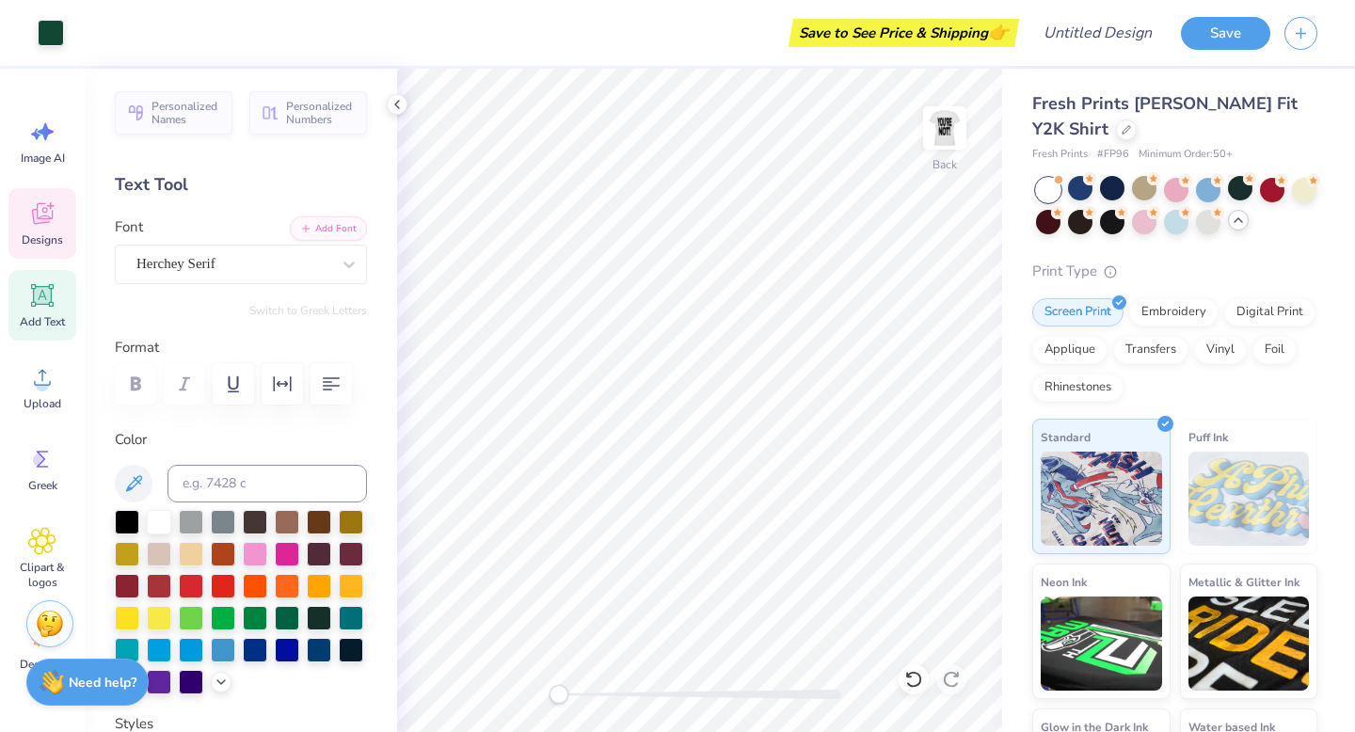
click at [48, 219] on icon at bounding box center [42, 216] width 18 height 15
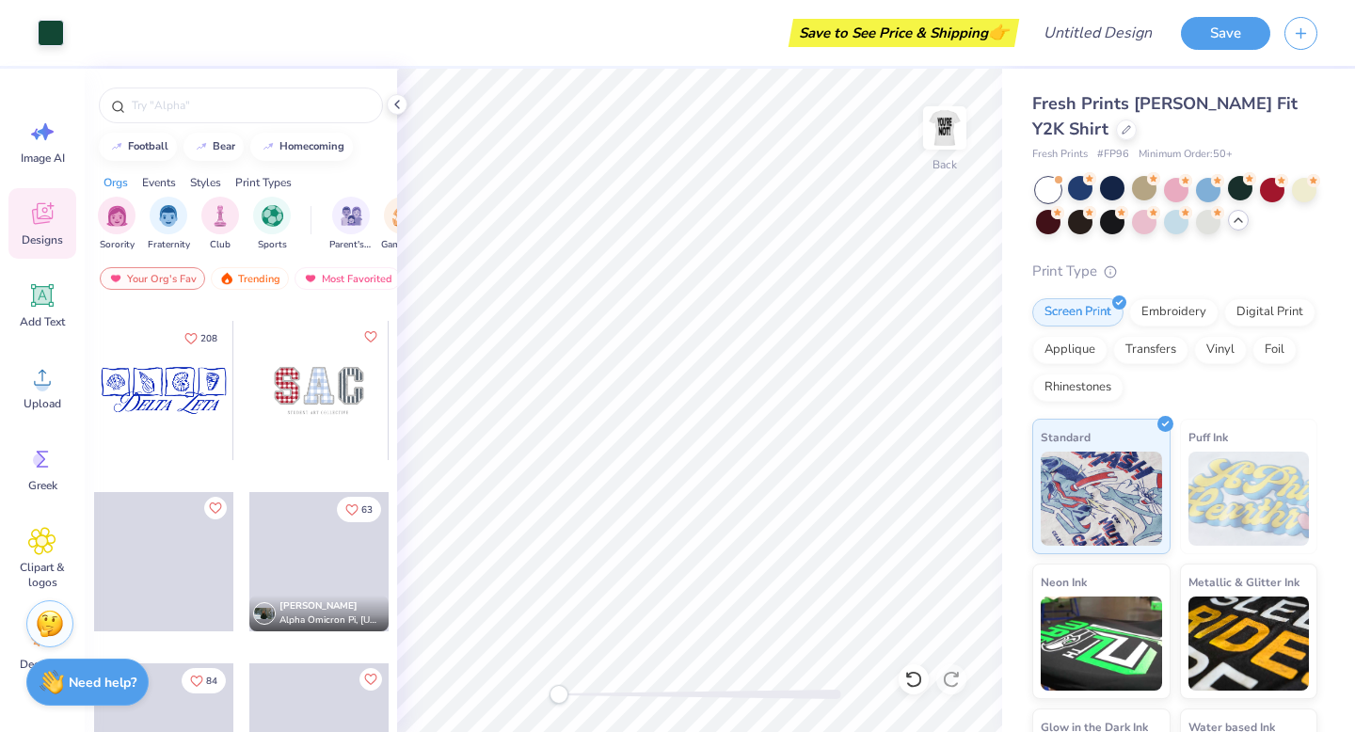
scroll to position [4164, 0]
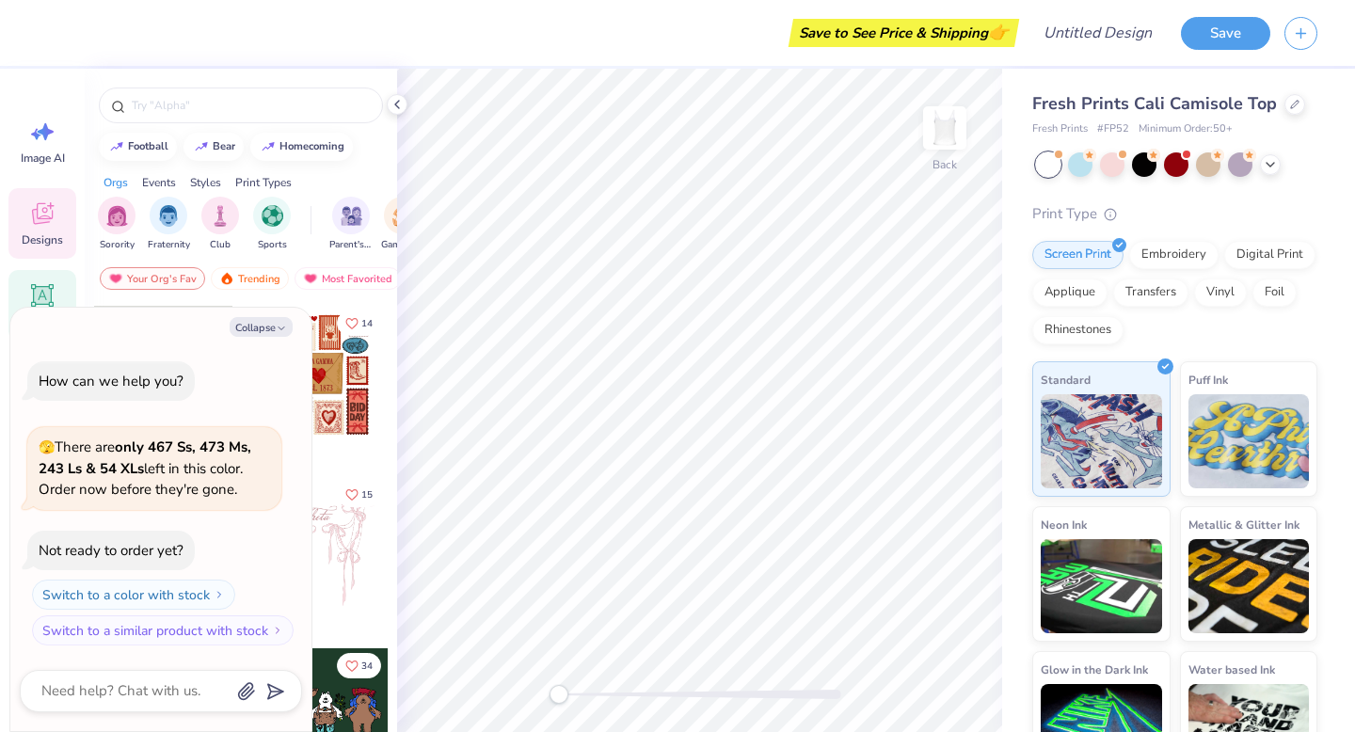
click at [41, 276] on div "Add Text" at bounding box center [42, 305] width 68 height 71
click at [264, 324] on button "Collapse" at bounding box center [261, 327] width 63 height 20
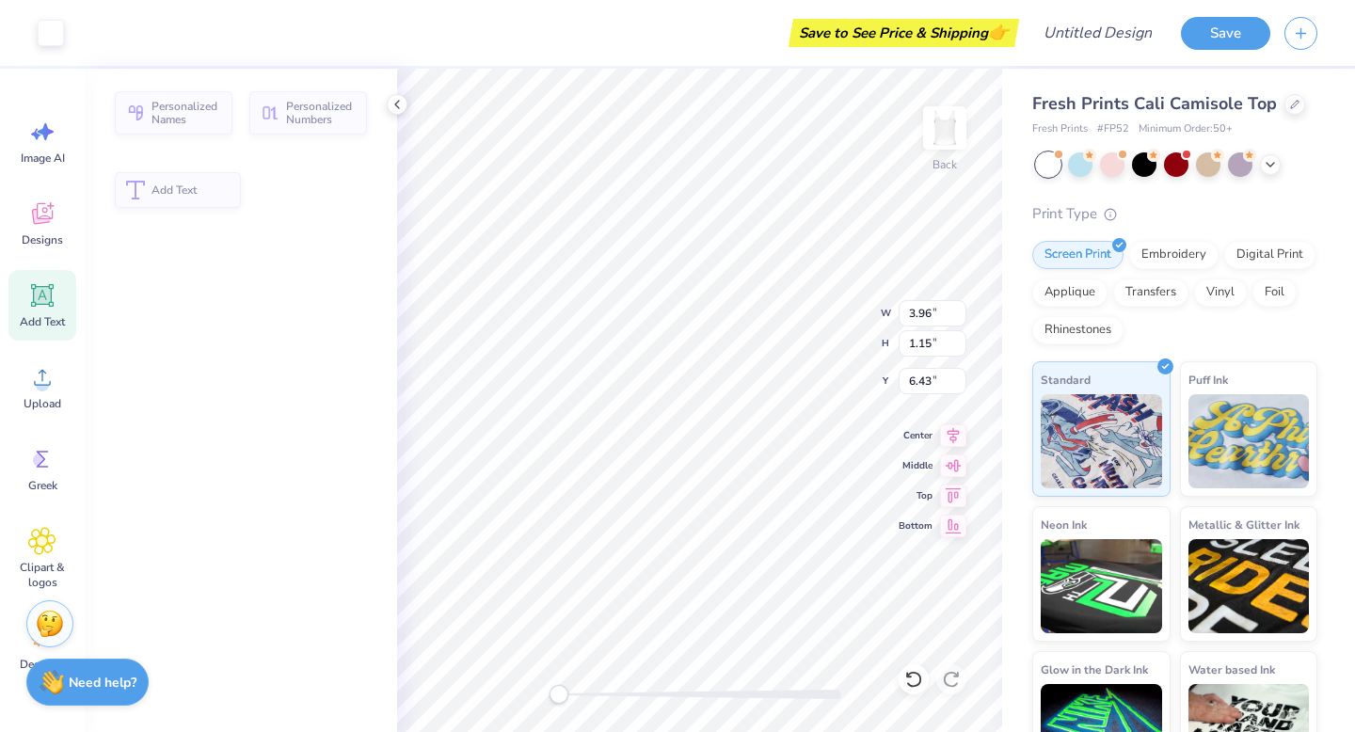
type textarea "x"
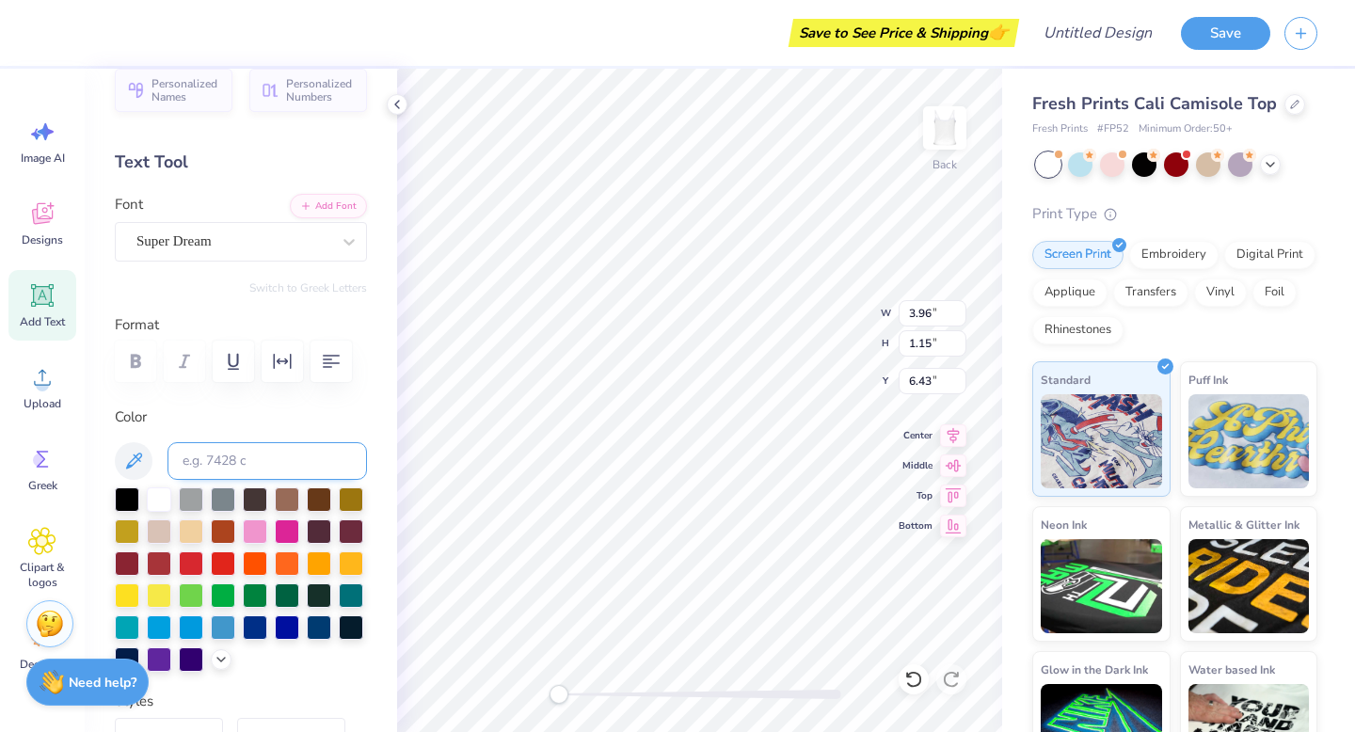
scroll to position [27, 0]
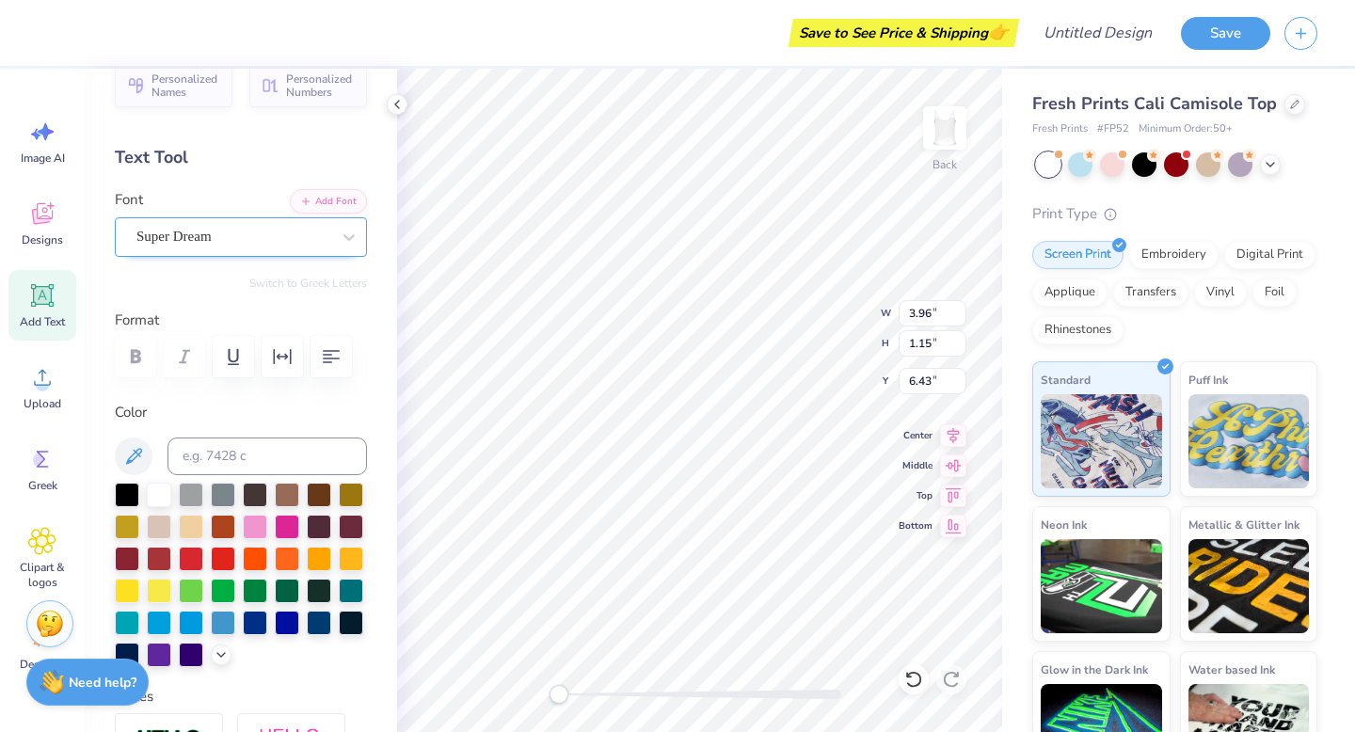
click at [208, 246] on div "Super Dream" at bounding box center [234, 236] width 198 height 29
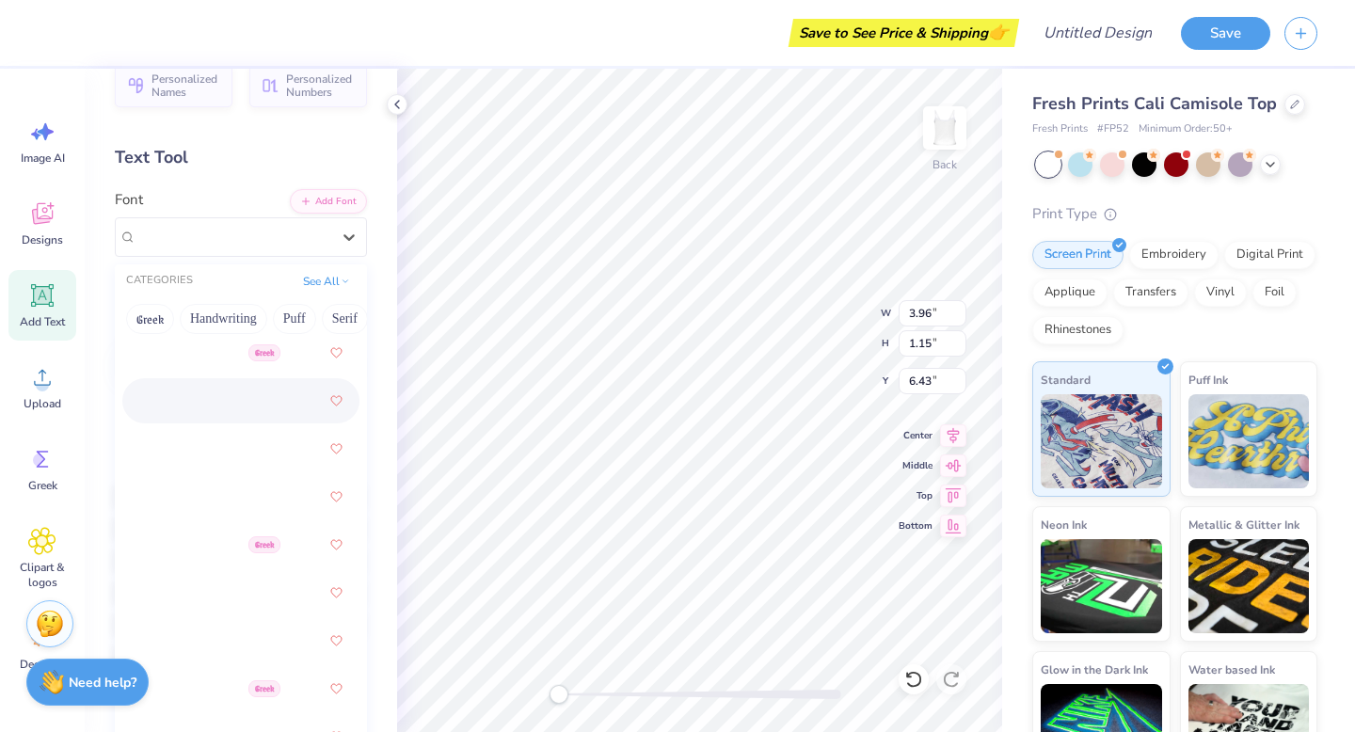
scroll to position [1256, 0]
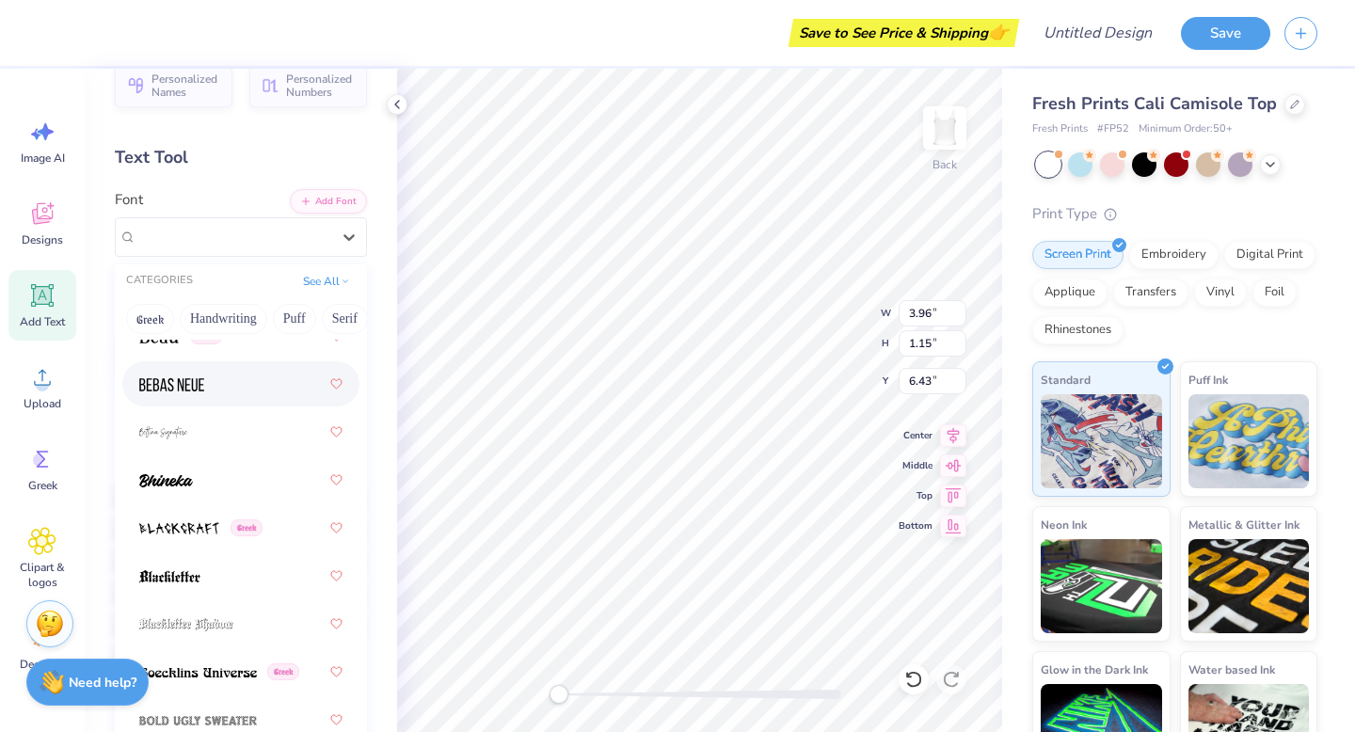
click at [215, 393] on div at bounding box center [240, 384] width 203 height 34
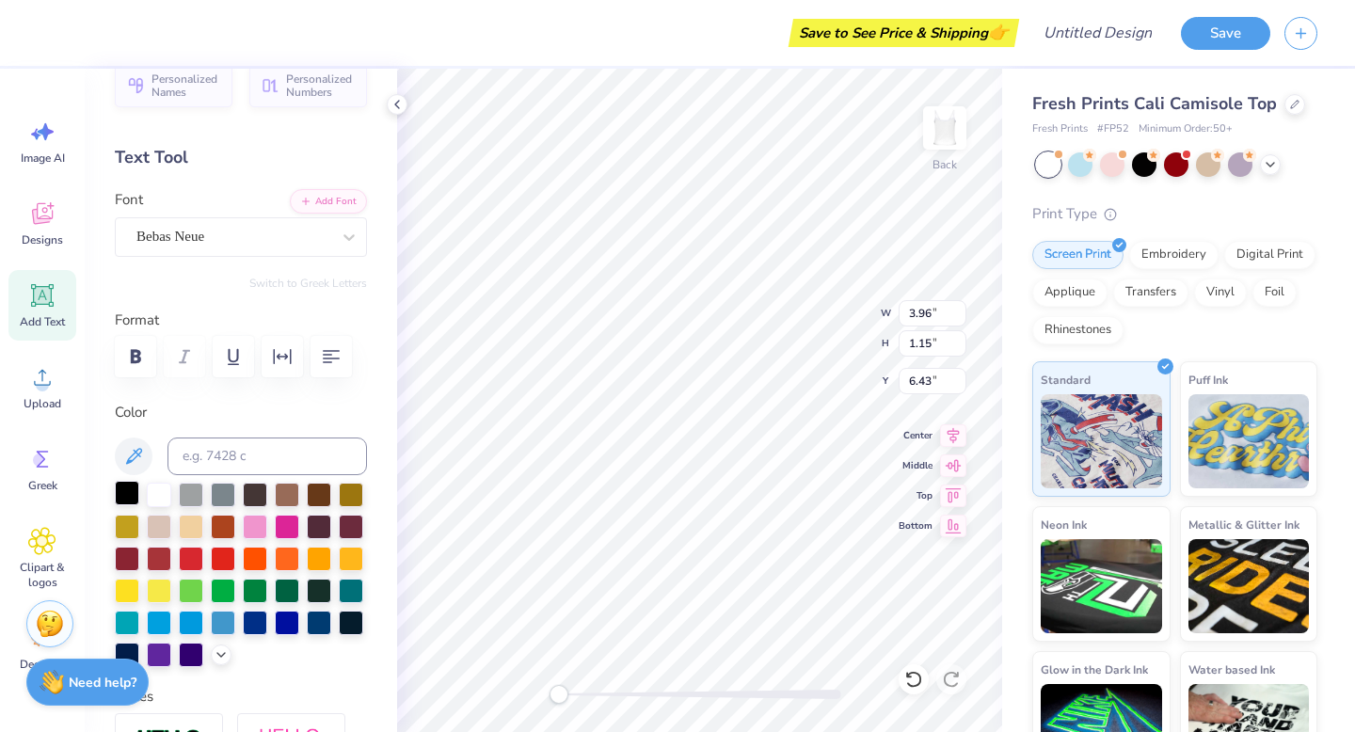
type textarea "STR"
click at [129, 495] on div at bounding box center [127, 493] width 24 height 24
click at [193, 241] on div "Bebas Neue" at bounding box center [234, 236] width 198 height 29
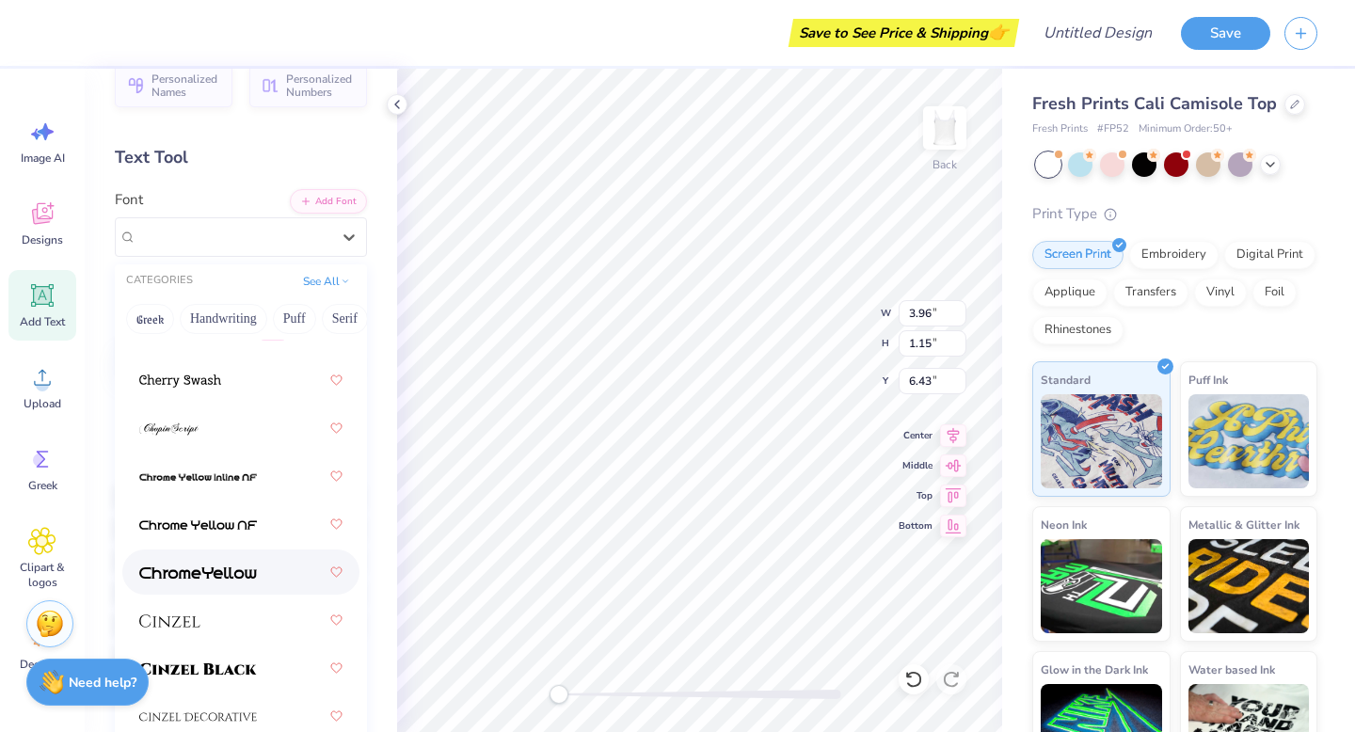
scroll to position [3087, 0]
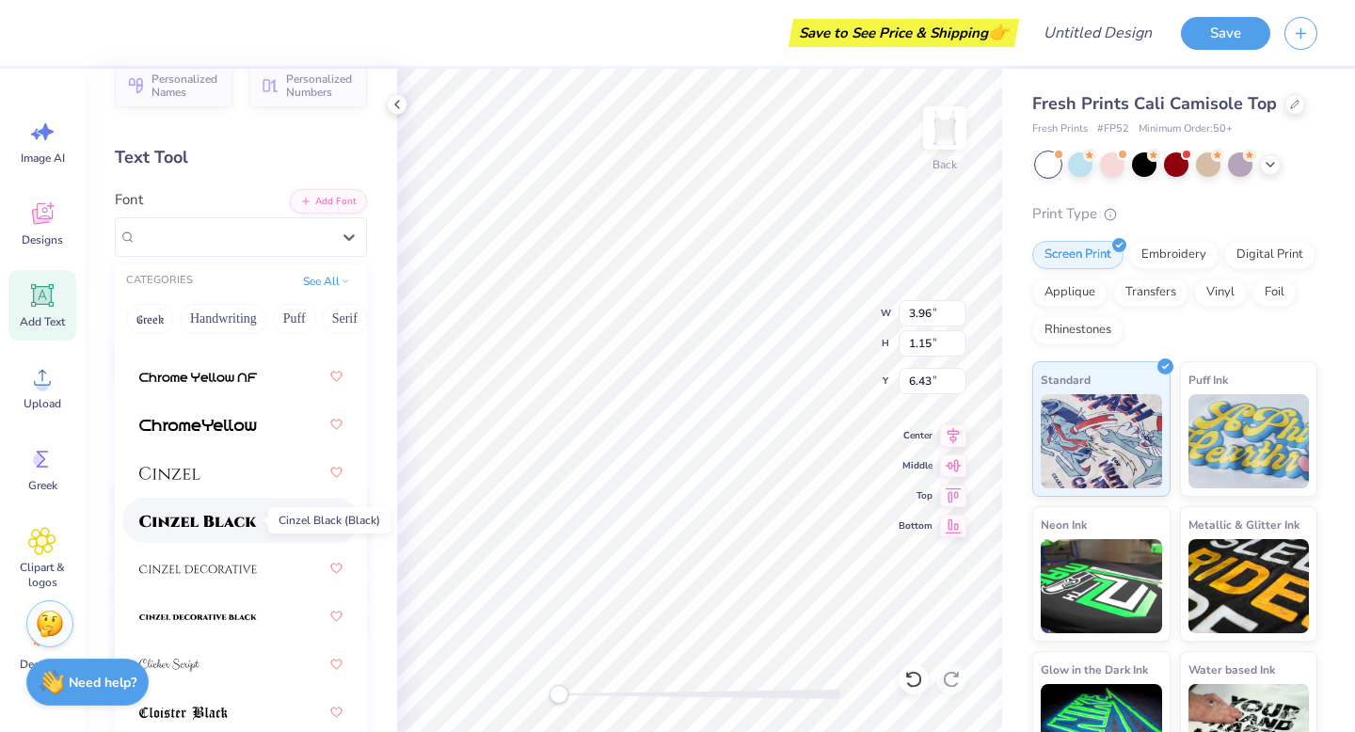
click at [190, 526] on img at bounding box center [198, 521] width 118 height 13
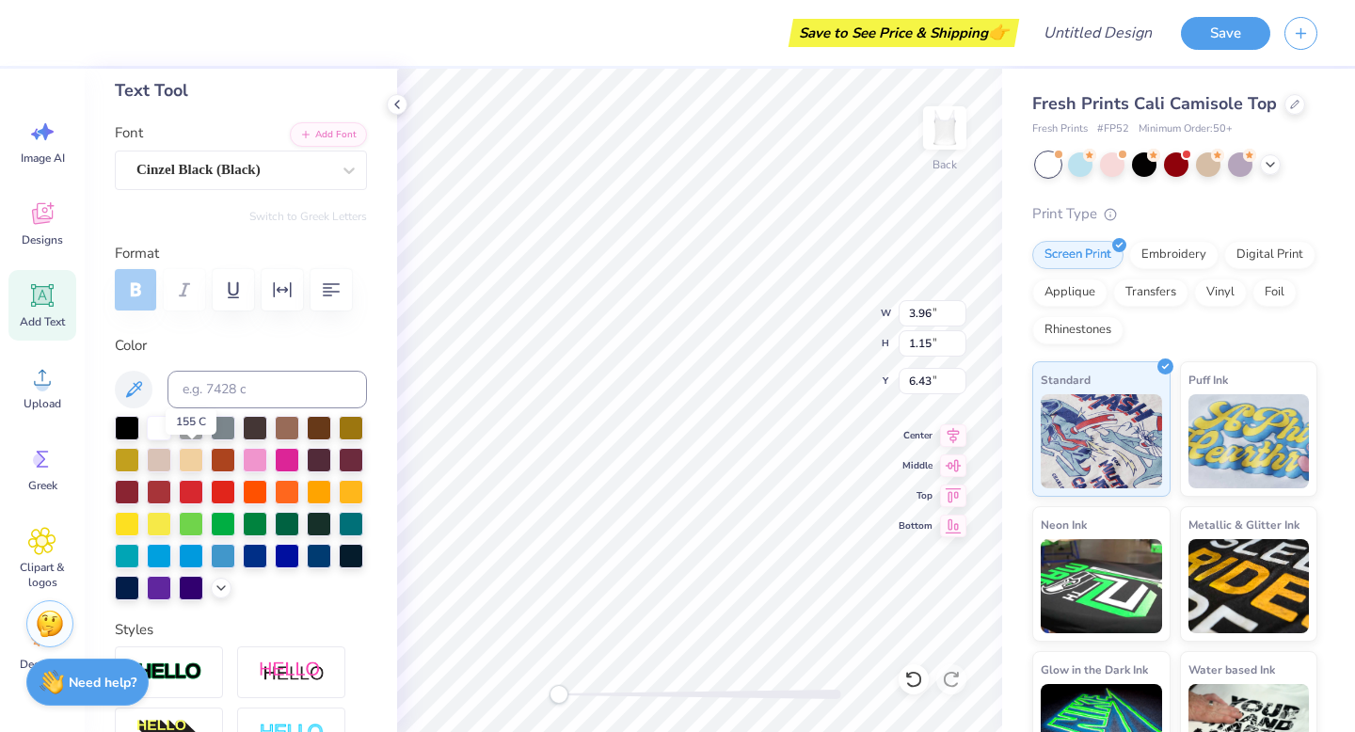
scroll to position [101, 0]
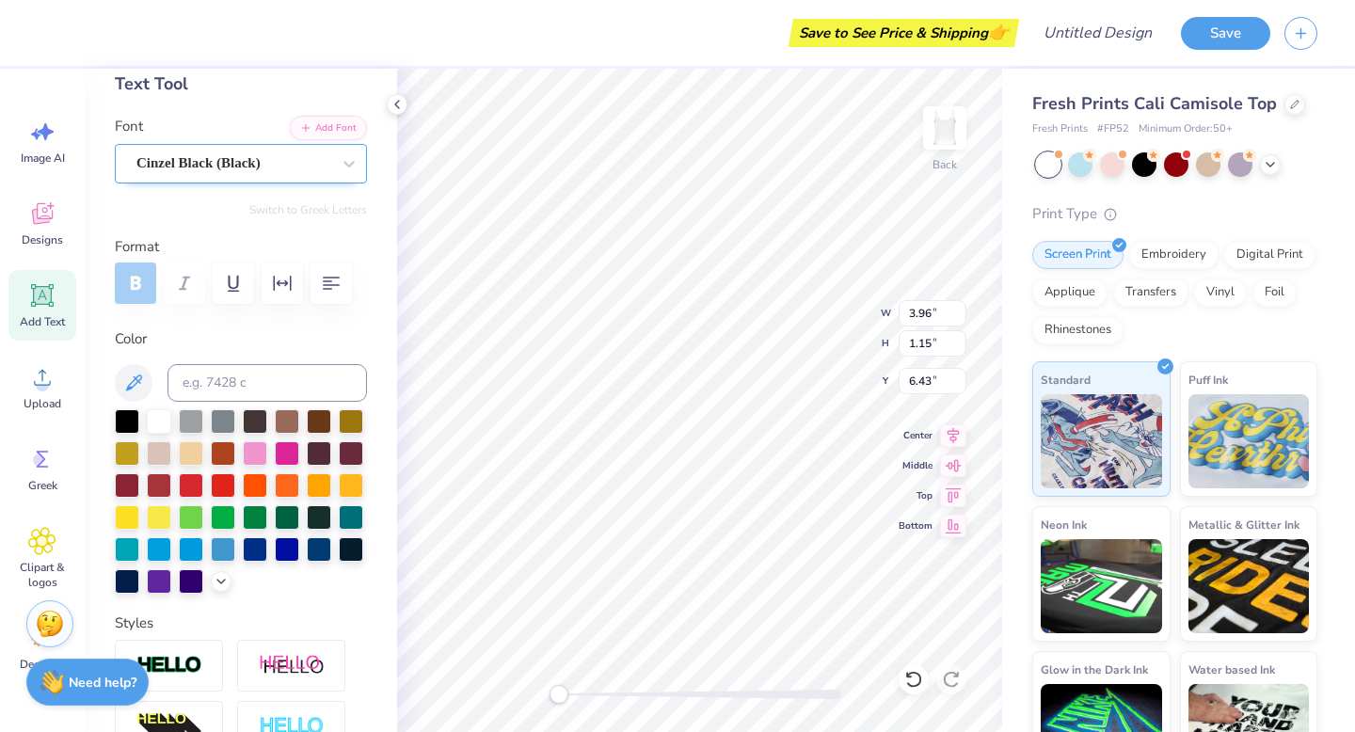
click at [185, 166] on div "Cinzel Black (Black)" at bounding box center [234, 163] width 198 height 29
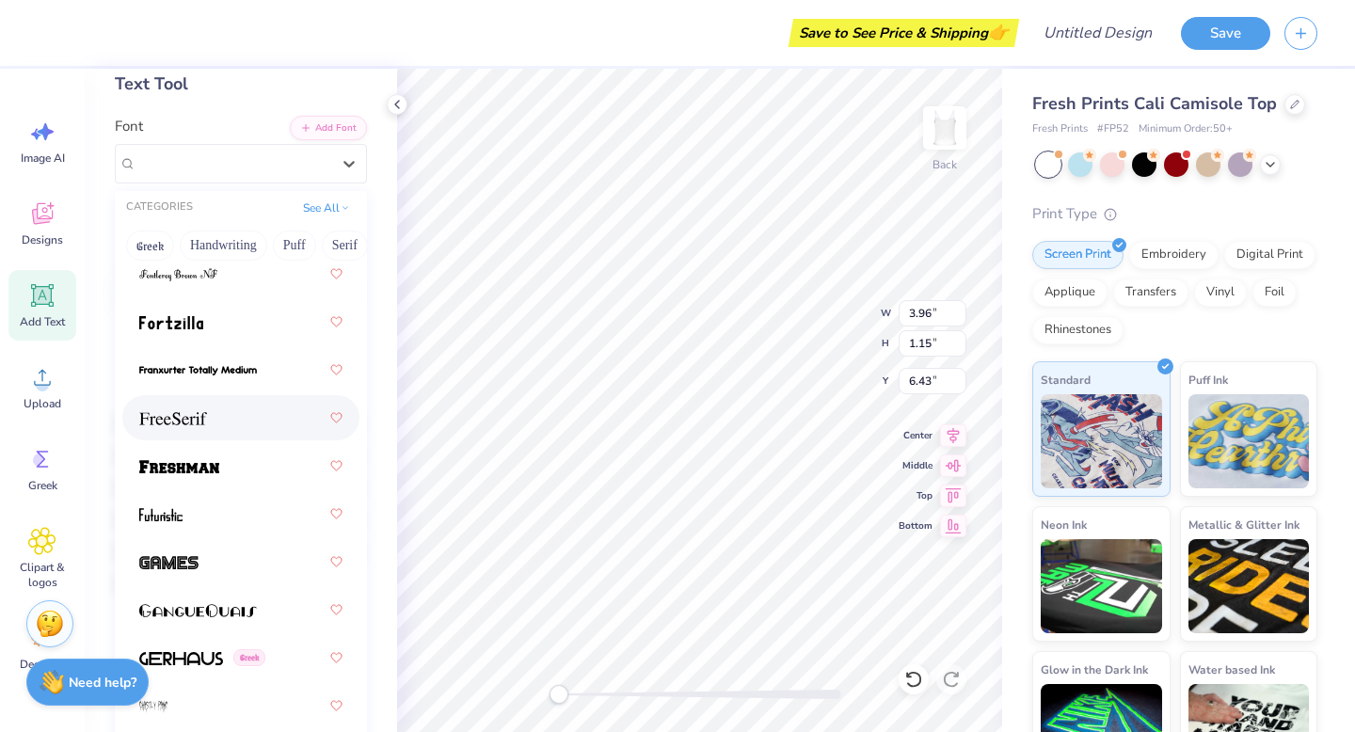
scroll to position [5811, 0]
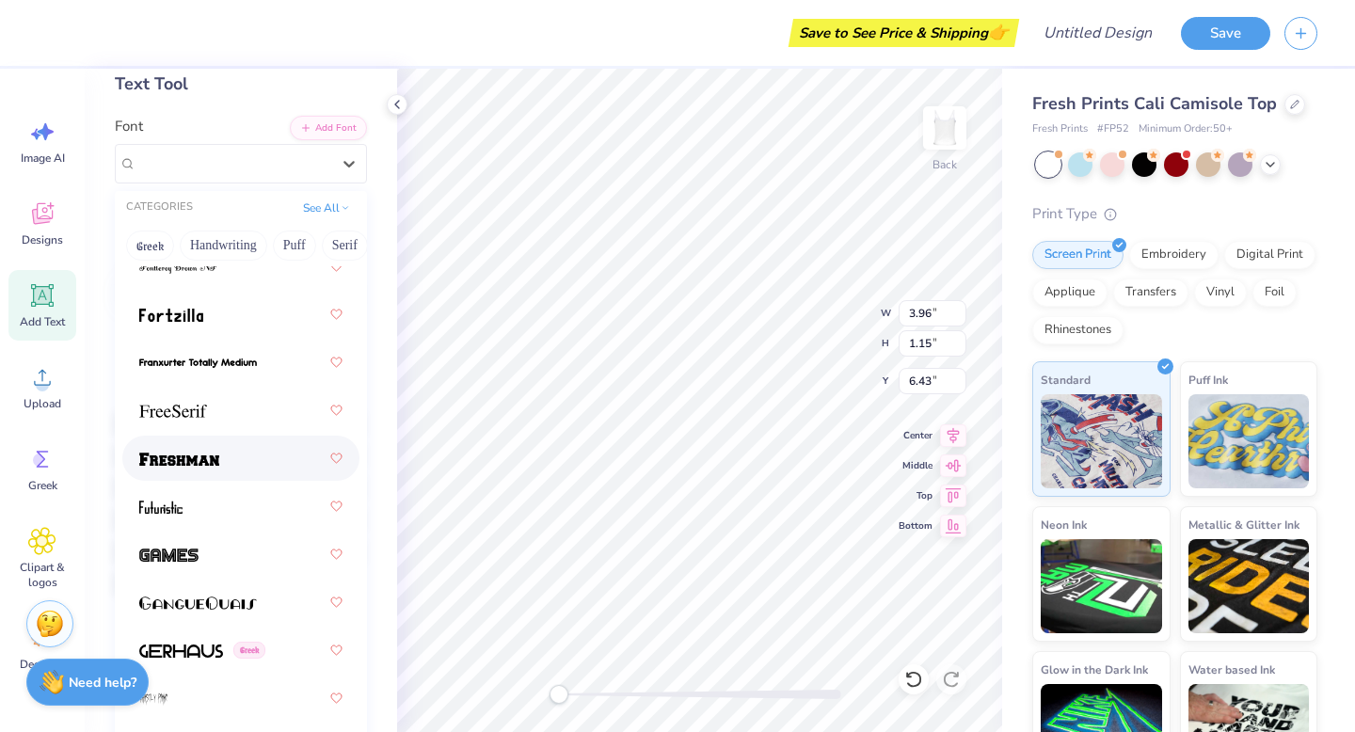
click at [234, 459] on div at bounding box center [240, 458] width 203 height 34
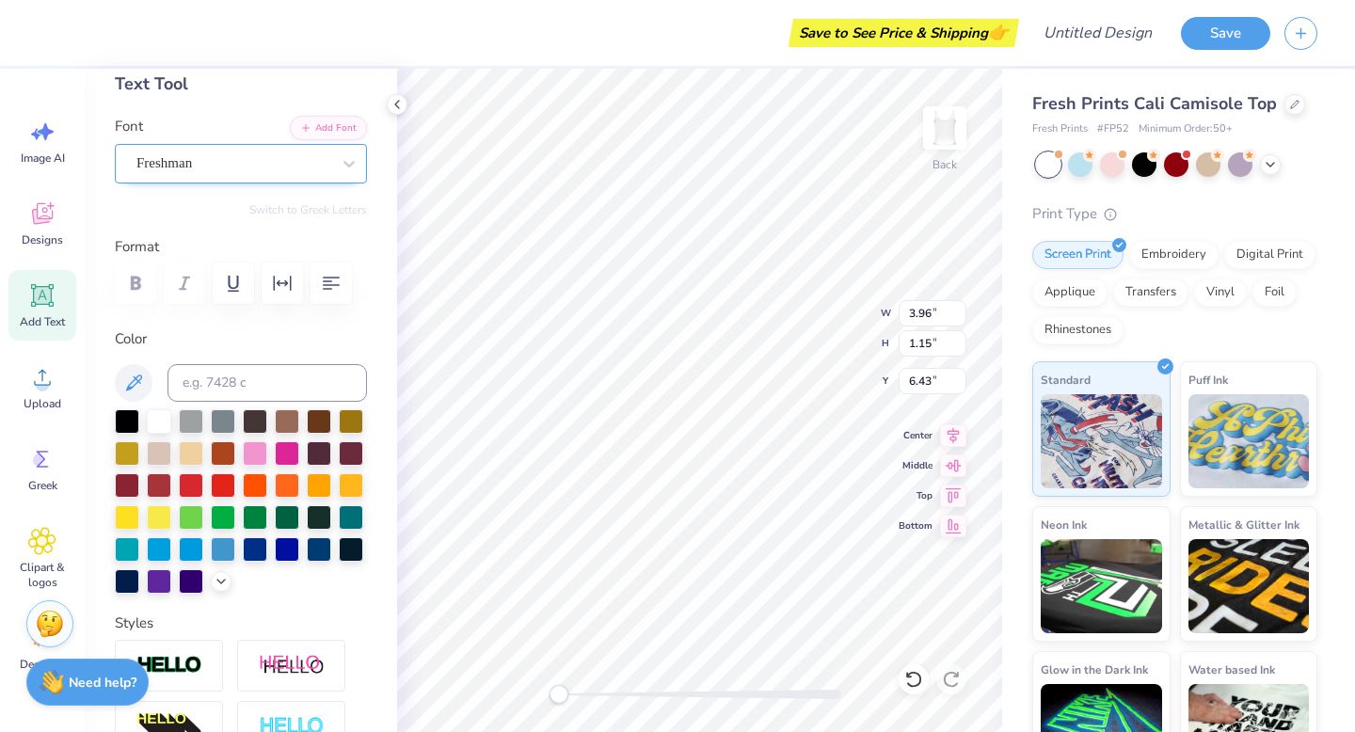
click at [147, 166] on div "Freshman" at bounding box center [234, 163] width 198 height 29
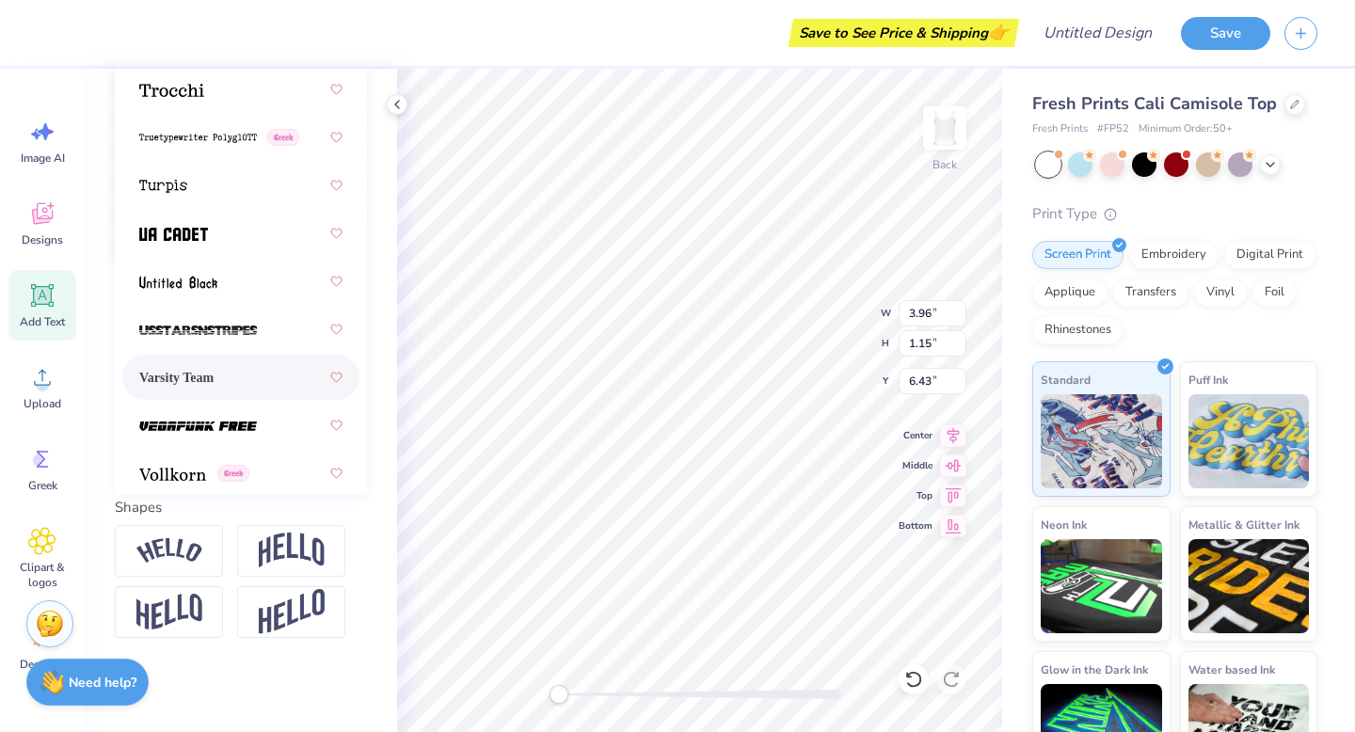
scroll to position [13858, 0]
click at [183, 230] on img at bounding box center [173, 235] width 69 height 13
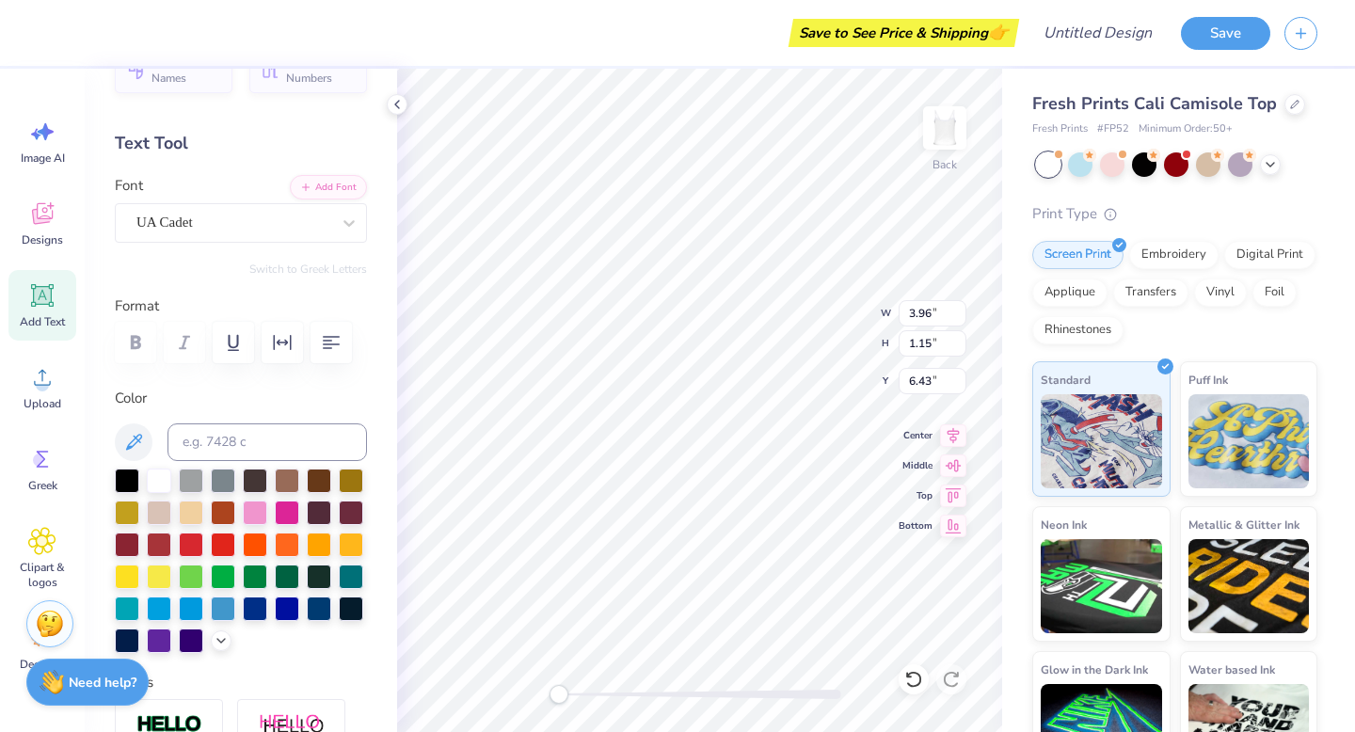
scroll to position [0, 0]
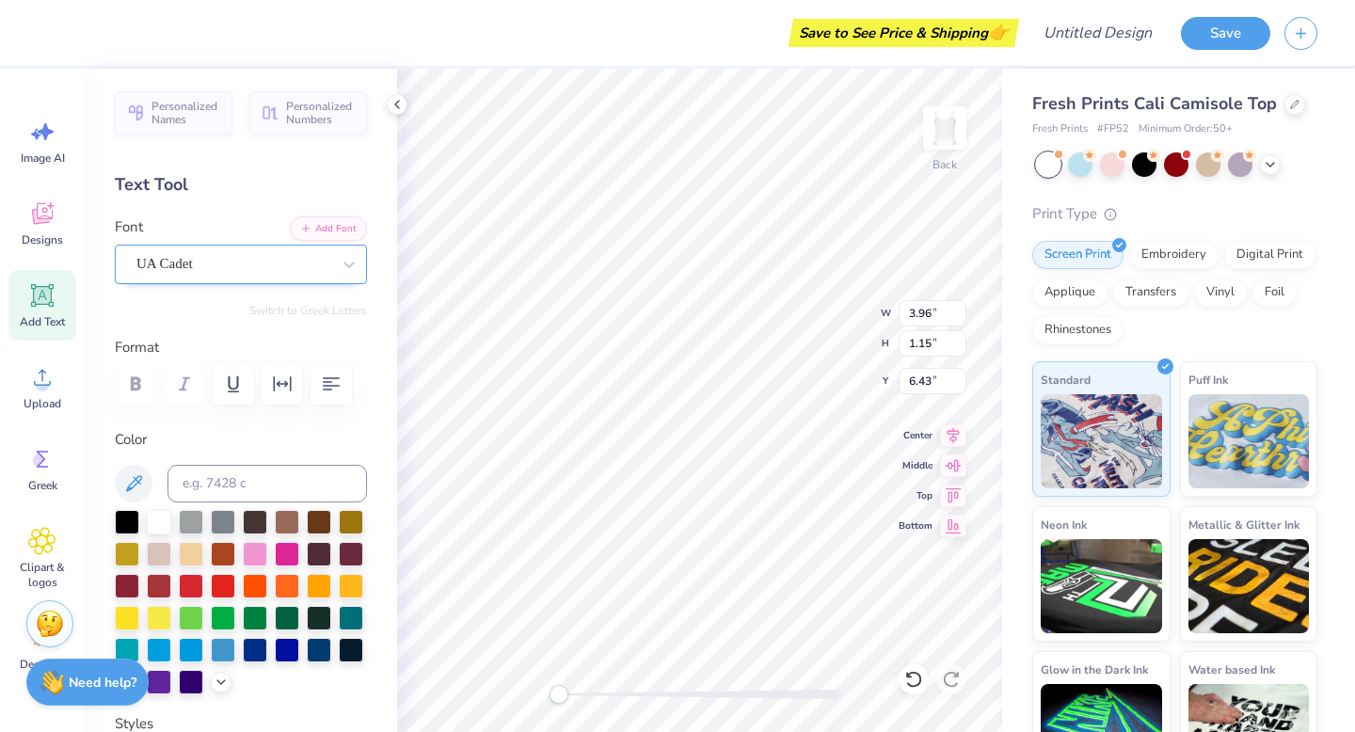
click at [214, 263] on div "UA Cadet" at bounding box center [234, 263] width 198 height 29
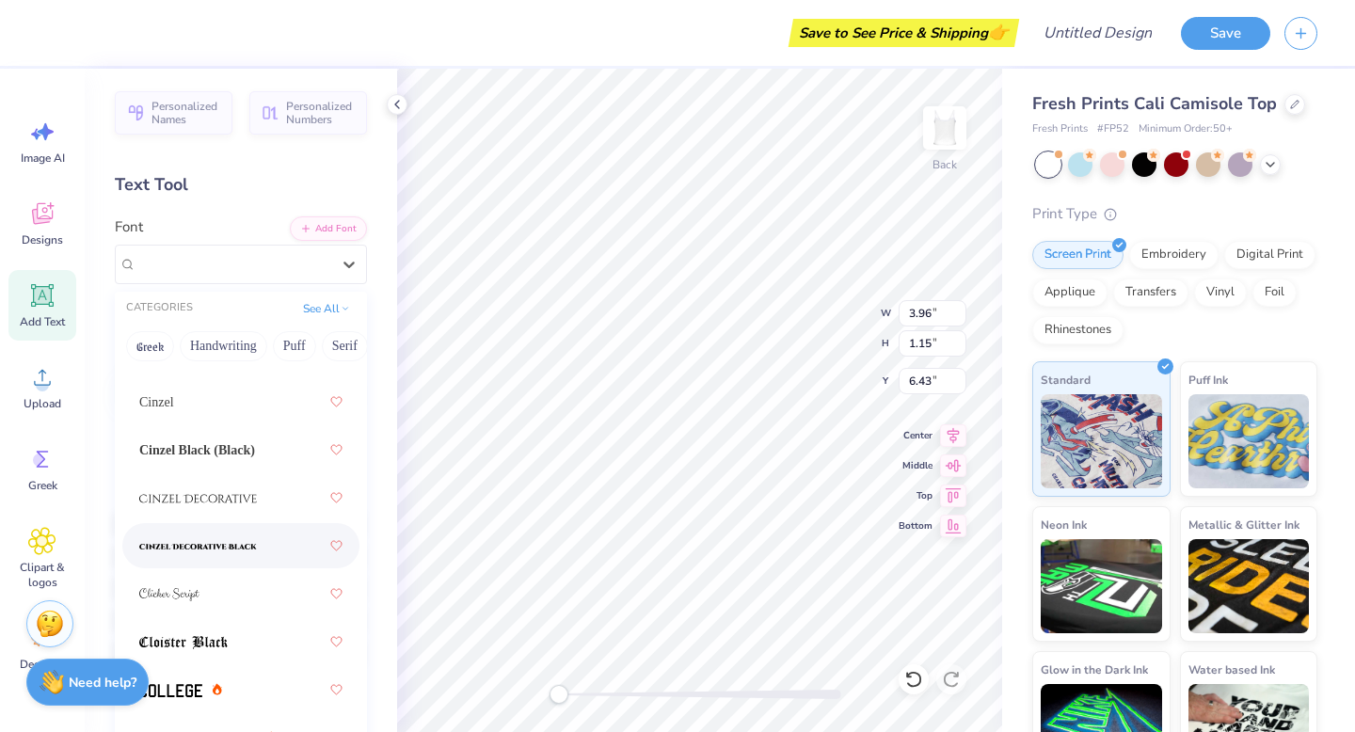
scroll to position [3366, 0]
